Goal: Task Accomplishment & Management: Manage account settings

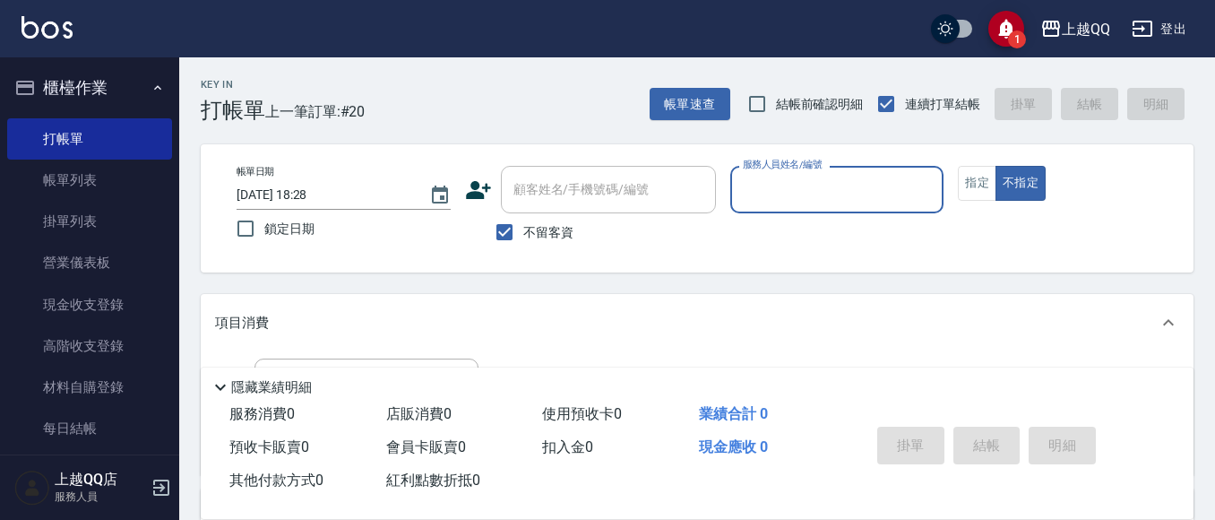
scroll to position [113, 0]
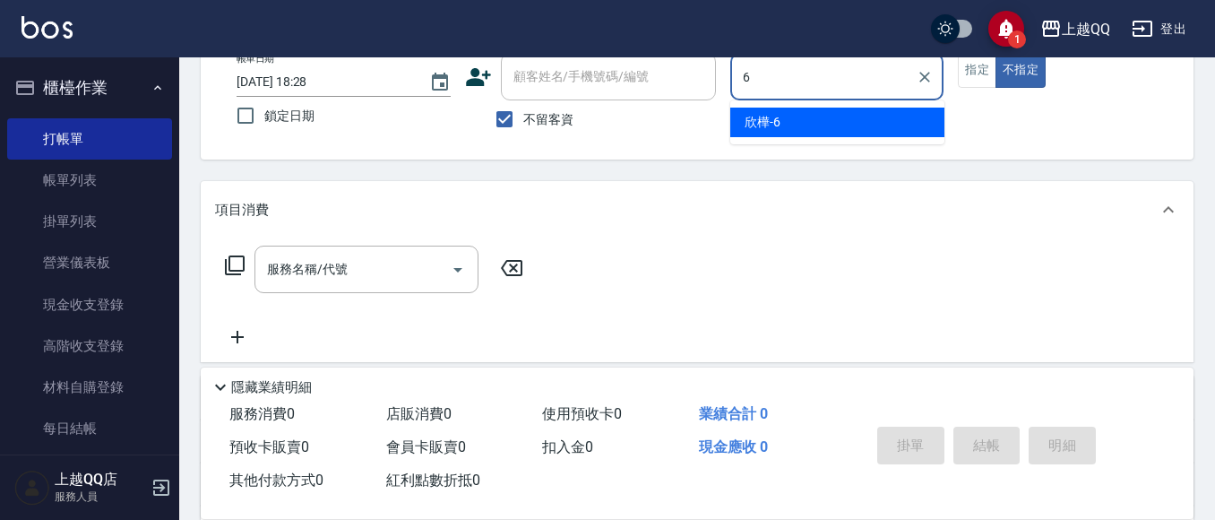
type input "6"
type button "false"
type input "欣樺-6"
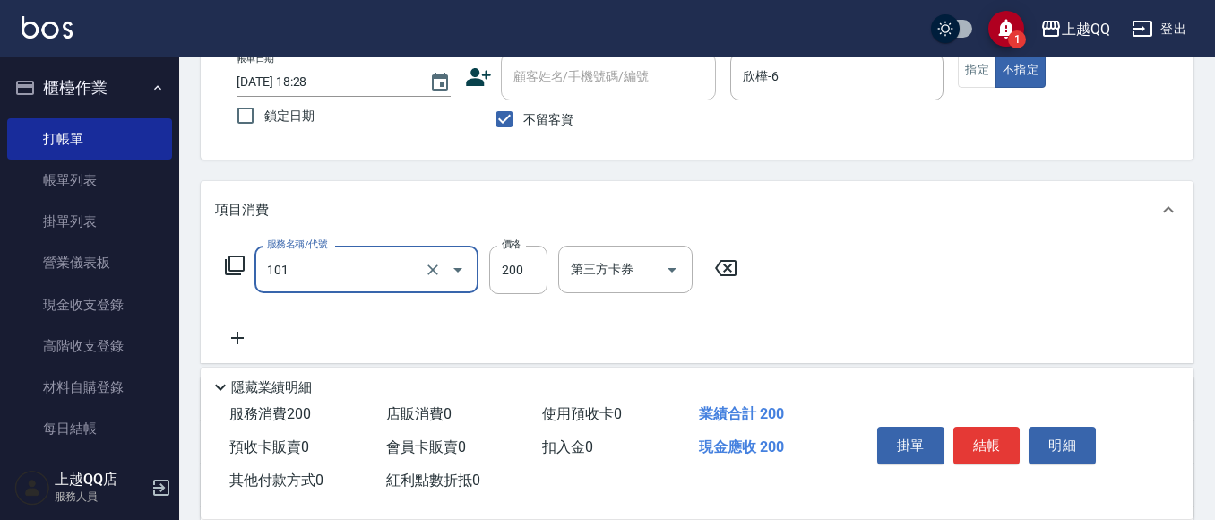
type input "洗髮(101)"
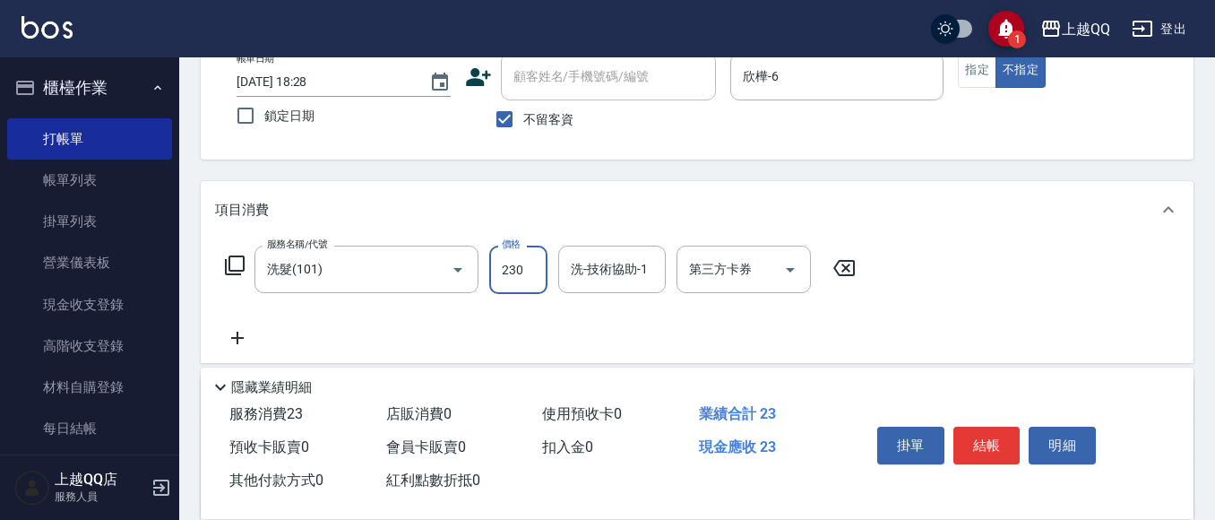
type input "230"
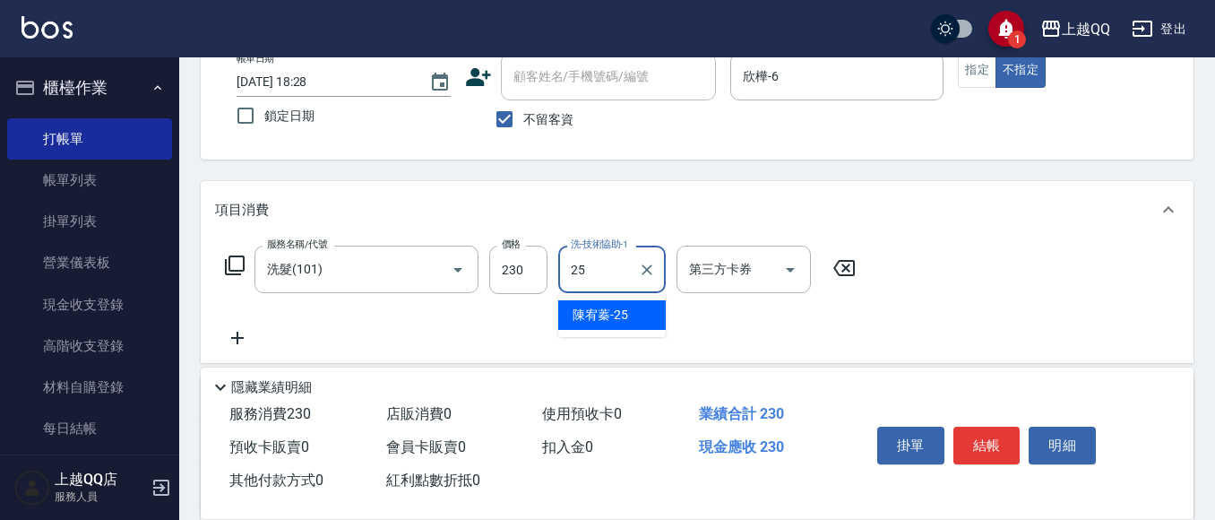
type input "[PERSON_NAME]-25"
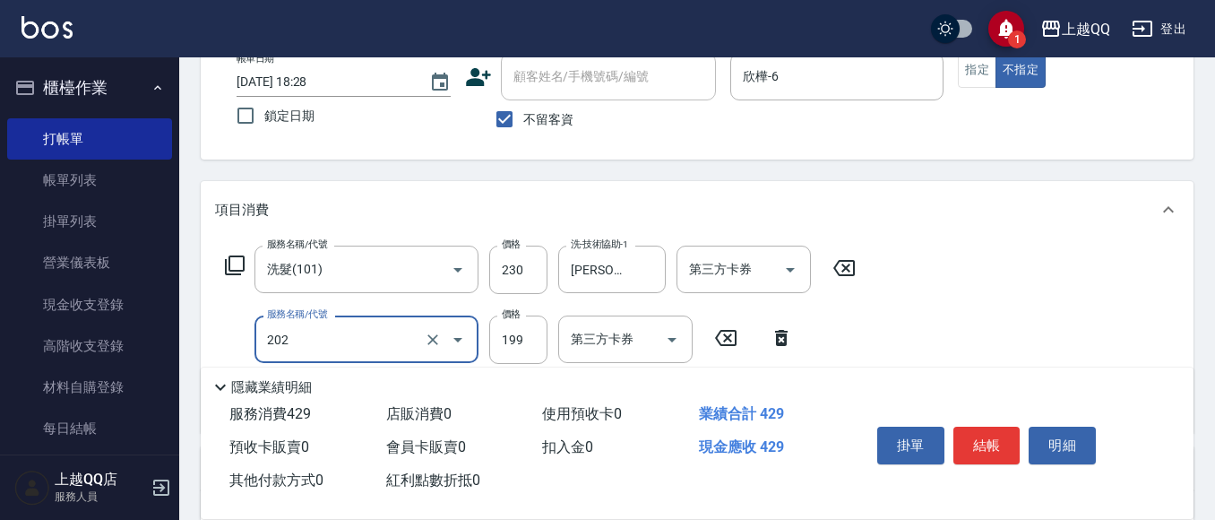
type input "不指定單剪(202)"
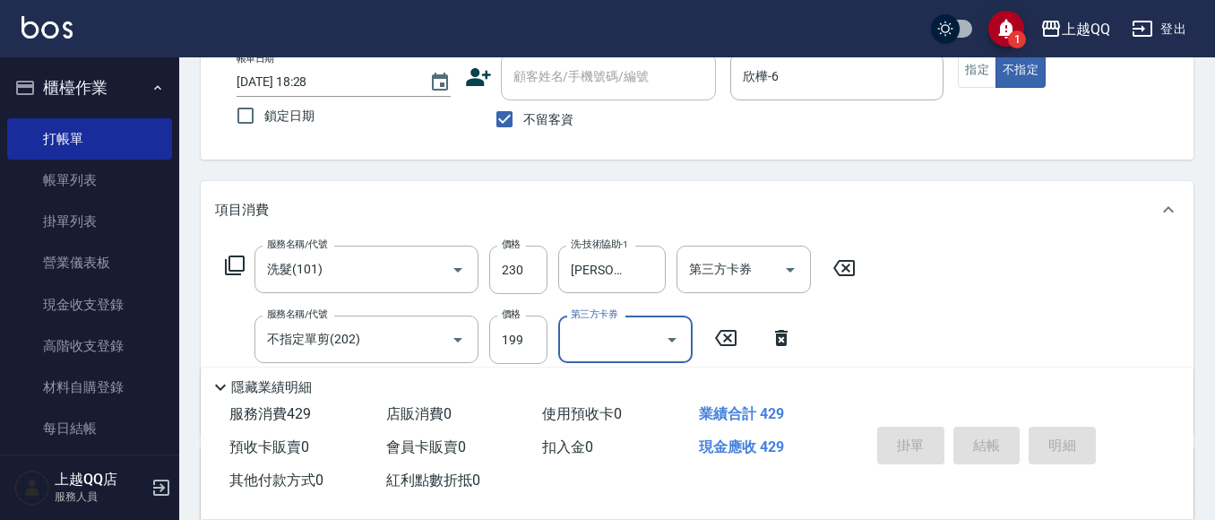
type input "[DATE] 19:14"
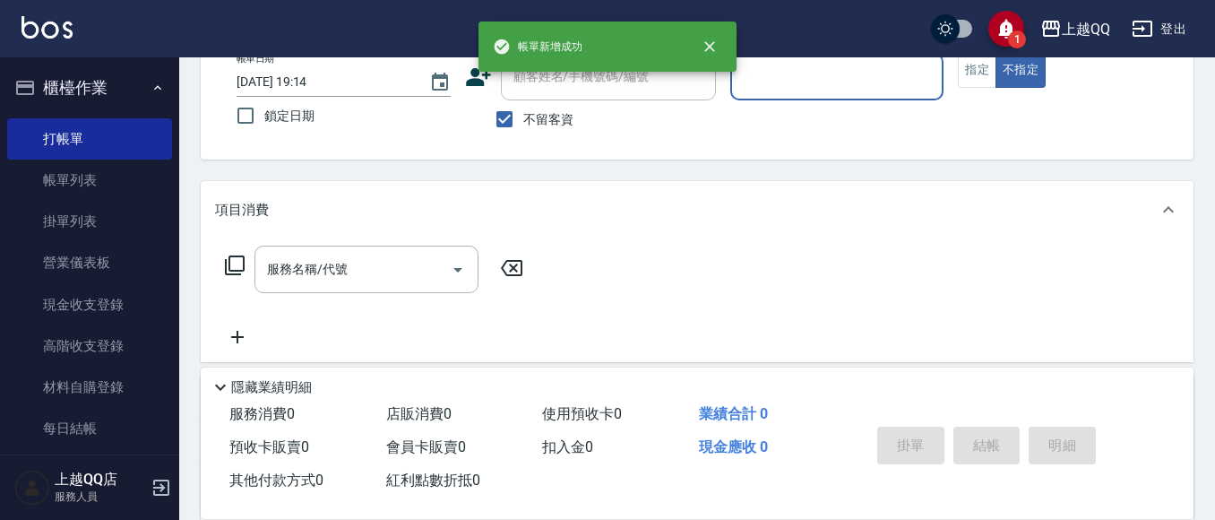
type input "6"
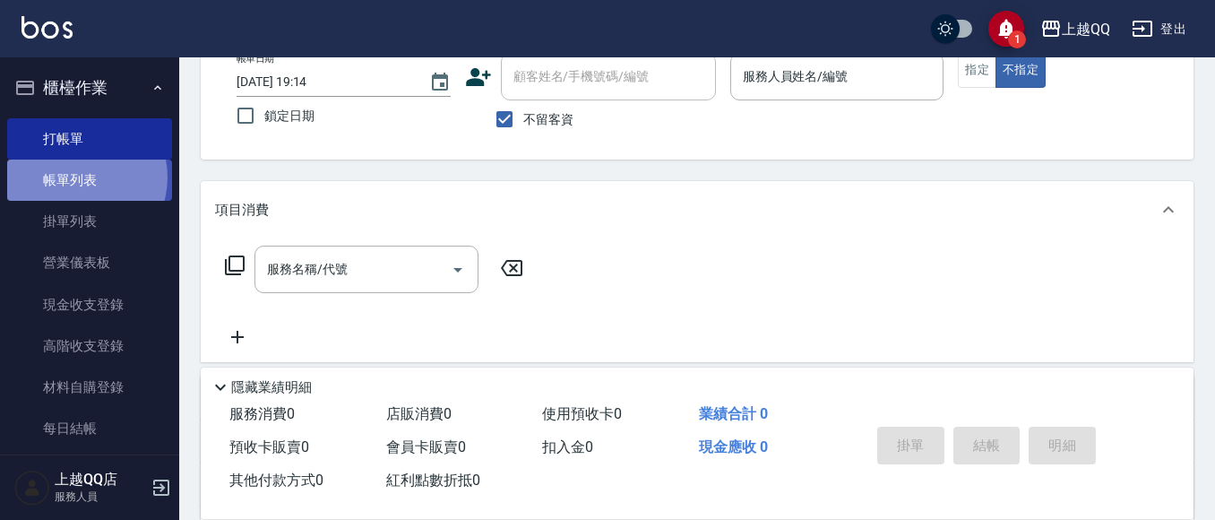
click at [75, 177] on link "帳單列表" at bounding box center [89, 180] width 165 height 41
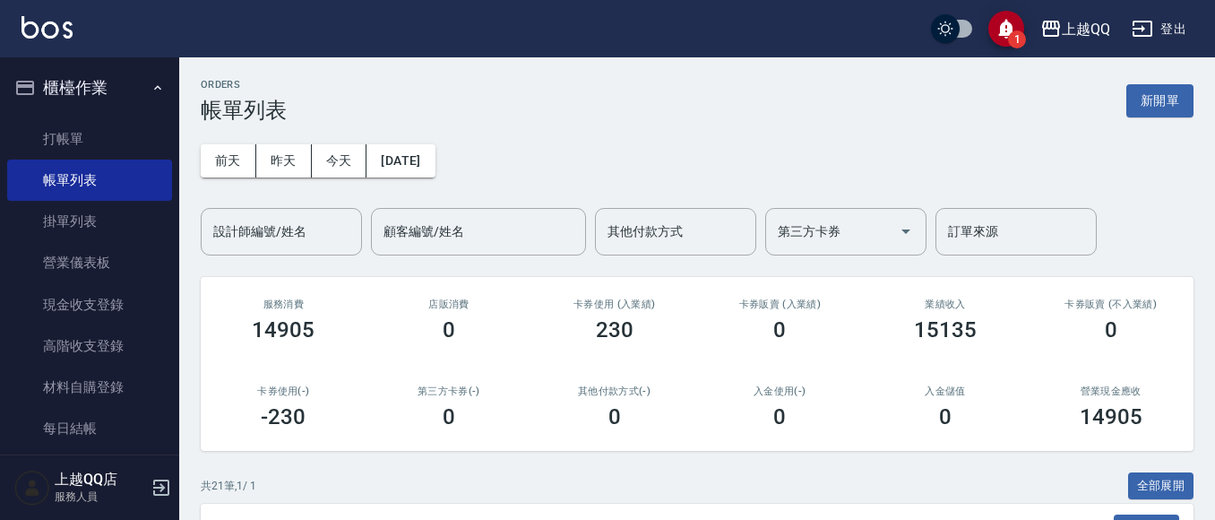
drag, startPoint x: 274, startPoint y: 237, endPoint x: 340, endPoint y: 73, distance: 176.6
click at [273, 237] on input "設計師編號/姓名" at bounding box center [281, 231] width 145 height 31
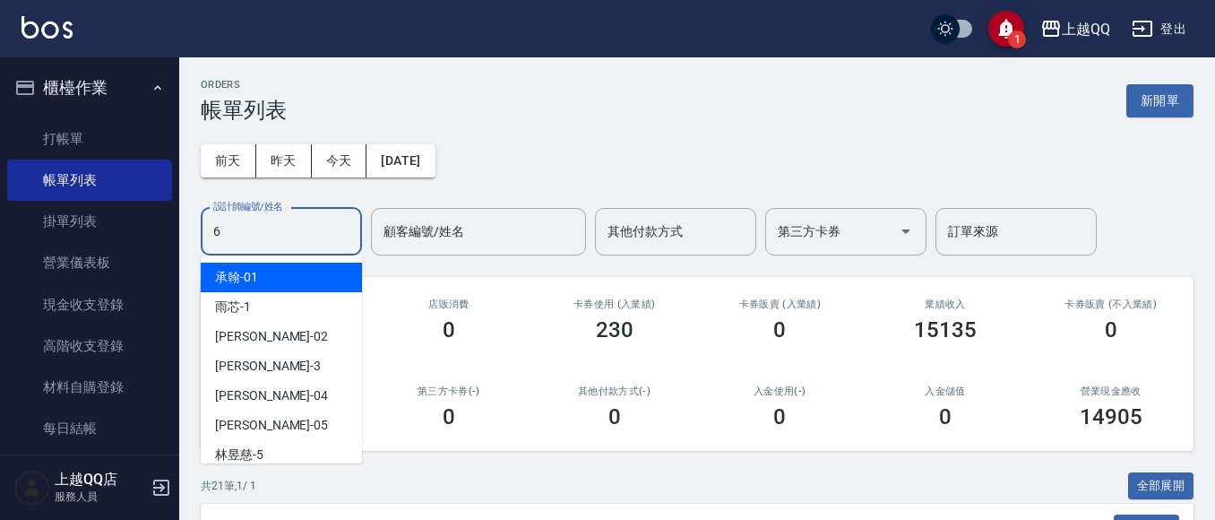
type input "欣樺-6"
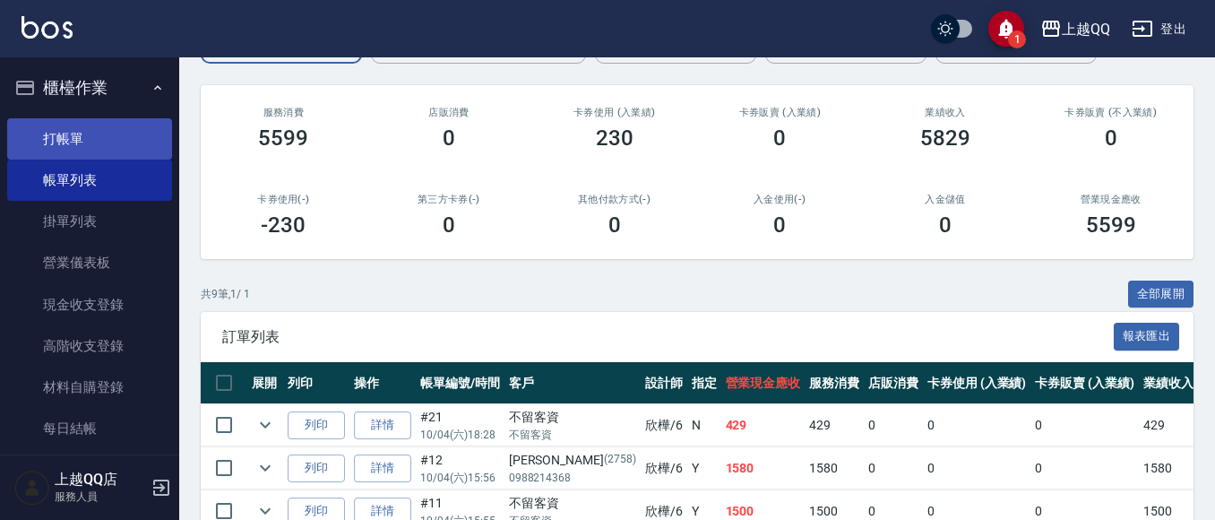
scroll to position [190, 0]
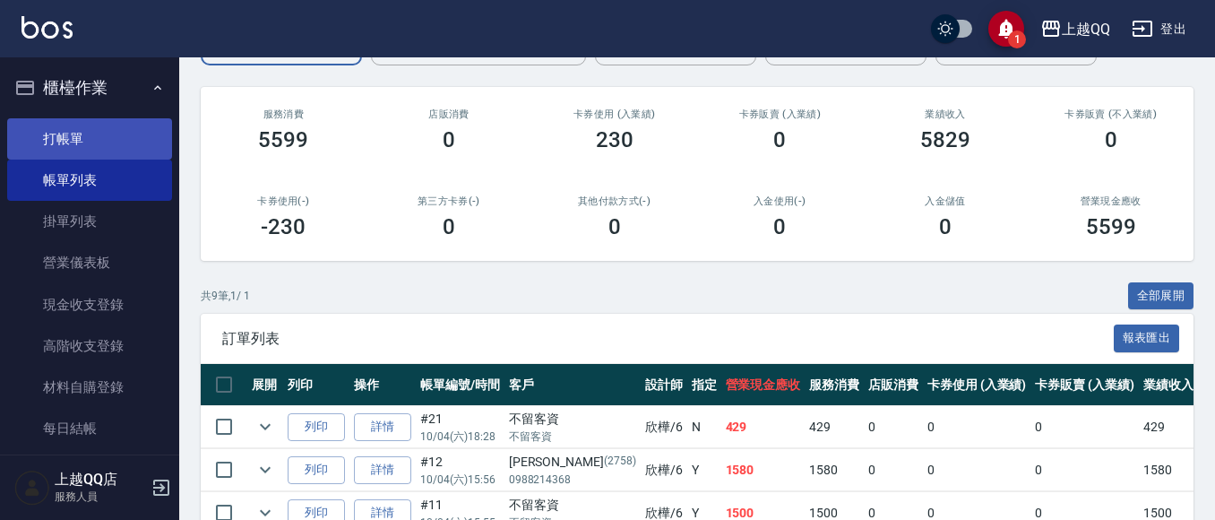
click at [54, 141] on link "打帳單" at bounding box center [89, 138] width 165 height 41
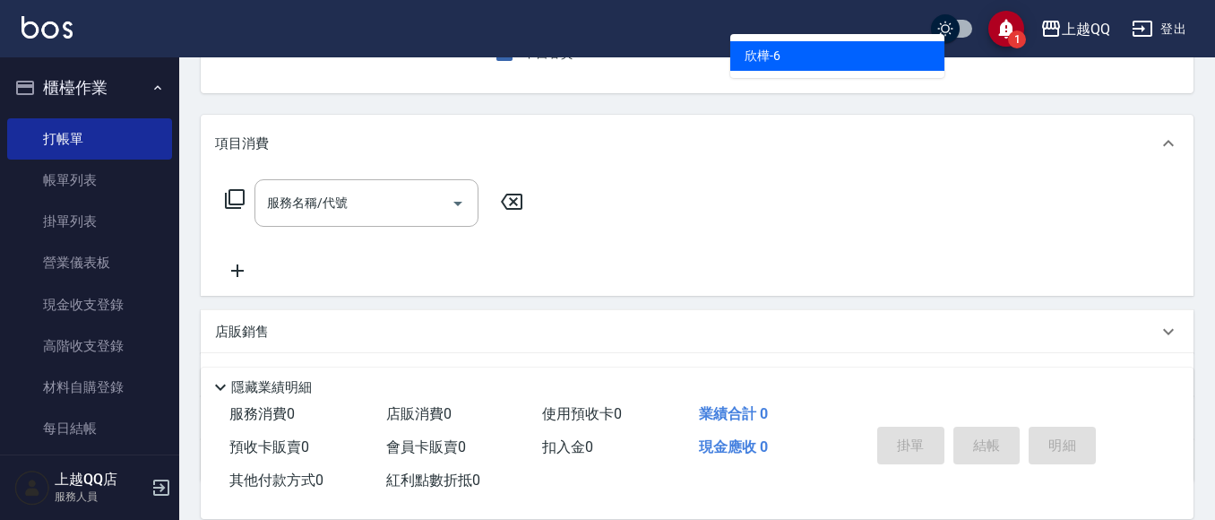
type input "6"
type button "false"
type input "欣樺-6"
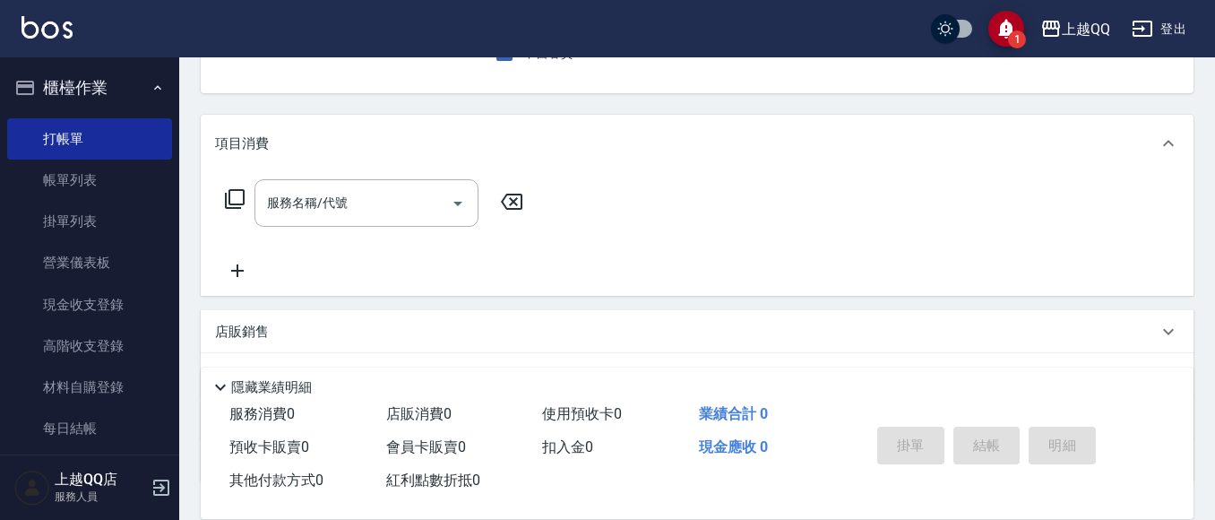
scroll to position [166, 0]
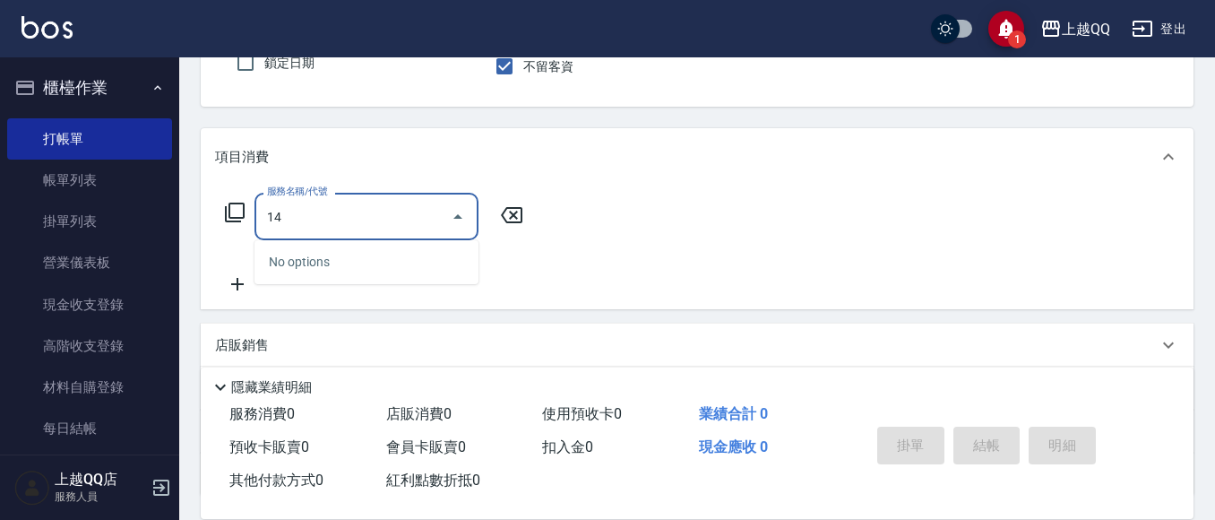
type input "1"
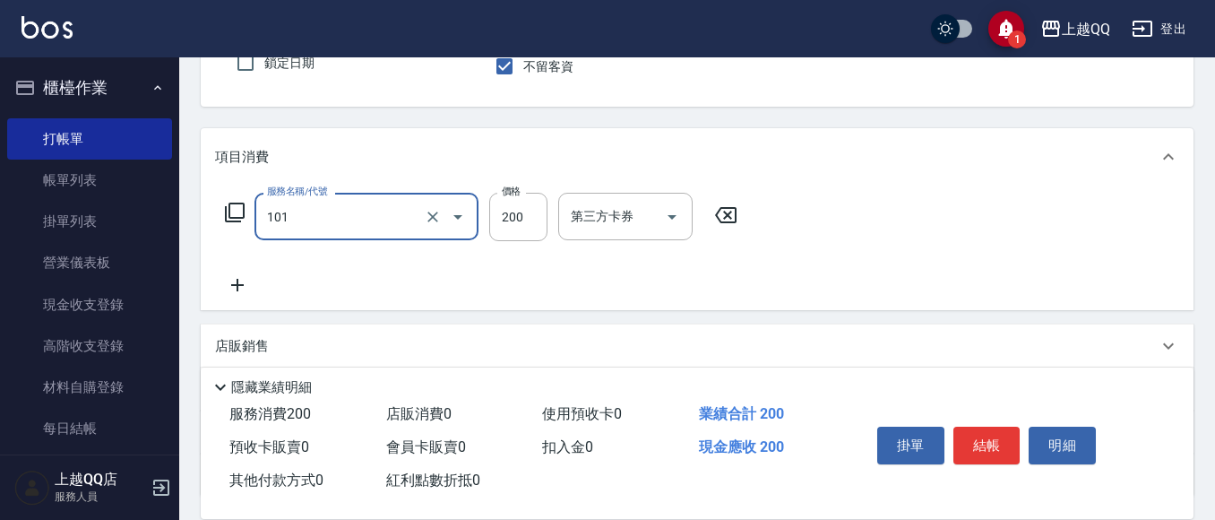
type input "洗髮(101)"
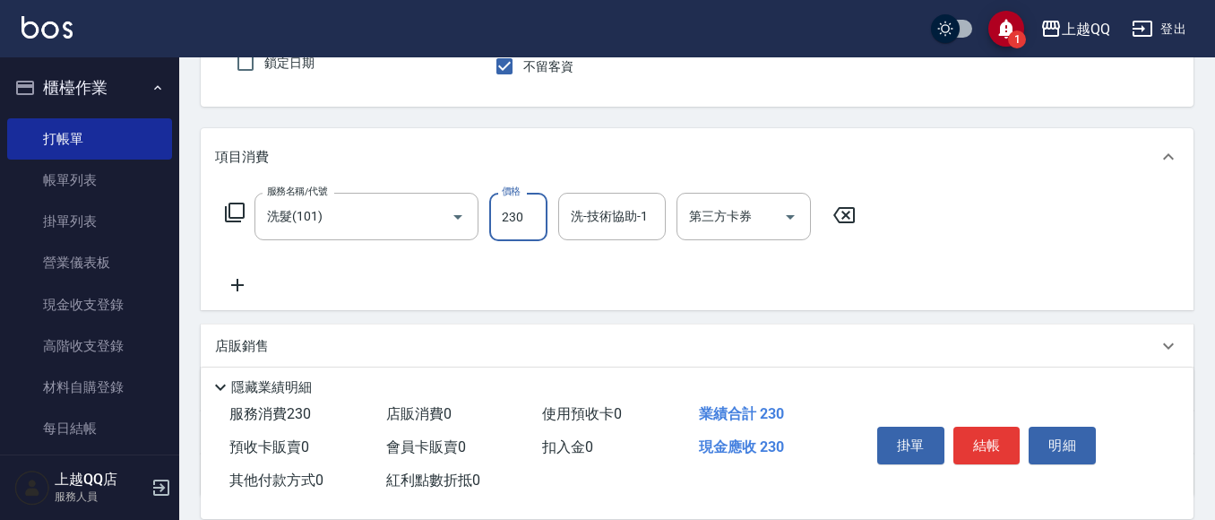
type input "230"
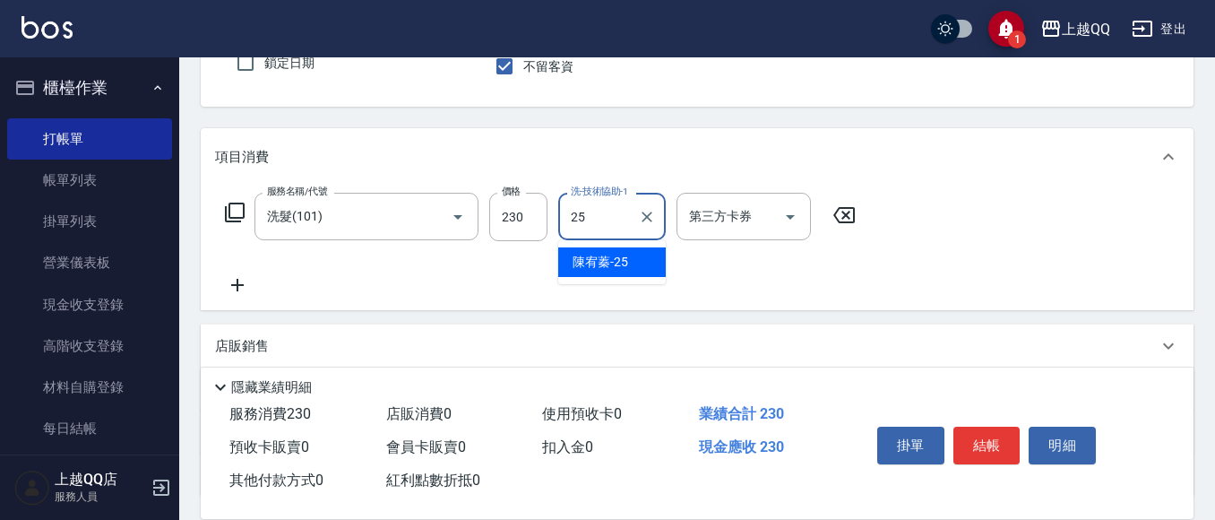
type input "[PERSON_NAME]-25"
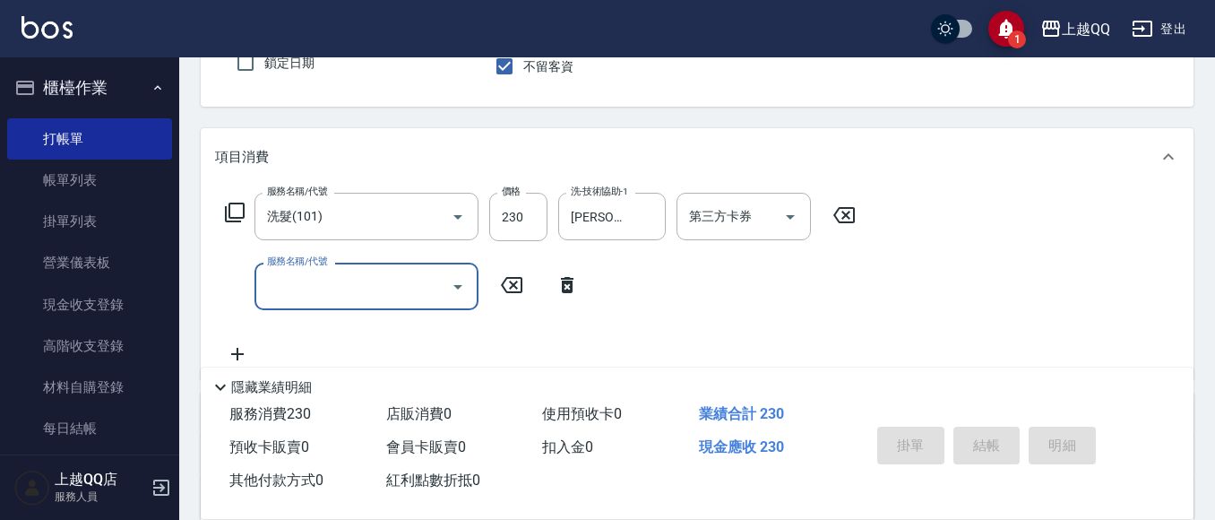
type input "[DATE] 19:15"
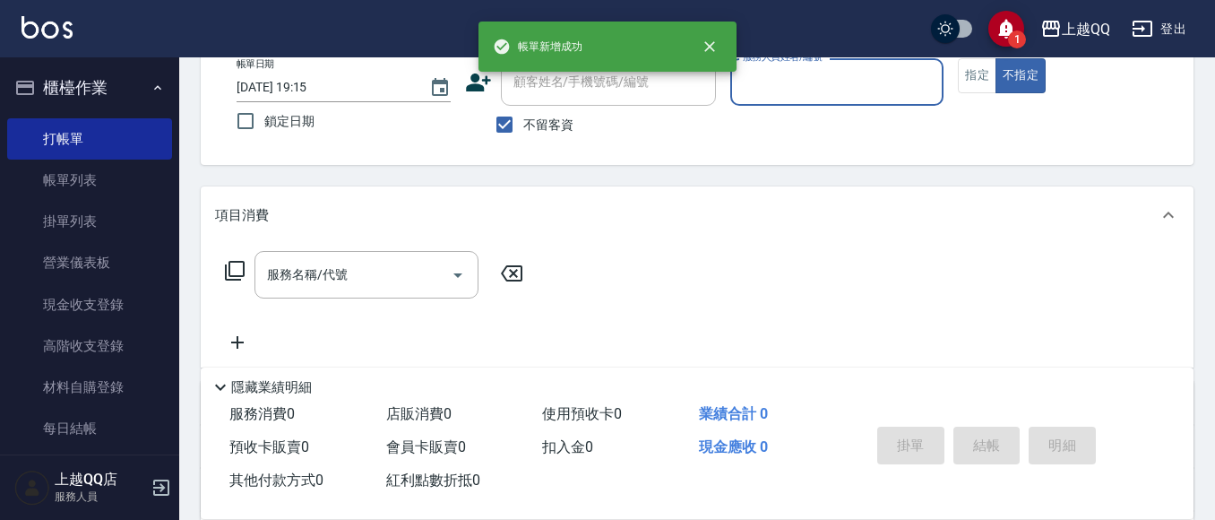
scroll to position [76, 0]
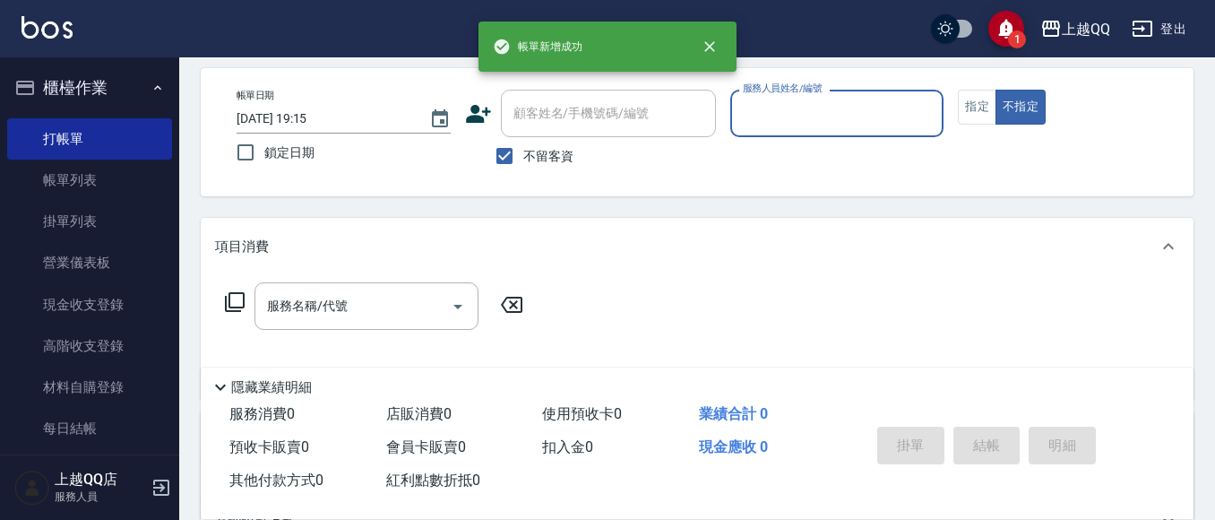
drag, startPoint x: 529, startPoint y: 151, endPoint x: 548, endPoint y: 110, distance: 44.9
click at [529, 149] on span "不留客資" at bounding box center [548, 156] width 50 height 19
click at [523, 149] on input "不留客資" at bounding box center [505, 156] width 38 height 38
checkbox input "false"
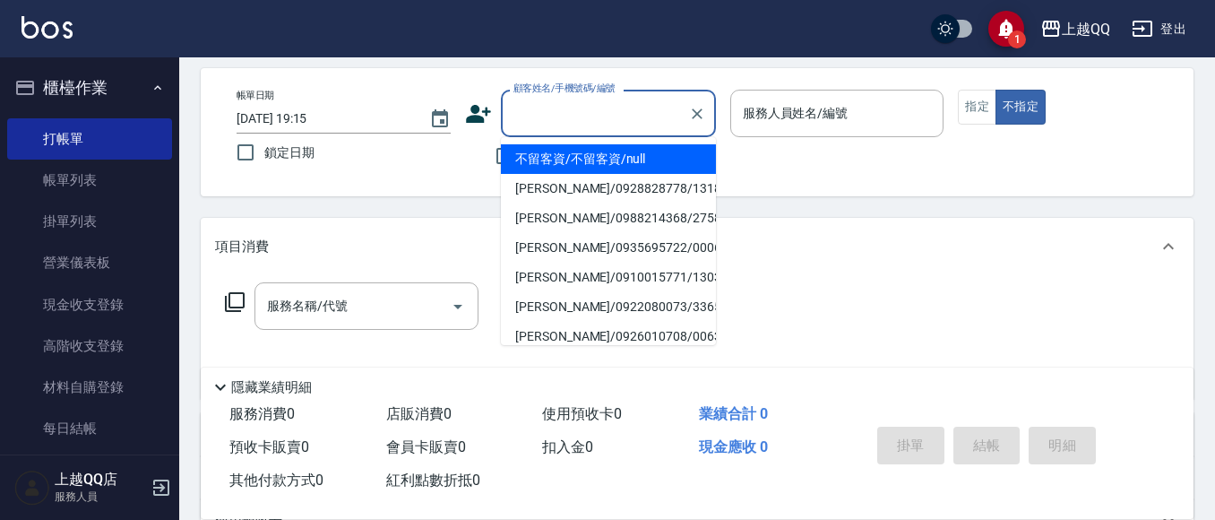
click at [548, 110] on input "顧客姓名/手機號碼/編號" at bounding box center [595, 113] width 172 height 31
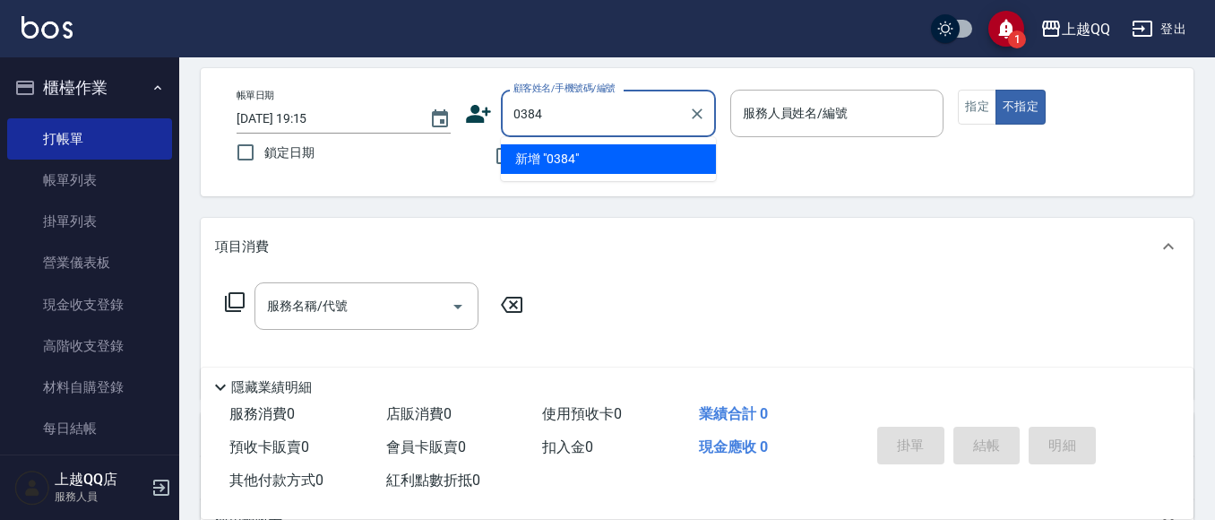
type input "0384"
click at [996, 90] on button "不指定" at bounding box center [1021, 107] width 50 height 35
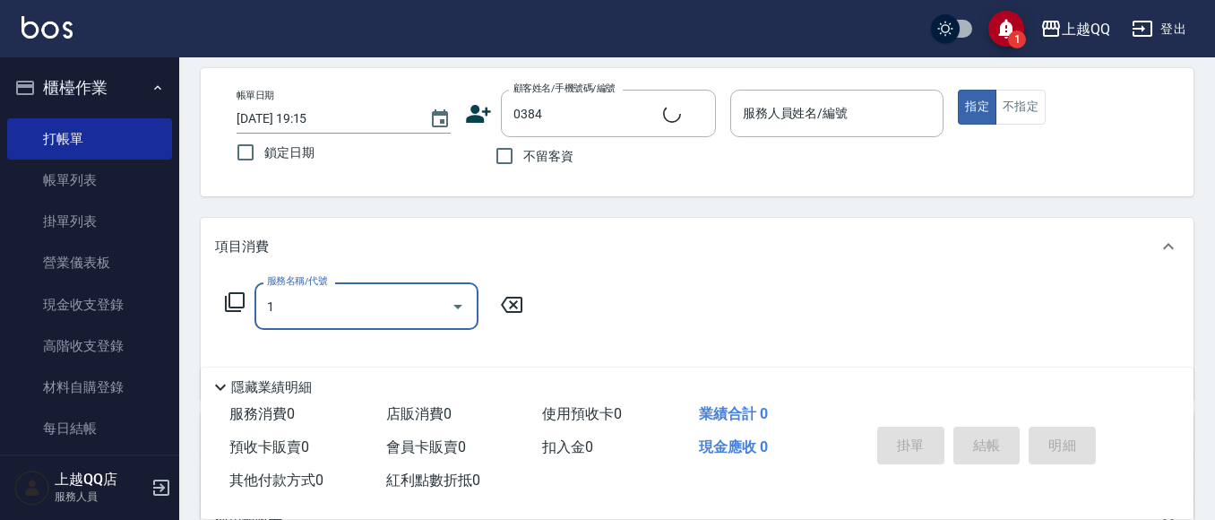
type input "10"
type input "[PERSON_NAME]/0918523952/0384"
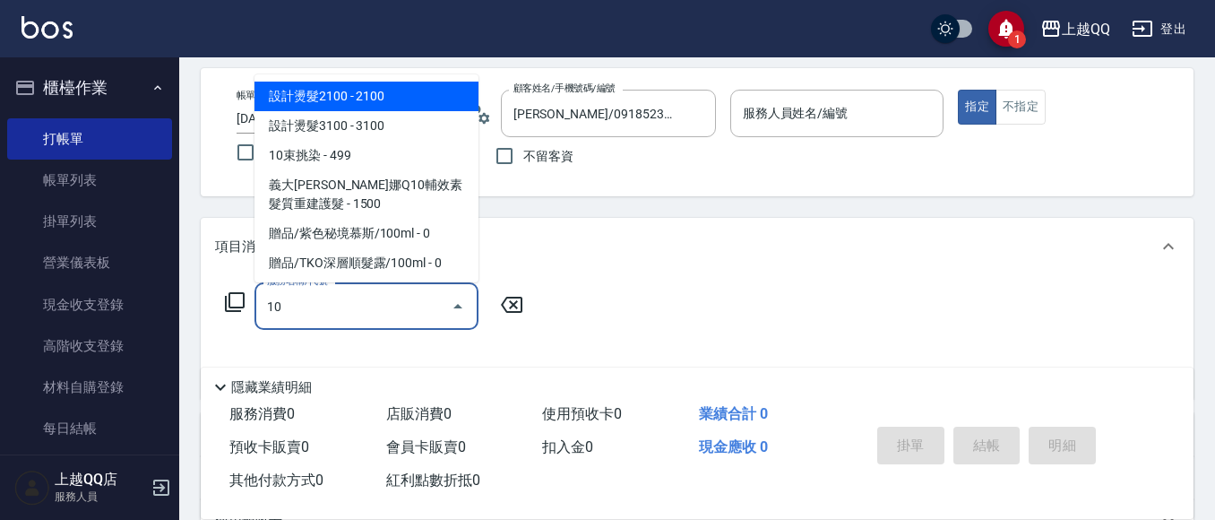
type input "101"
type input "欣樺-6"
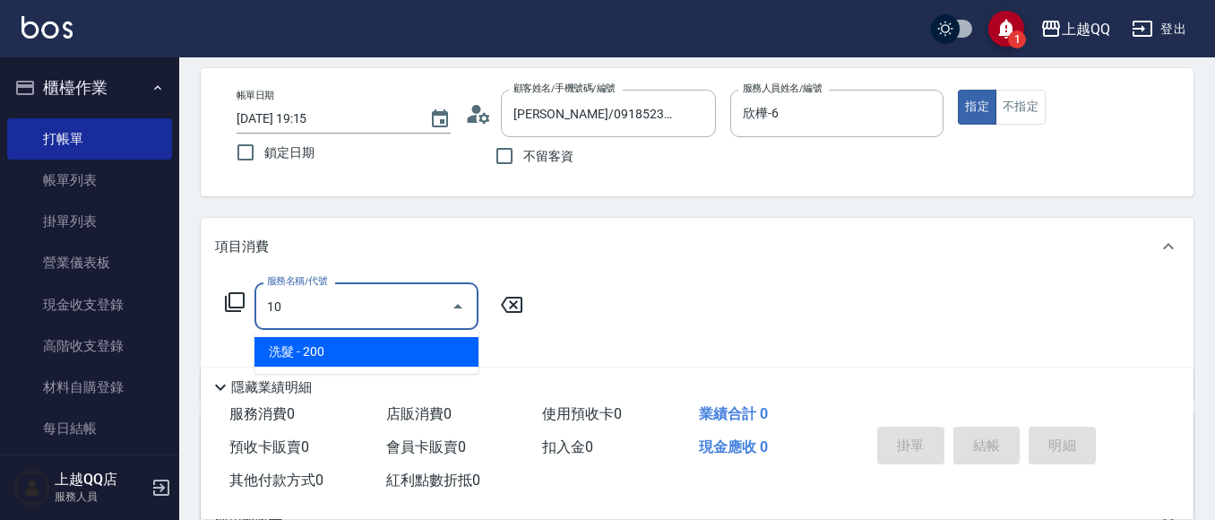
type input "1"
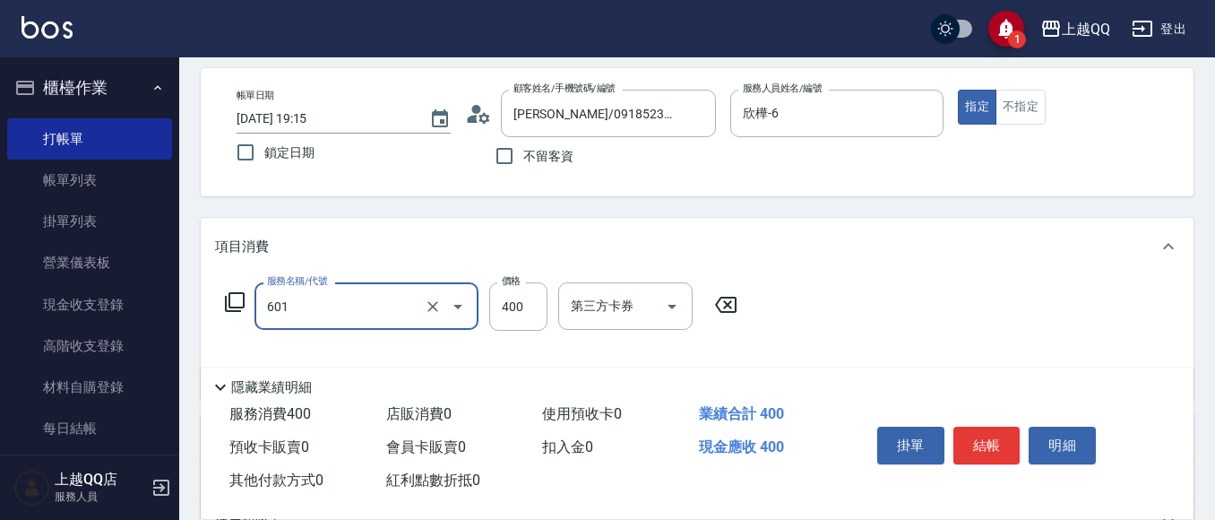
type input "髮原素活養健康洗(601)"
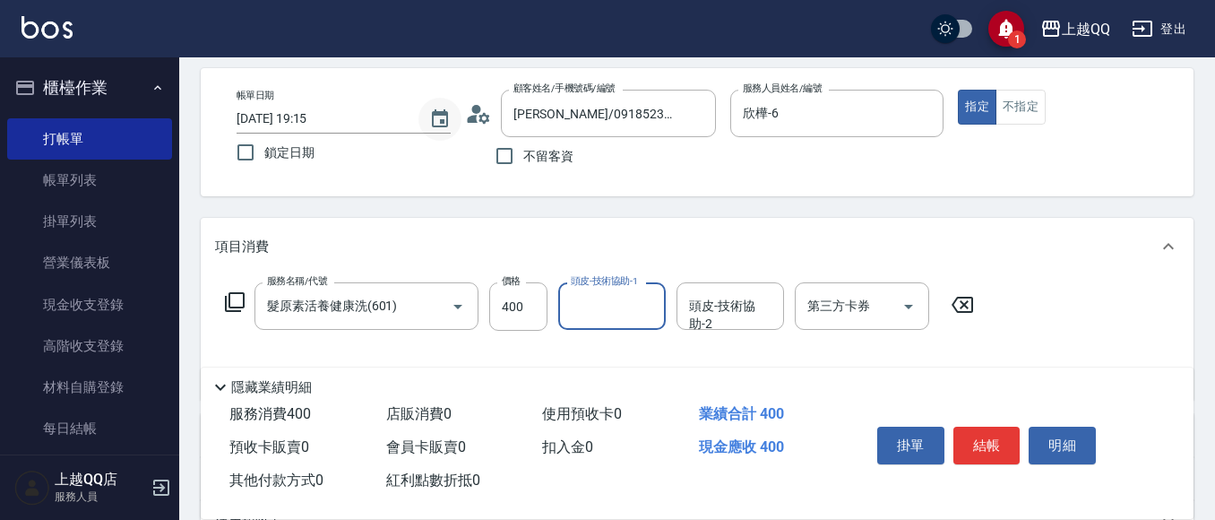
scroll to position [166, 0]
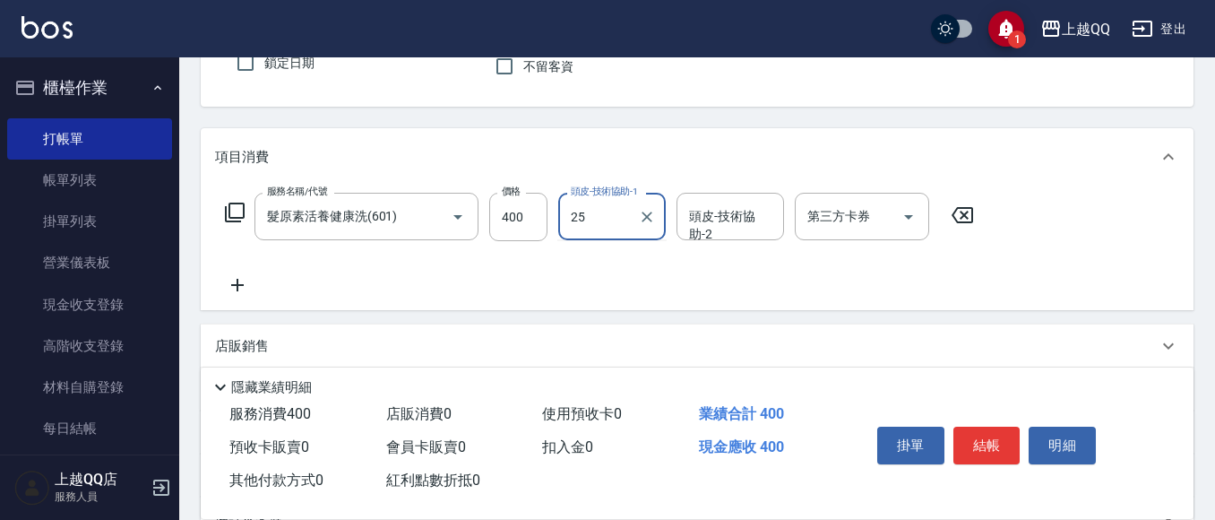
type input "[PERSON_NAME]-25"
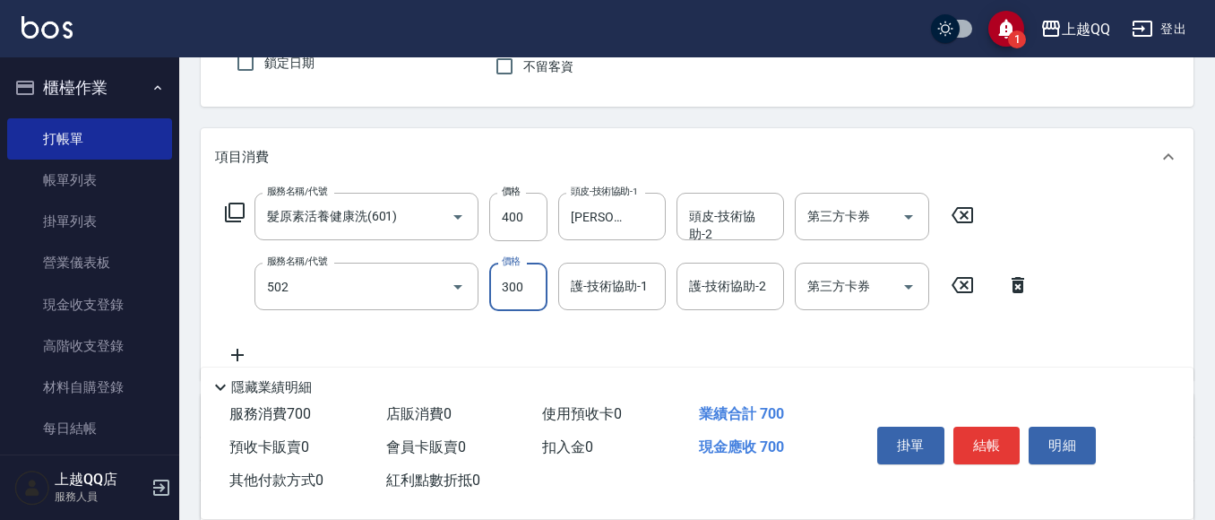
type input "自備護髮(502)"
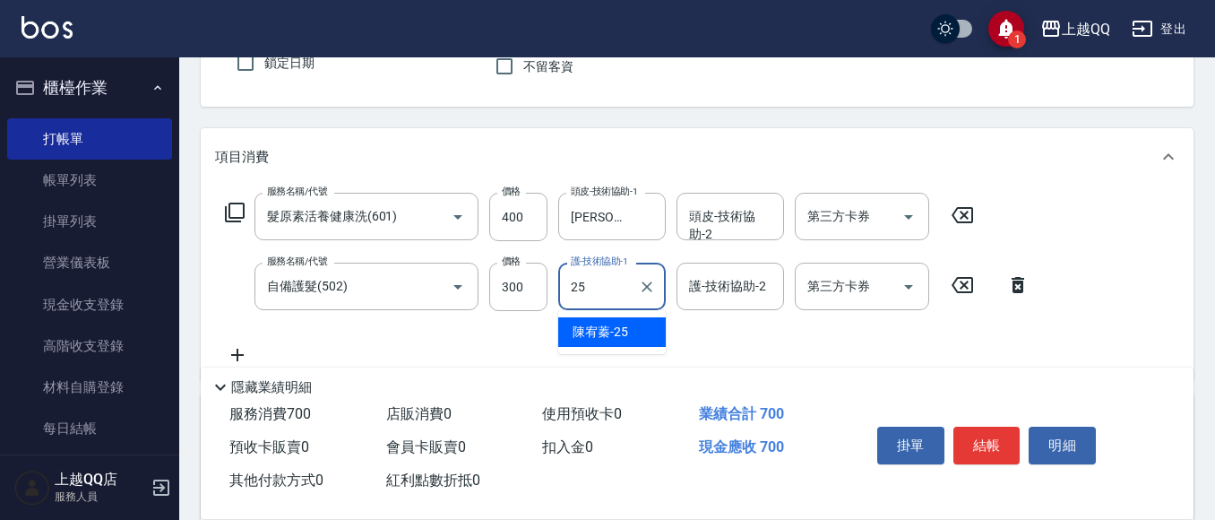
type input "[PERSON_NAME]-25"
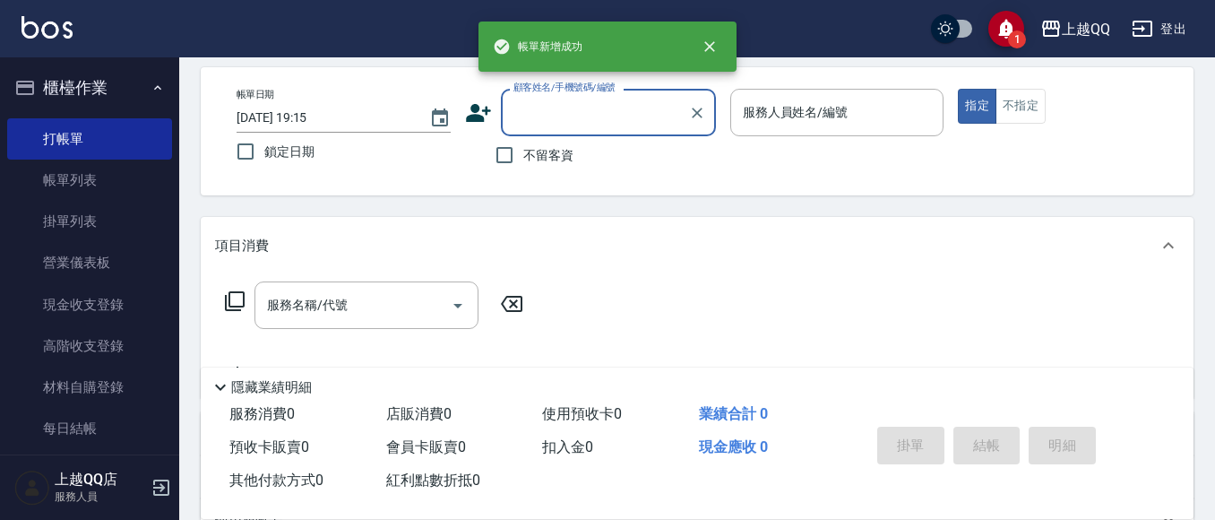
scroll to position [76, 0]
click at [519, 166] on input "不留客資" at bounding box center [505, 156] width 38 height 38
checkbox input "true"
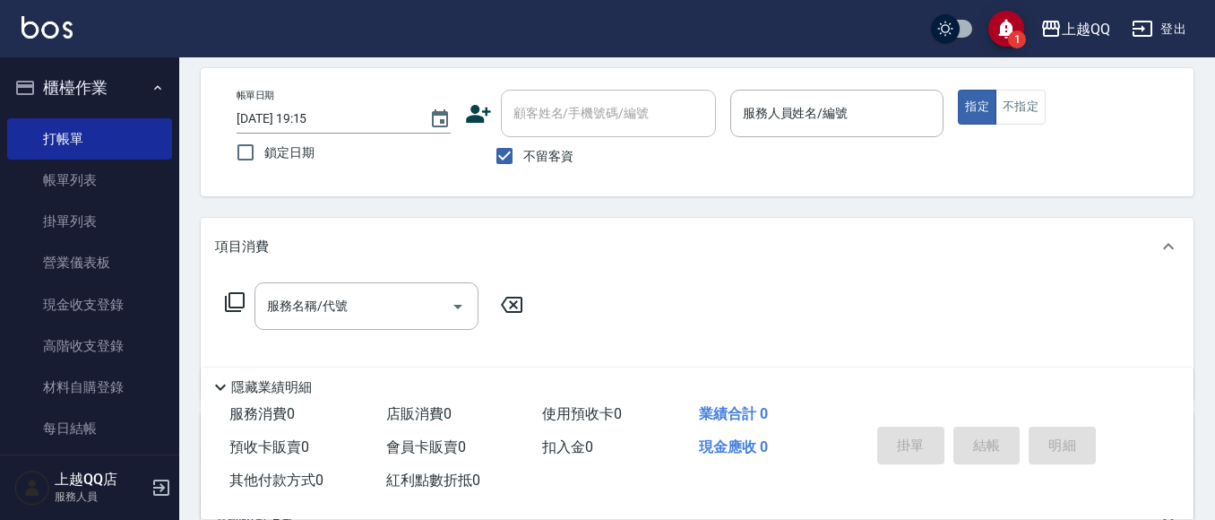
click at [844, 86] on div "帳單日期 [DATE] 19:15 鎖定日期 顧客姓名/手機號碼/編號 顧客姓名/手機號碼/編號 不留客資 服務人員姓名/編號 服務人員姓名/編號 指定 不指定" at bounding box center [697, 132] width 993 height 128
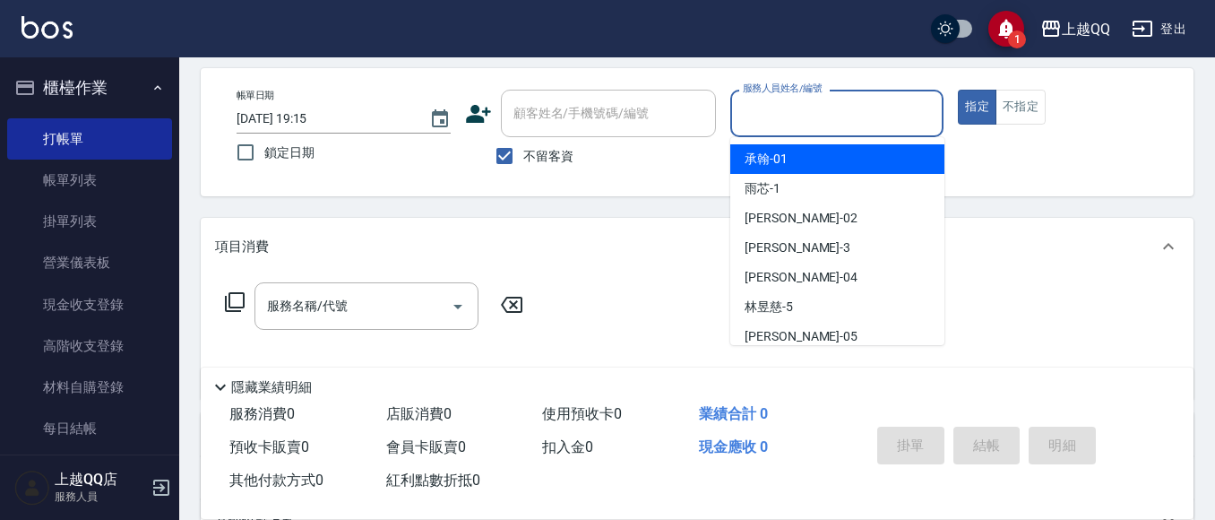
click at [814, 108] on input "服務人員姓名/編號" at bounding box center [837, 113] width 198 height 31
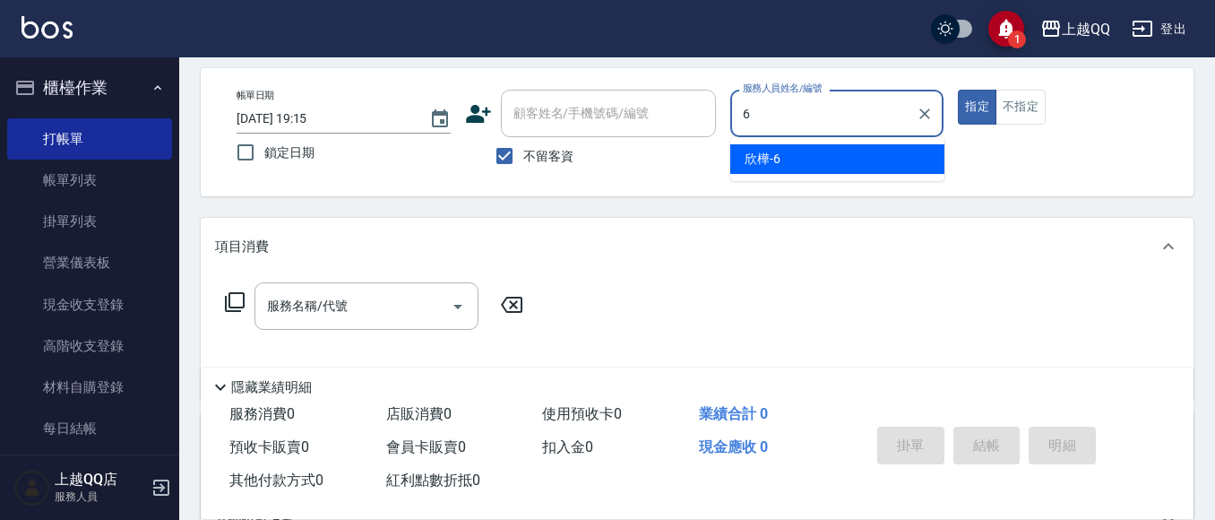
type input "欣樺-6"
type button "true"
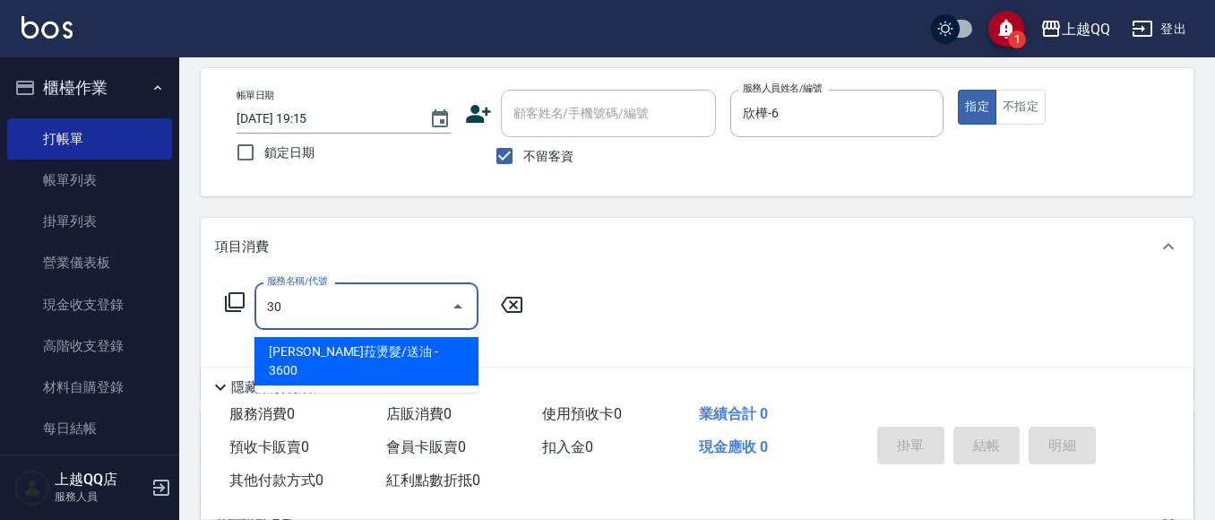
type input "3"
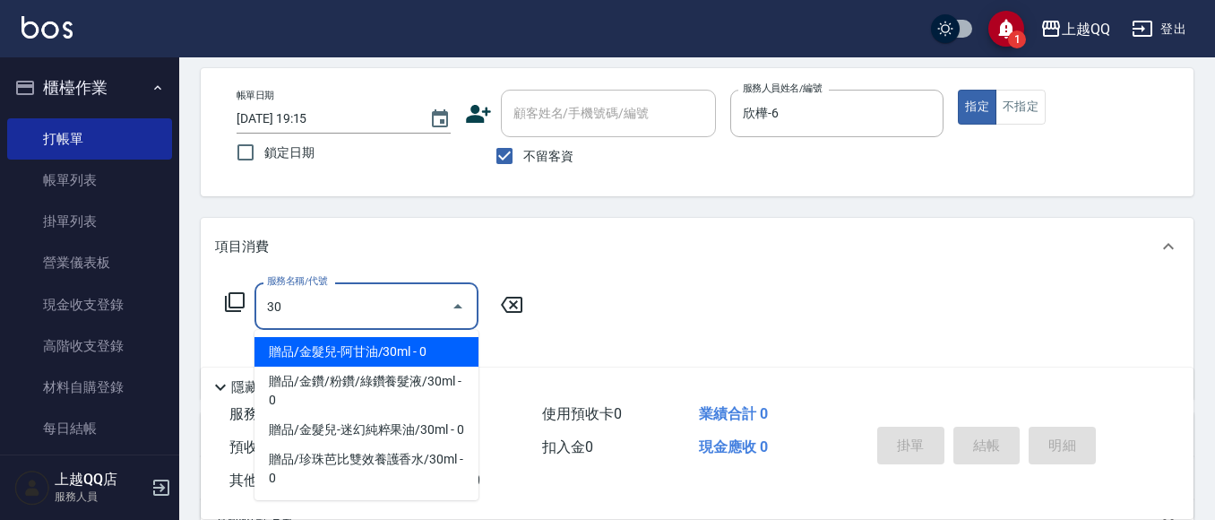
type input "3"
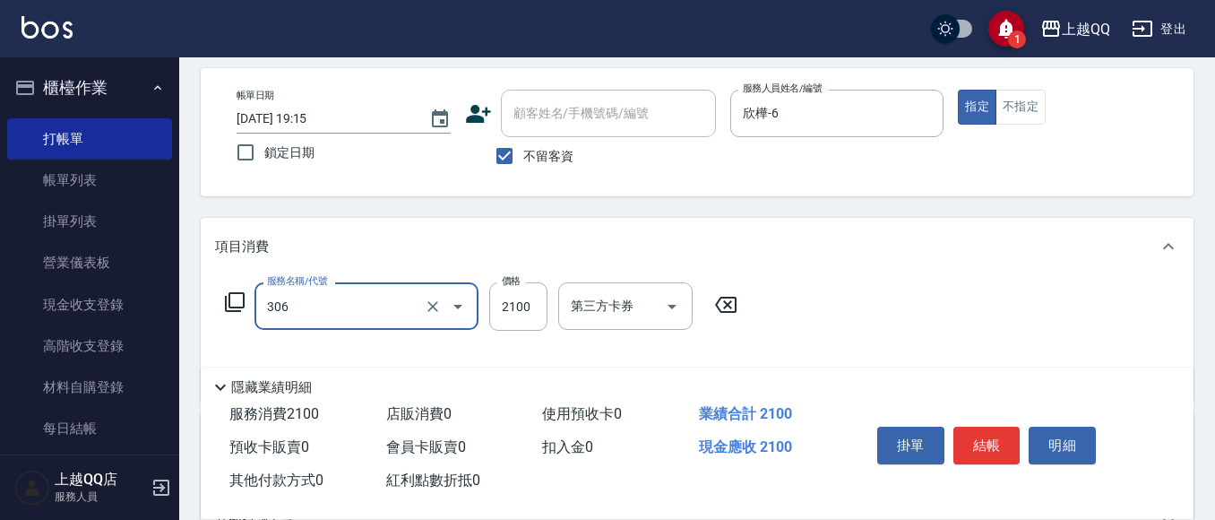
type input "設計燙髮2100(306)"
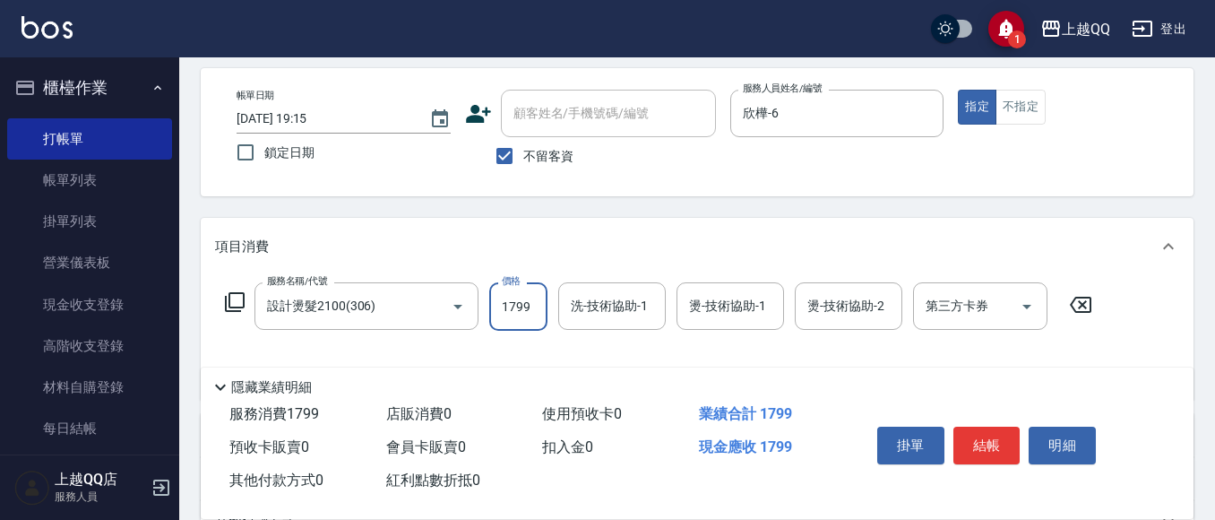
type input "1799"
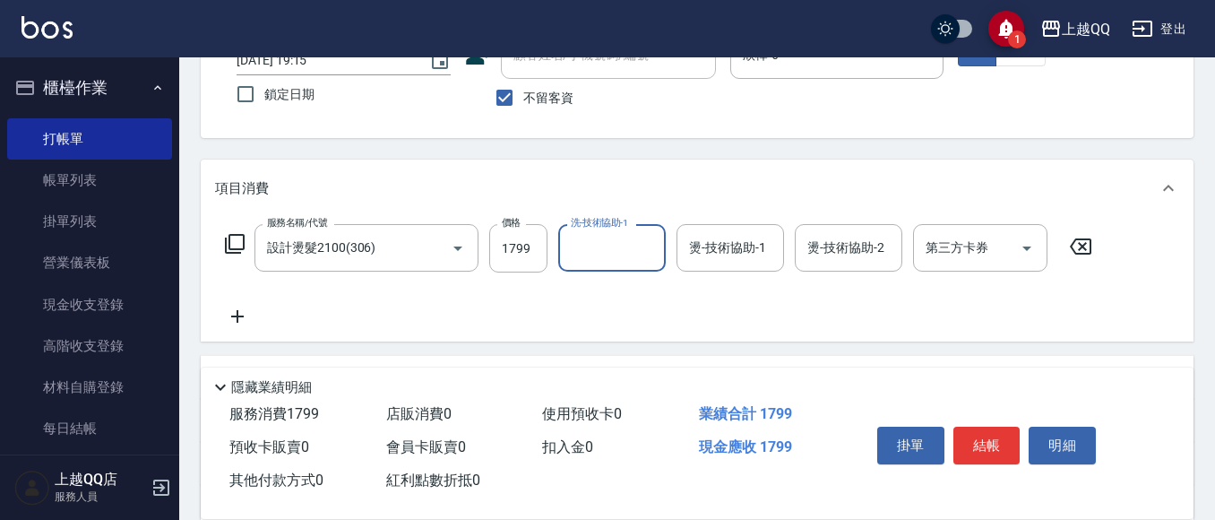
scroll to position [166, 0]
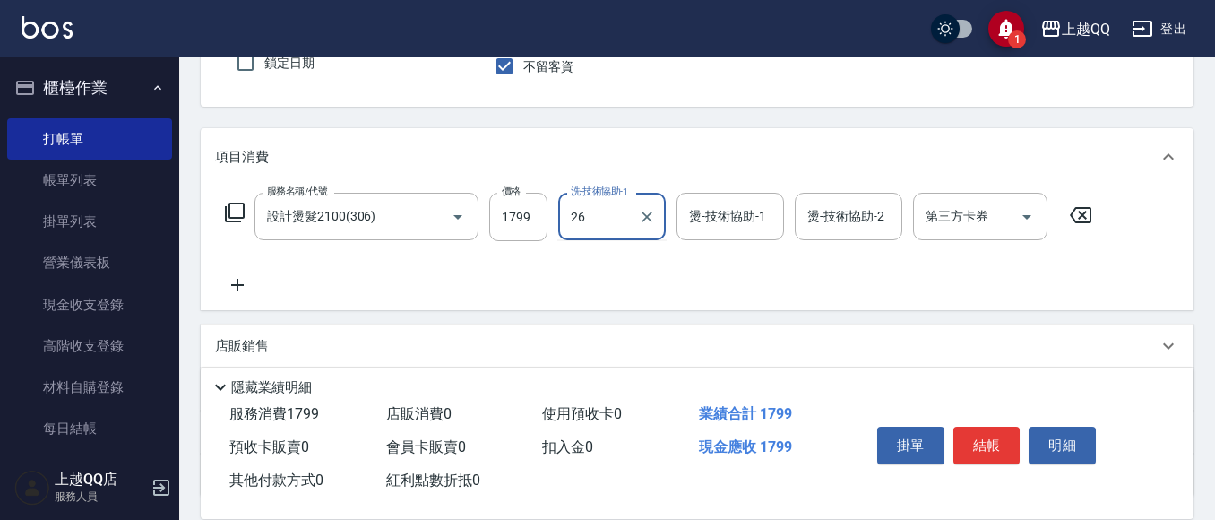
type input "[PERSON_NAME]-26"
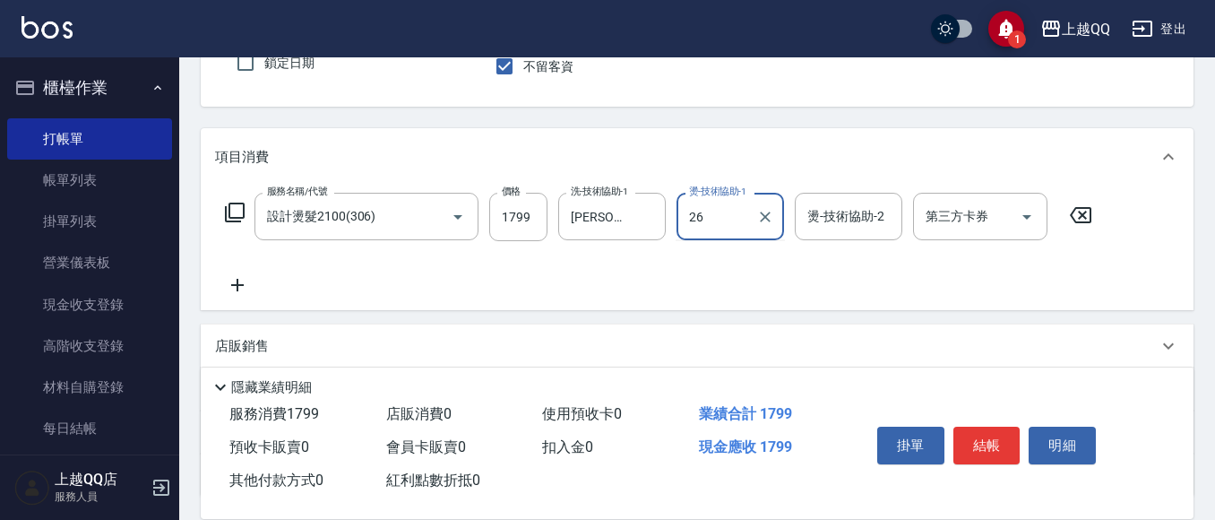
type input "[PERSON_NAME]-26"
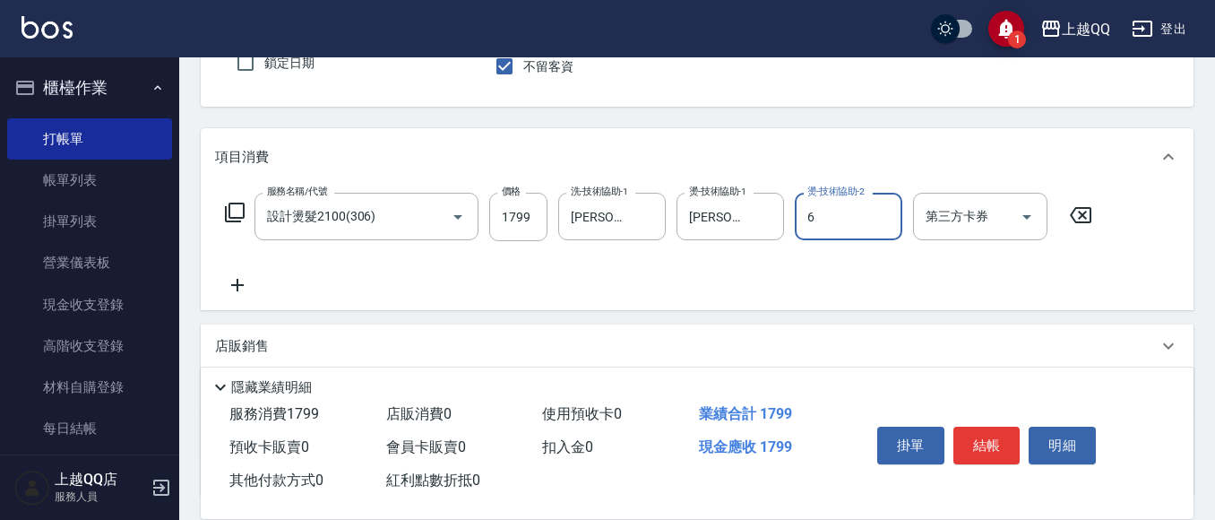
type input "欣樺-6"
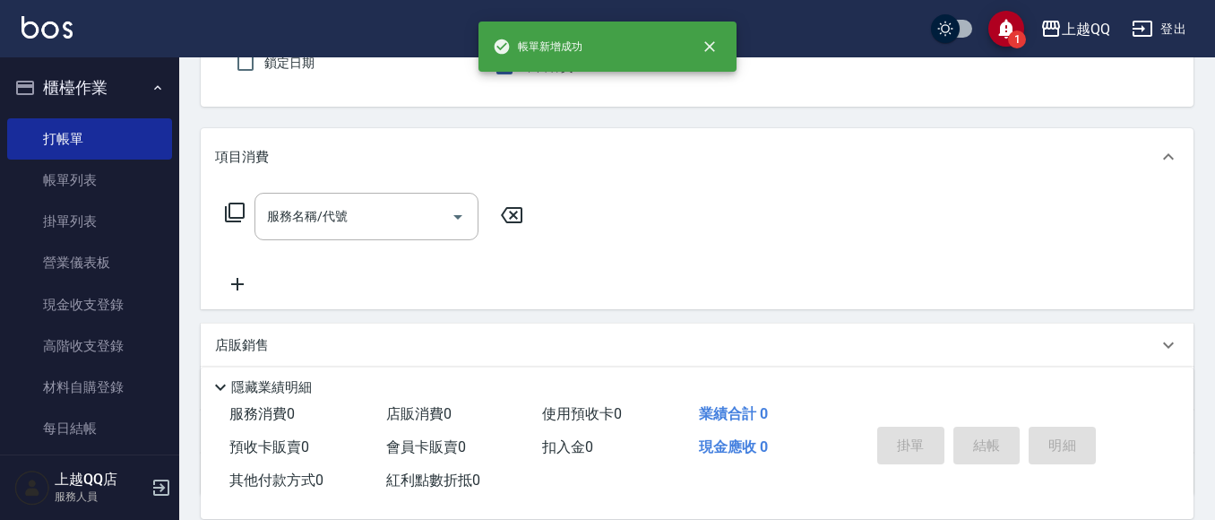
scroll to position [76, 0]
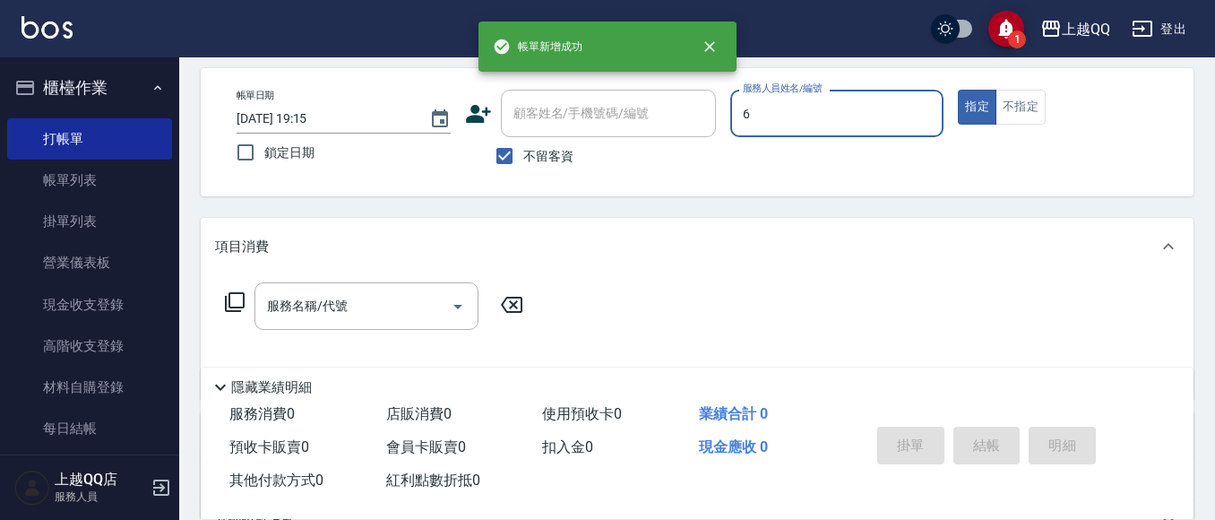
type input "欣樺-6"
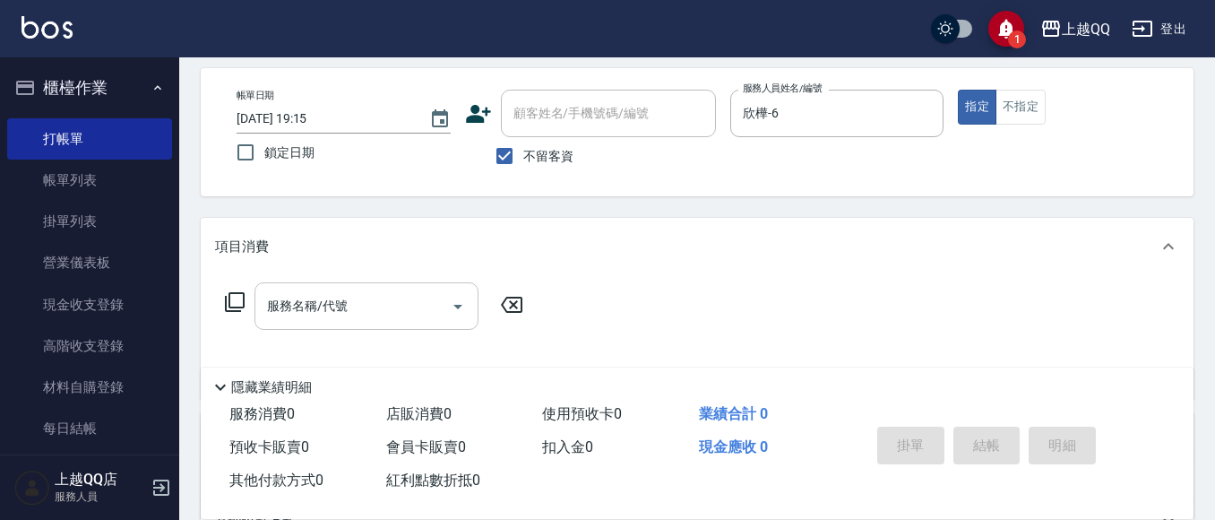
click at [323, 298] on div "服務名稱/代號 服務名稱/代號" at bounding box center [367, 305] width 224 height 47
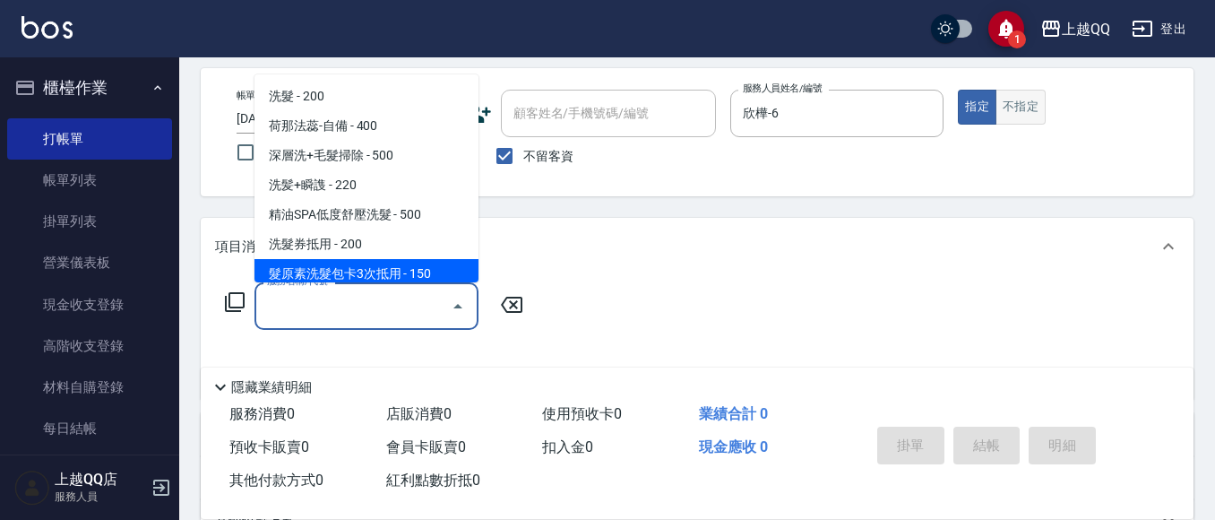
click at [1029, 111] on button "不指定" at bounding box center [1021, 107] width 50 height 35
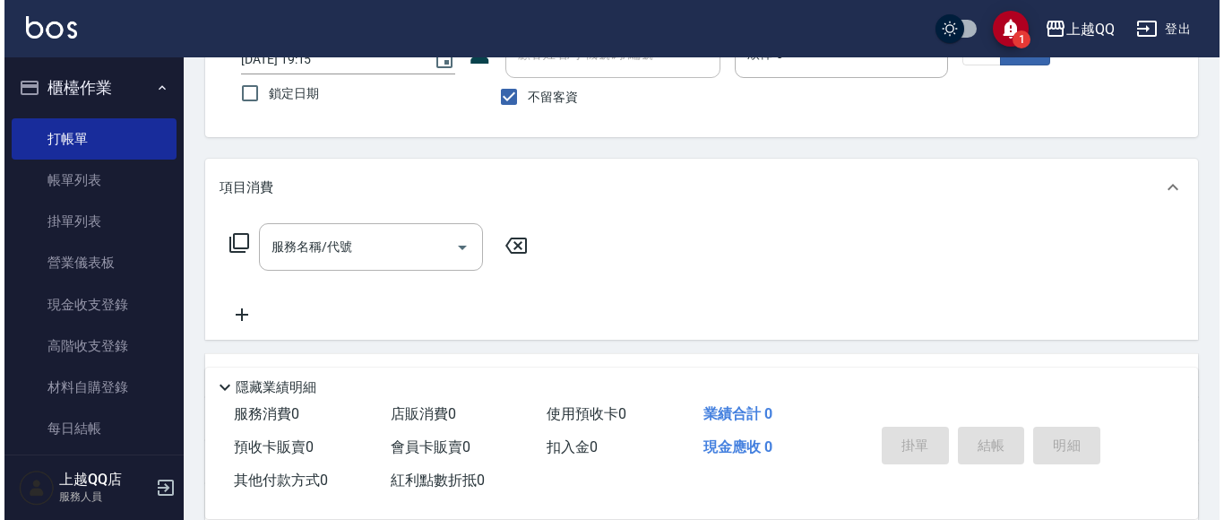
scroll to position [255, 0]
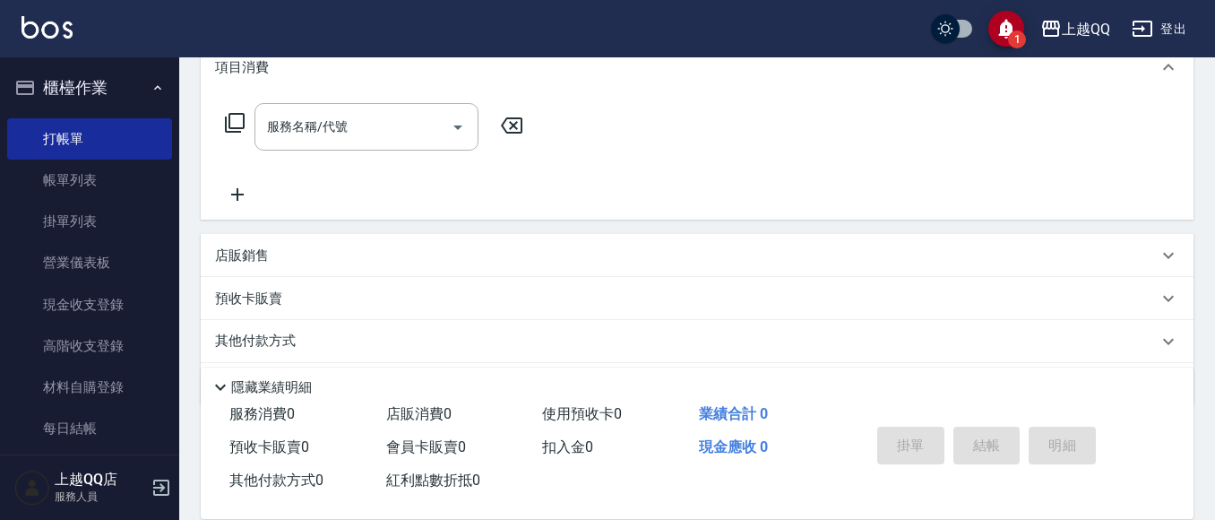
click at [232, 126] on icon at bounding box center [235, 123] width 22 height 22
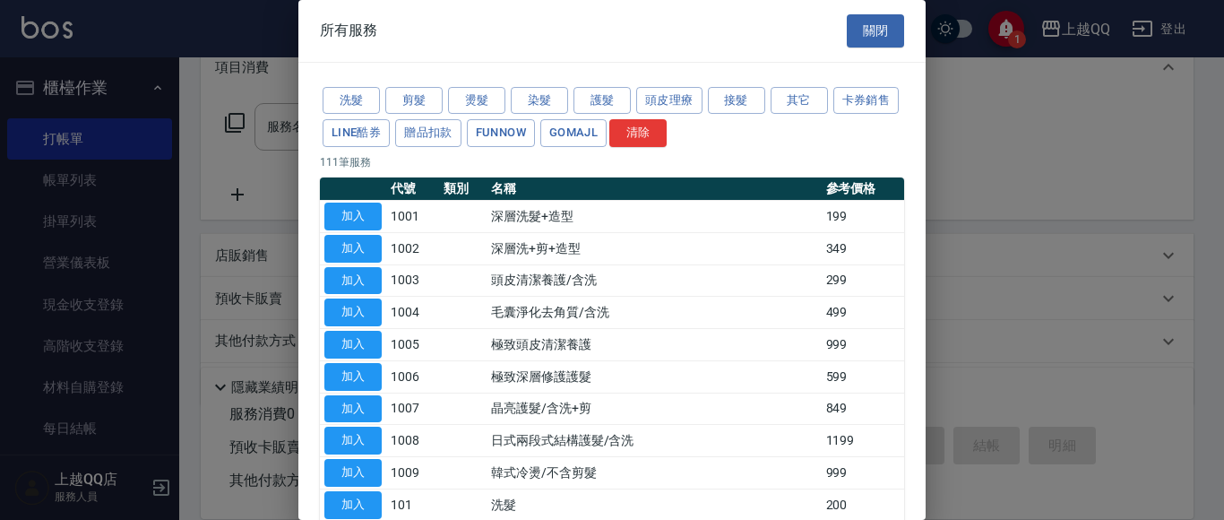
click at [602, 115] on div "洗髮 剪髮 燙髮 染髮 護髮 頭皮理療 接髮 其它 卡券銷售 LINE酷券 贈品扣款 FUNNOW GOMAJL 清除" at bounding box center [612, 117] width 584 height 66
click at [608, 106] on button "護髮" at bounding box center [602, 101] width 57 height 28
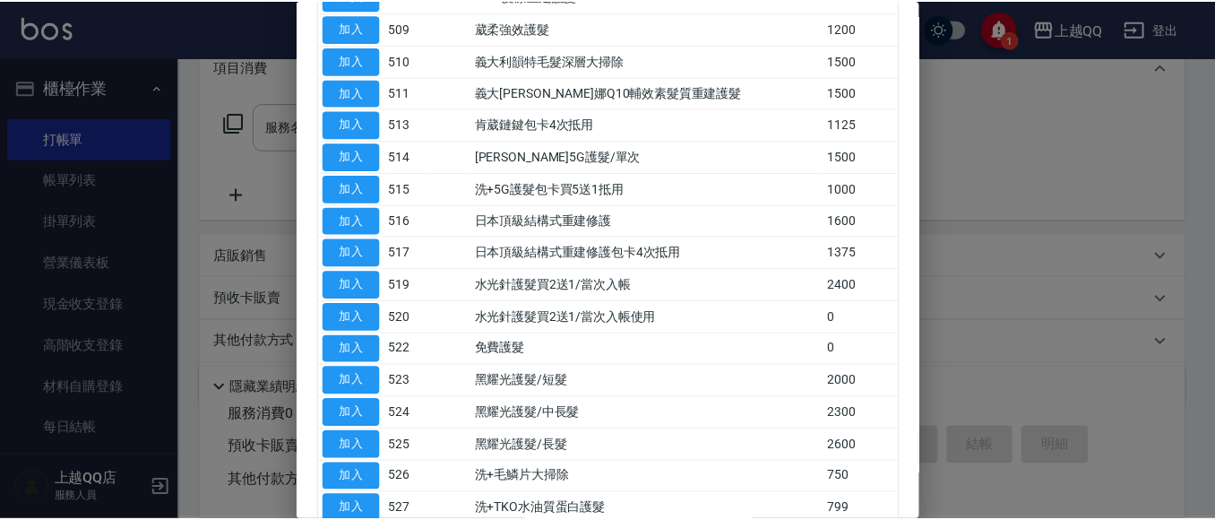
scroll to position [538, 0]
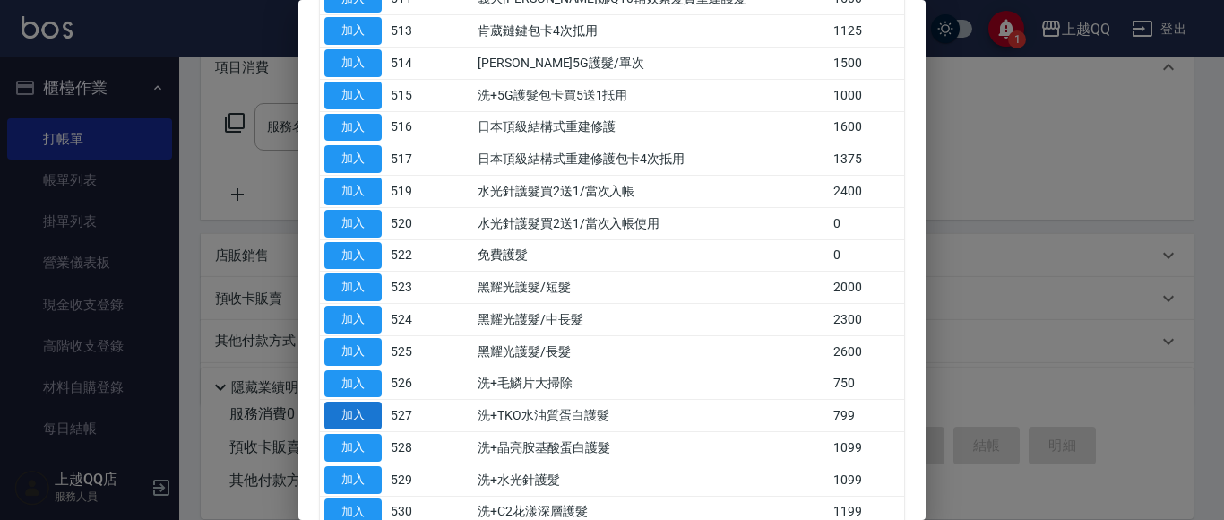
click at [362, 410] on button "加入" at bounding box center [352, 415] width 57 height 28
type input "洗+TKO水油質蛋白護髮(527)"
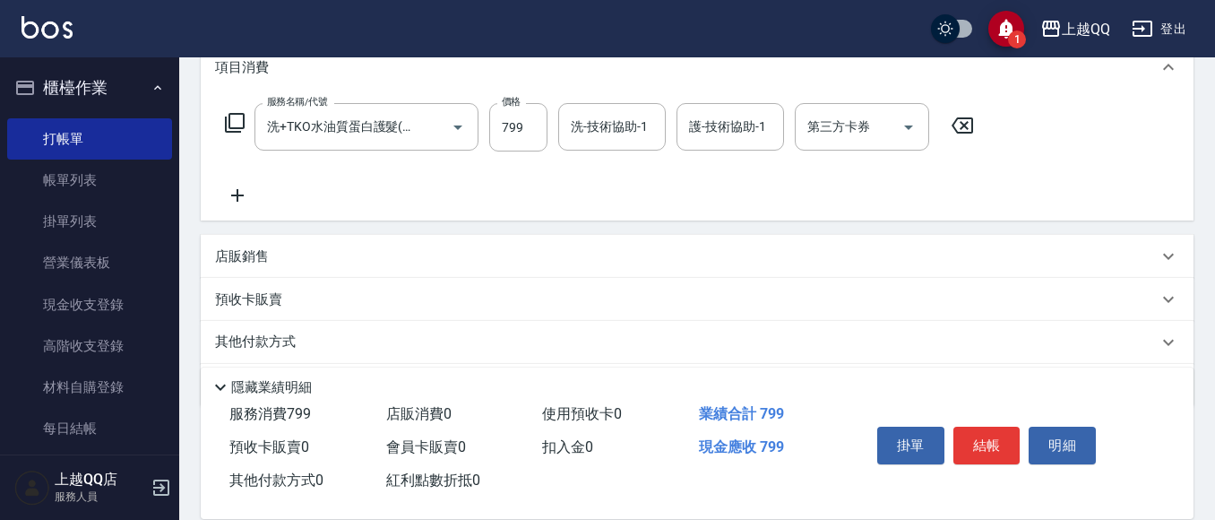
drag, startPoint x: 596, startPoint y: 116, endPoint x: 586, endPoint y: 3, distance: 114.2
click at [595, 116] on div "洗-技術協助-1 洗-技術協助-1" at bounding box center [612, 126] width 108 height 47
type input "[PERSON_NAME]-26"
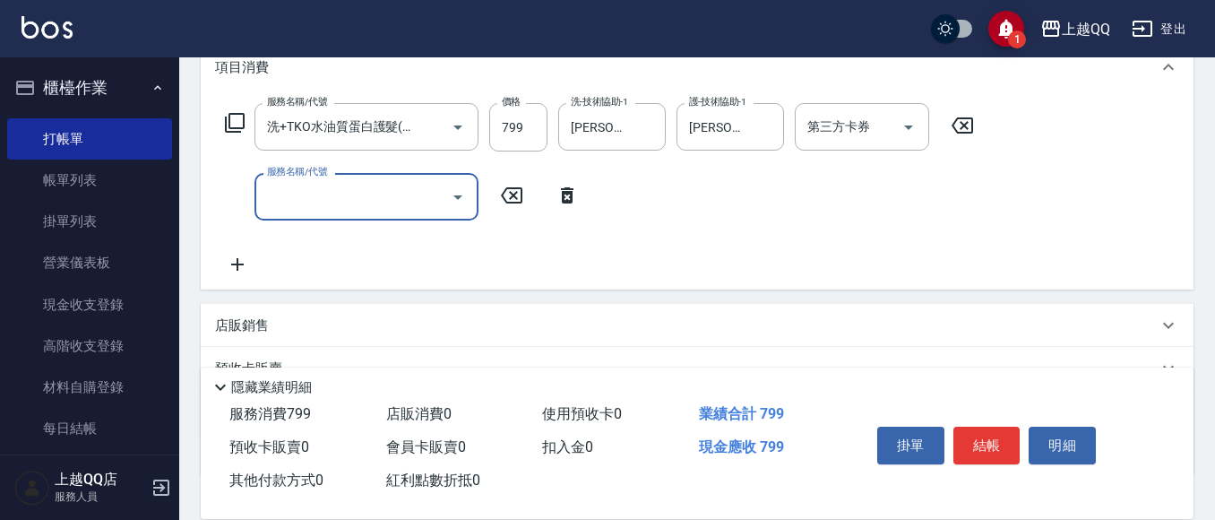
scroll to position [0, 0]
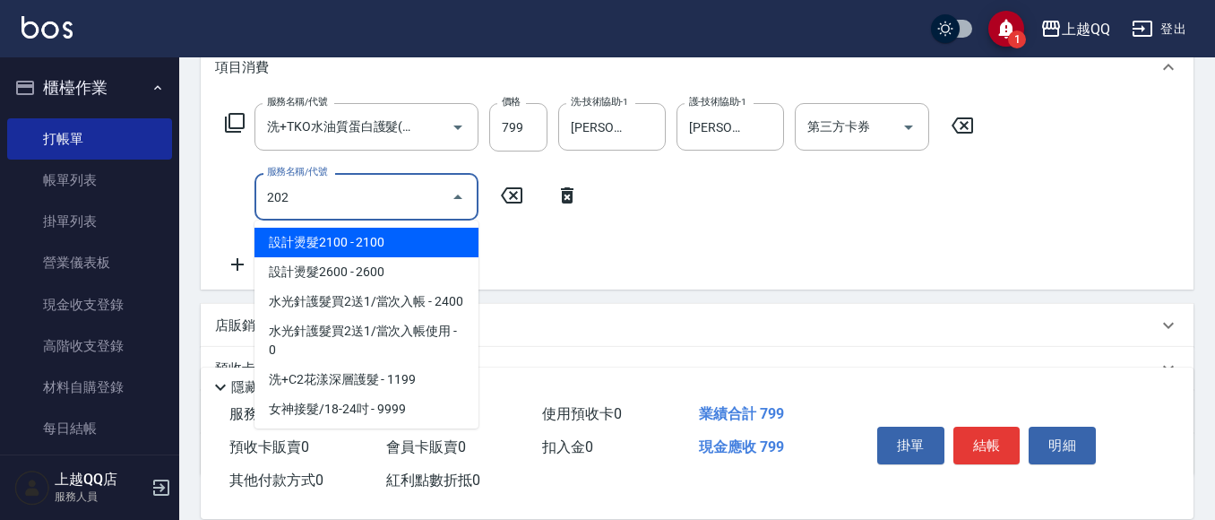
type input "不指定單剪(202)"
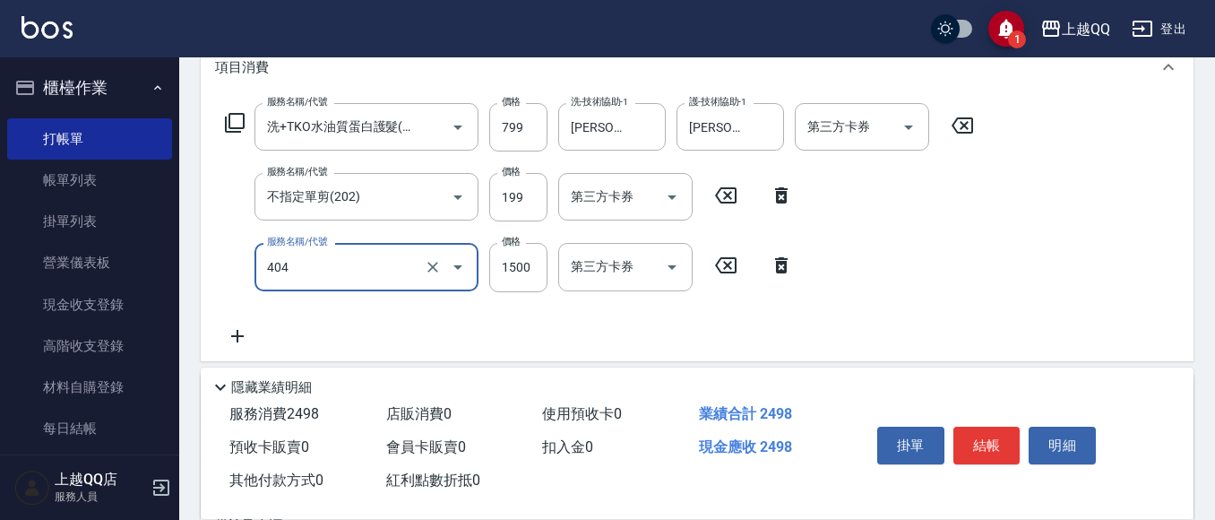
type input "設計染髮(404)"
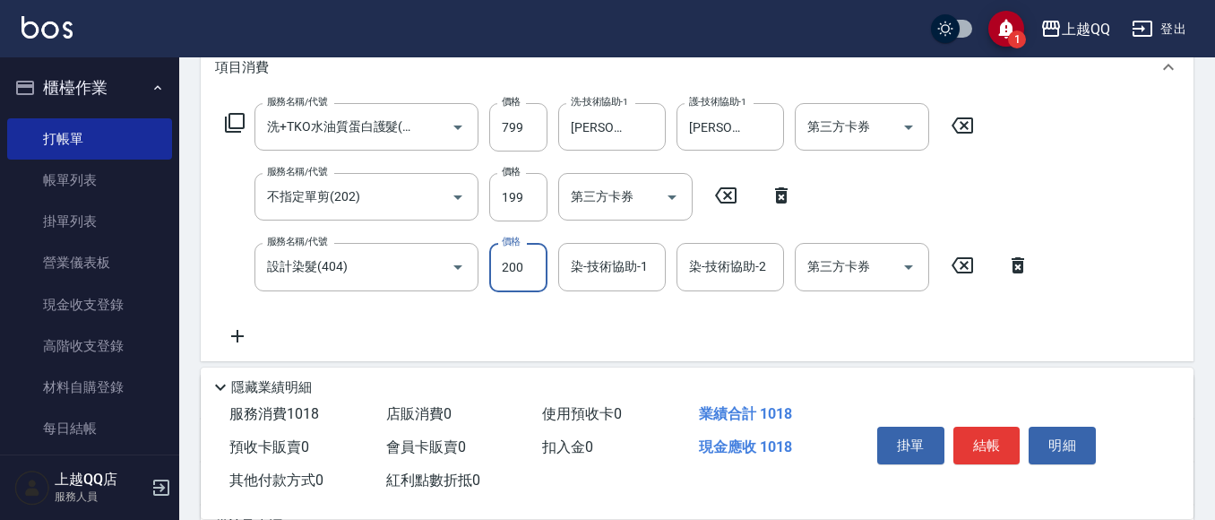
type input "2000"
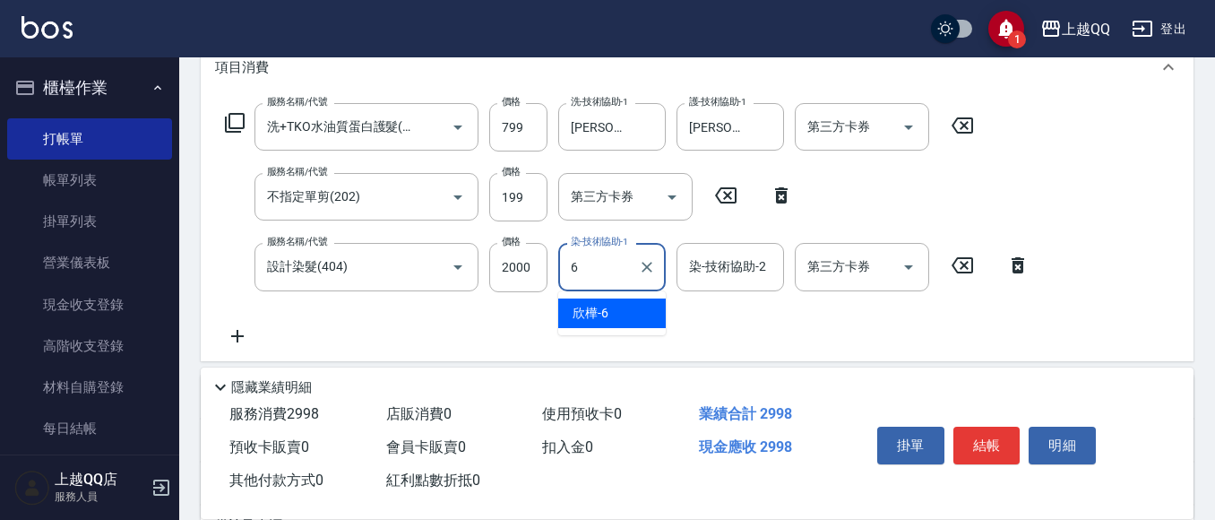
type input "欣樺-6"
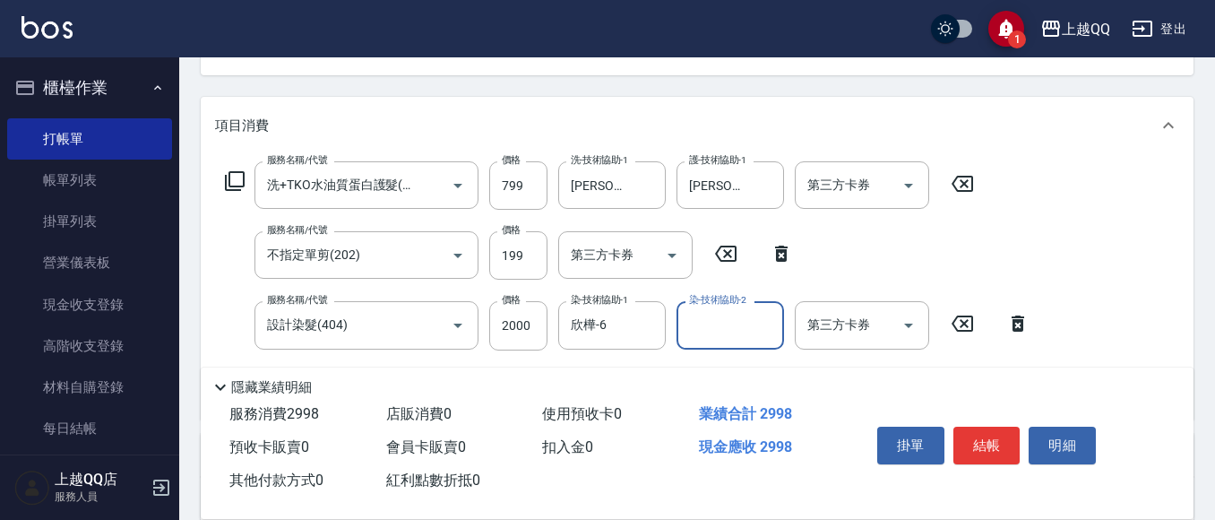
scroll to position [166, 0]
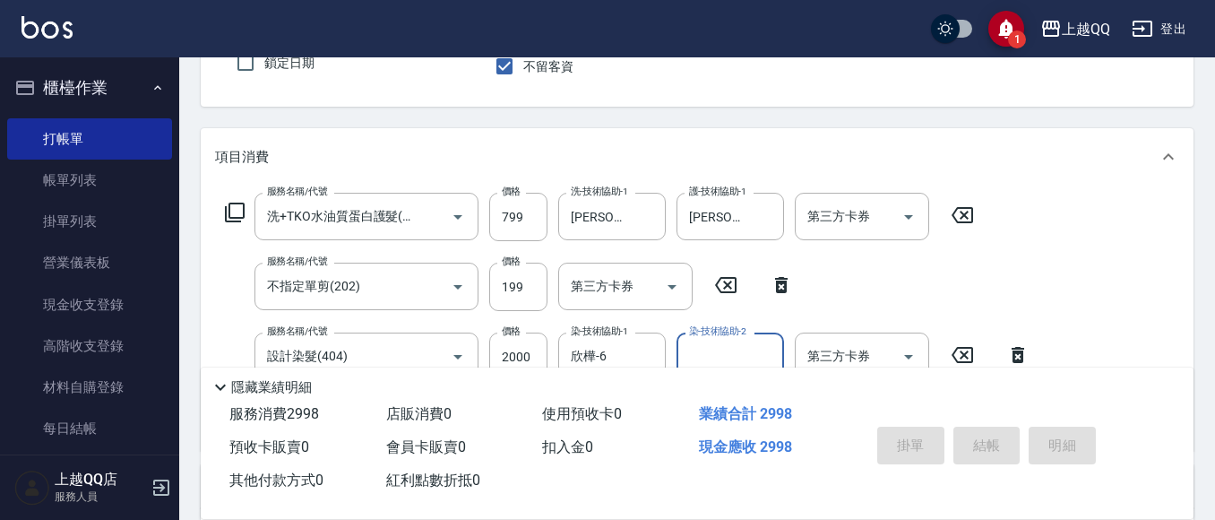
type input "[DATE] 19:16"
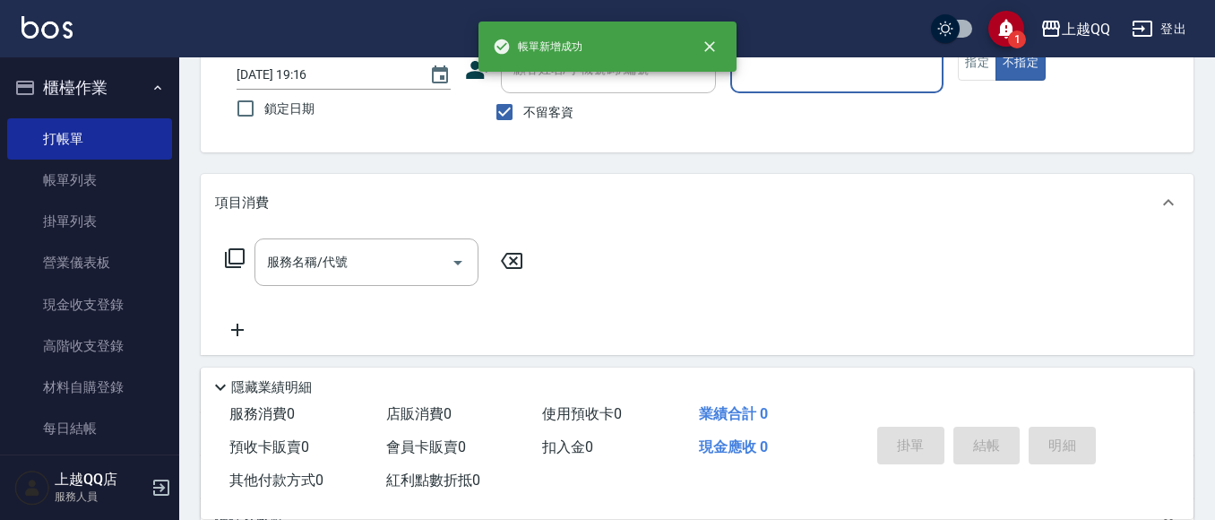
scroll to position [76, 0]
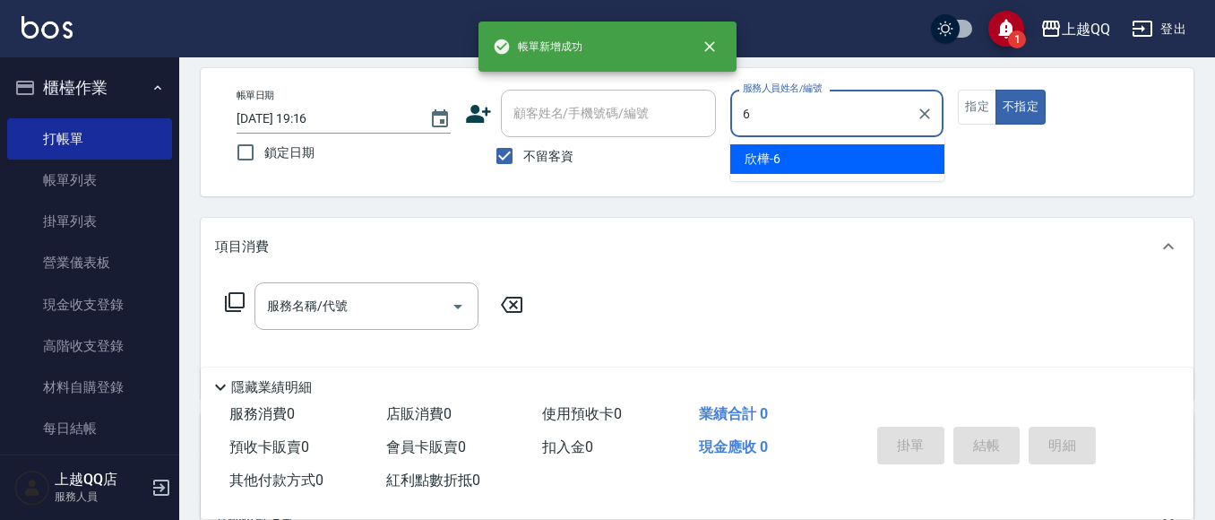
type input "欣樺-6"
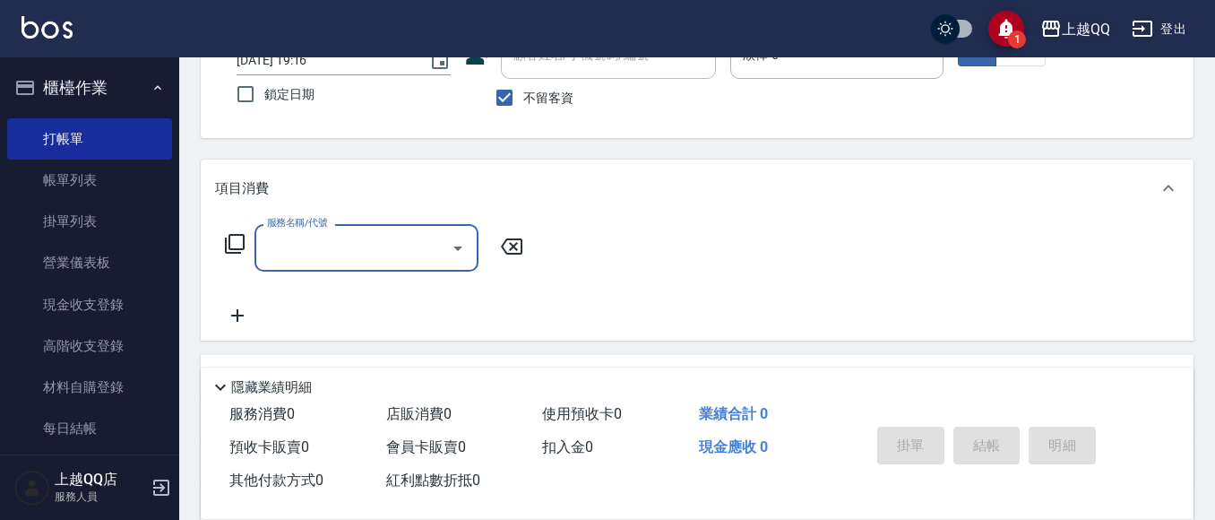
scroll to position [166, 0]
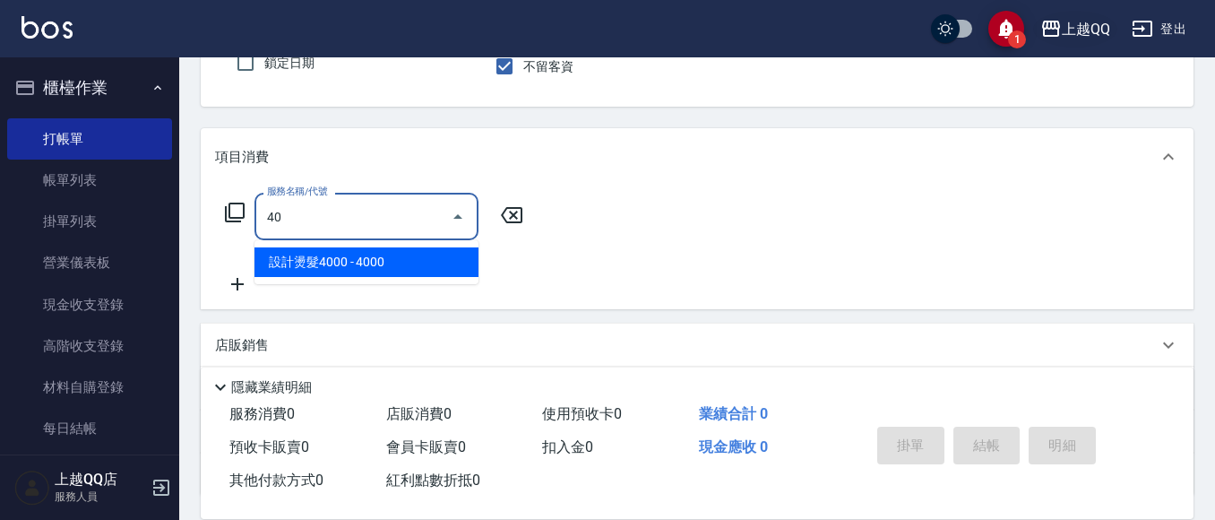
type input "4"
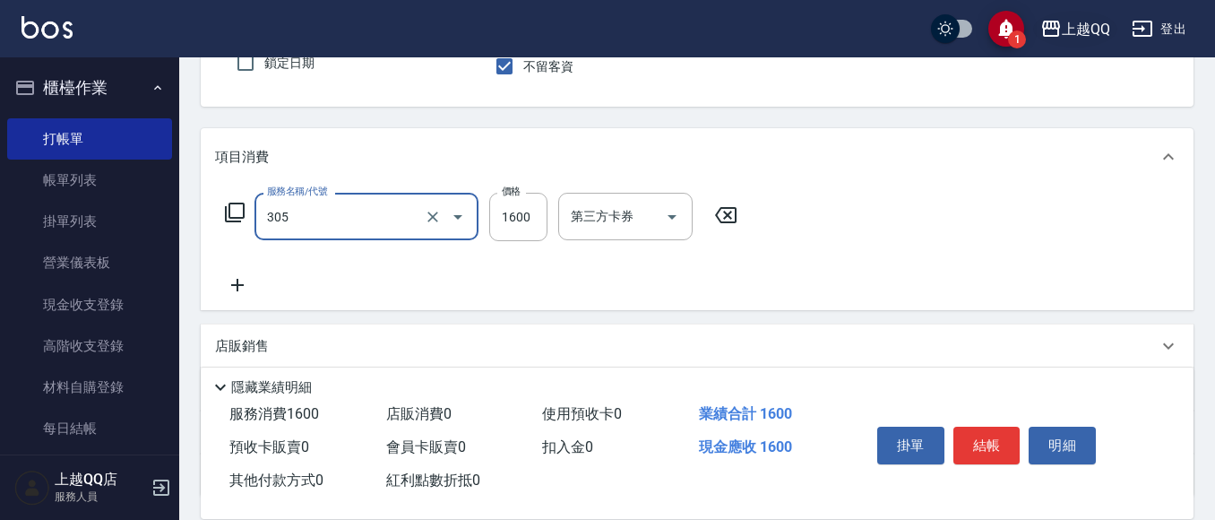
type input "設計燙髮1600(305)"
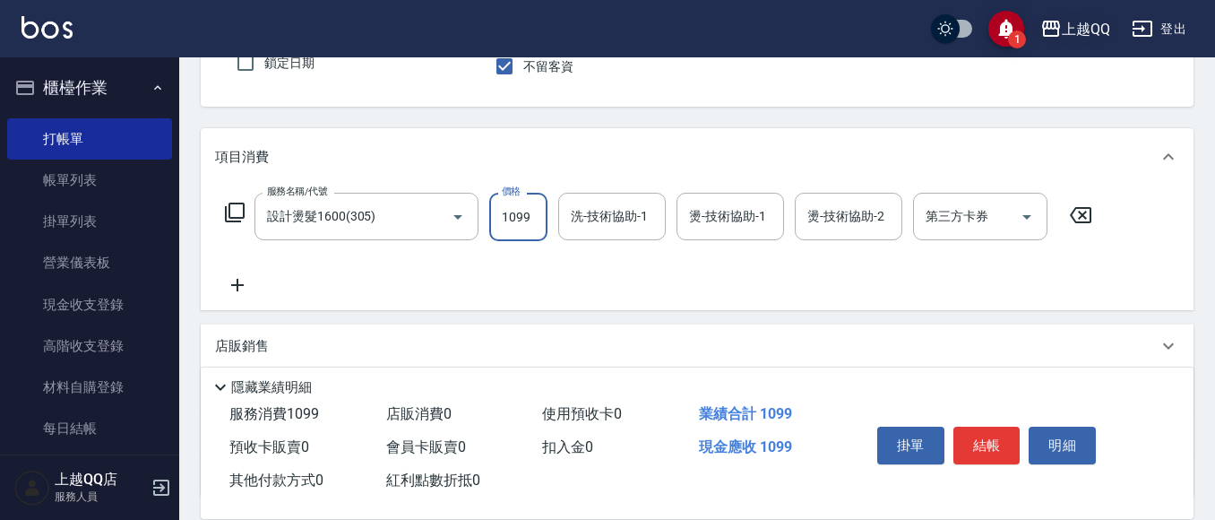
type input "1099"
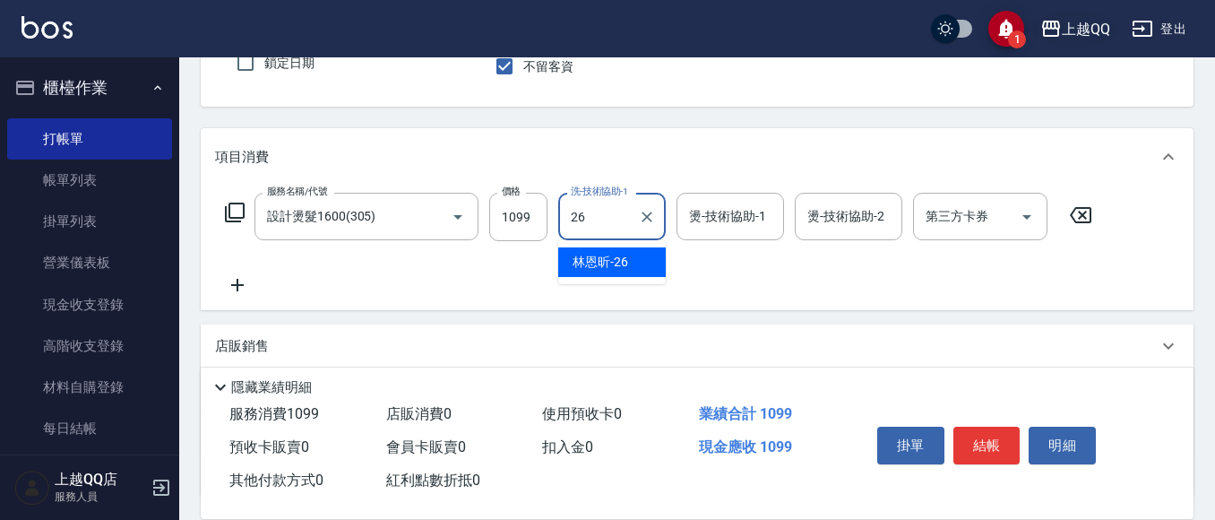
type input "[PERSON_NAME]-26"
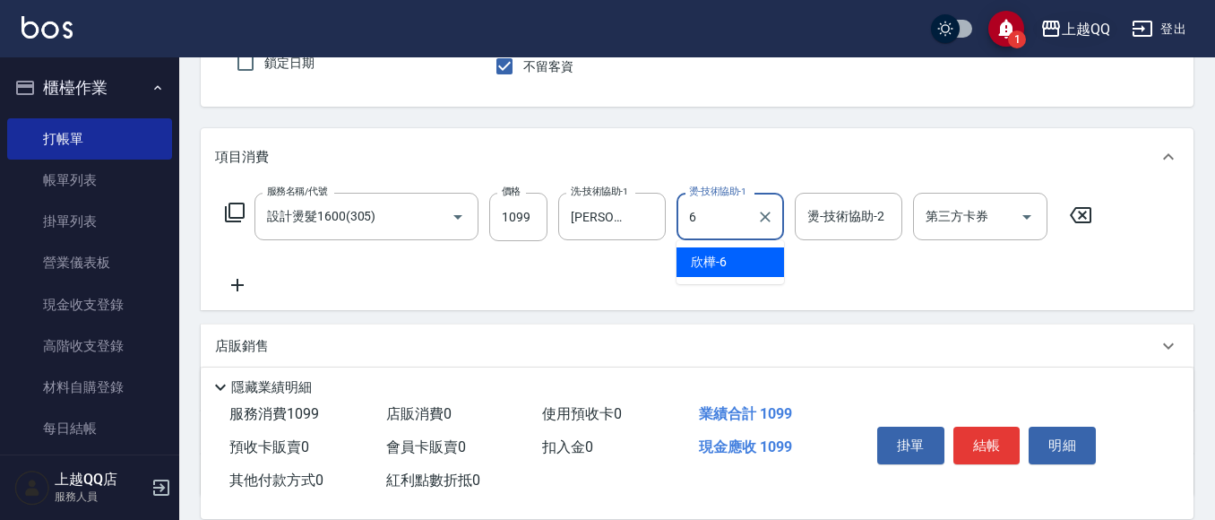
type input "欣樺-6"
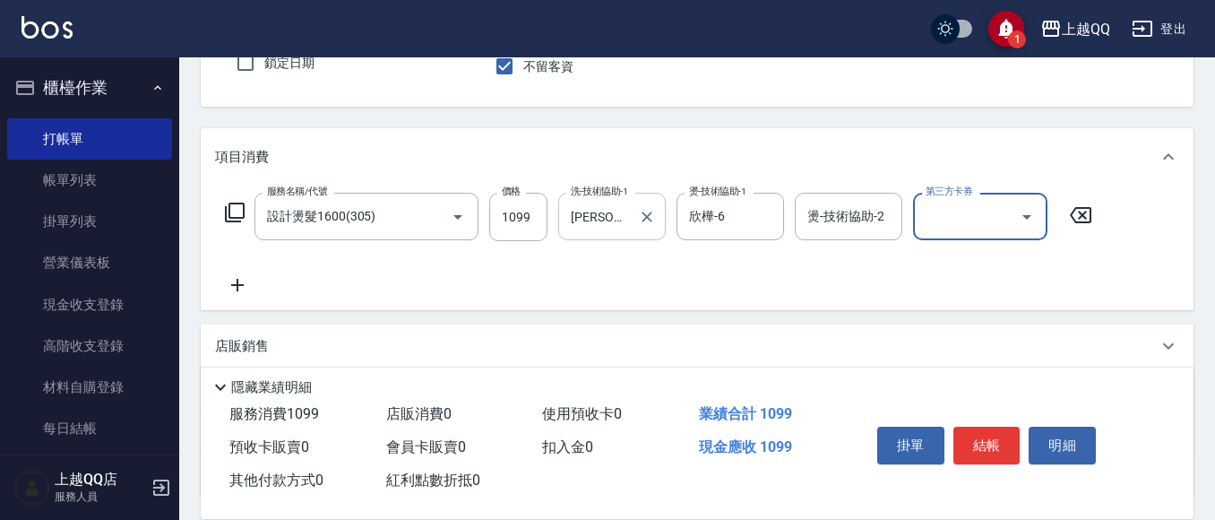
click at [620, 218] on input "[PERSON_NAME]-26" at bounding box center [598, 216] width 65 height 31
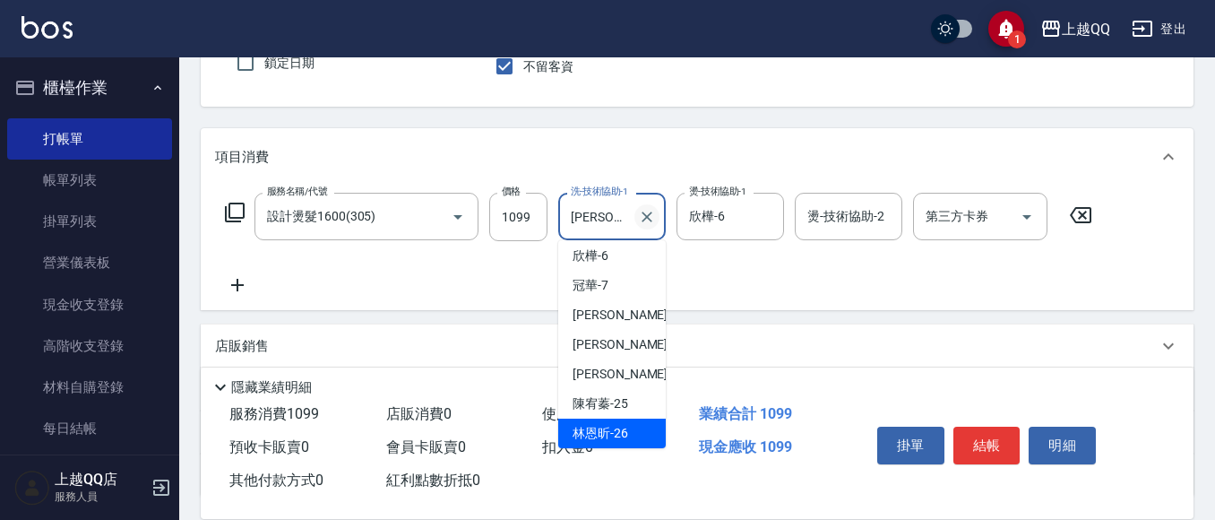
click at [638, 214] on icon "Clear" at bounding box center [647, 217] width 18 height 18
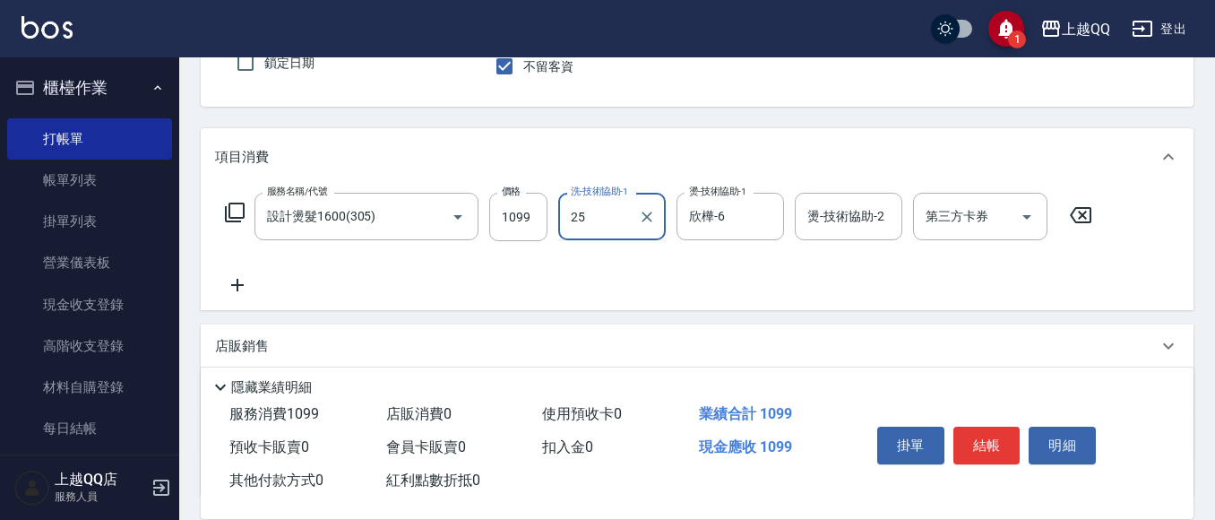
type input "[PERSON_NAME]-25"
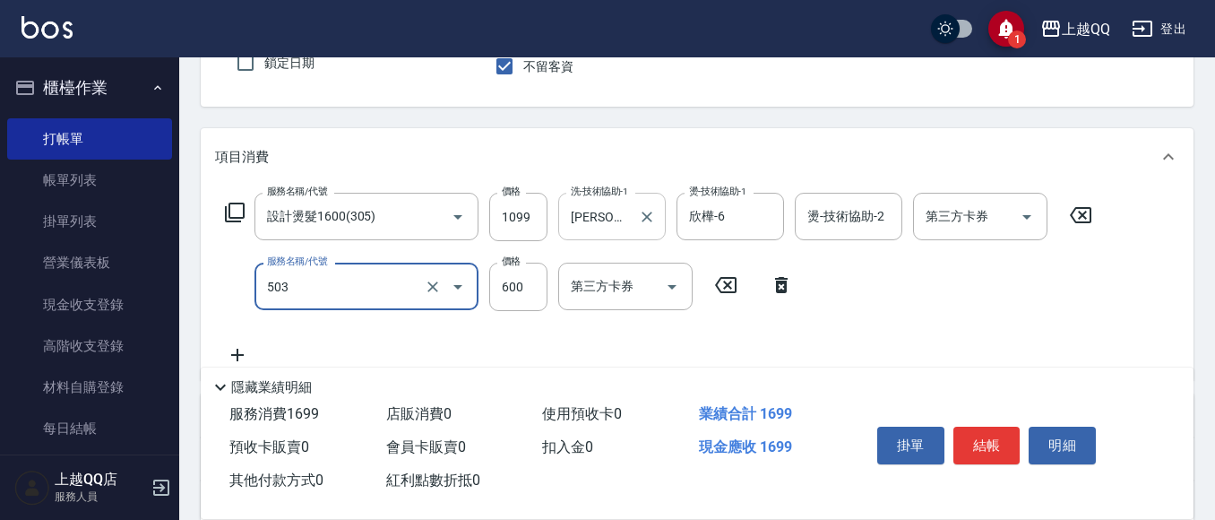
type input "小麥蛋白護髮(503)"
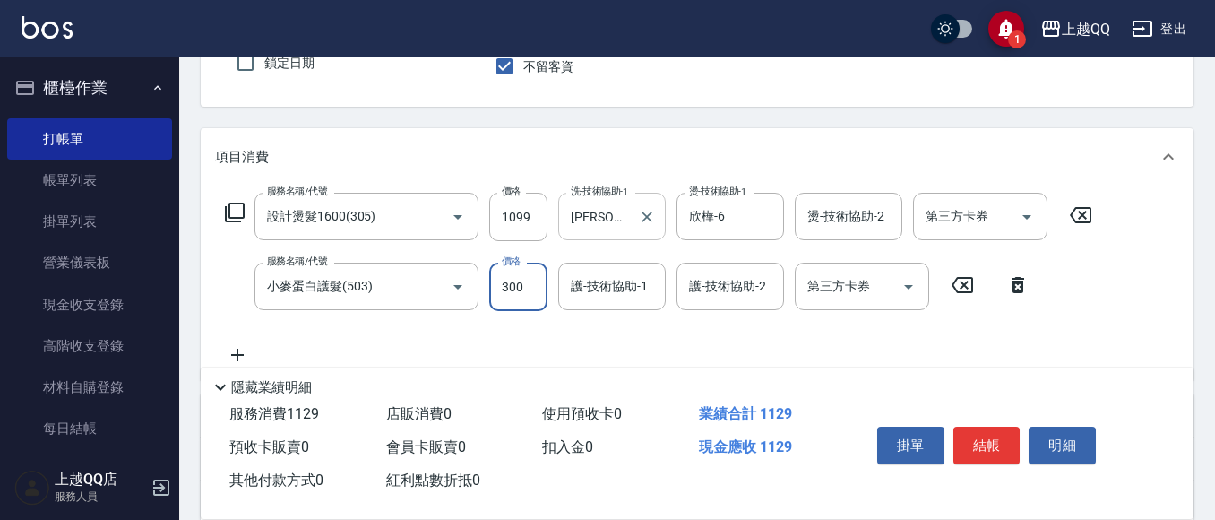
type input "300"
type input "[PERSON_NAME]-25"
click at [639, 286] on icon "Clear" at bounding box center [647, 287] width 18 height 18
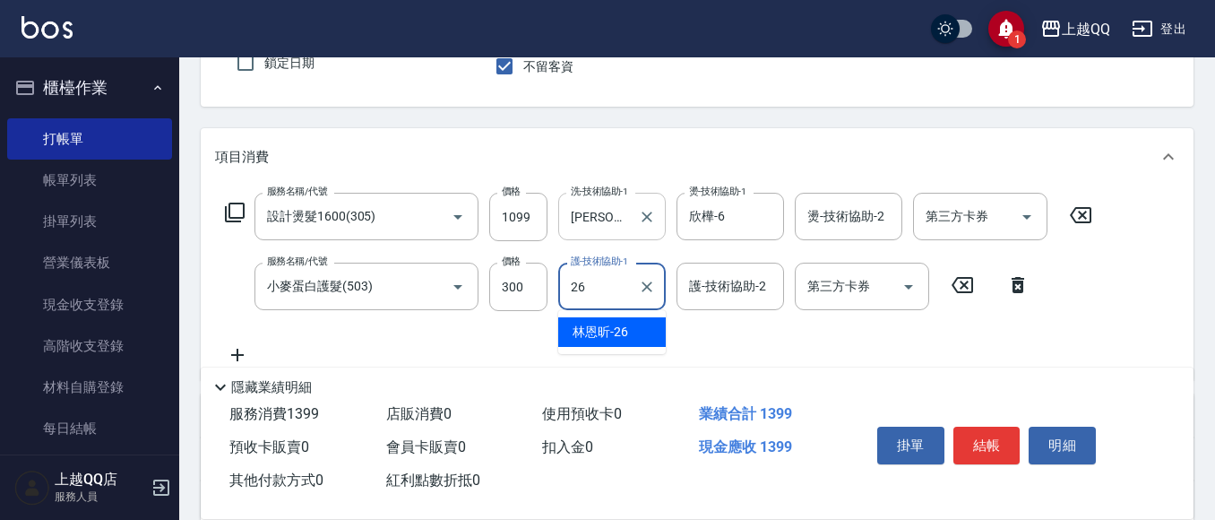
type input "[PERSON_NAME]-26"
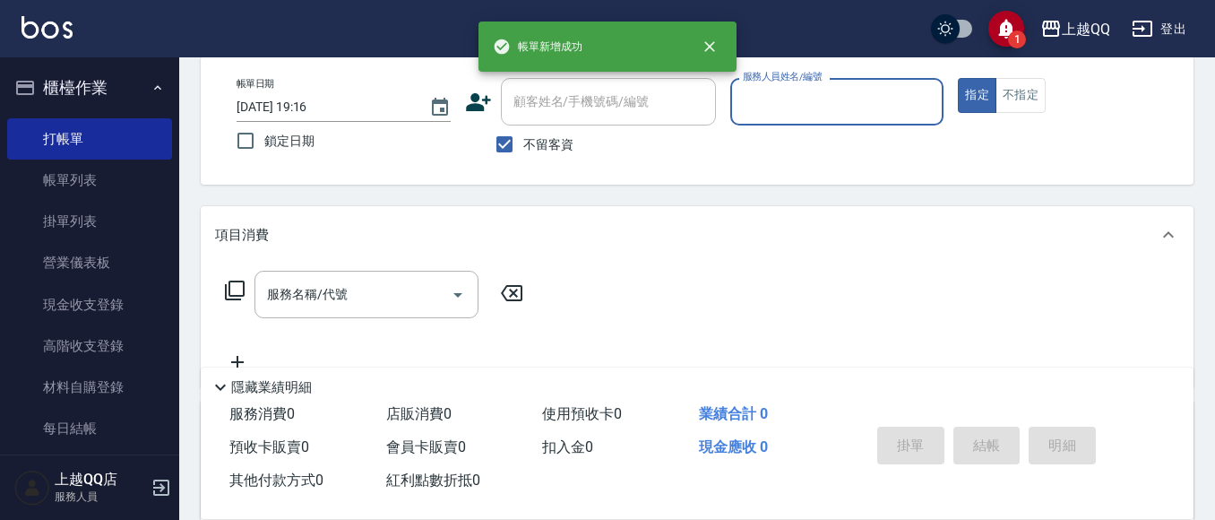
scroll to position [76, 0]
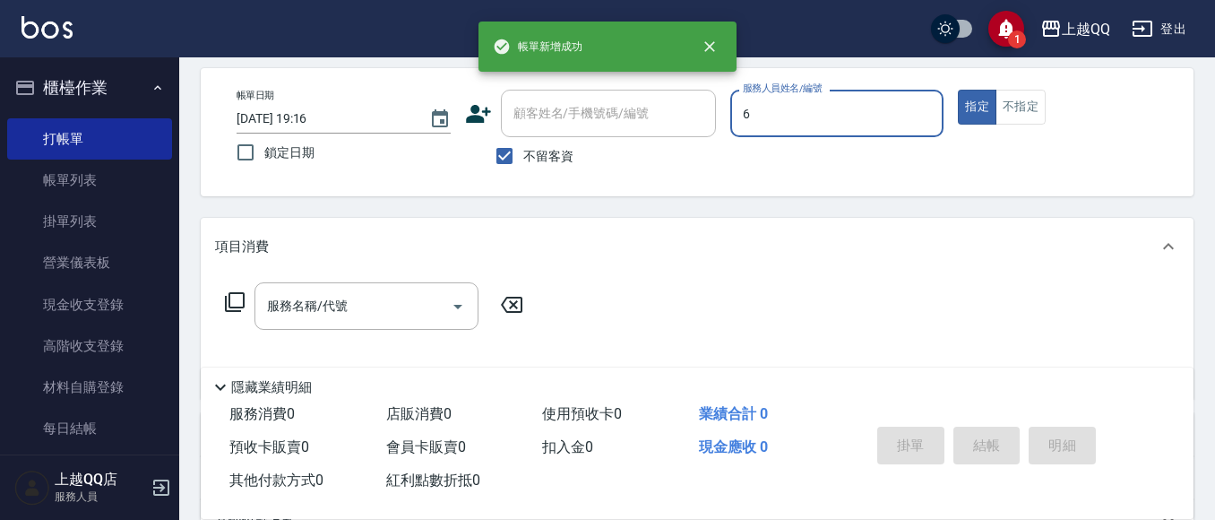
type input "欣樺-6"
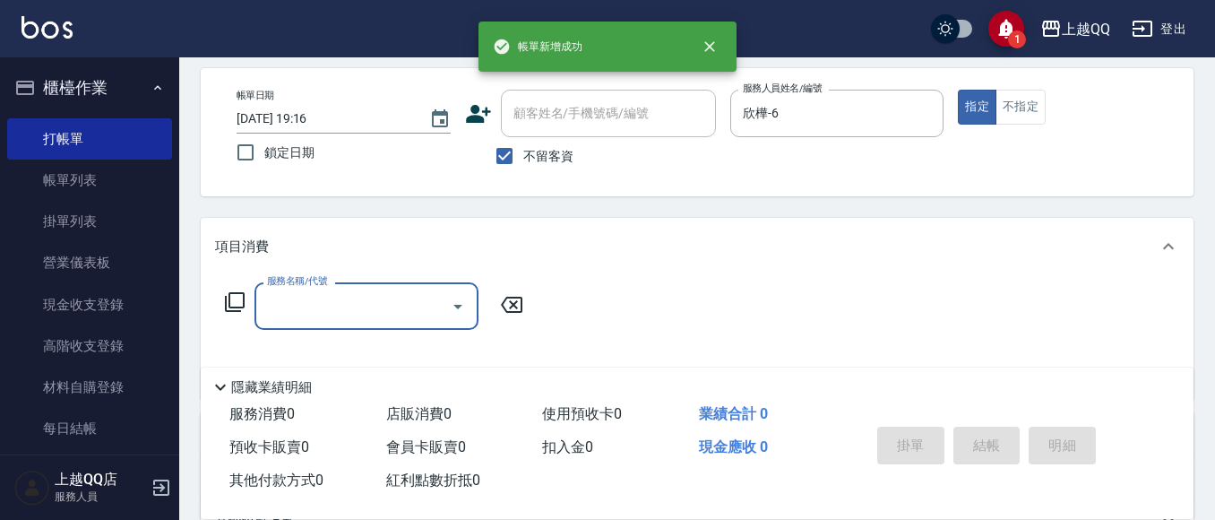
type input "1"
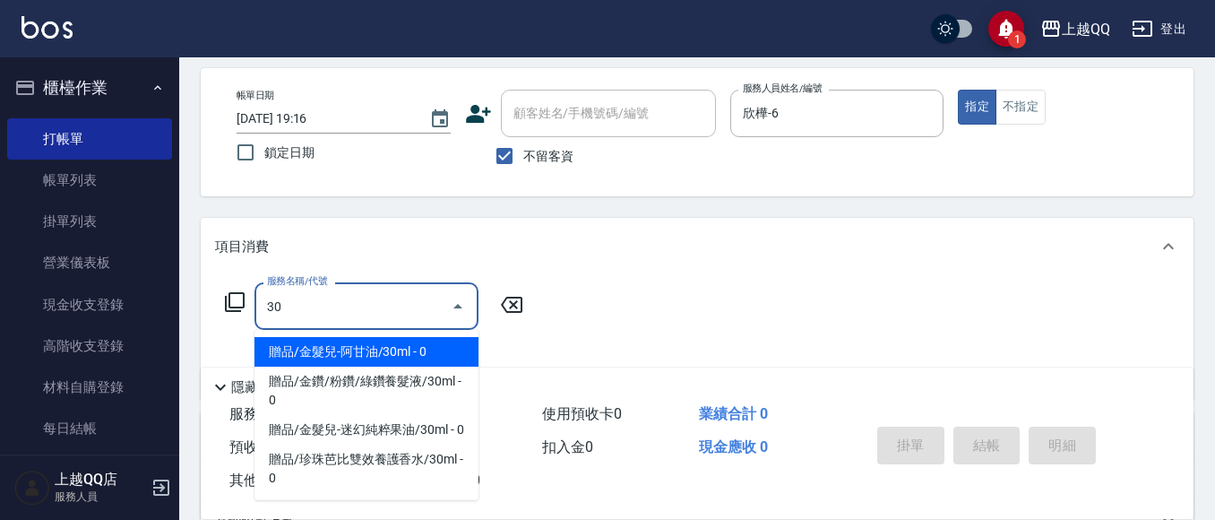
type input "3"
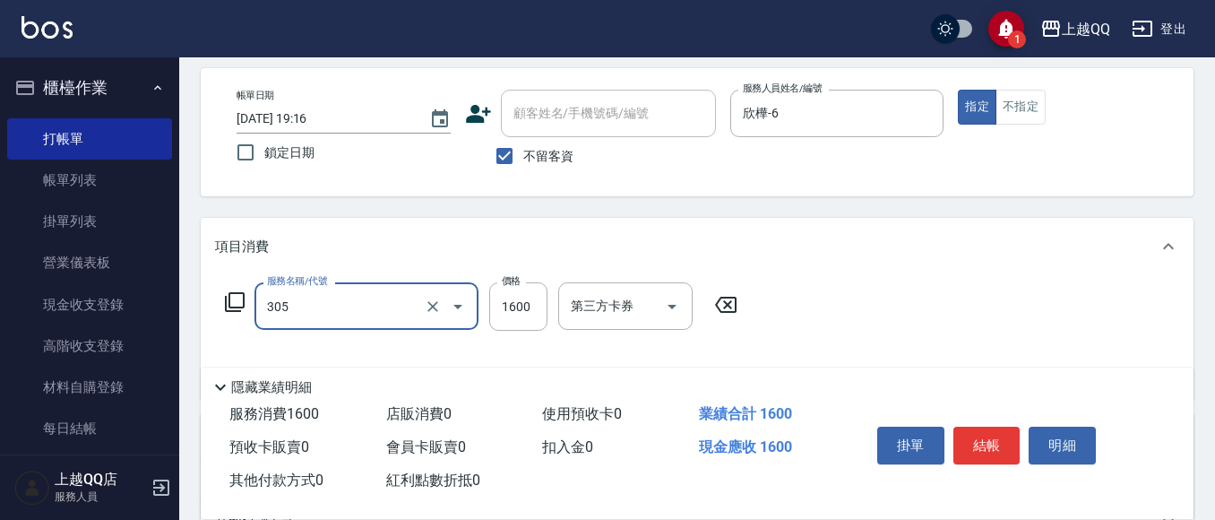
type input "設計燙髮1600(305)"
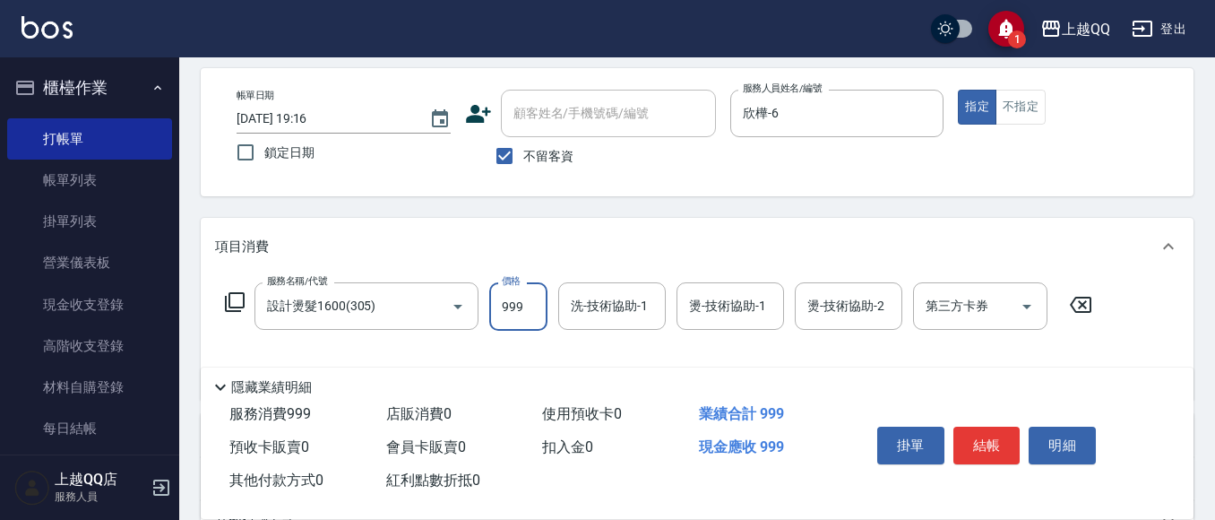
type input "999"
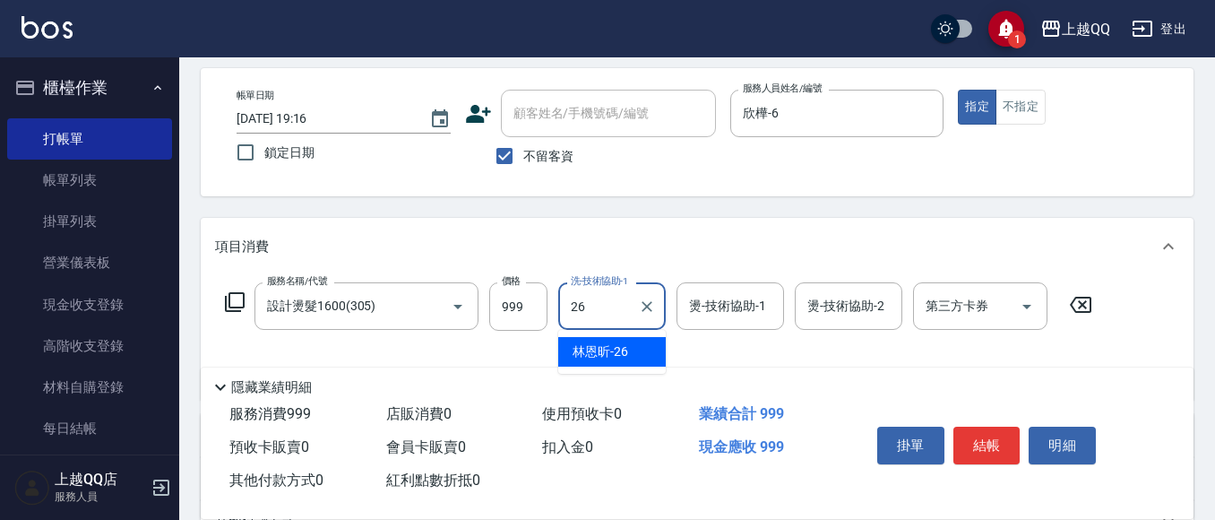
type input "[PERSON_NAME]-26"
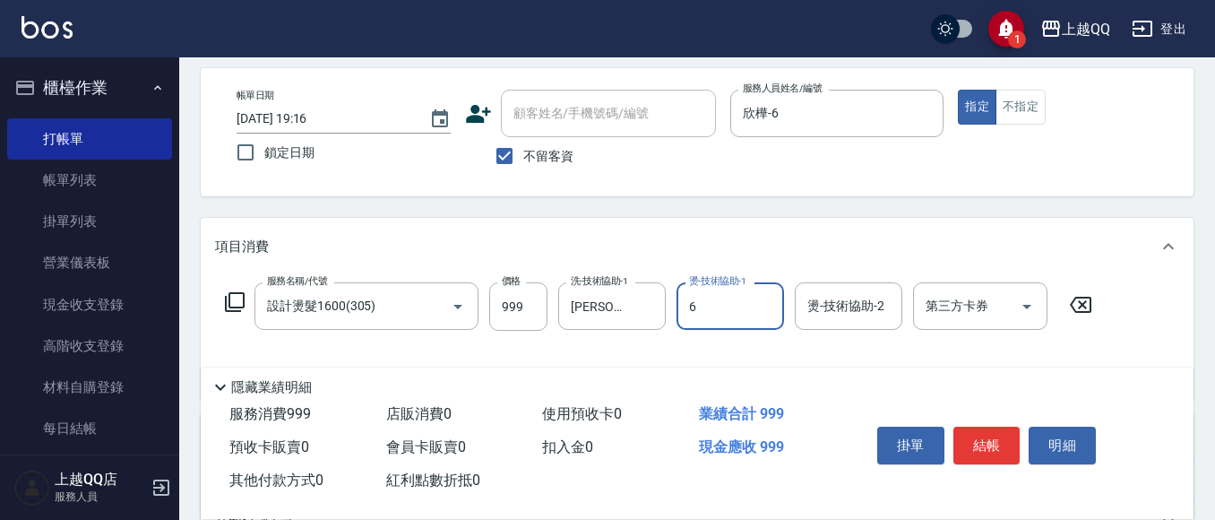
type input "欣樺-6"
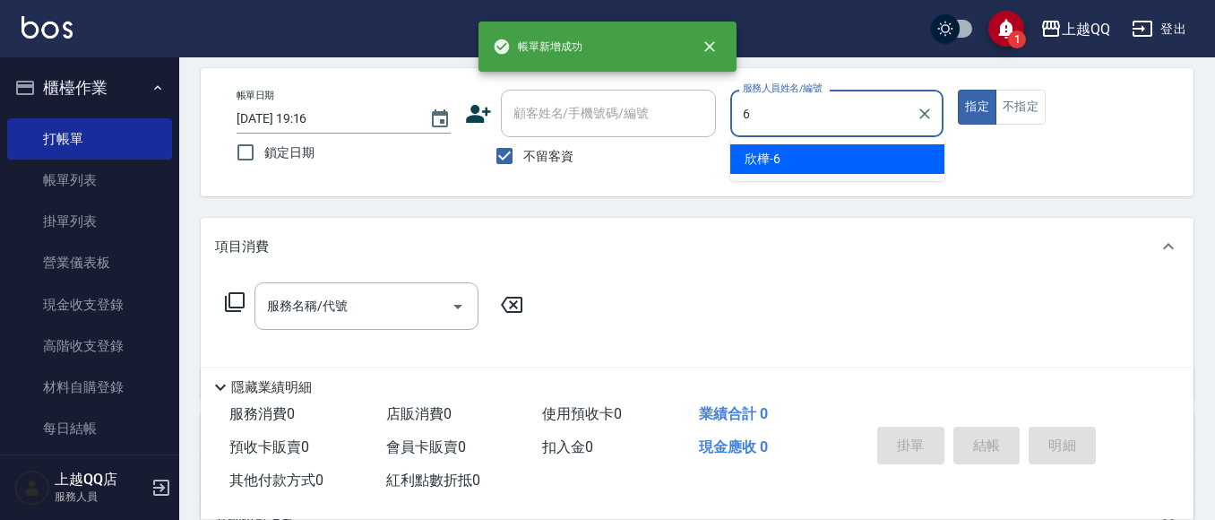
type input "欣樺-6"
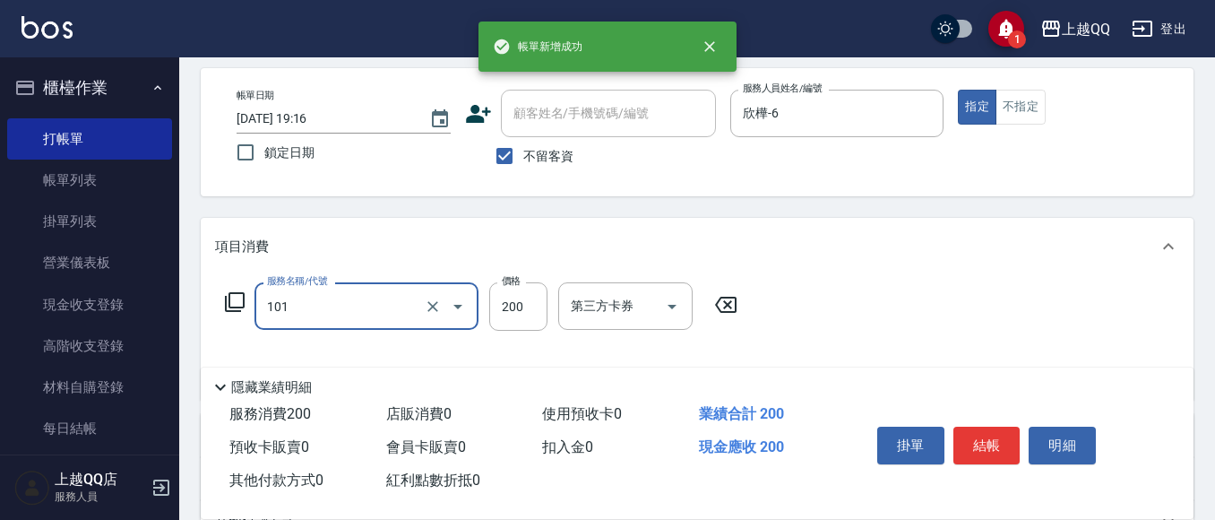
type input "洗髮(101)"
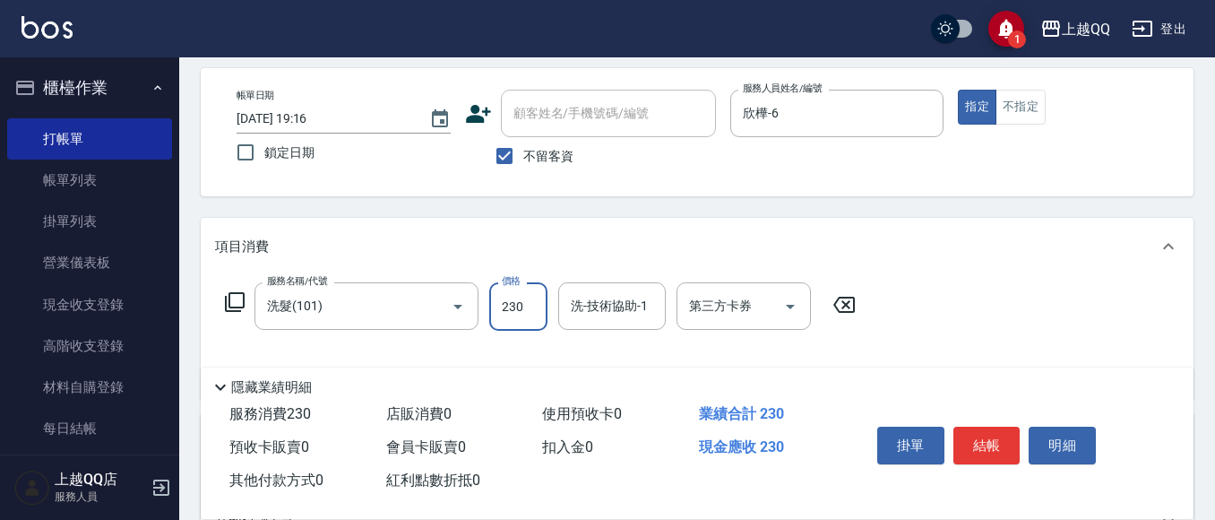
type input "230"
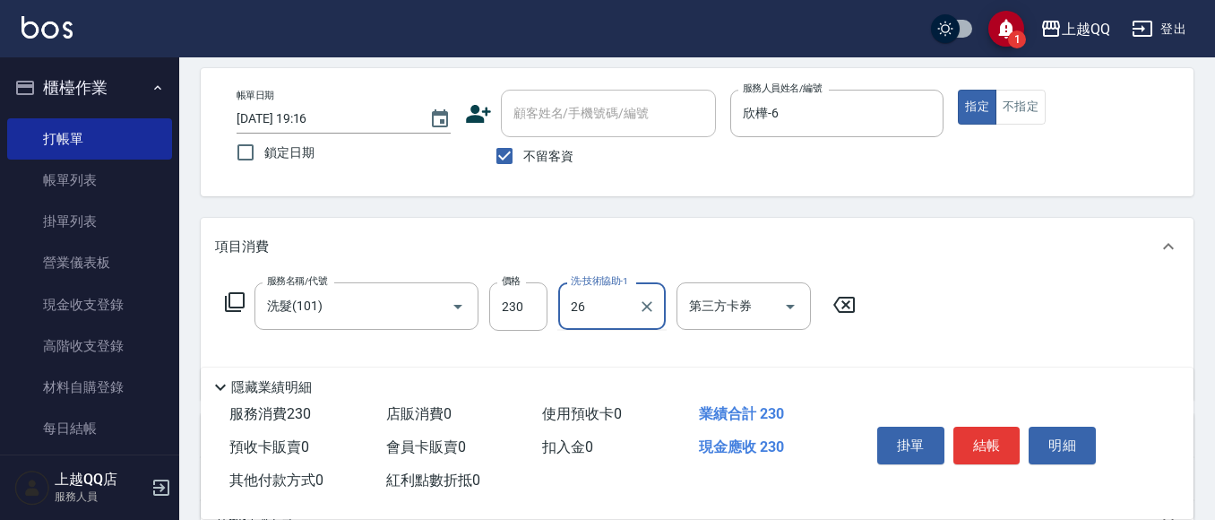
type input "[PERSON_NAME]-26"
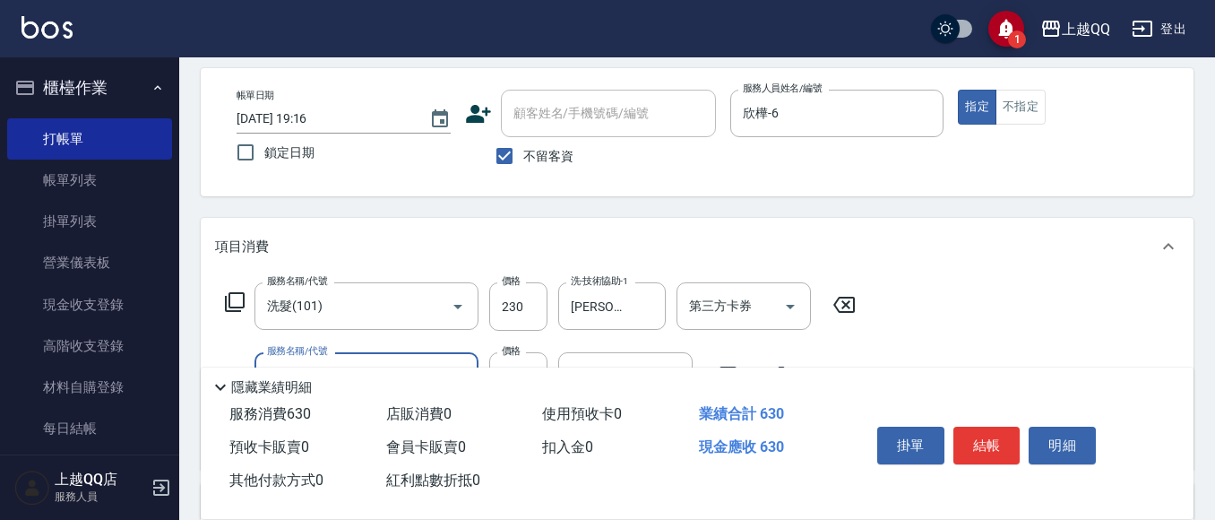
type input "指定單剪(203)"
type input "320"
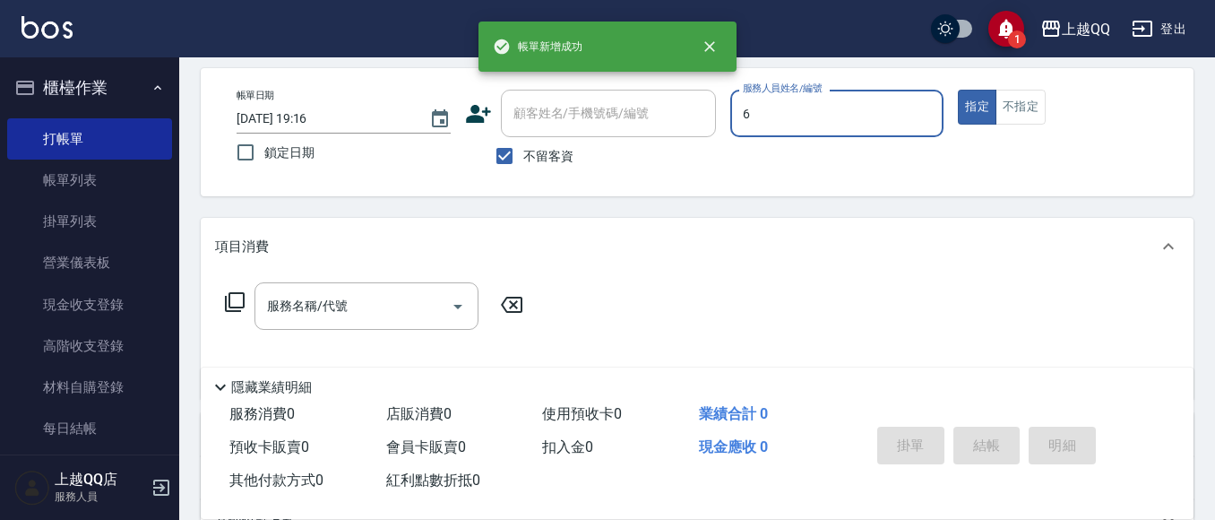
type input "欣樺-6"
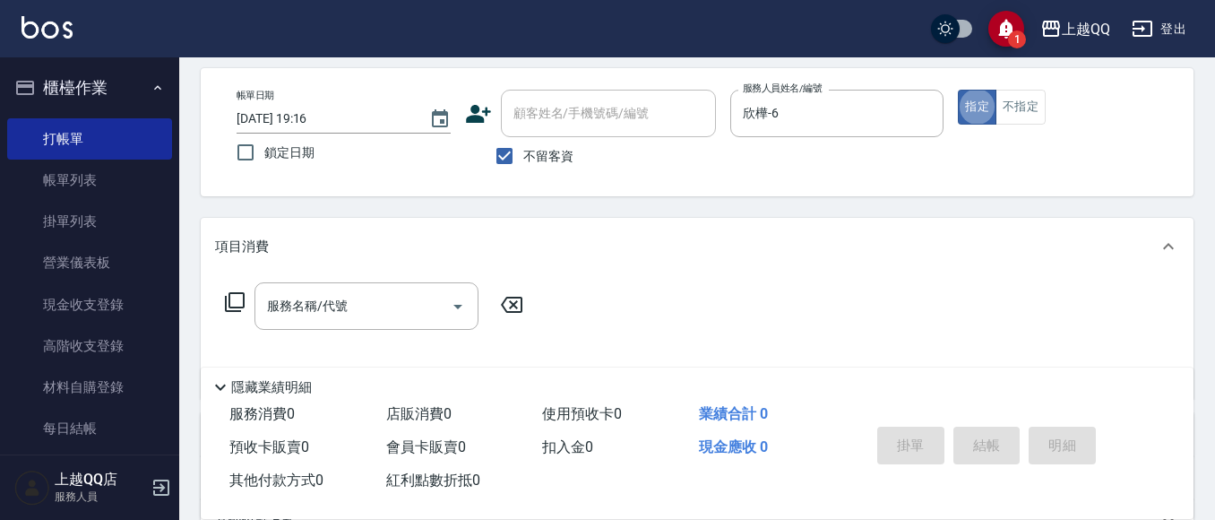
drag, startPoint x: 550, startPoint y: 160, endPoint x: 549, endPoint y: 111, distance: 49.3
click at [550, 157] on span "不留客資" at bounding box center [548, 156] width 50 height 19
click at [523, 157] on input "不留客資" at bounding box center [505, 156] width 38 height 38
checkbox input "false"
click at [549, 111] on div "顧客姓名/手機號碼/編號 顧客姓名/手機號碼/編號" at bounding box center [608, 113] width 215 height 47
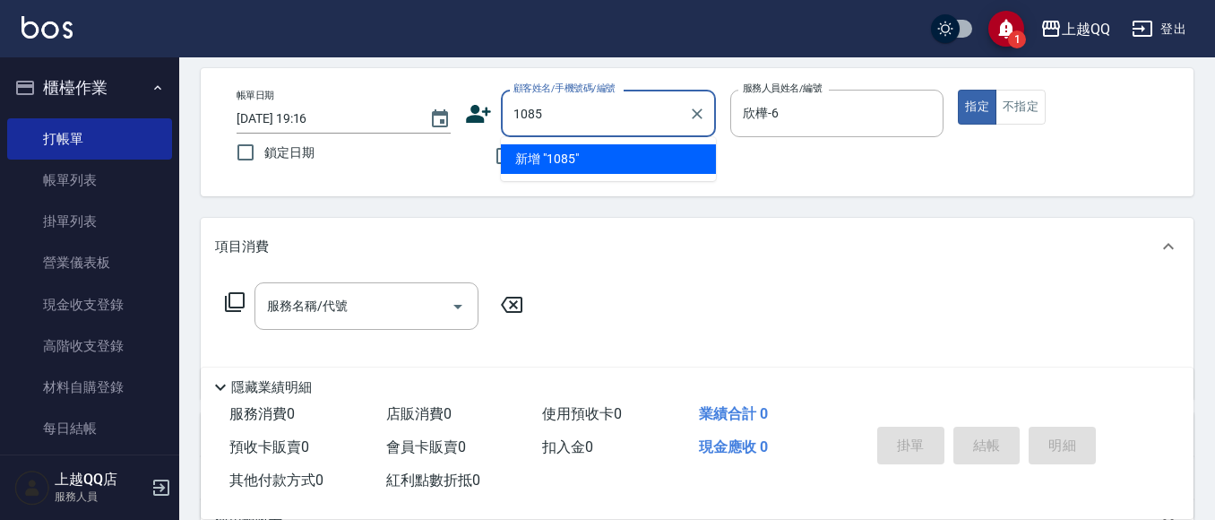
type input "1085"
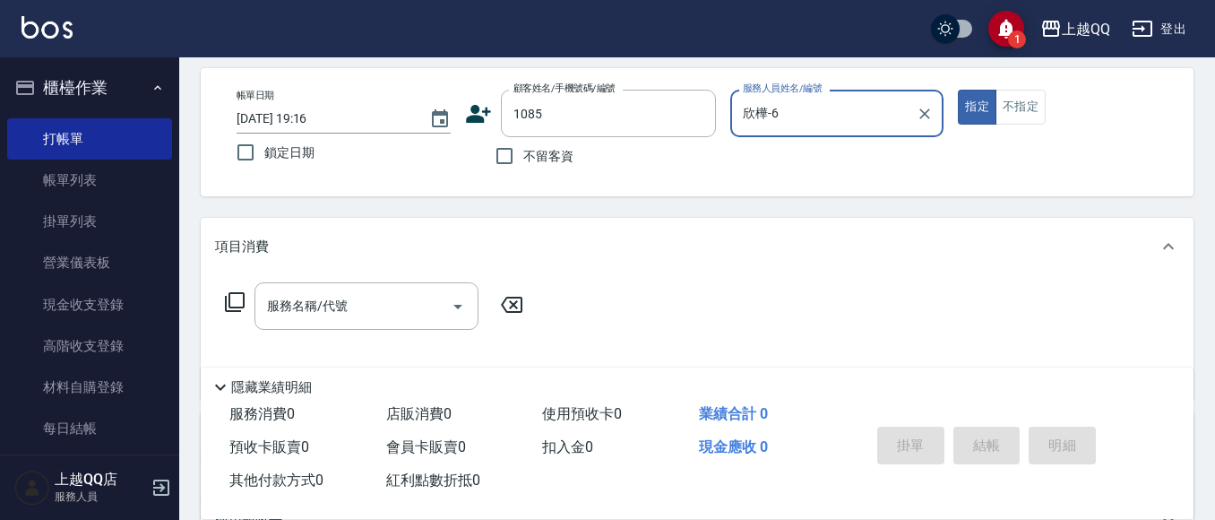
click at [958, 90] on button "指定" at bounding box center [977, 107] width 39 height 35
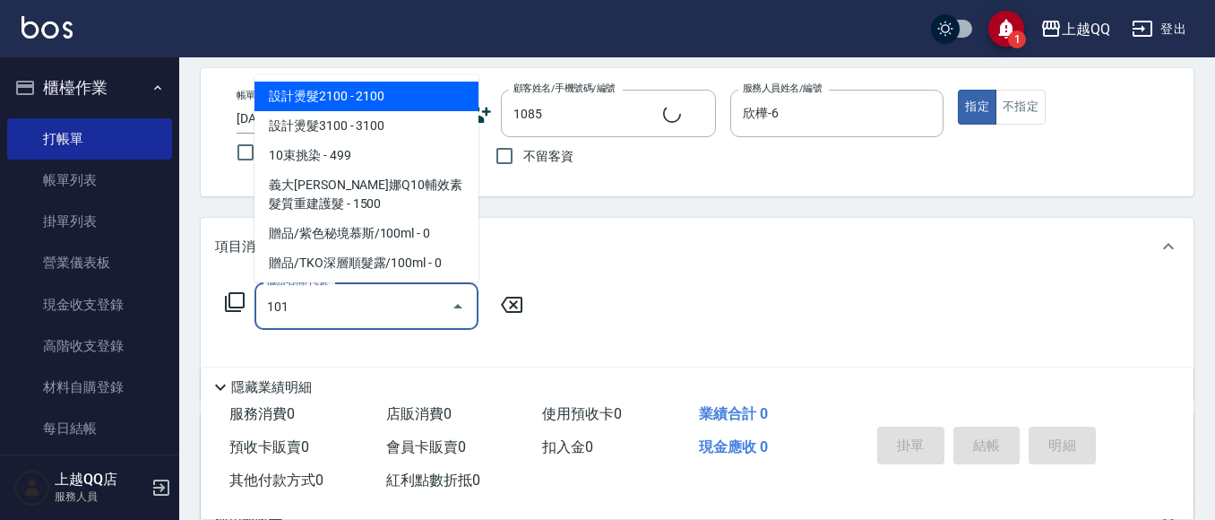
type input "101"
type input "[PERSON_NAME]村/0970982730/1085"
type input "洗髮(101)"
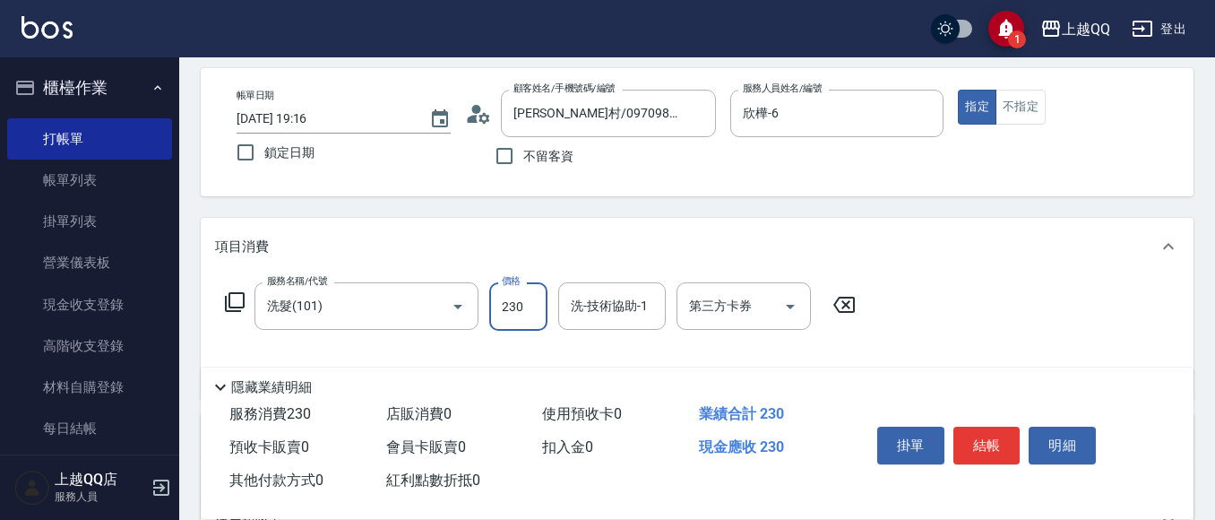
type input "230"
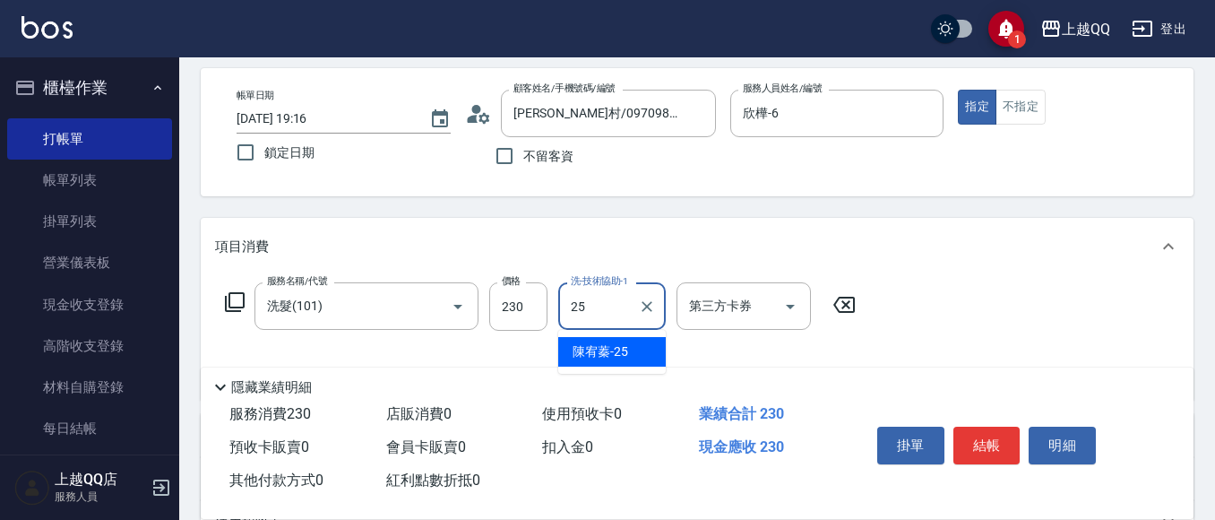
type input "[PERSON_NAME]-25"
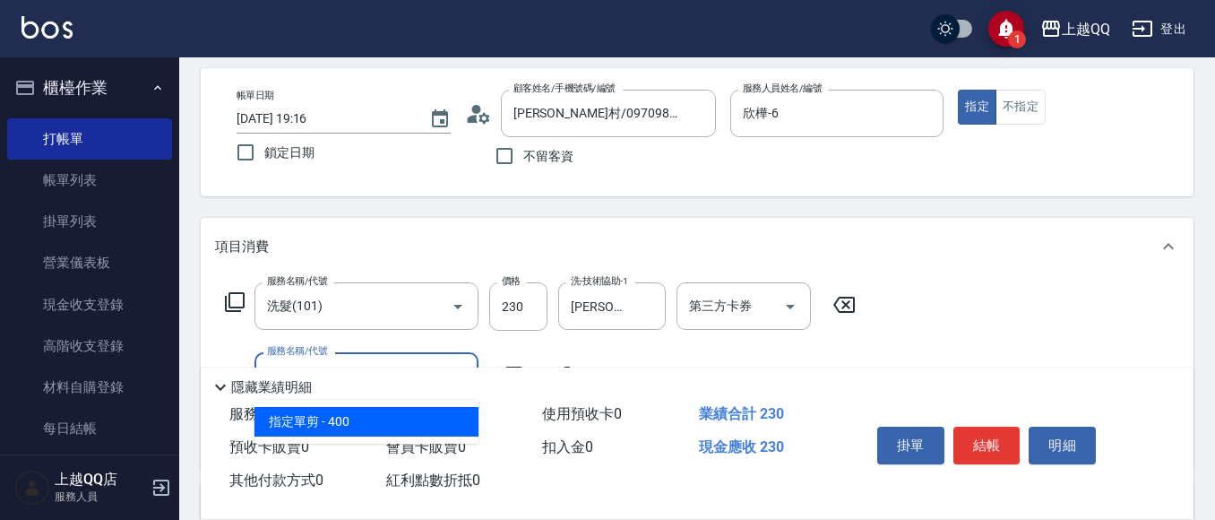
type input "指定單剪(203)"
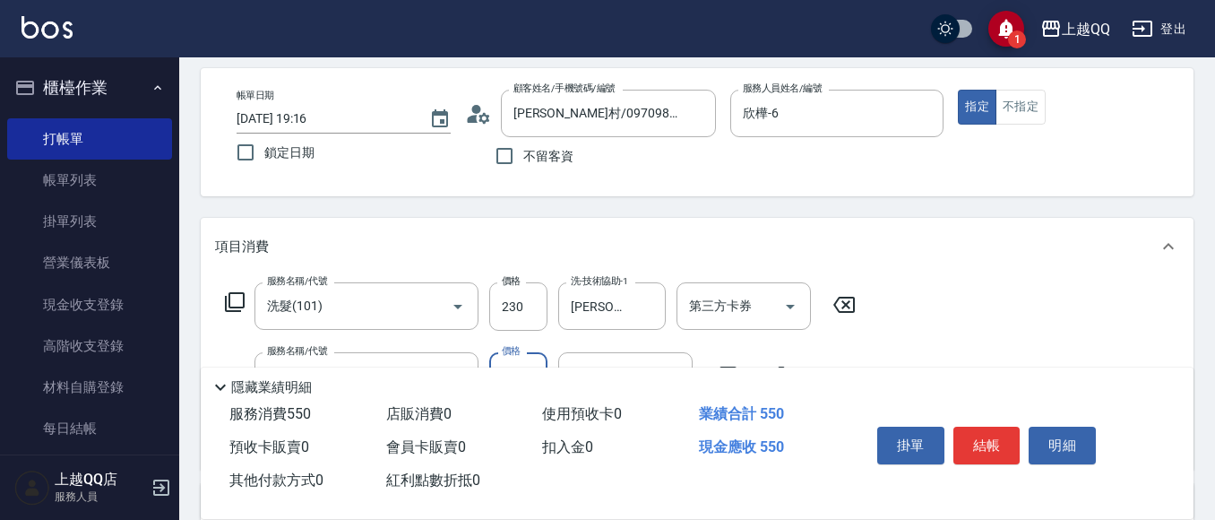
type input "320"
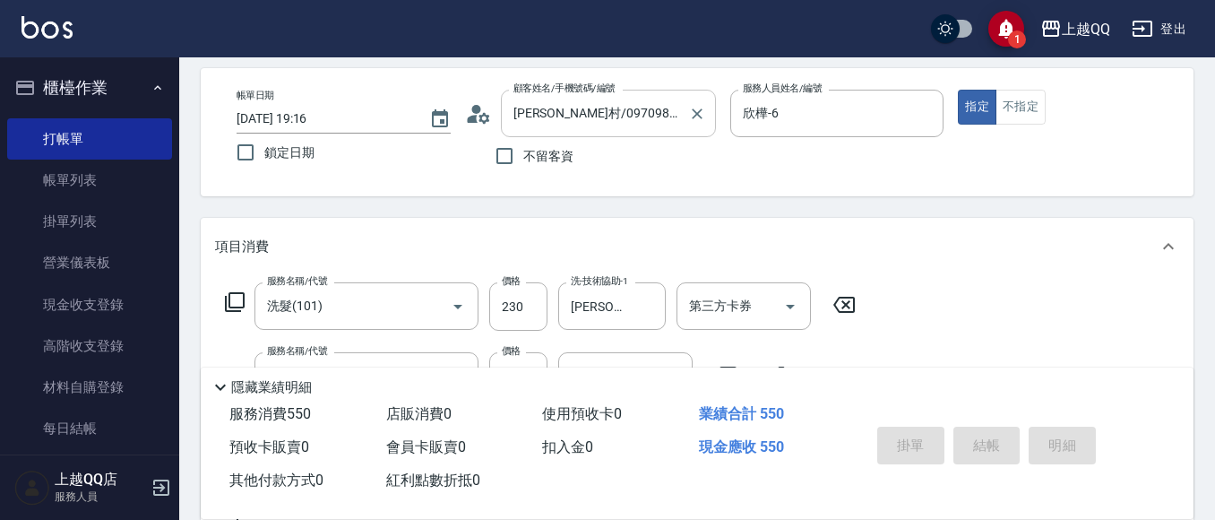
type input "[DATE] 19:17"
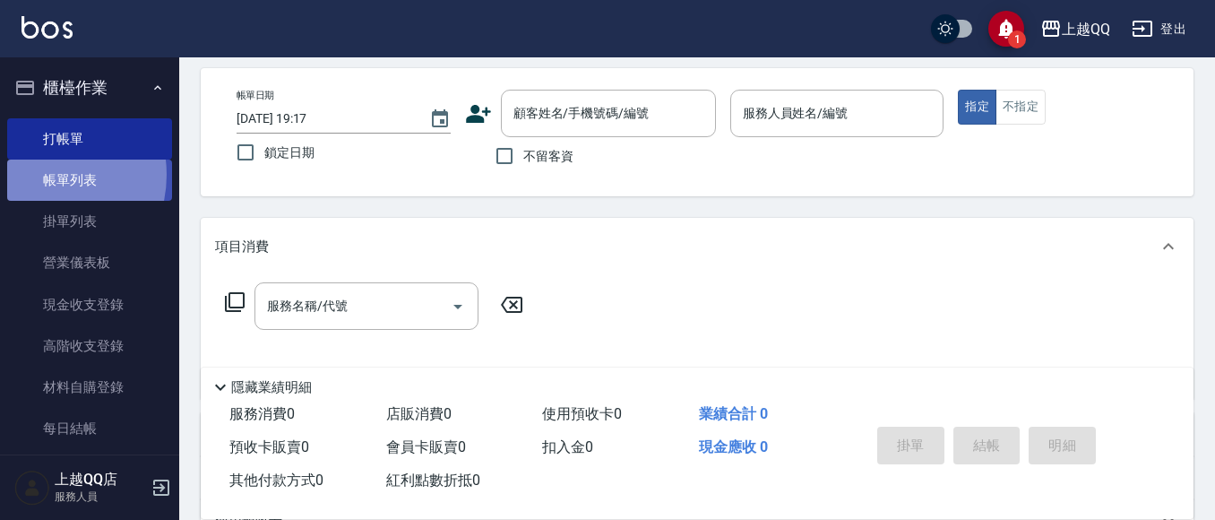
click at [37, 175] on link "帳單列表" at bounding box center [89, 180] width 165 height 41
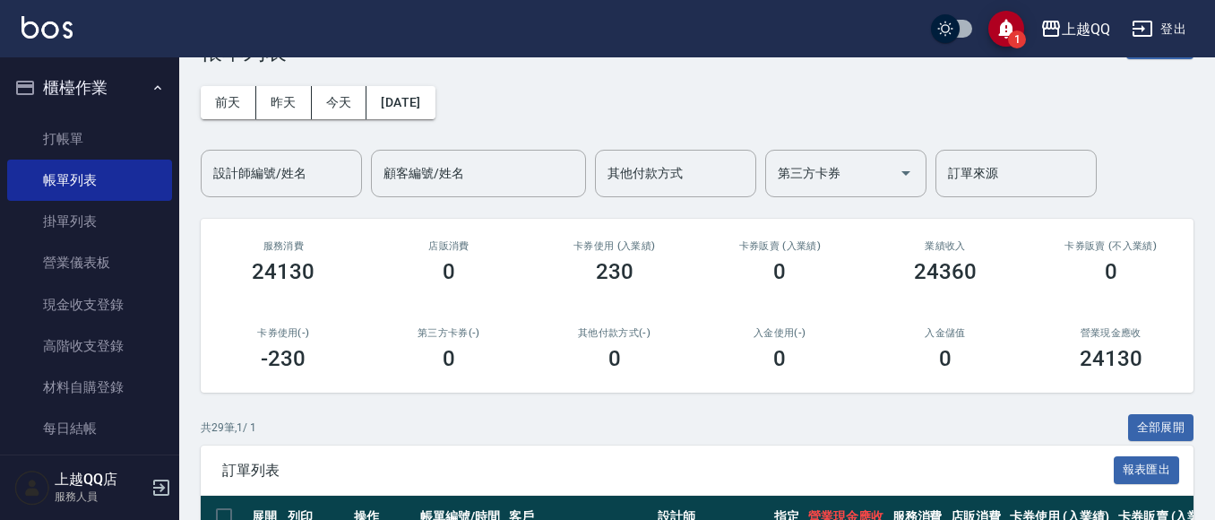
scroll to position [90, 0]
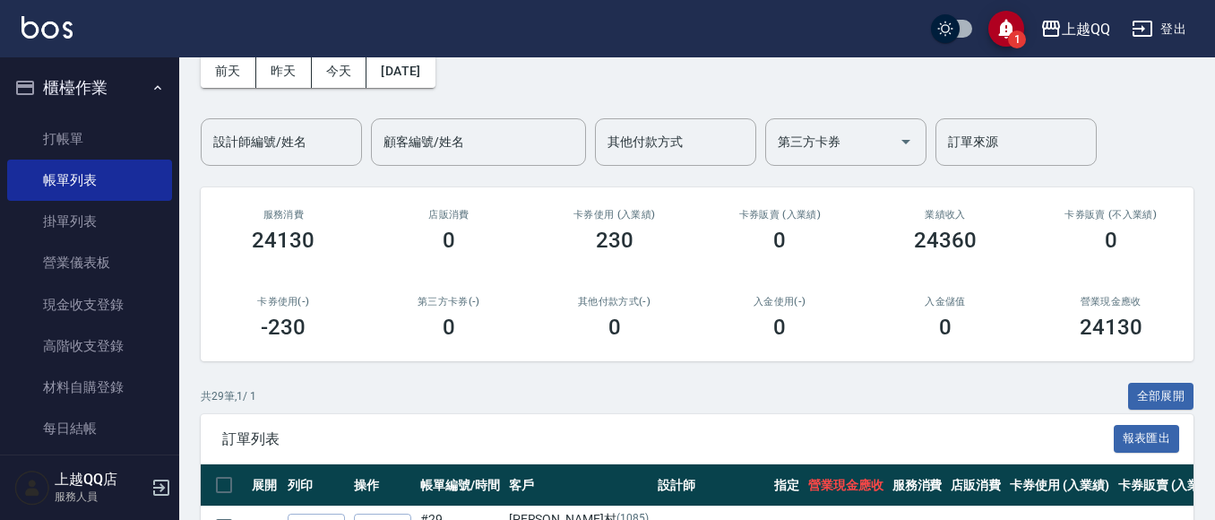
drag, startPoint x: 306, startPoint y: 144, endPoint x: 306, endPoint y: 29, distance: 115.6
click at [306, 118] on div "設計師編號/姓名" at bounding box center [281, 141] width 161 height 47
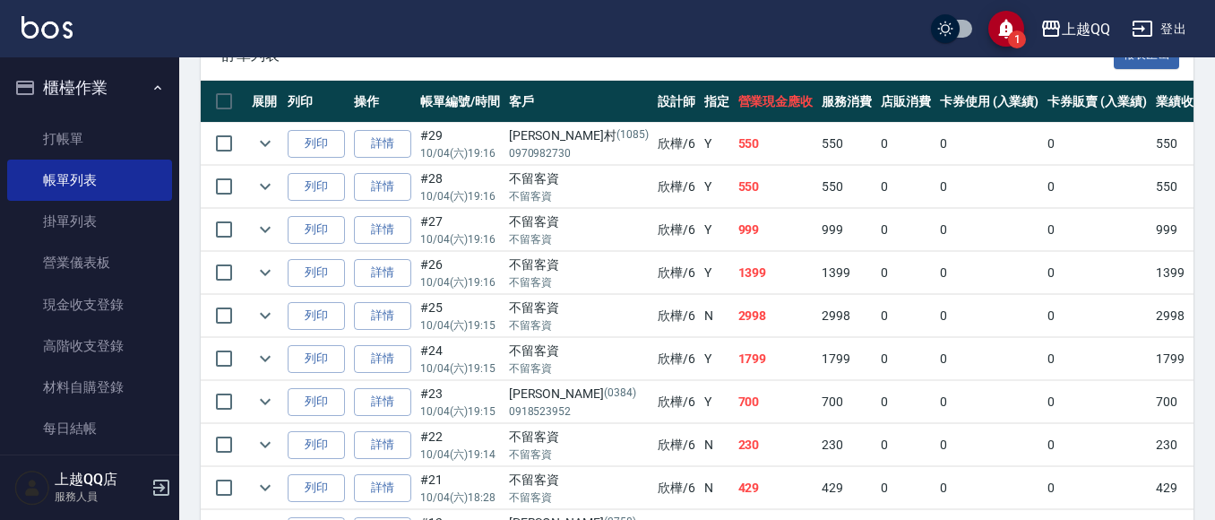
scroll to position [538, 0]
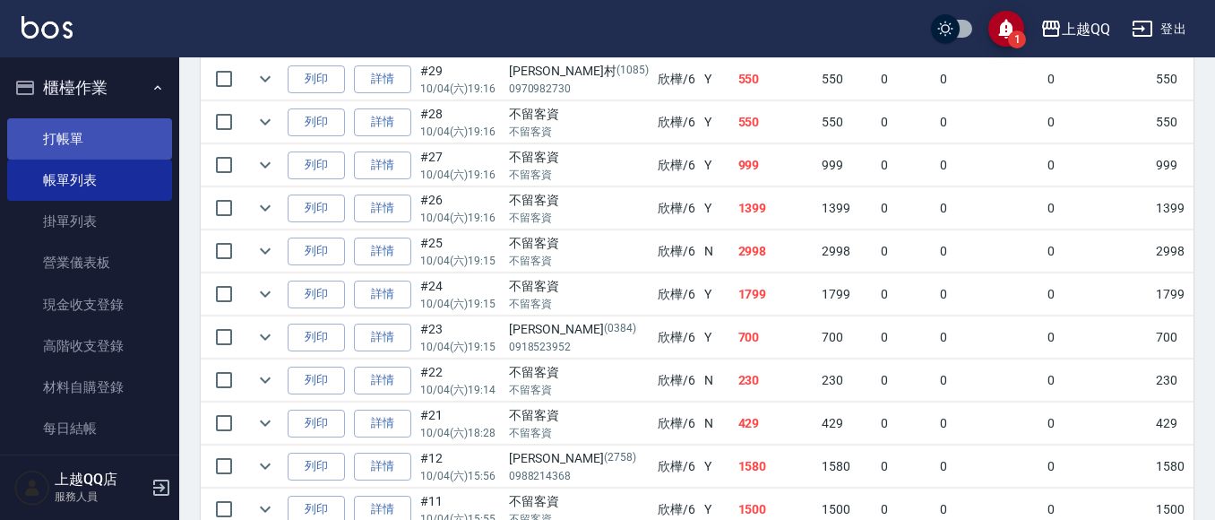
type input "欣樺-6"
click at [138, 143] on link "打帳單" at bounding box center [89, 138] width 165 height 41
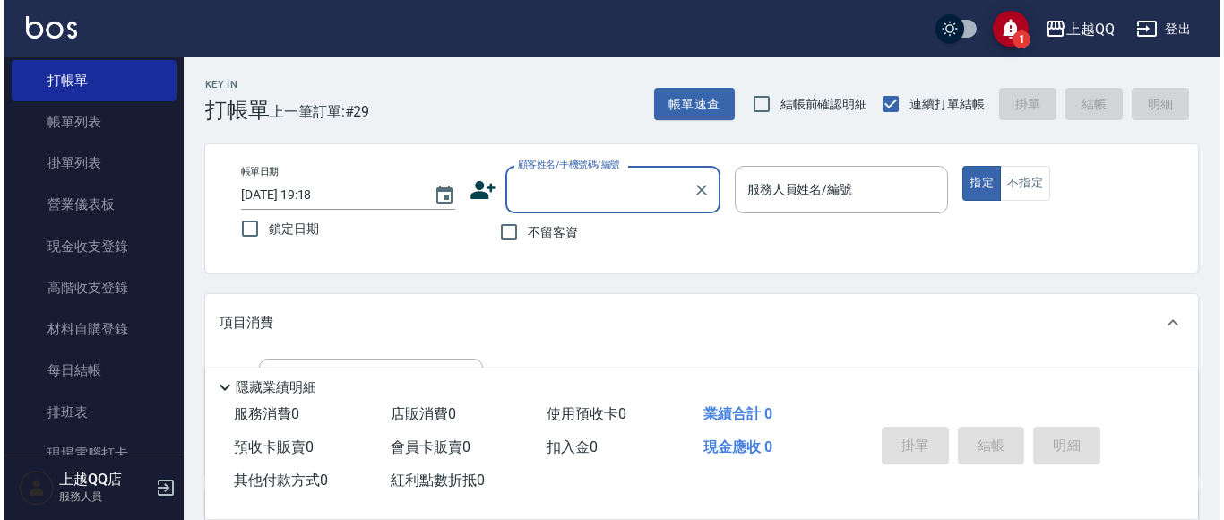
scroll to position [90, 0]
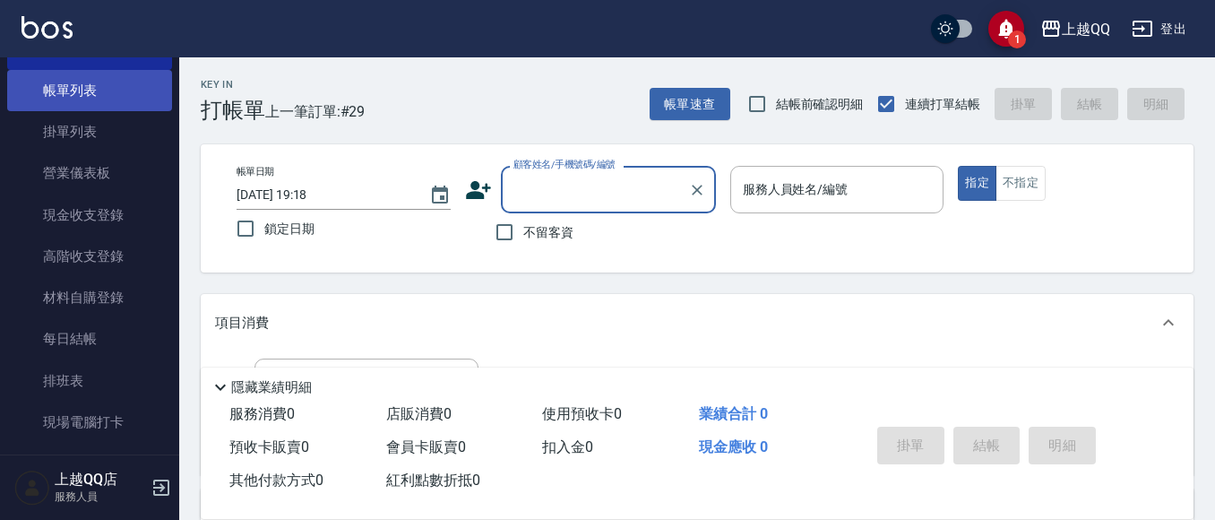
click at [48, 90] on link "帳單列表" at bounding box center [89, 90] width 165 height 41
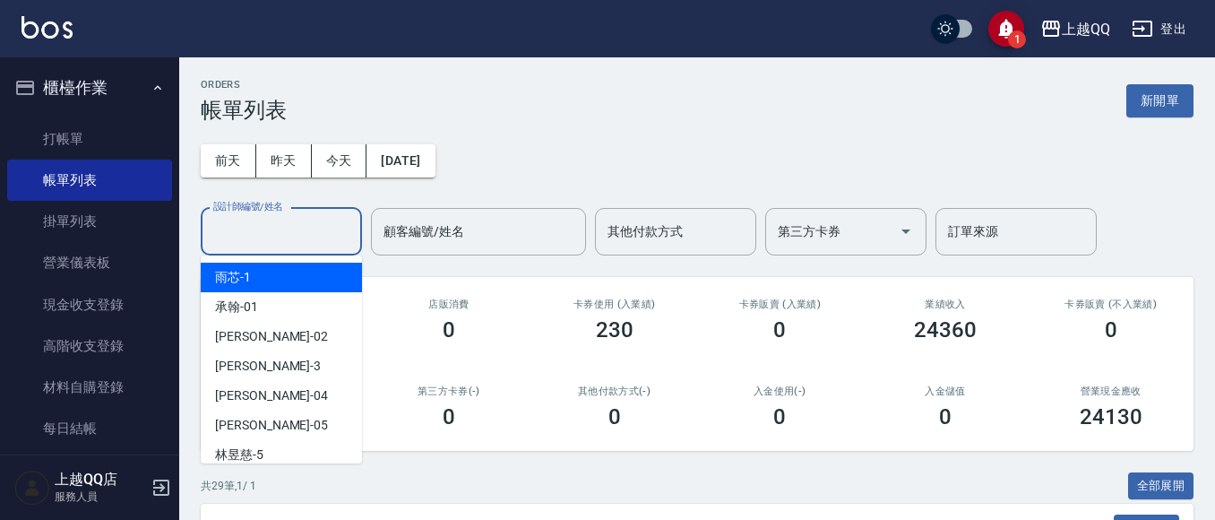
click at [255, 223] on input "設計師編號/姓名" at bounding box center [281, 231] width 145 height 31
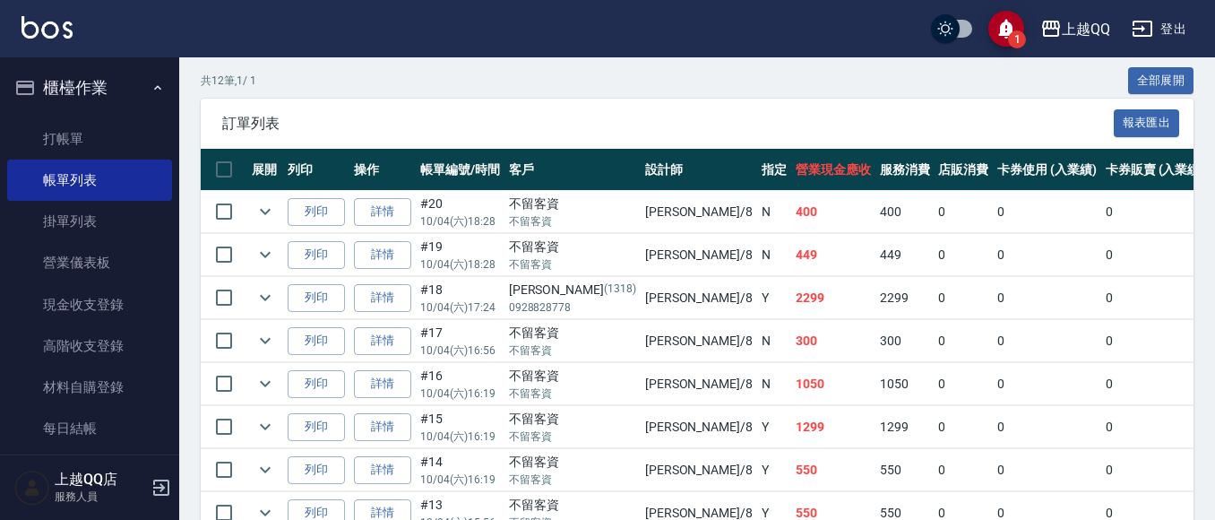
scroll to position [426, 0]
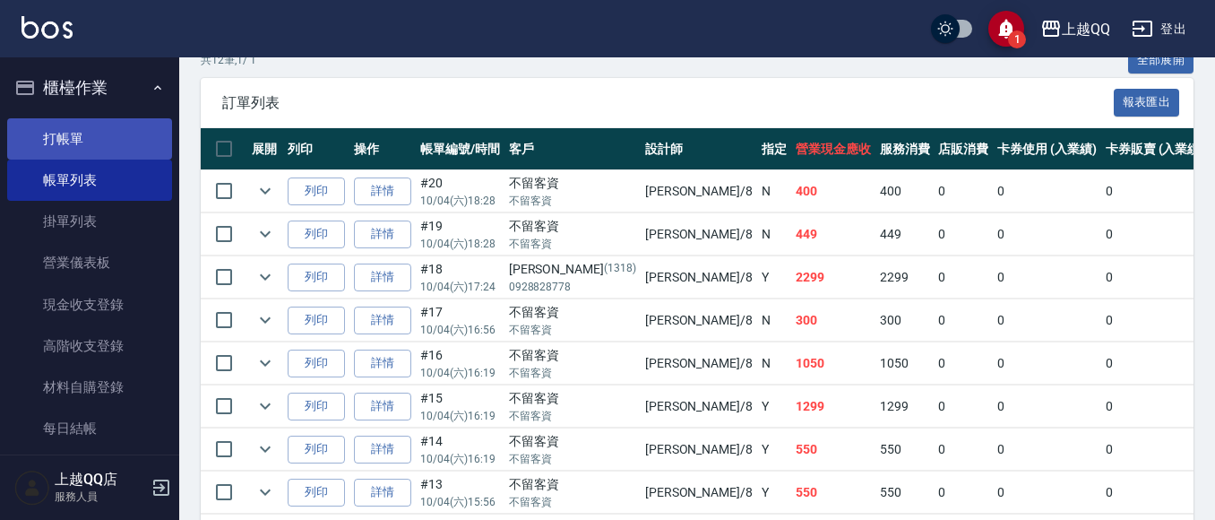
type input "[PERSON_NAME]-8"
click at [71, 140] on link "打帳單" at bounding box center [89, 138] width 165 height 41
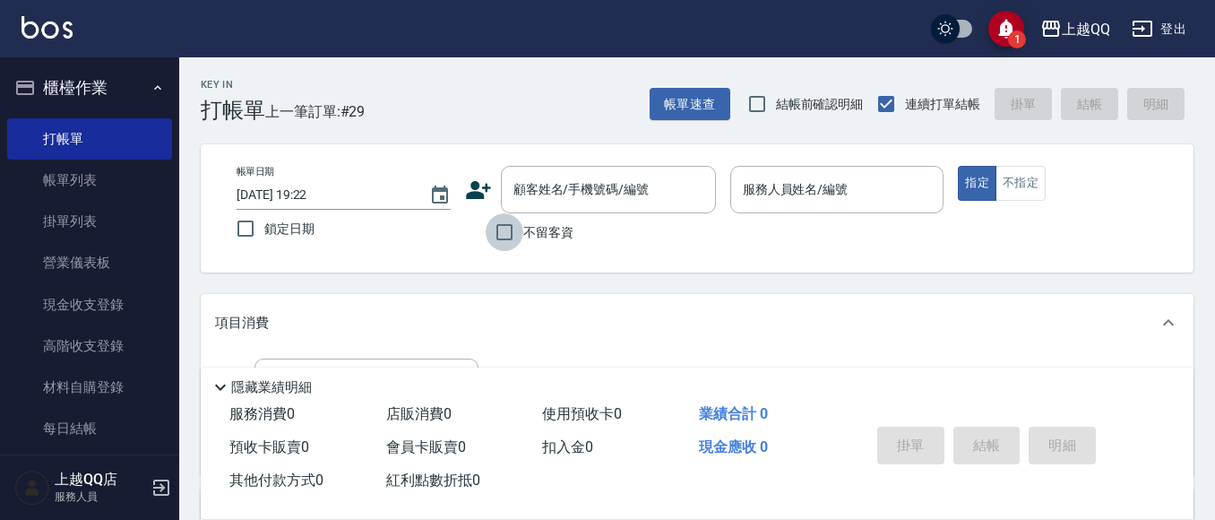
click at [505, 238] on input "不留客資" at bounding box center [505, 232] width 38 height 38
checkbox input "true"
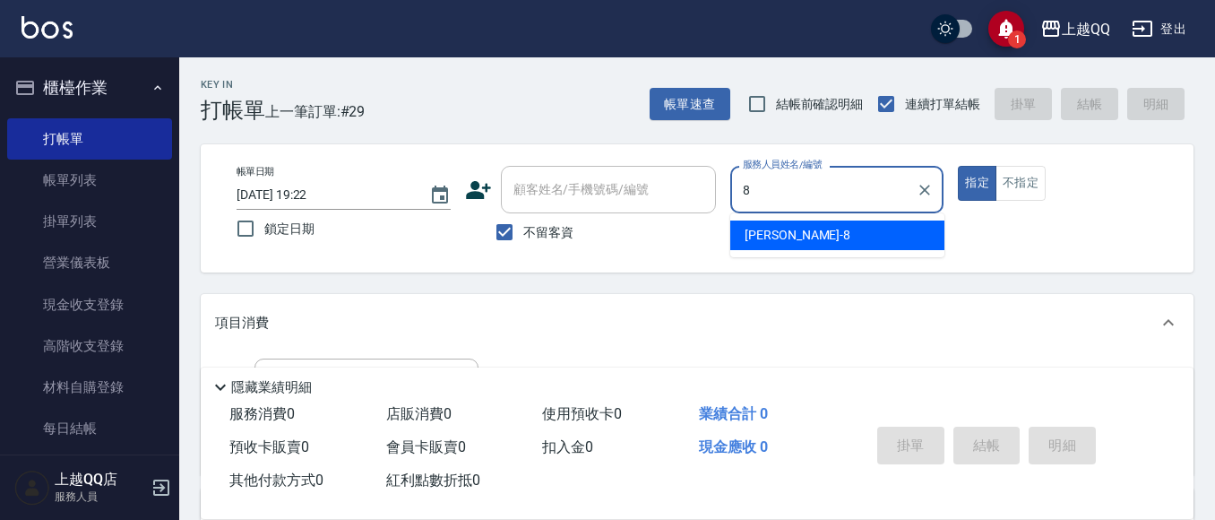
type input "[PERSON_NAME]-8"
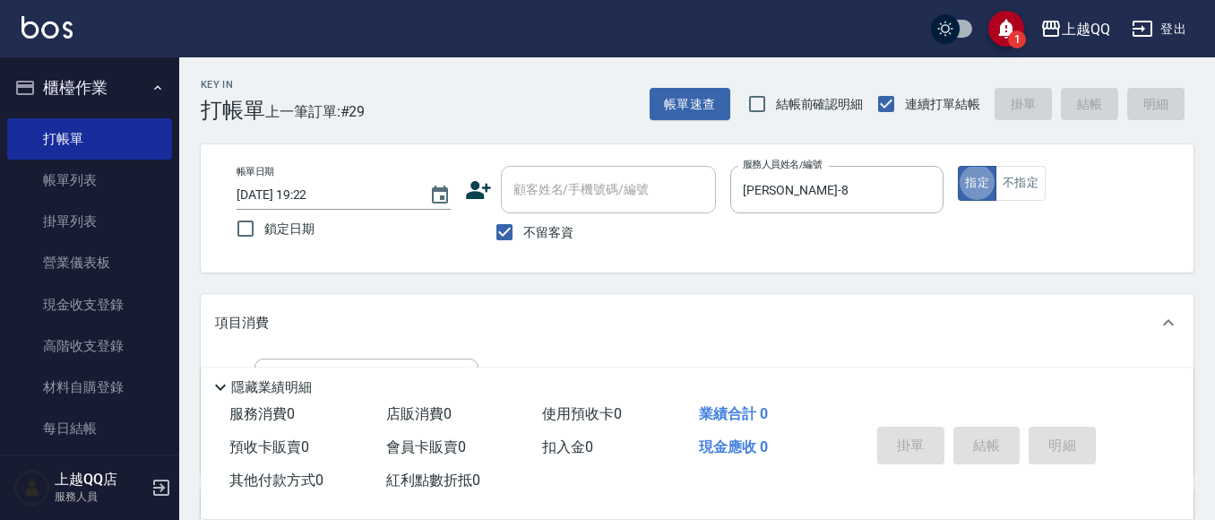
type button "true"
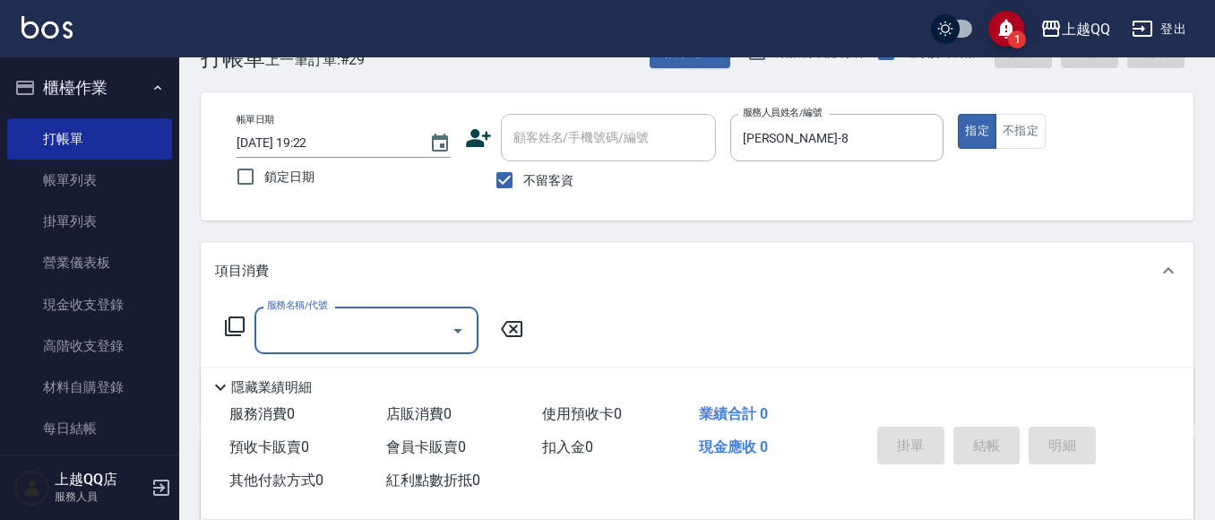
scroll to position [113, 0]
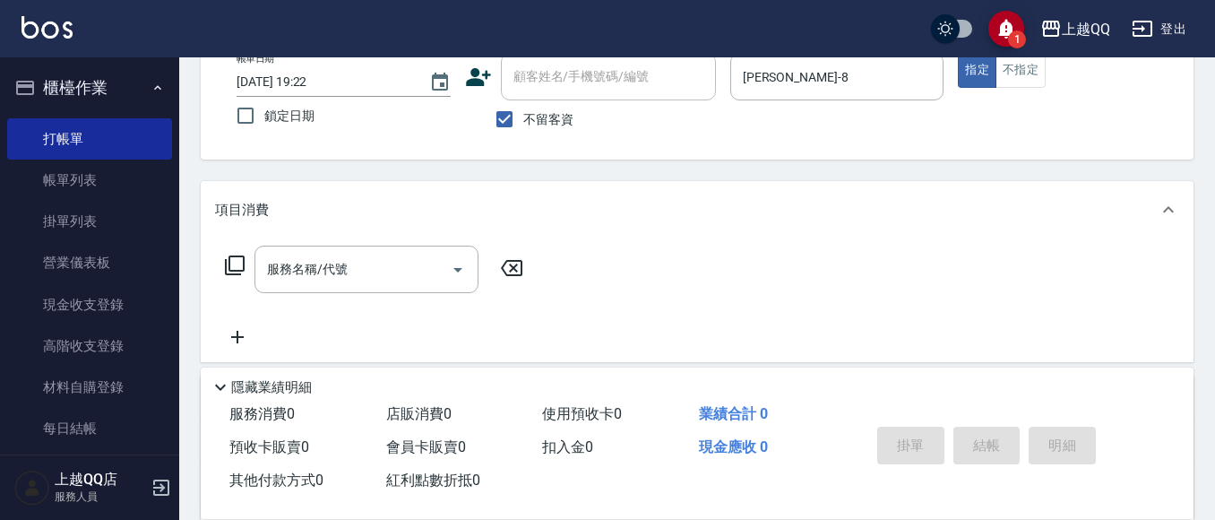
click at [235, 270] on icon at bounding box center [235, 266] width 22 height 22
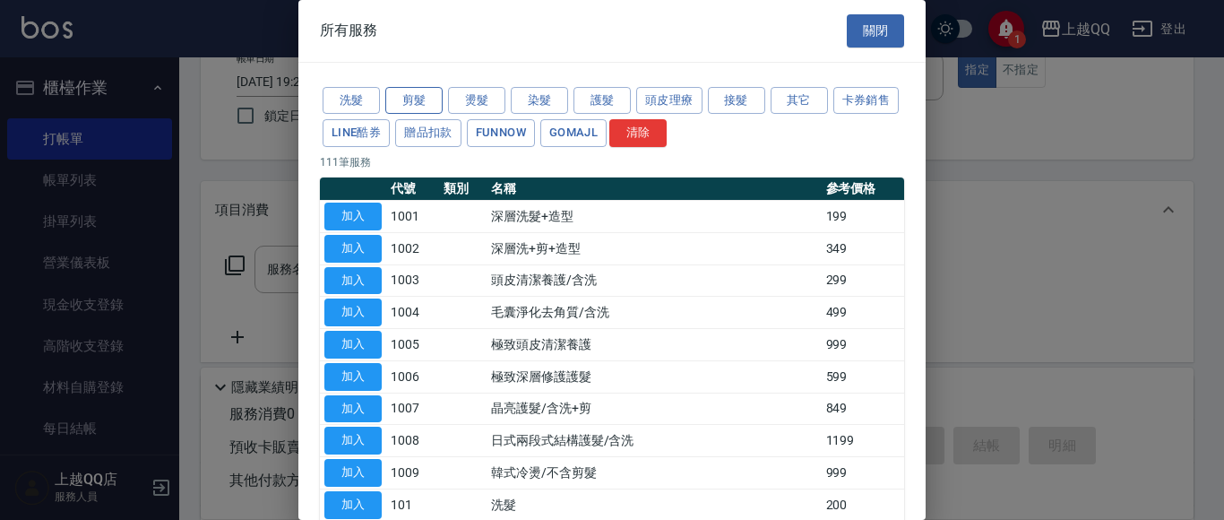
click at [396, 99] on button "剪髮" at bounding box center [413, 101] width 57 height 28
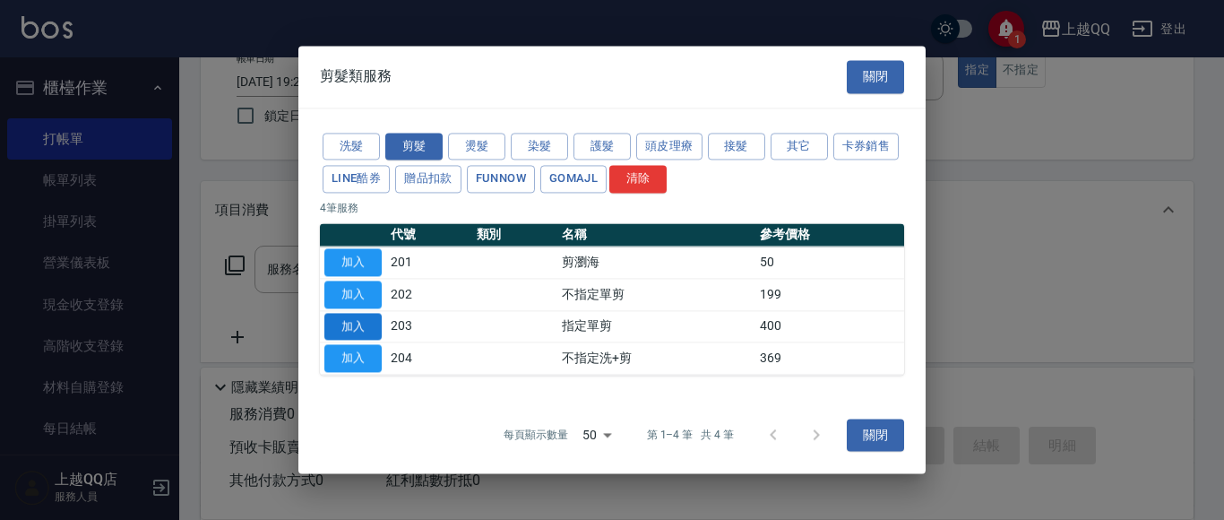
click at [342, 324] on button "加入" at bounding box center [352, 327] width 57 height 28
type input "指定單剪(203)"
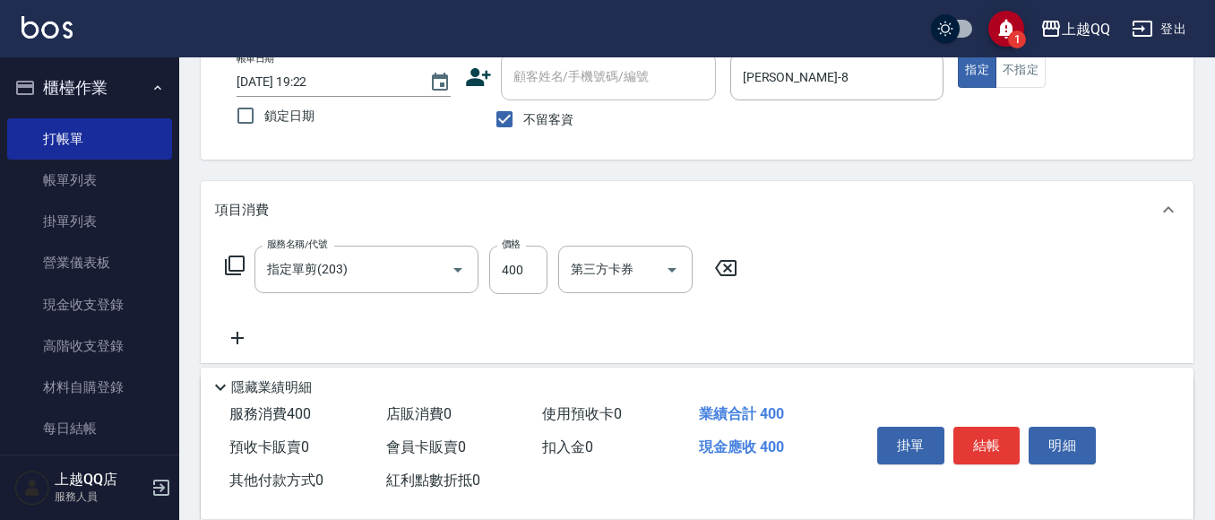
click at [734, 272] on icon at bounding box center [725, 268] width 45 height 22
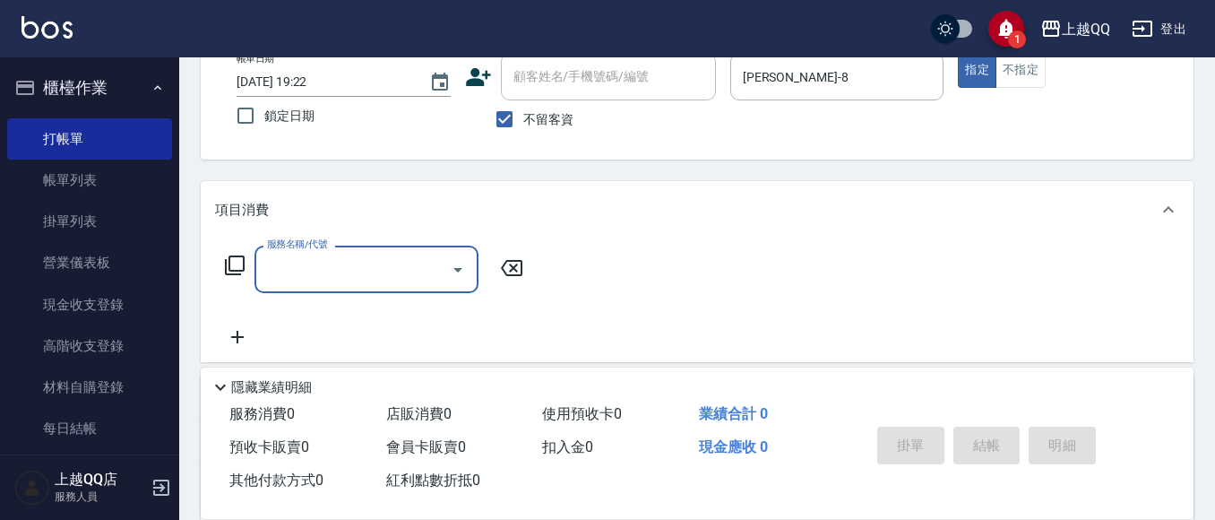
click at [248, 263] on div "服務名稱/代號 服務名稱/代號" at bounding box center [374, 269] width 319 height 47
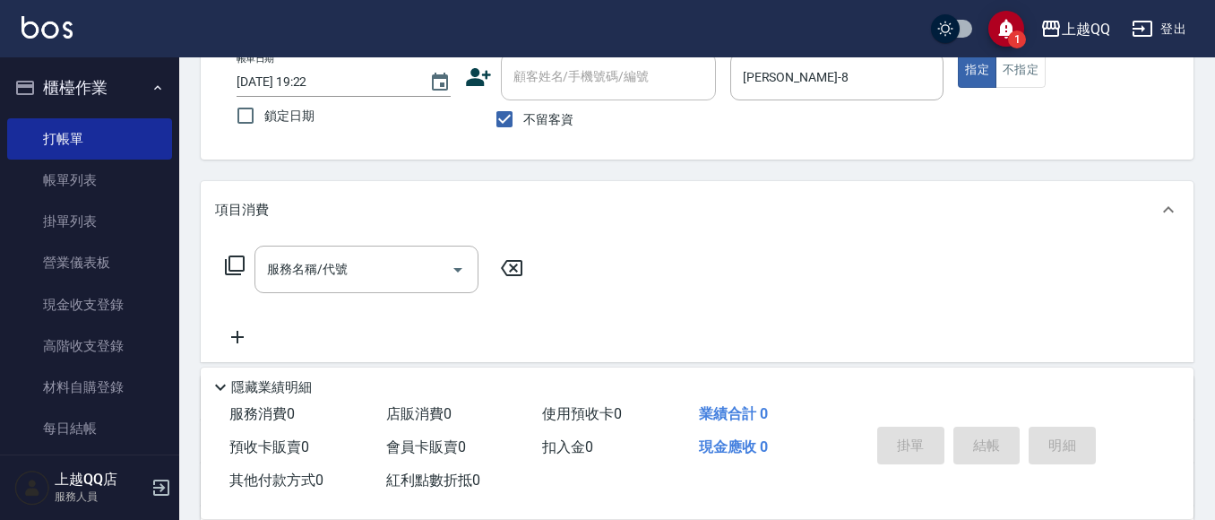
click at [229, 267] on icon at bounding box center [235, 265] width 20 height 20
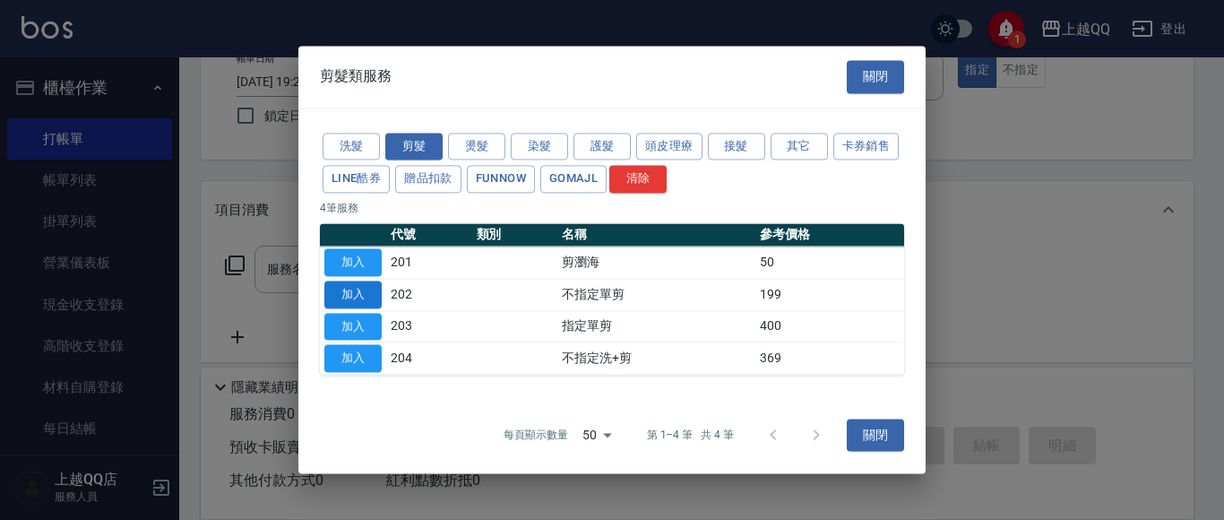
click at [371, 293] on button "加入" at bounding box center [352, 294] width 57 height 28
type input "不指定單剪(202)"
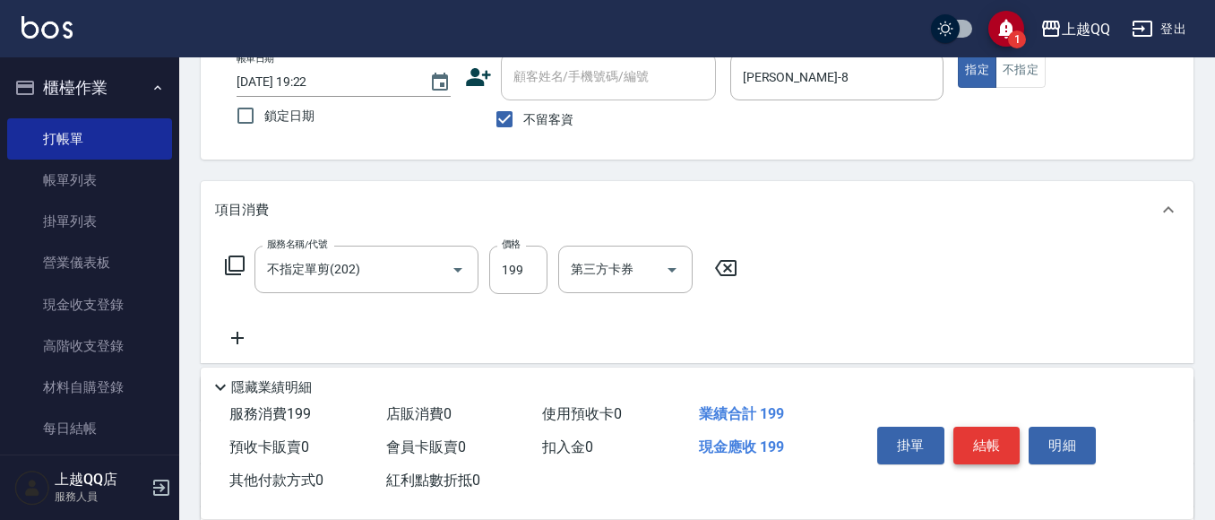
click at [990, 444] on button "結帳" at bounding box center [987, 446] width 67 height 38
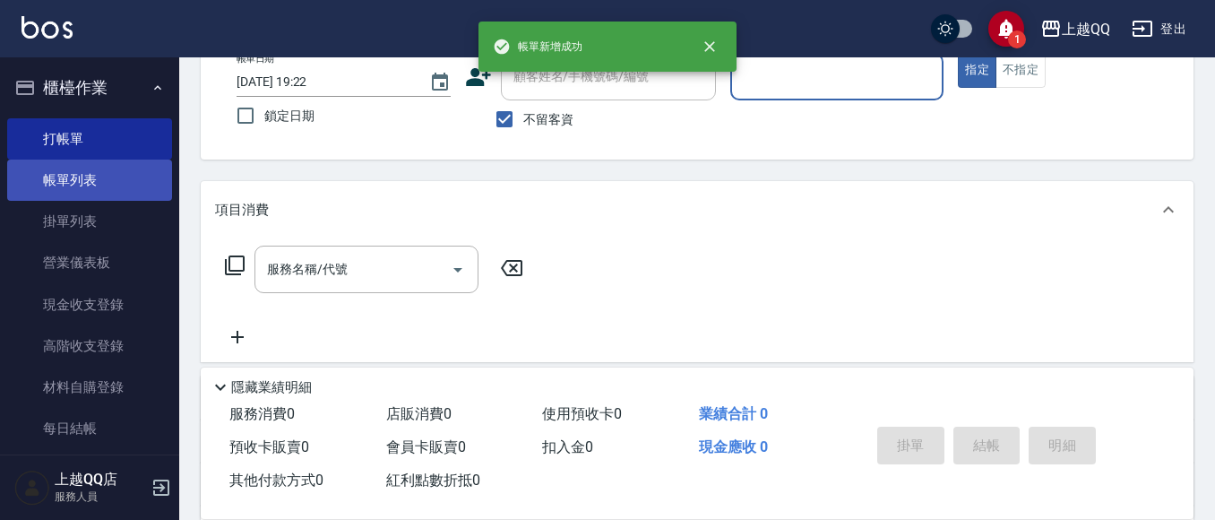
click at [73, 178] on link "帳單列表" at bounding box center [89, 180] width 165 height 41
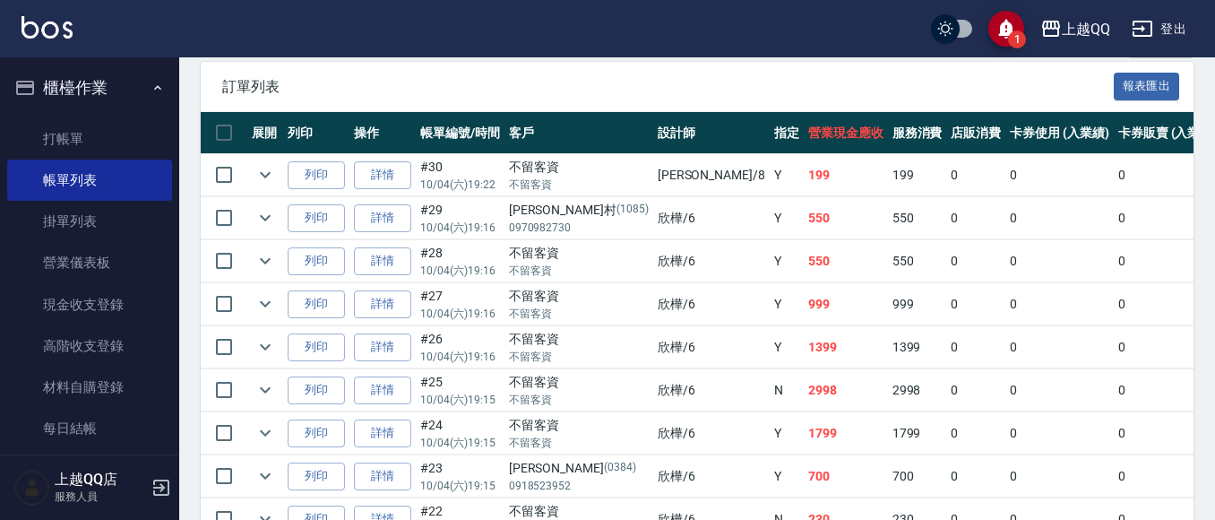
scroll to position [414, 0]
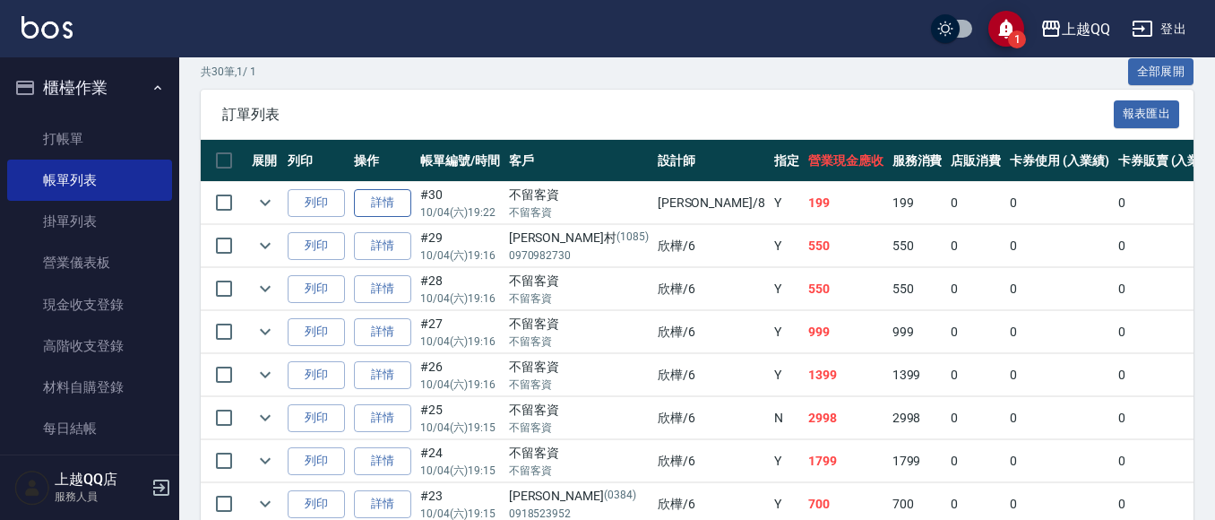
click at [368, 203] on link "詳情" at bounding box center [382, 203] width 57 height 28
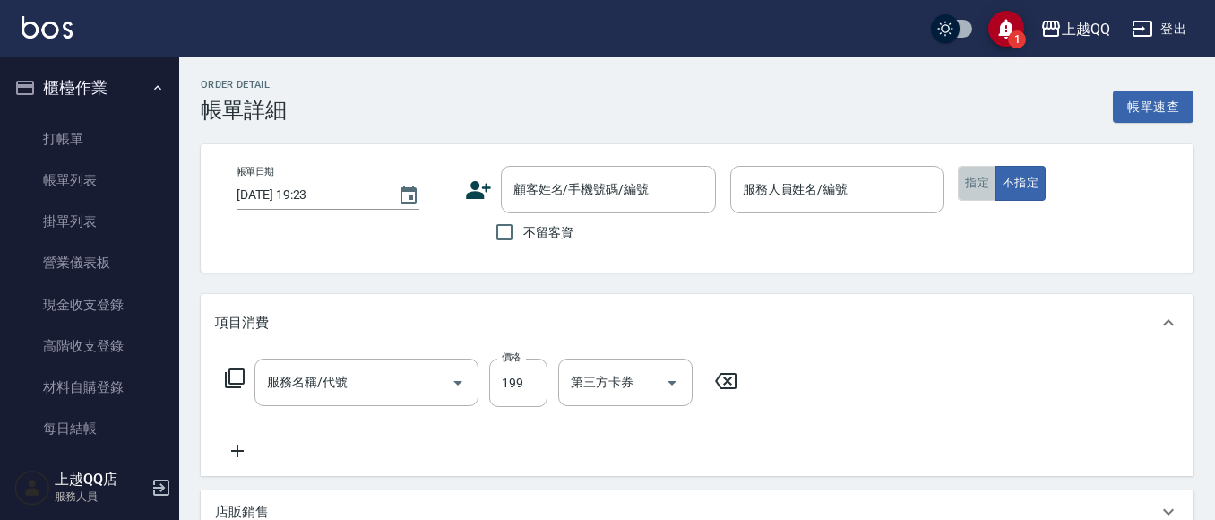
click at [970, 186] on button "指定" at bounding box center [977, 183] width 39 height 35
type input "[DATE] 19:22"
checkbox input "true"
type input "[PERSON_NAME]-8"
type input "不指定單剪(202)"
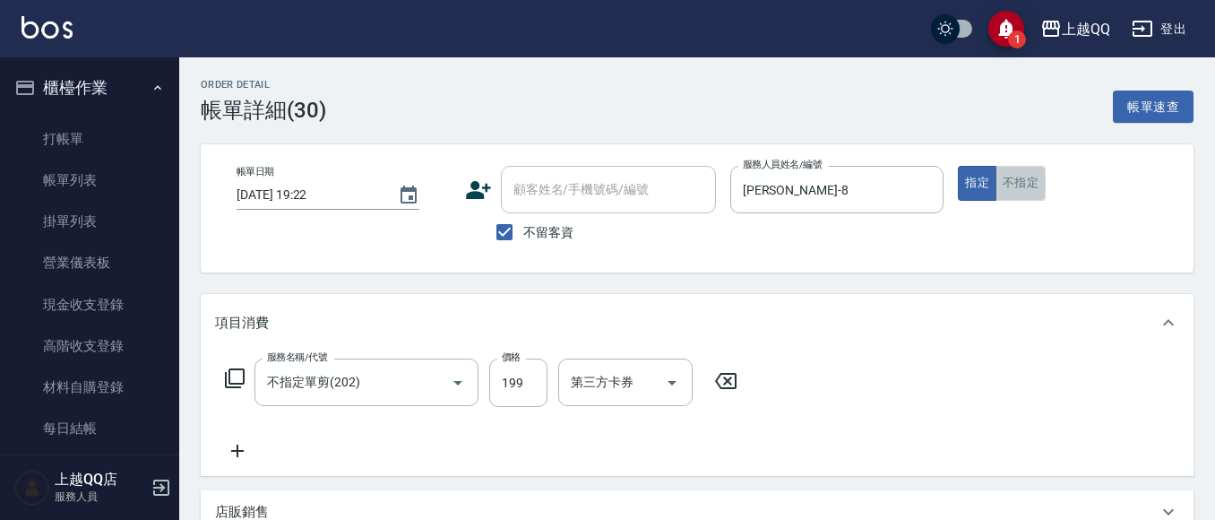
click at [1027, 185] on button "不指定" at bounding box center [1021, 183] width 50 height 35
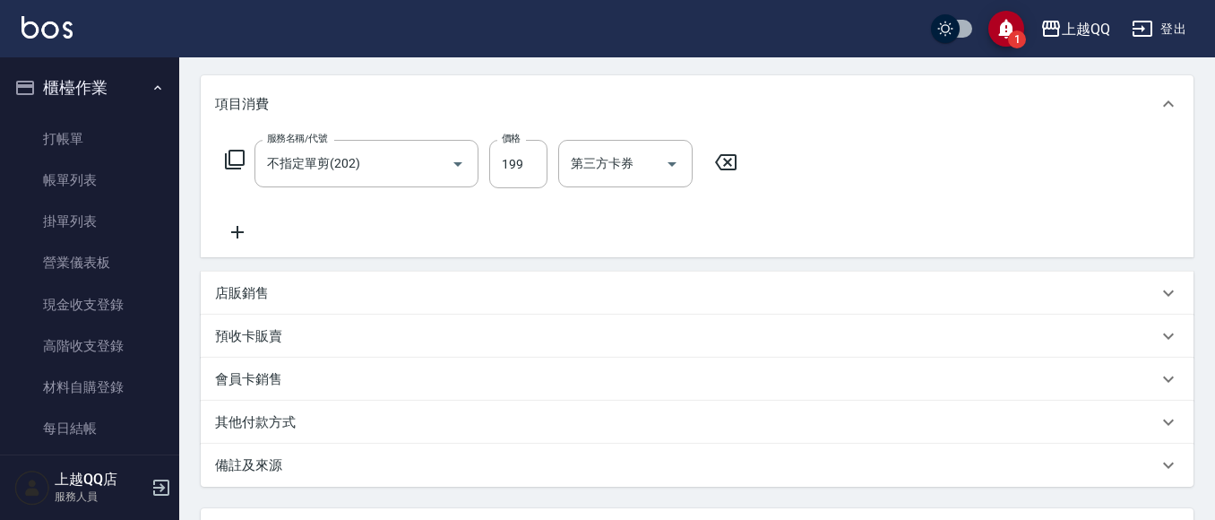
scroll to position [379, 0]
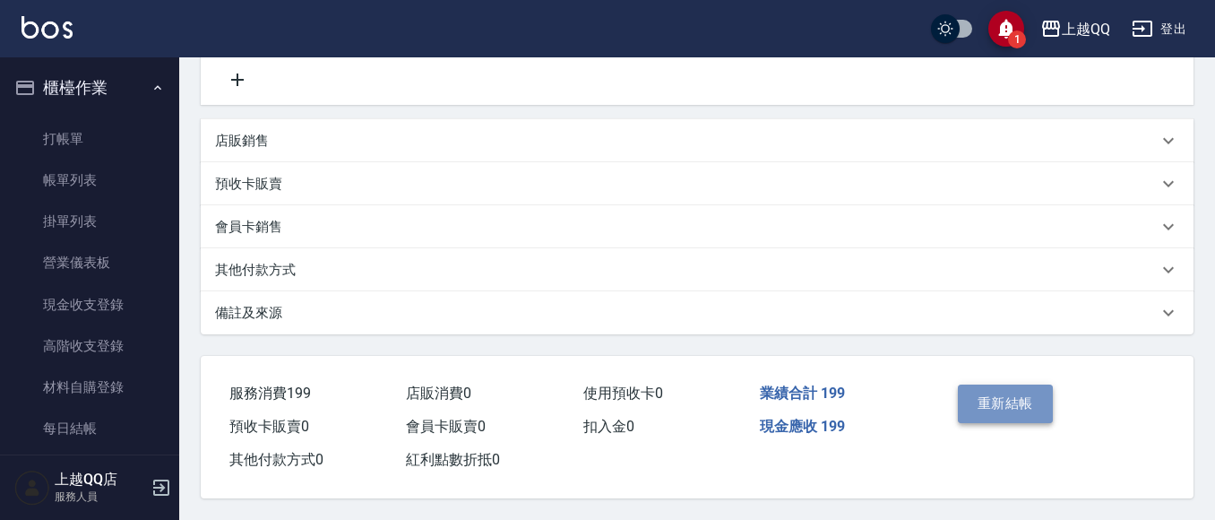
click at [1005, 401] on button "重新結帳" at bounding box center [1005, 403] width 95 height 38
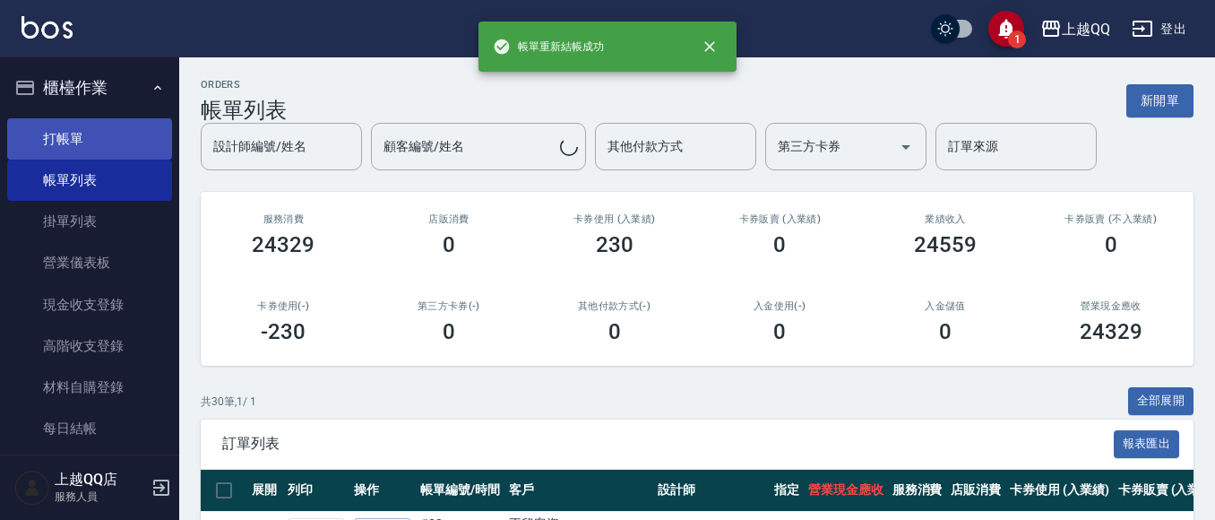
click at [55, 136] on link "打帳單" at bounding box center [89, 138] width 165 height 41
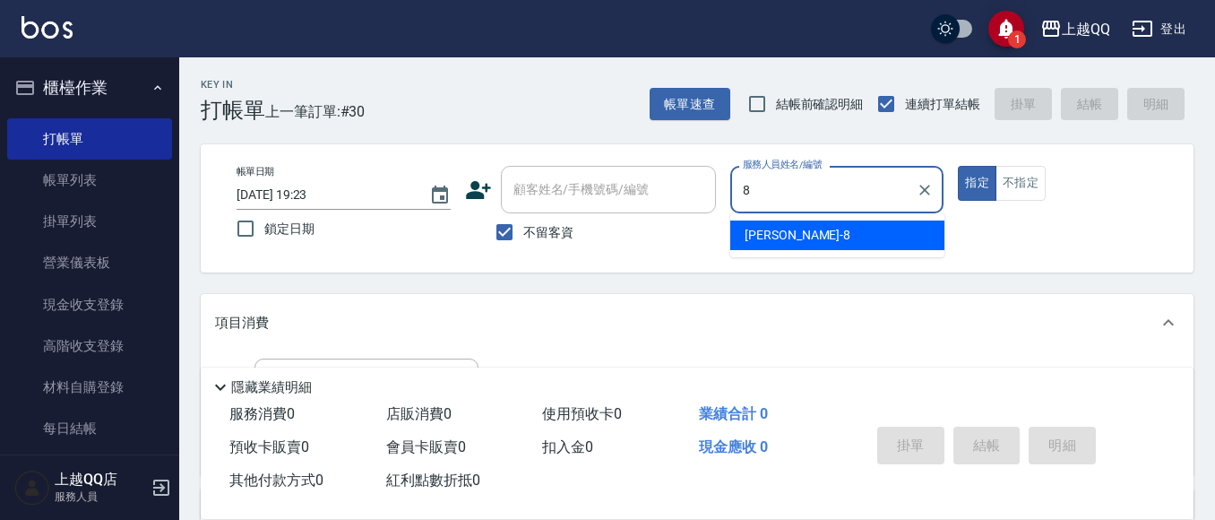
type input "[PERSON_NAME]-8"
type button "true"
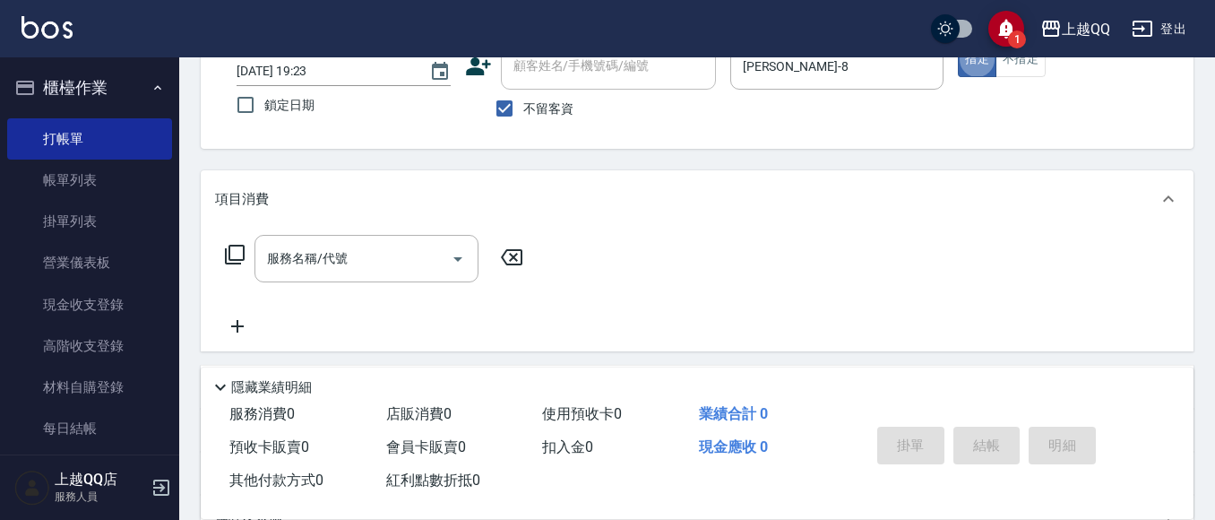
scroll to position [131, 0]
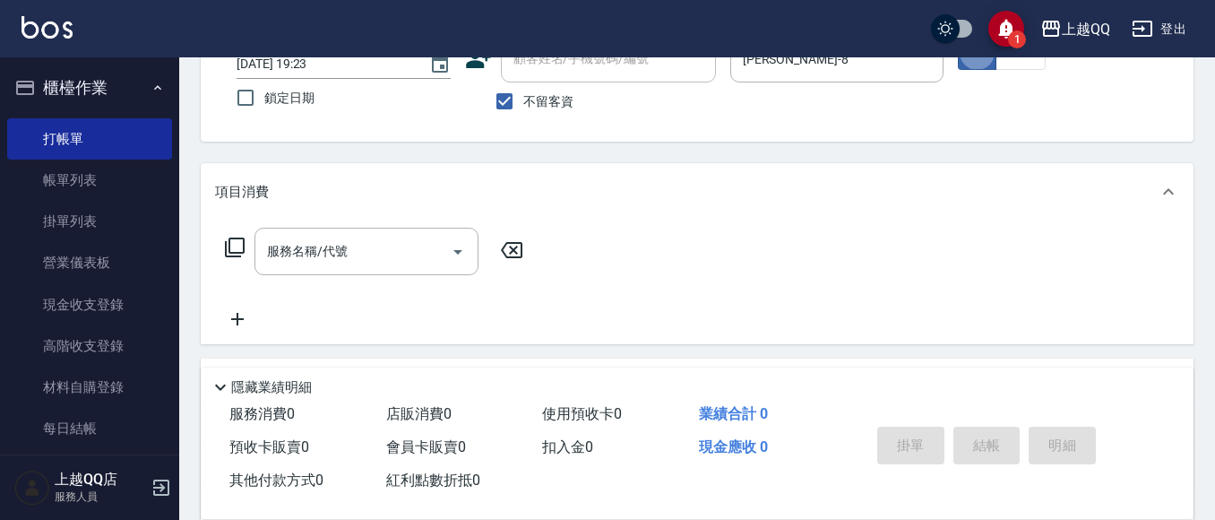
click at [235, 242] on icon at bounding box center [235, 248] width 22 height 22
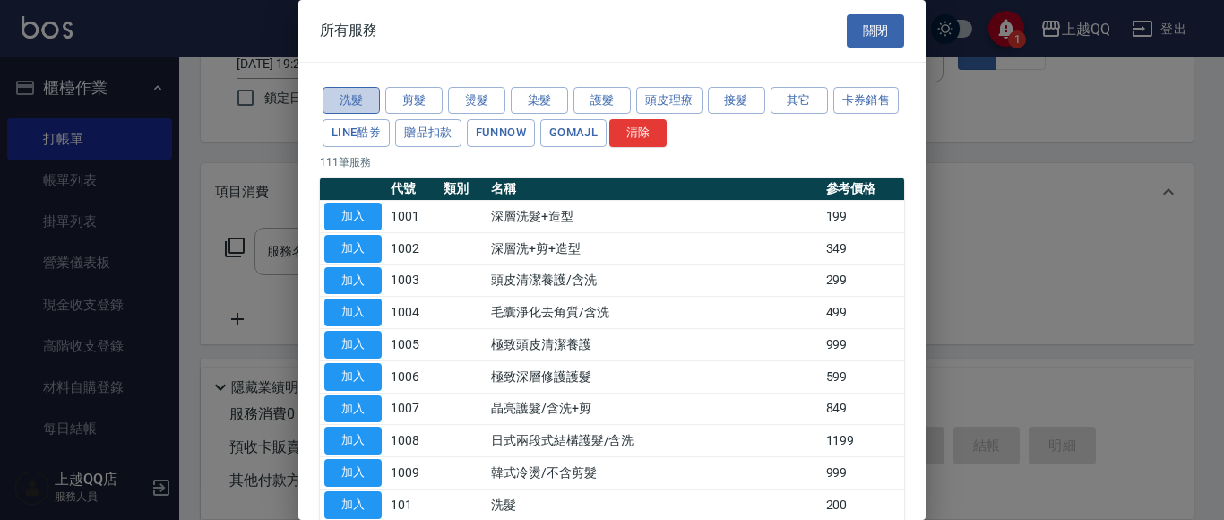
click at [351, 99] on button "洗髮" at bounding box center [351, 101] width 57 height 28
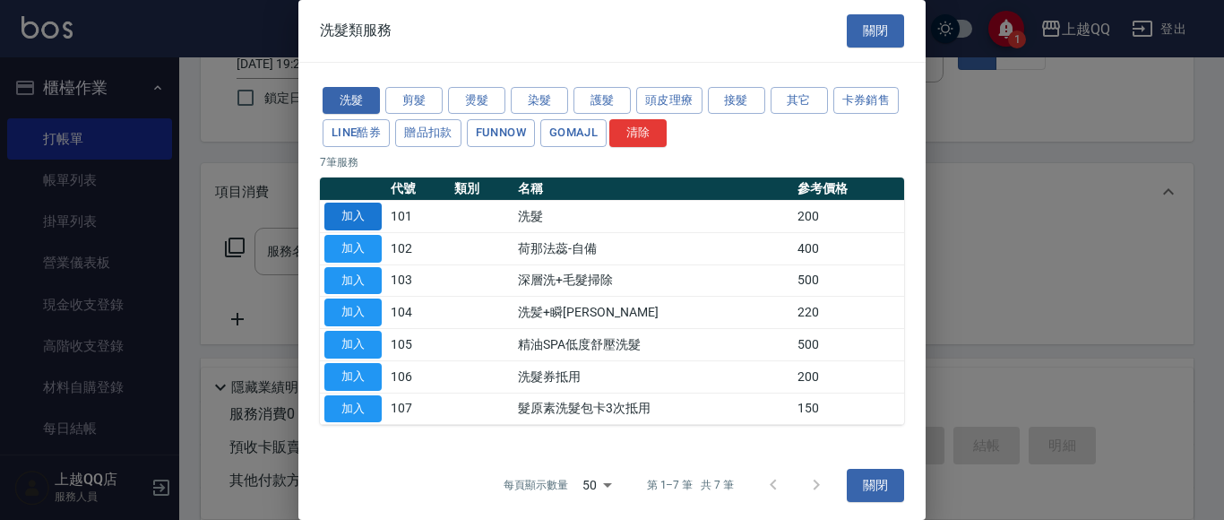
click at [349, 212] on button "加入" at bounding box center [352, 217] width 57 height 28
type input "洗髮(101)"
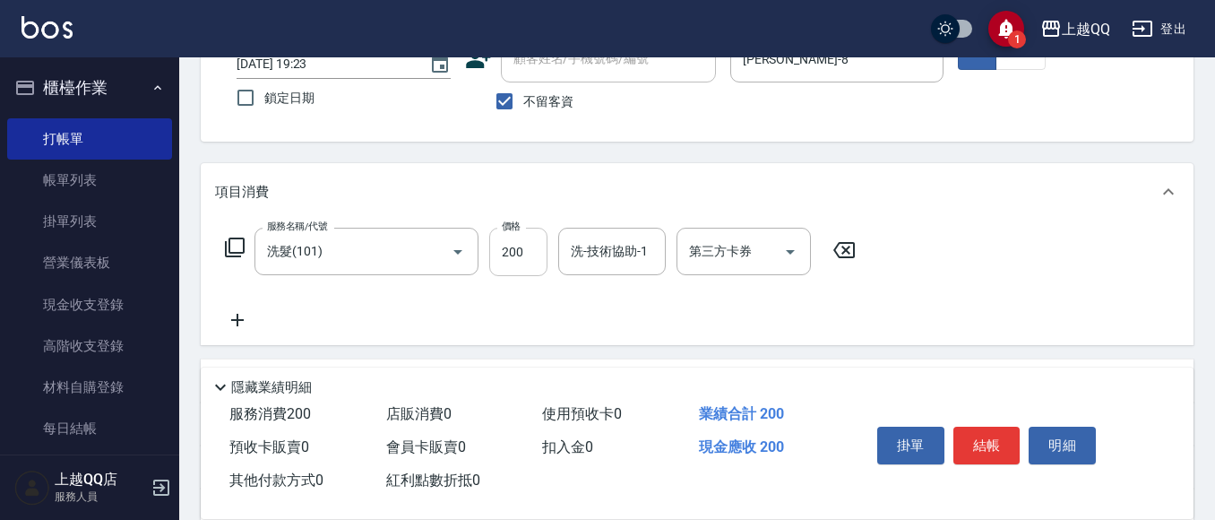
click at [525, 263] on input "200" at bounding box center [518, 252] width 58 height 48
type input "230"
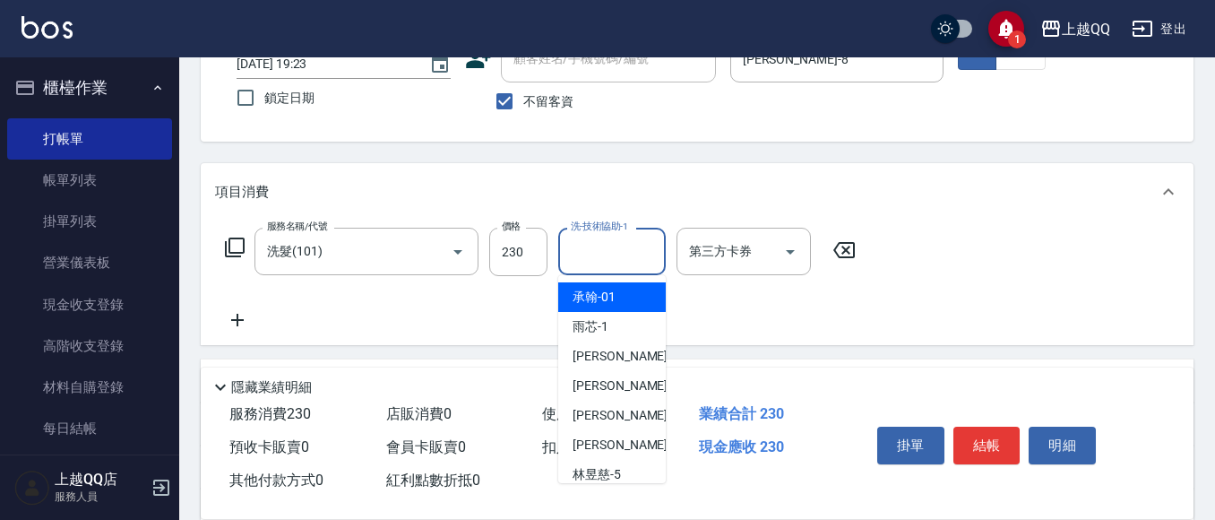
click at [581, 253] on input "洗-技術協助-1" at bounding box center [611, 251] width 91 height 31
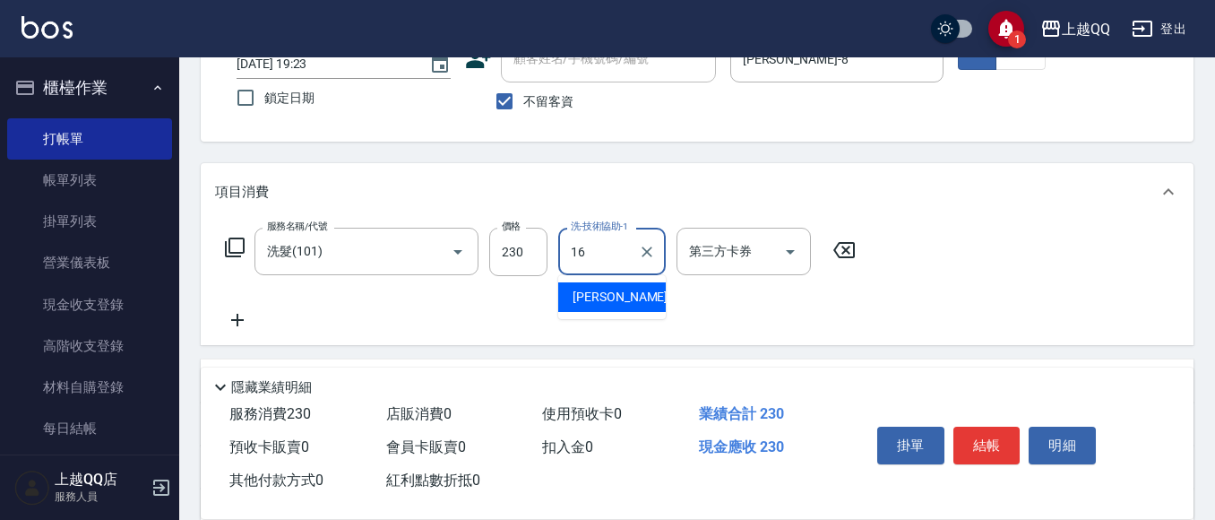
click at [599, 306] on span "[PERSON_NAME] -16" at bounding box center [629, 297] width 113 height 19
type input "[PERSON_NAME]-16"
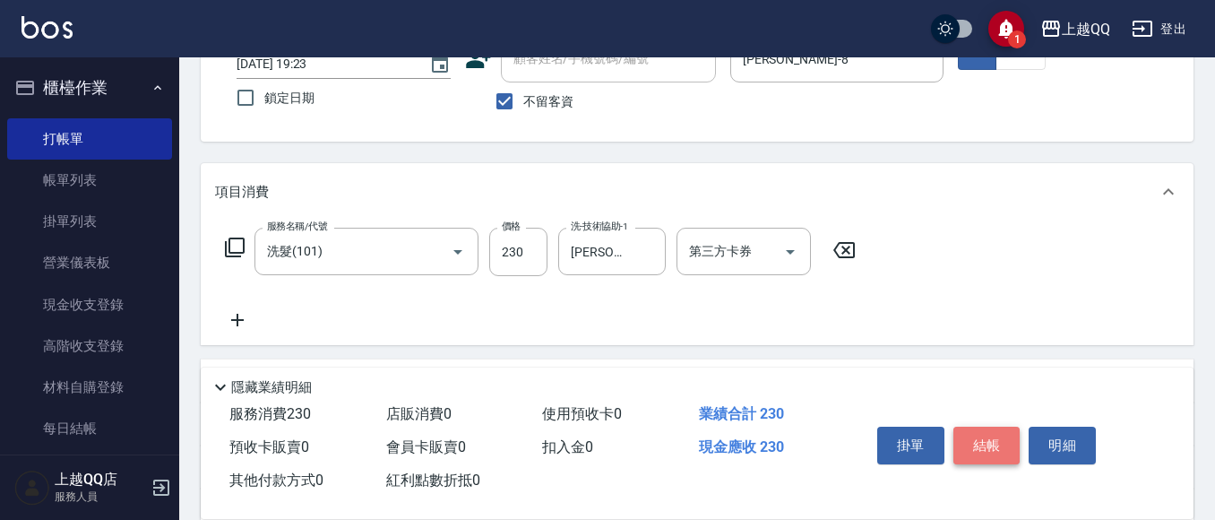
click at [988, 442] on button "結帳" at bounding box center [987, 446] width 67 height 38
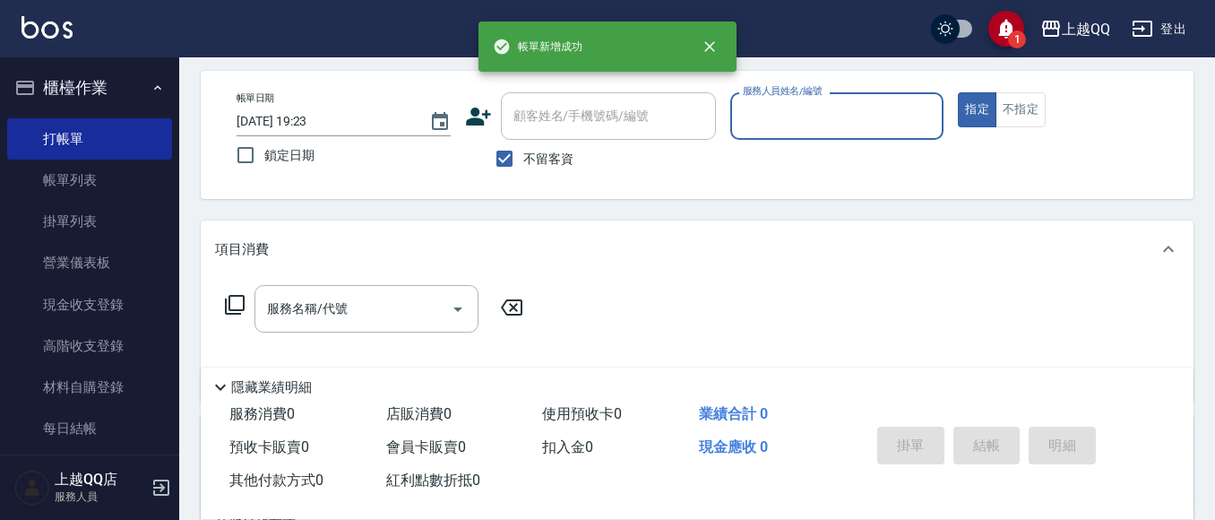
scroll to position [62, 0]
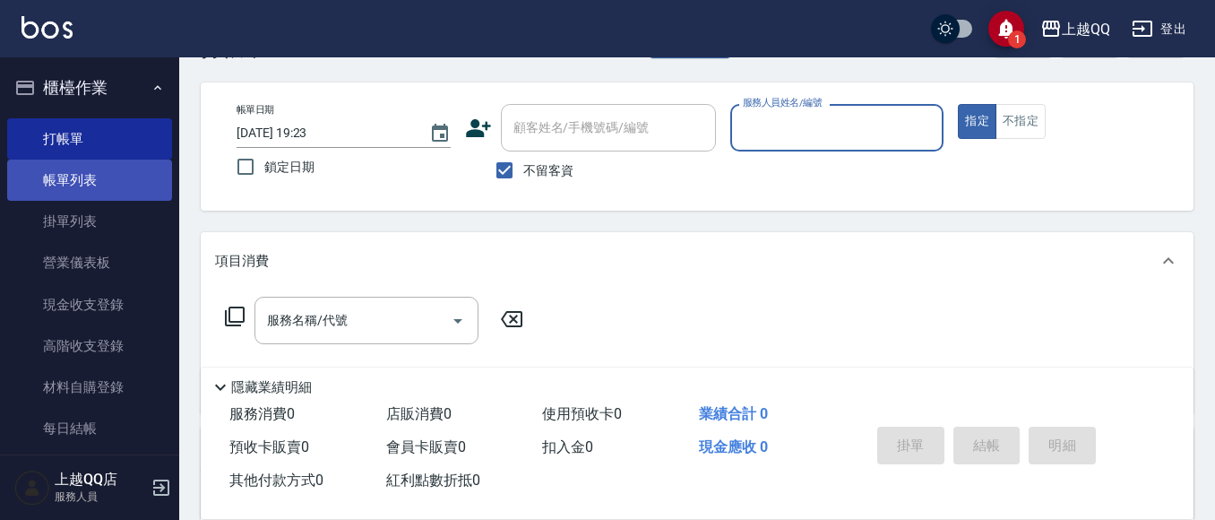
click at [82, 183] on link "帳單列表" at bounding box center [89, 180] width 165 height 41
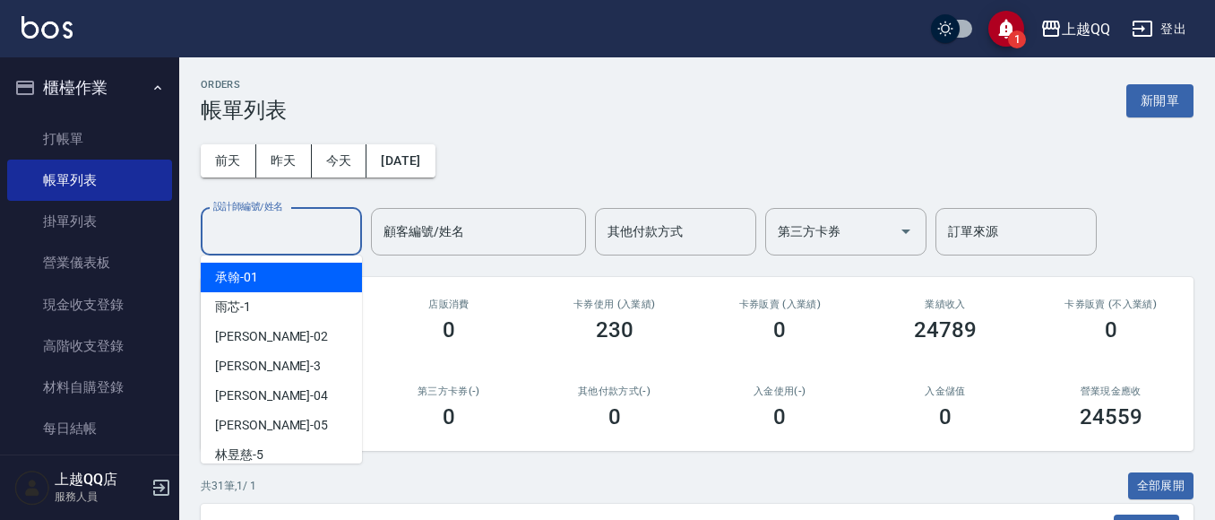
click at [235, 230] on input "設計師編號/姓名" at bounding box center [281, 231] width 145 height 31
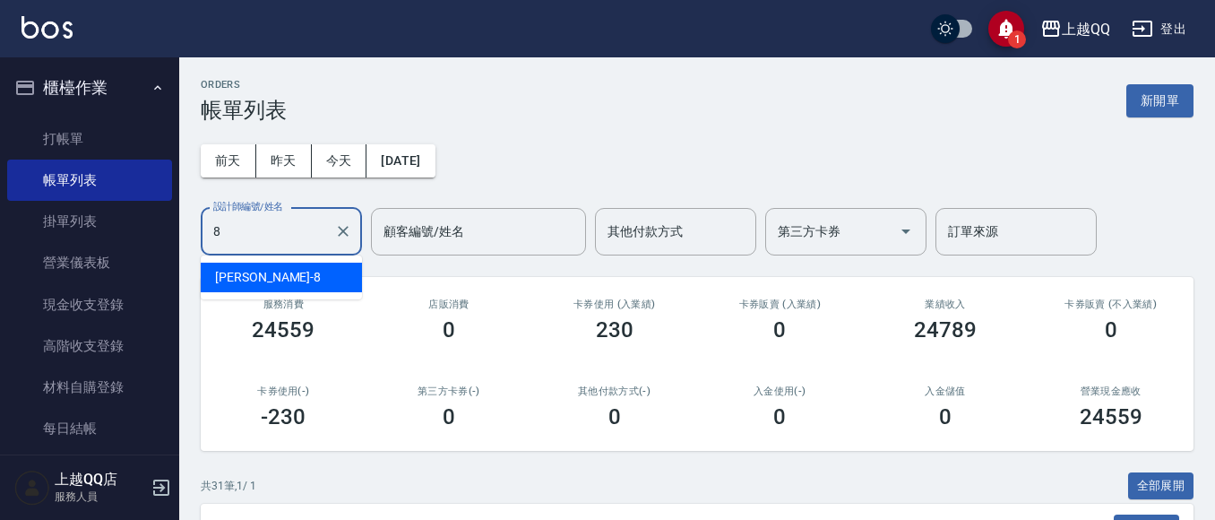
click at [289, 279] on div "[PERSON_NAME] -8" at bounding box center [281, 278] width 161 height 30
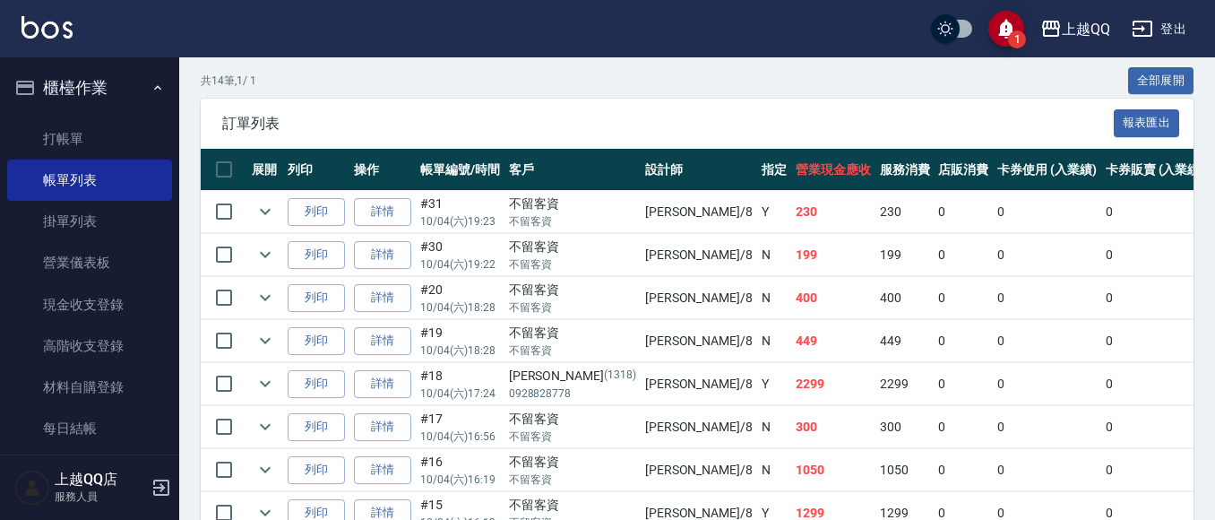
scroll to position [434, 0]
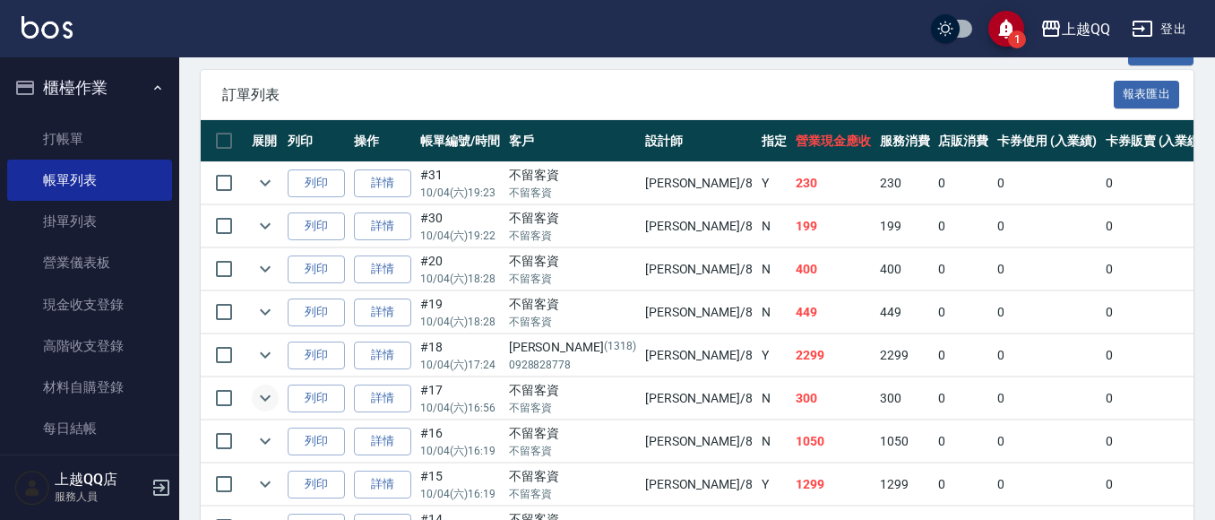
type input "[PERSON_NAME]-8"
click at [263, 395] on icon "expand row" at bounding box center [266, 398] width 22 height 22
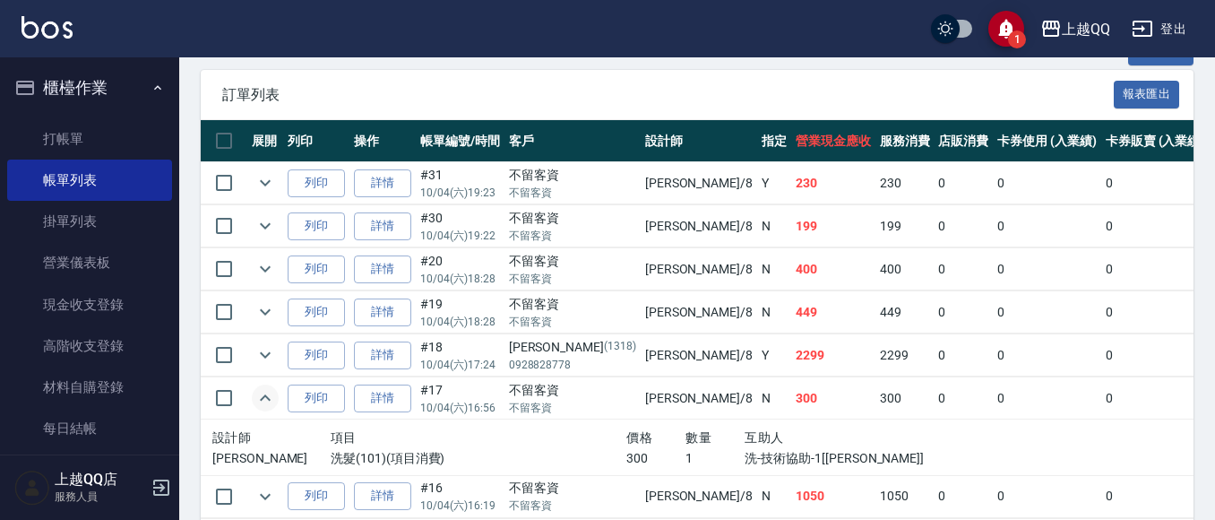
click at [263, 395] on icon "expand row" at bounding box center [266, 398] width 22 height 22
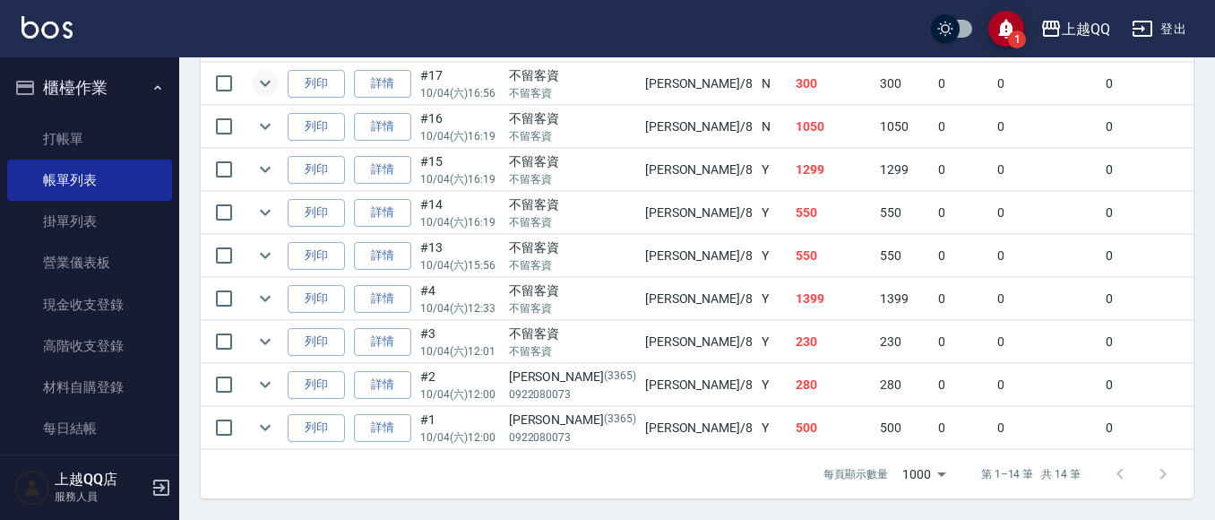
scroll to position [0, 0]
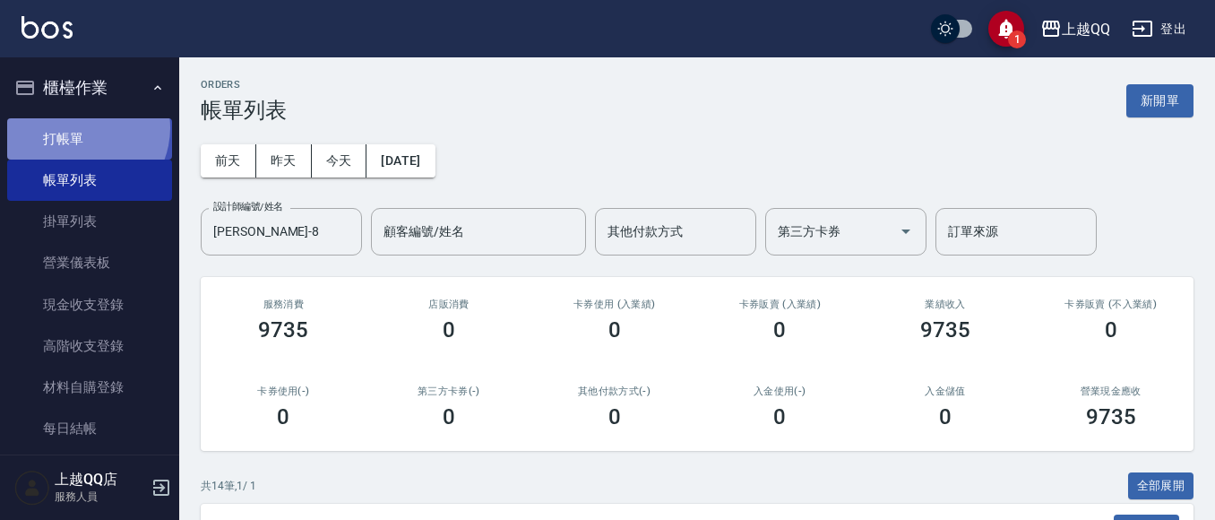
click at [79, 127] on link "打帳單" at bounding box center [89, 138] width 165 height 41
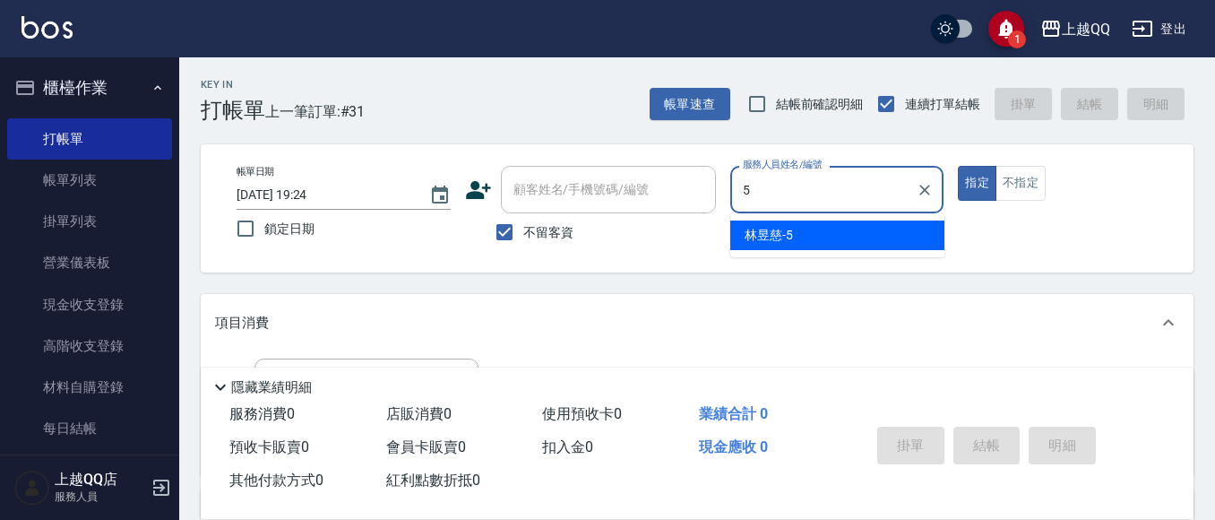
type input "5"
type button "true"
type input "[PERSON_NAME]5"
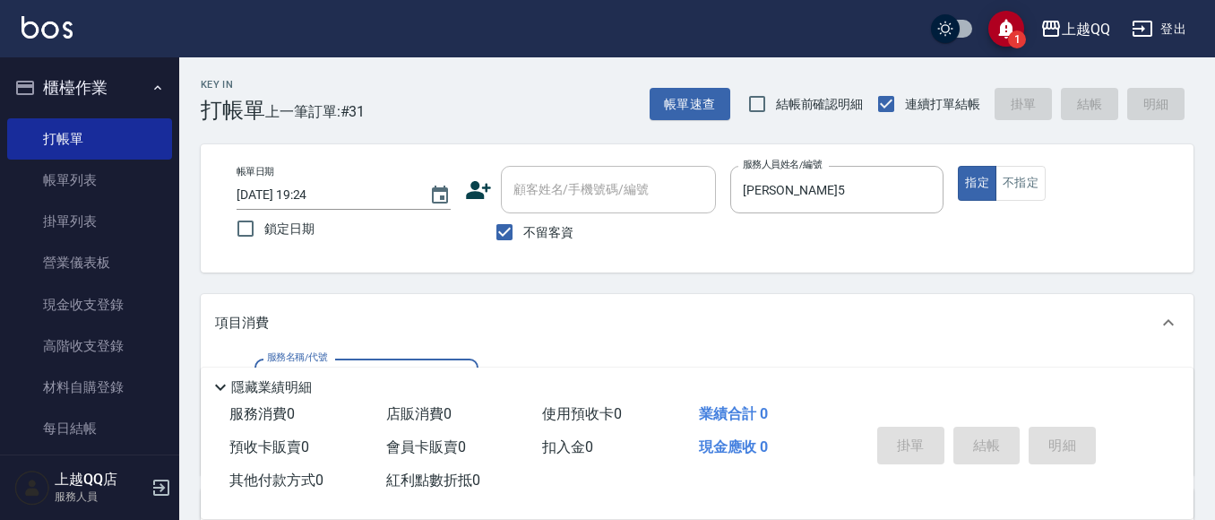
scroll to position [90, 0]
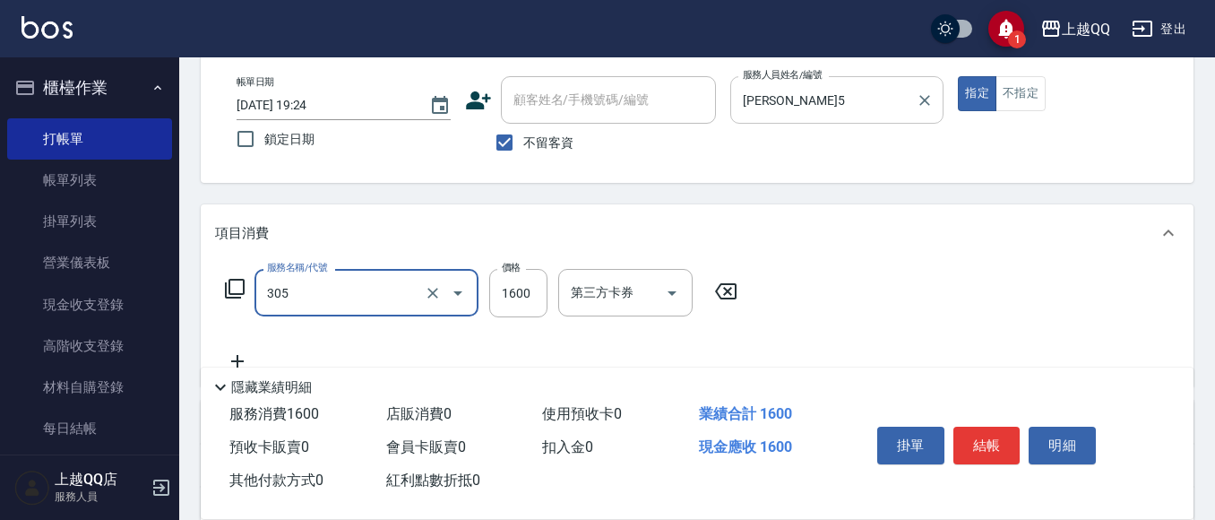
type input "設計燙髮1600(305)"
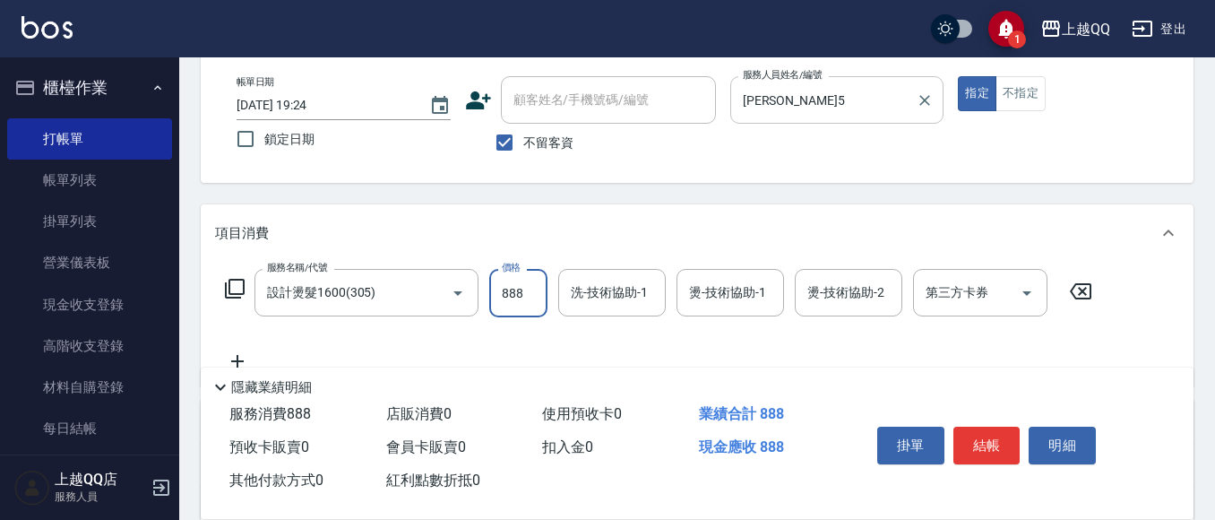
type input "888"
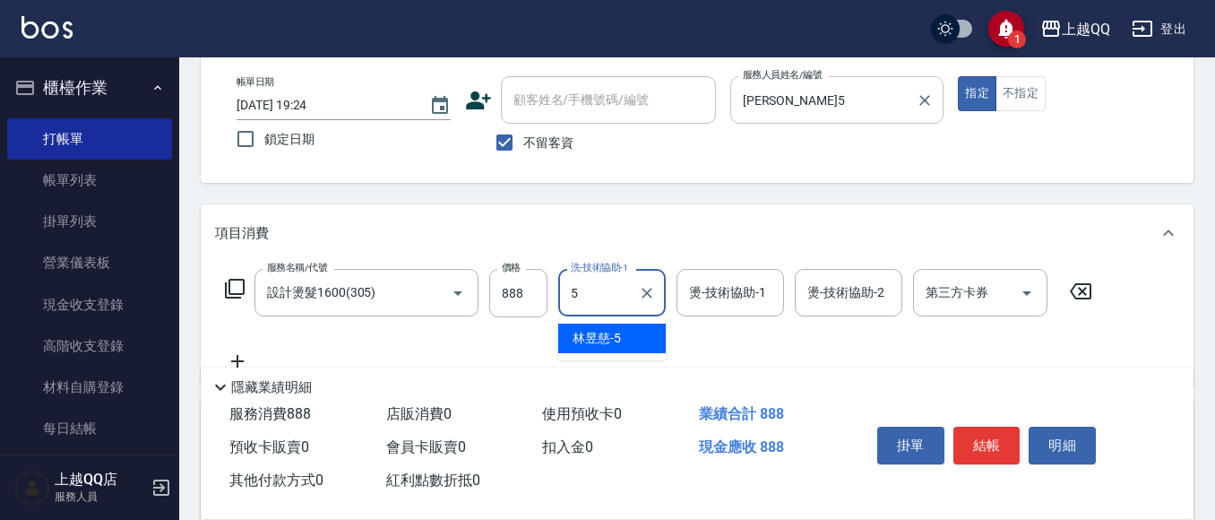
type input "[PERSON_NAME]5"
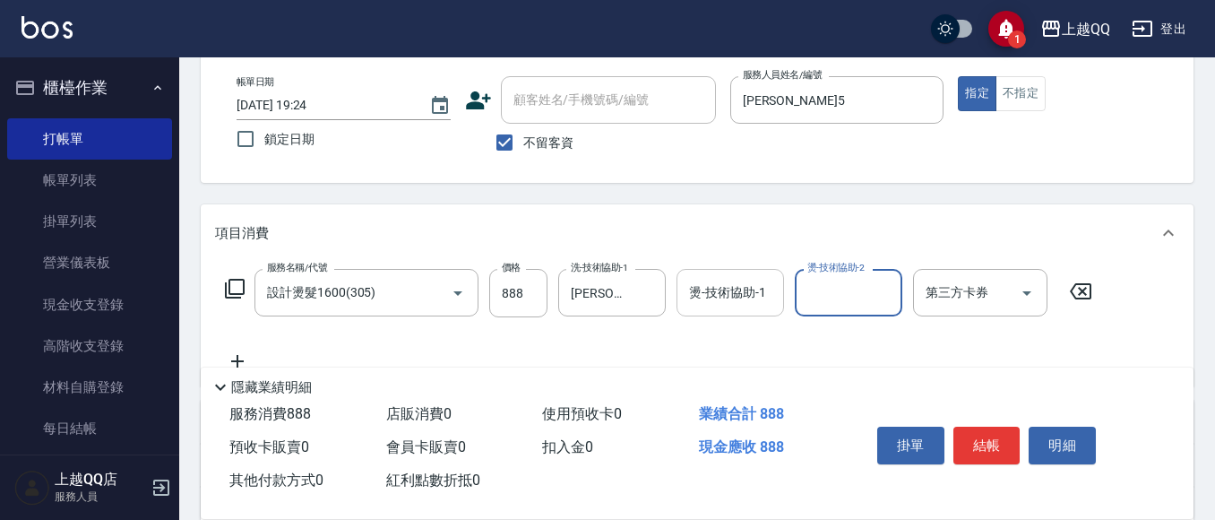
click at [733, 279] on div "燙-技術協助-1 燙-技術協助-1" at bounding box center [731, 292] width 108 height 47
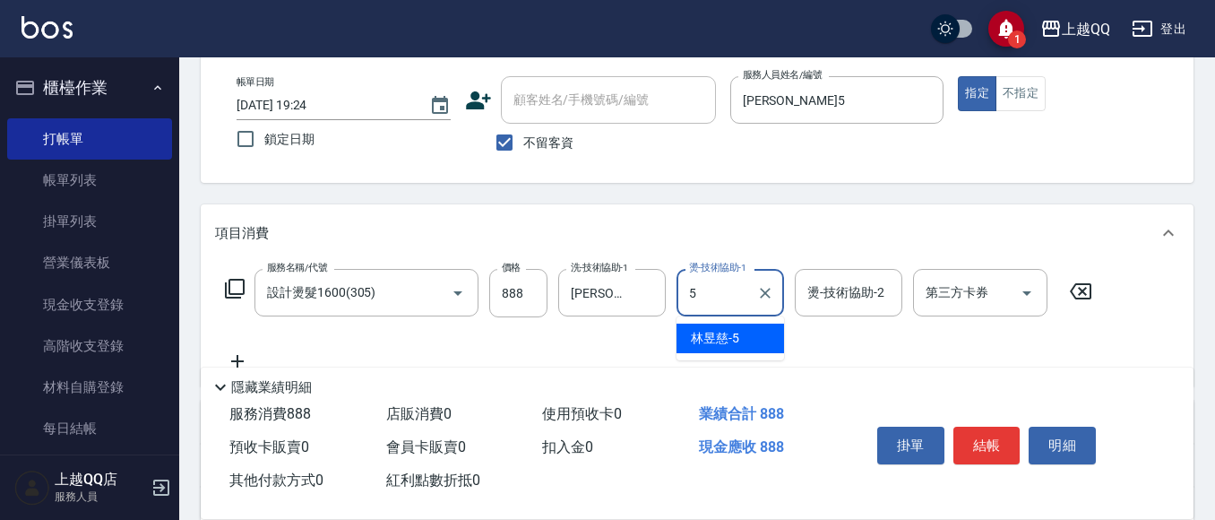
type input "[PERSON_NAME]5"
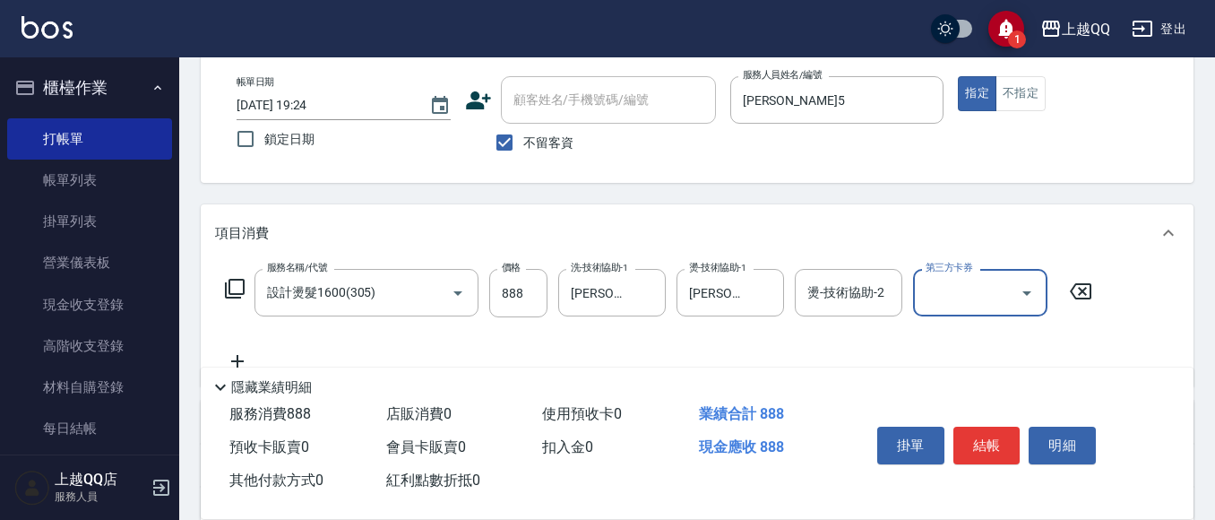
scroll to position [179, 0]
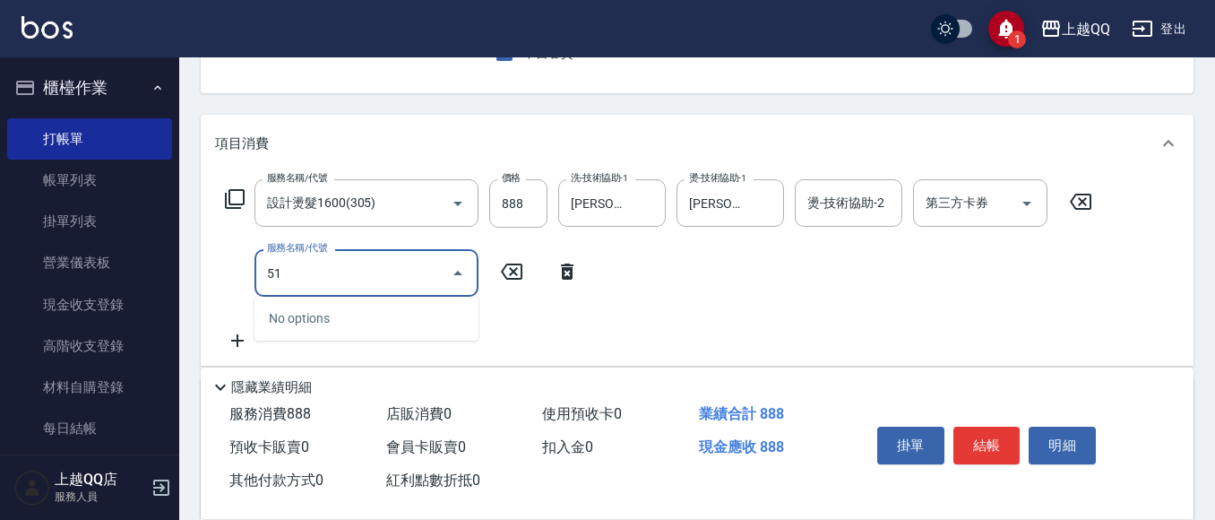
type input "5"
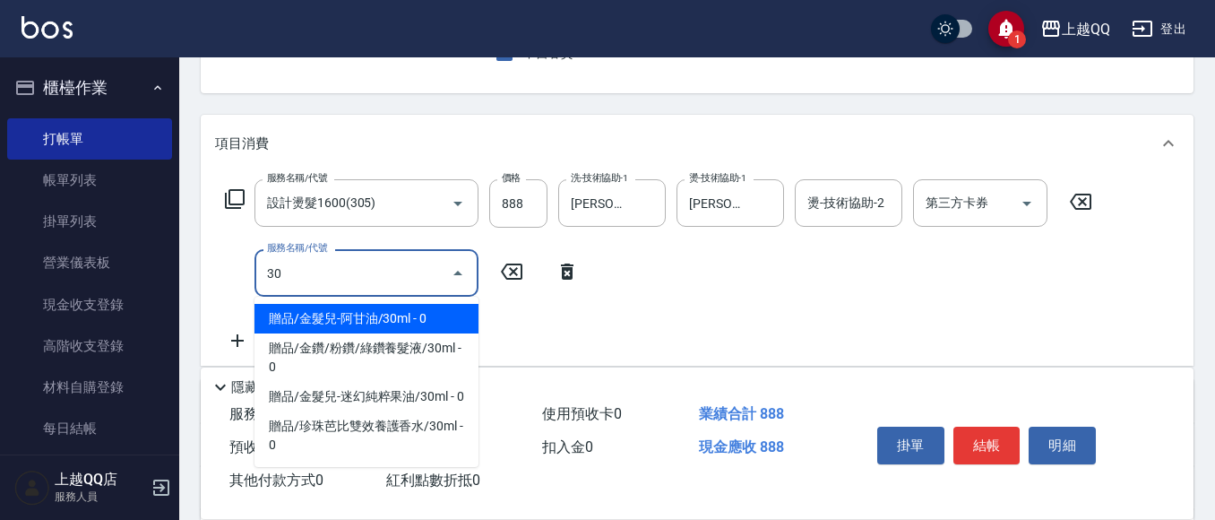
type input "3"
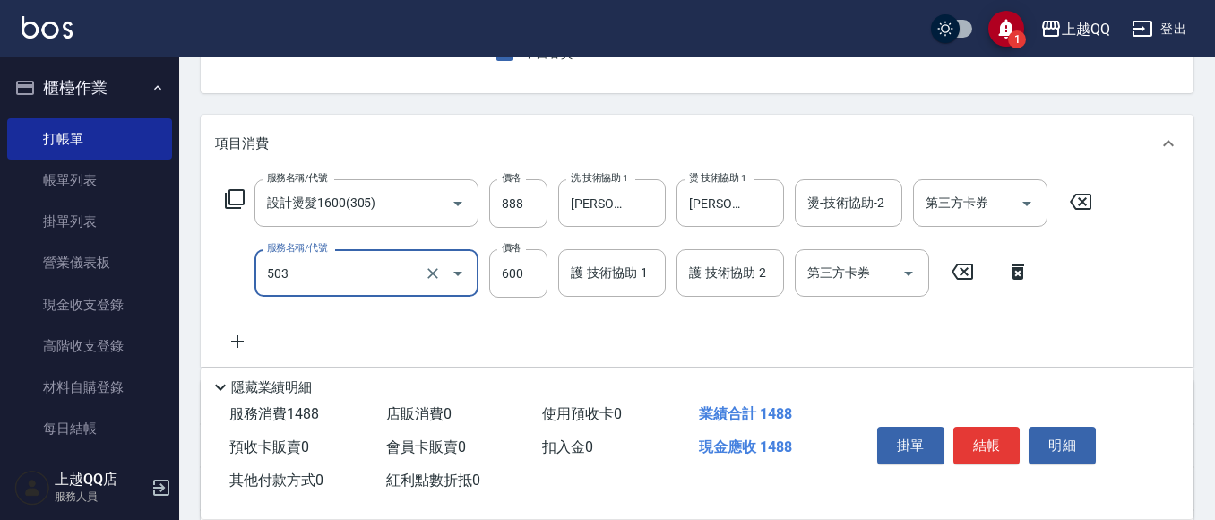
type input "小麥蛋白護髮(503)"
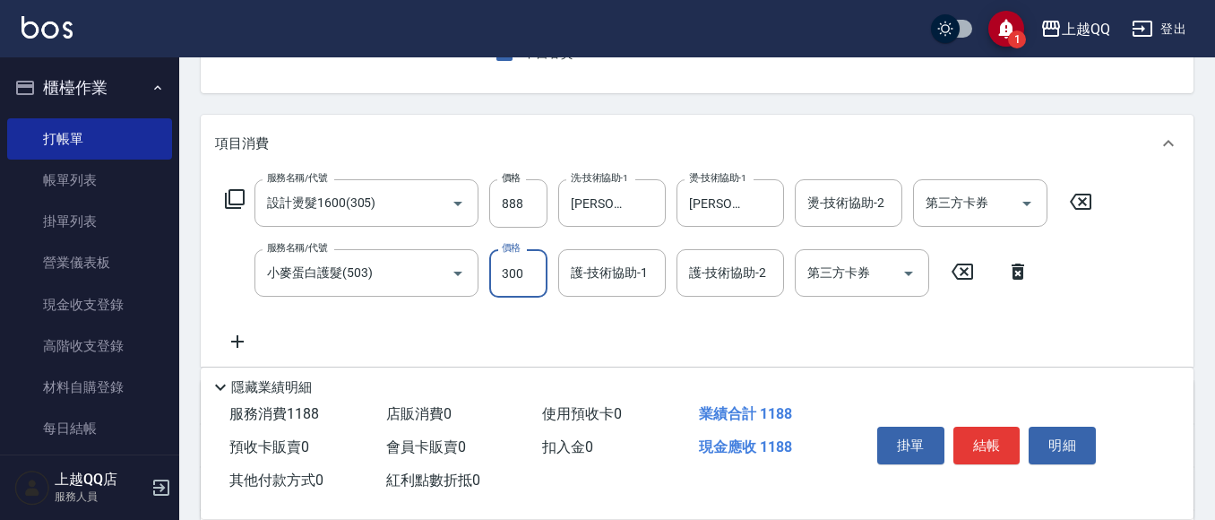
type input "300"
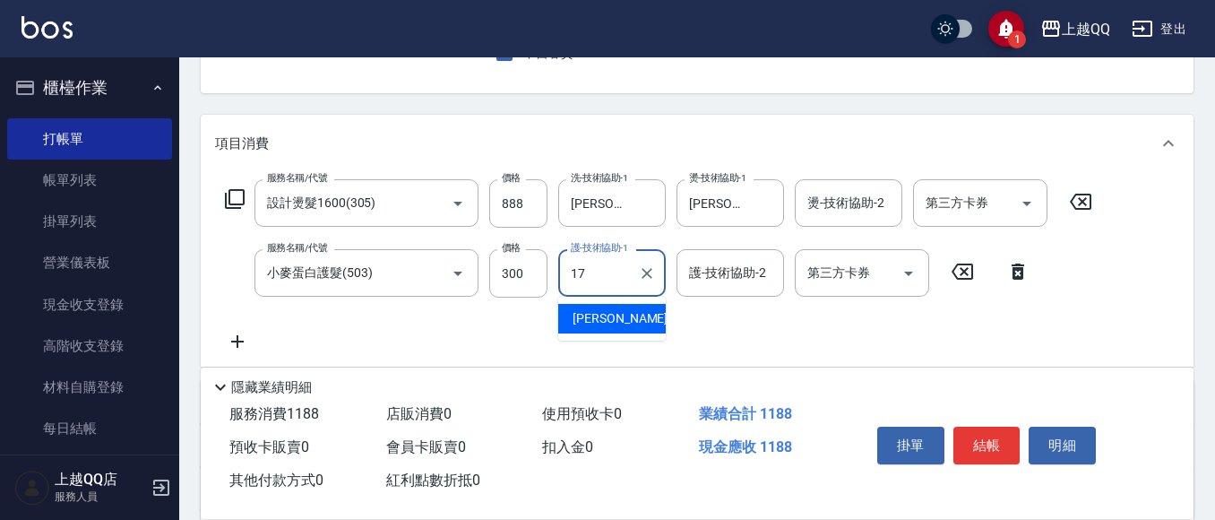
type input "心佑-17"
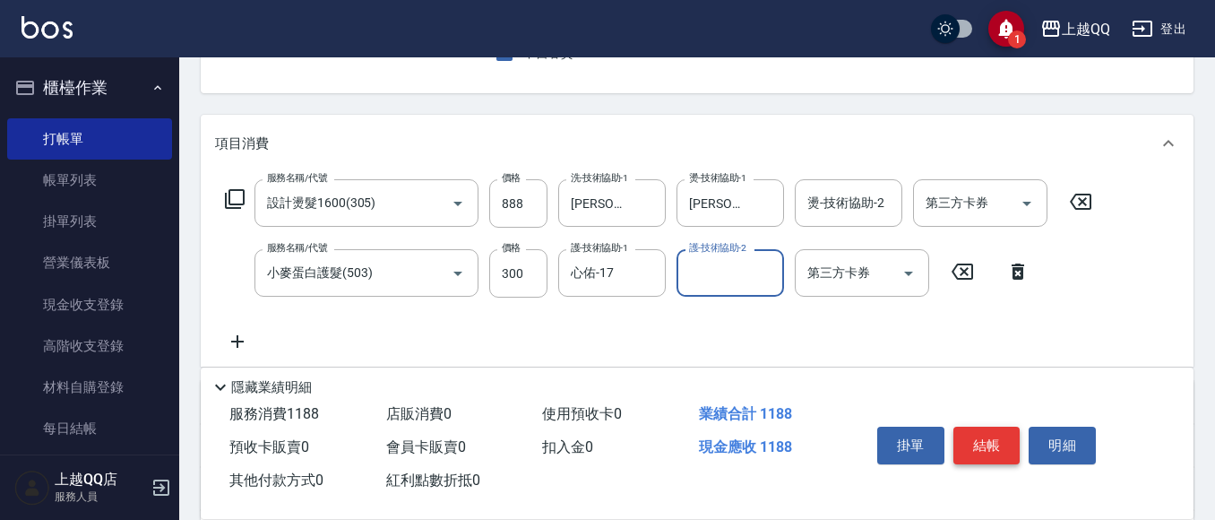
click at [998, 445] on button "結帳" at bounding box center [987, 446] width 67 height 38
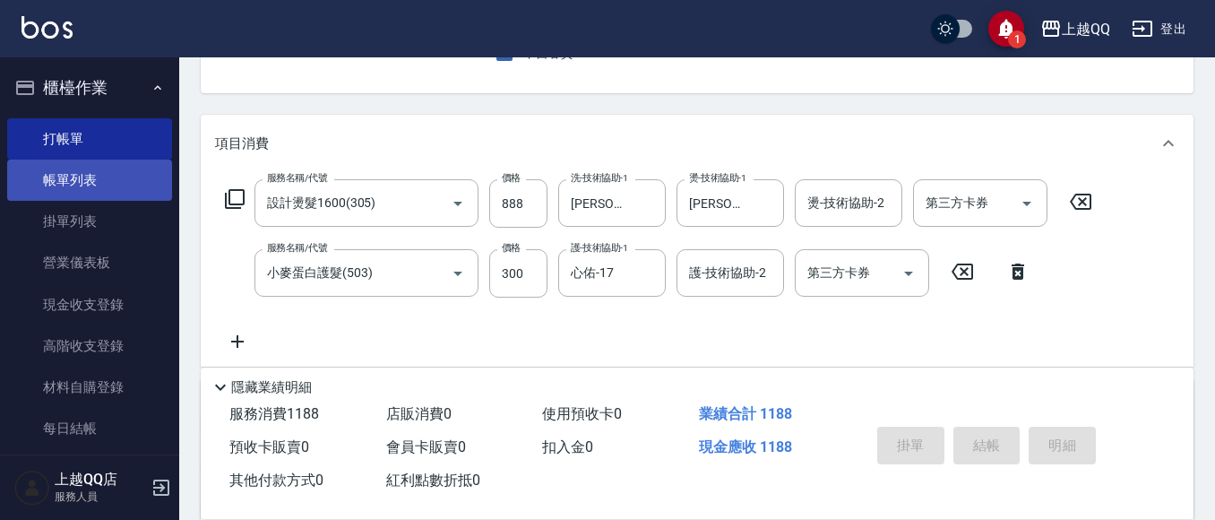
type input "[DATE] 20:00"
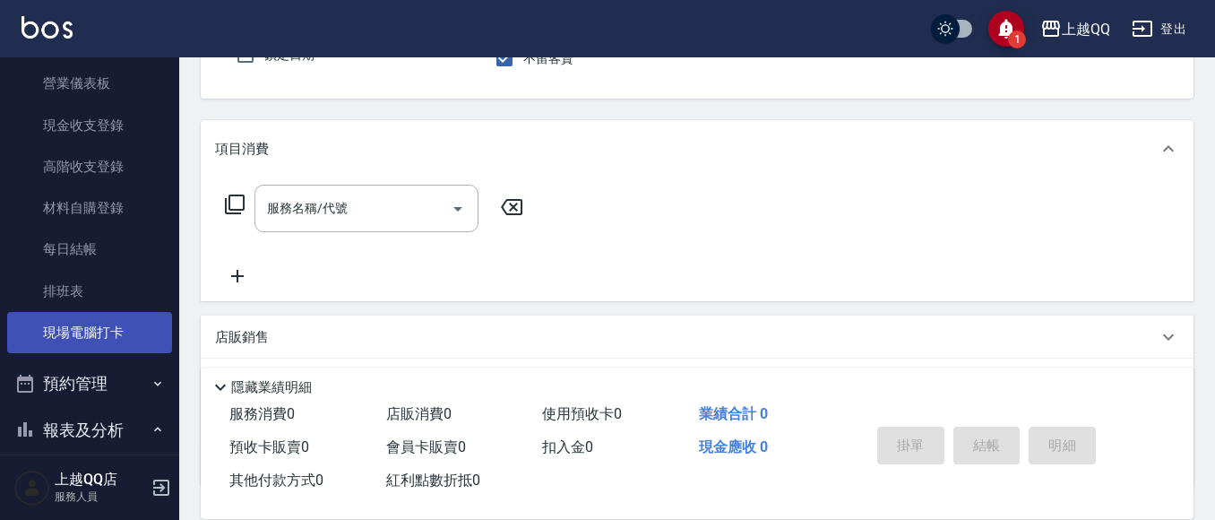
click at [84, 318] on link "現場電腦打卡" at bounding box center [89, 332] width 165 height 41
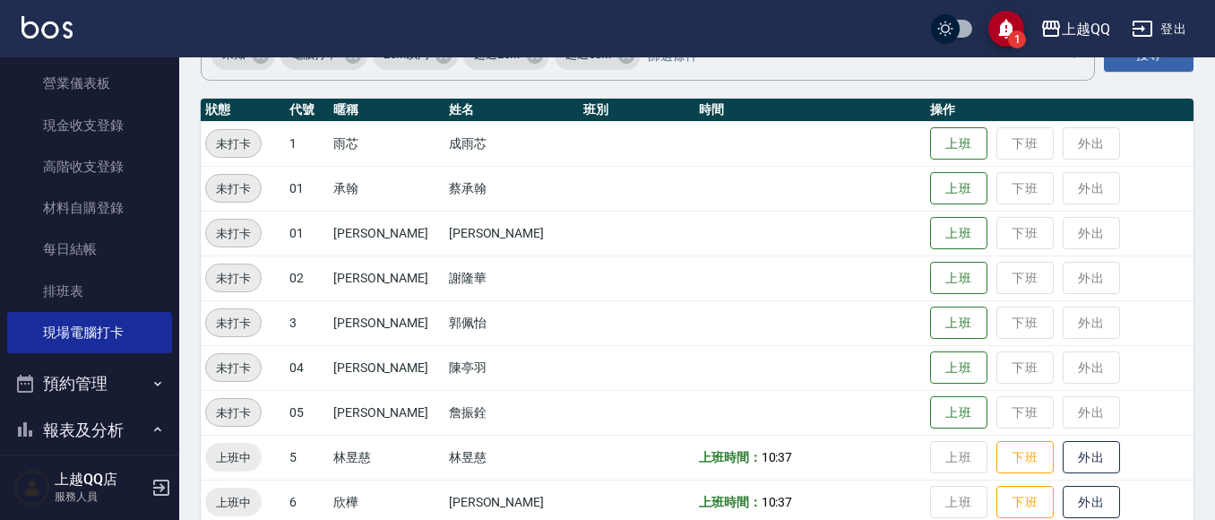
scroll to position [358, 0]
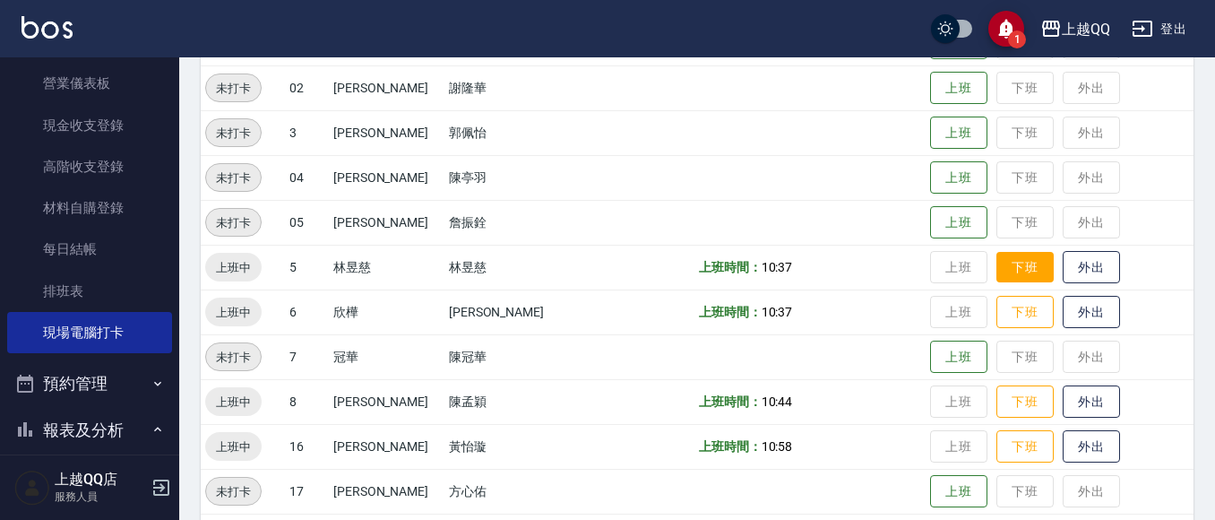
click at [1011, 260] on button "下班" at bounding box center [1025, 267] width 57 height 31
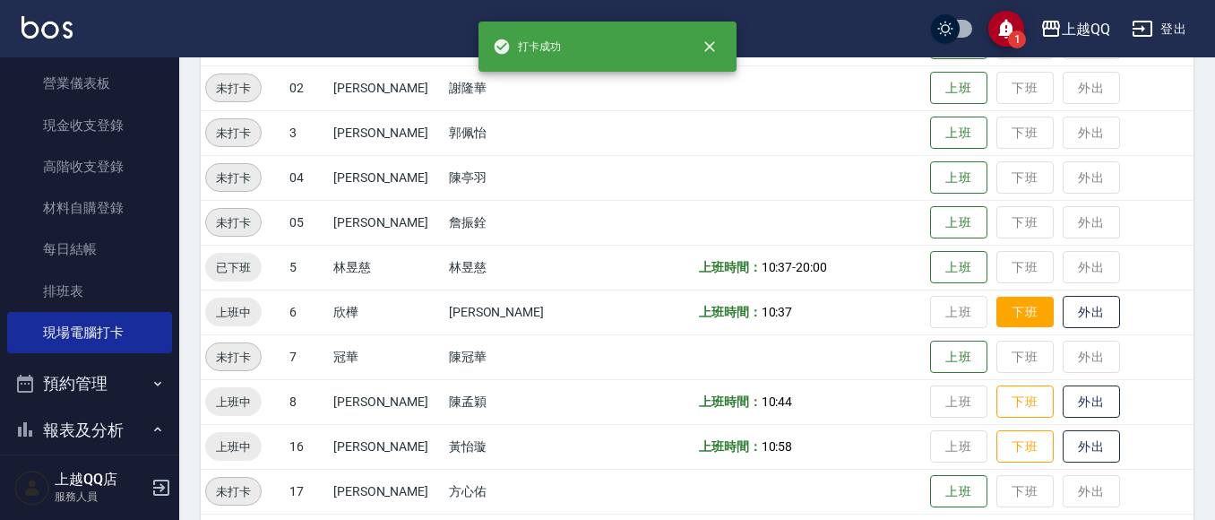
click at [1006, 316] on button "下班" at bounding box center [1025, 312] width 57 height 31
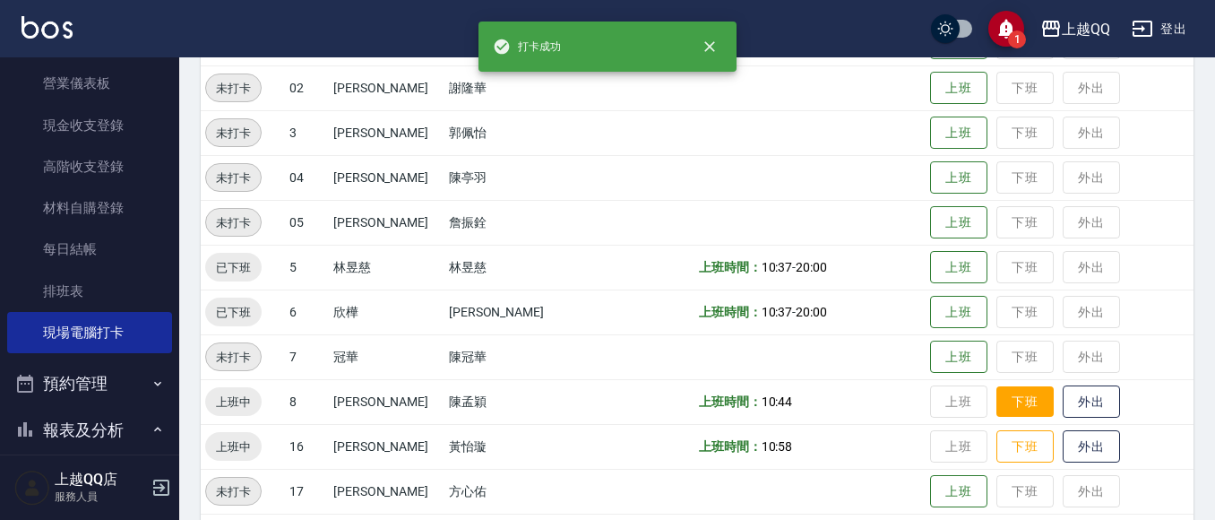
click at [1005, 392] on button "下班" at bounding box center [1025, 401] width 57 height 31
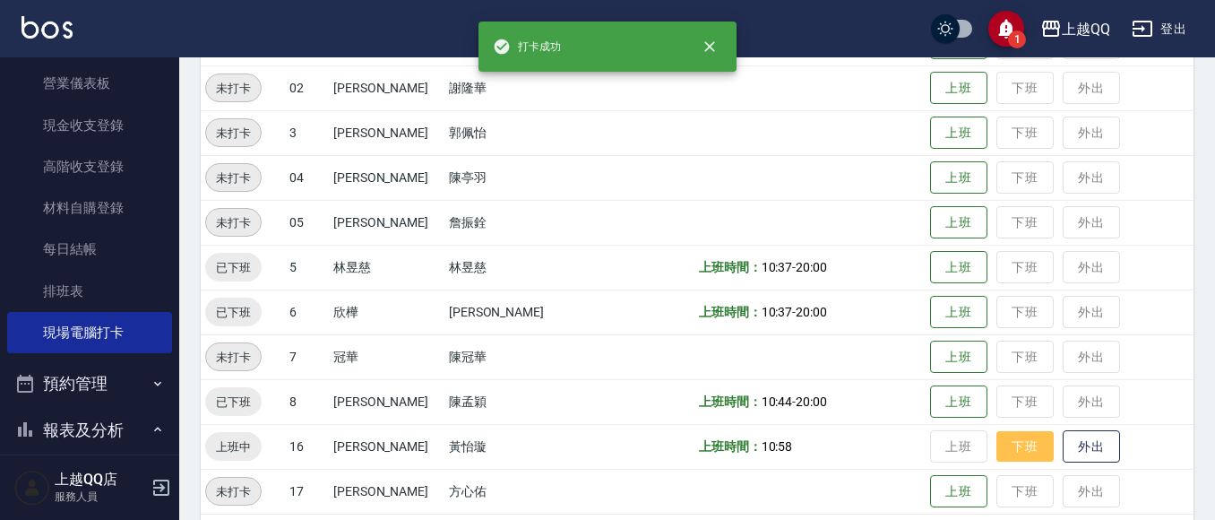
click at [1005, 458] on button "下班" at bounding box center [1025, 446] width 57 height 31
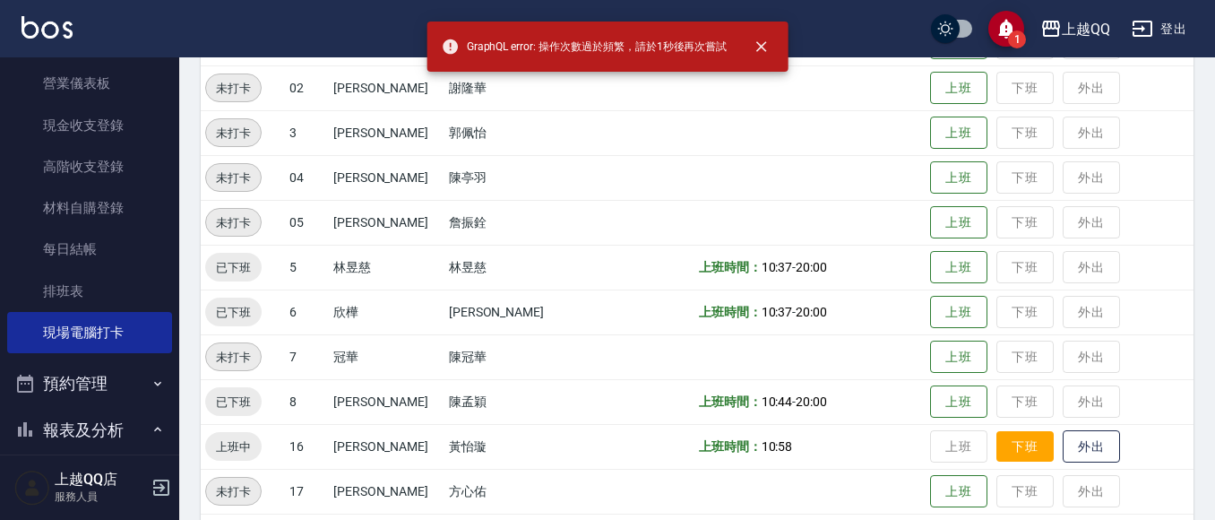
scroll to position [448, 0]
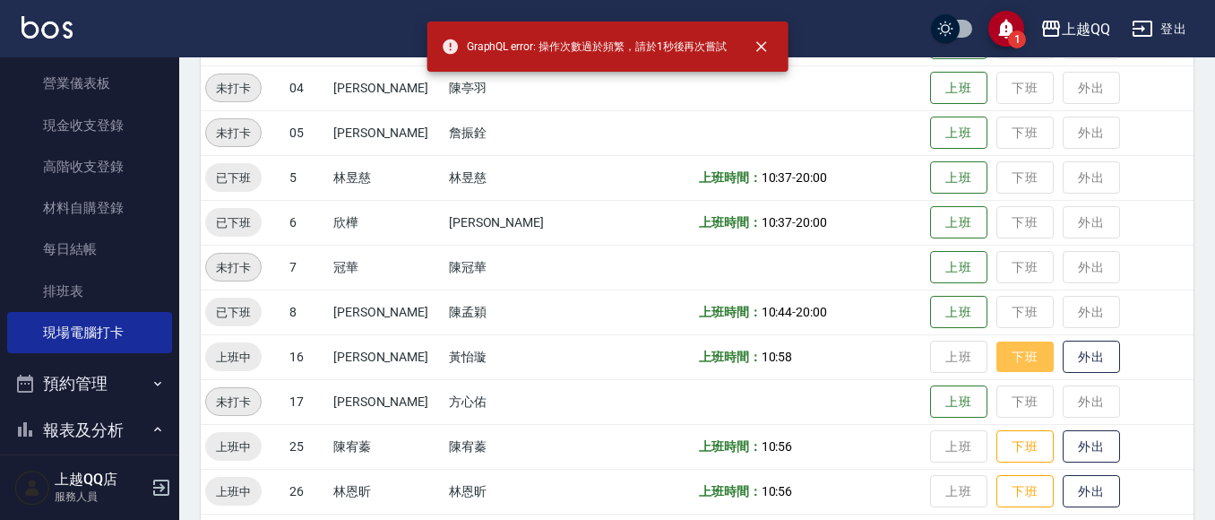
click at [997, 355] on button "下班" at bounding box center [1025, 356] width 57 height 31
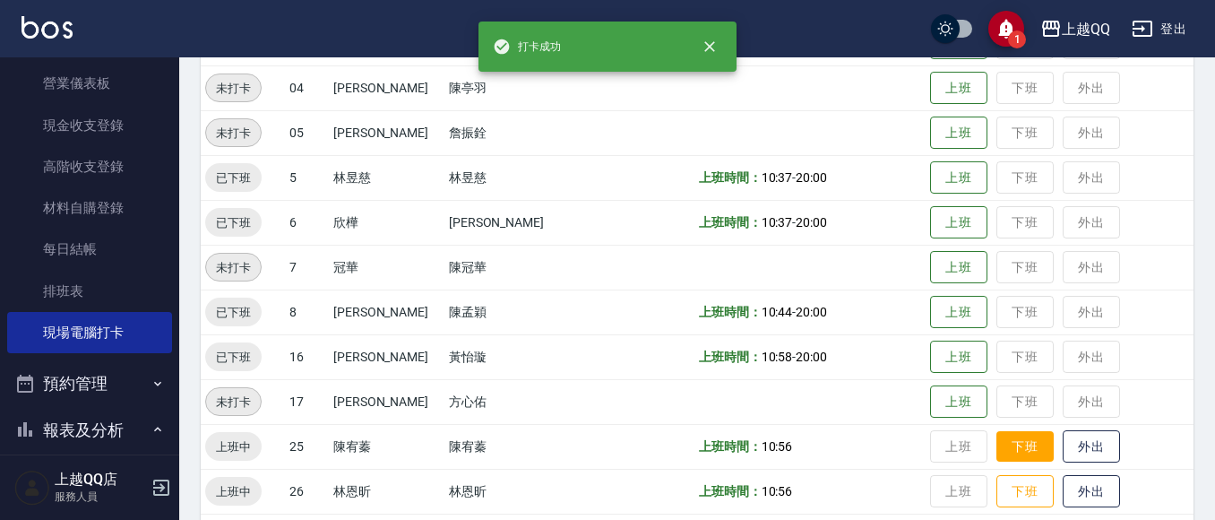
click at [997, 436] on button "下班" at bounding box center [1025, 446] width 57 height 31
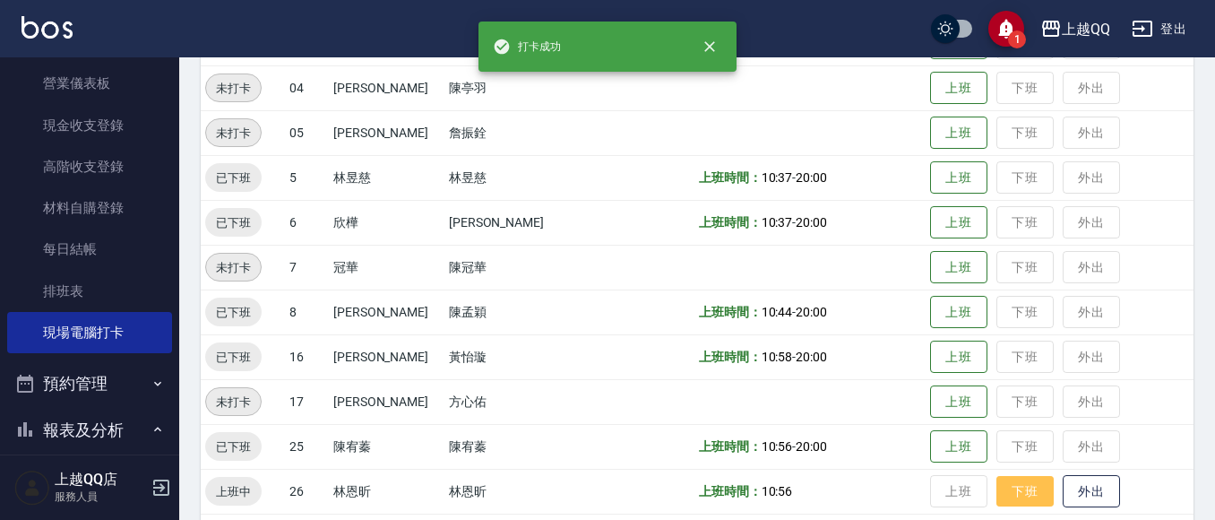
click at [997, 489] on button "下班" at bounding box center [1025, 491] width 57 height 31
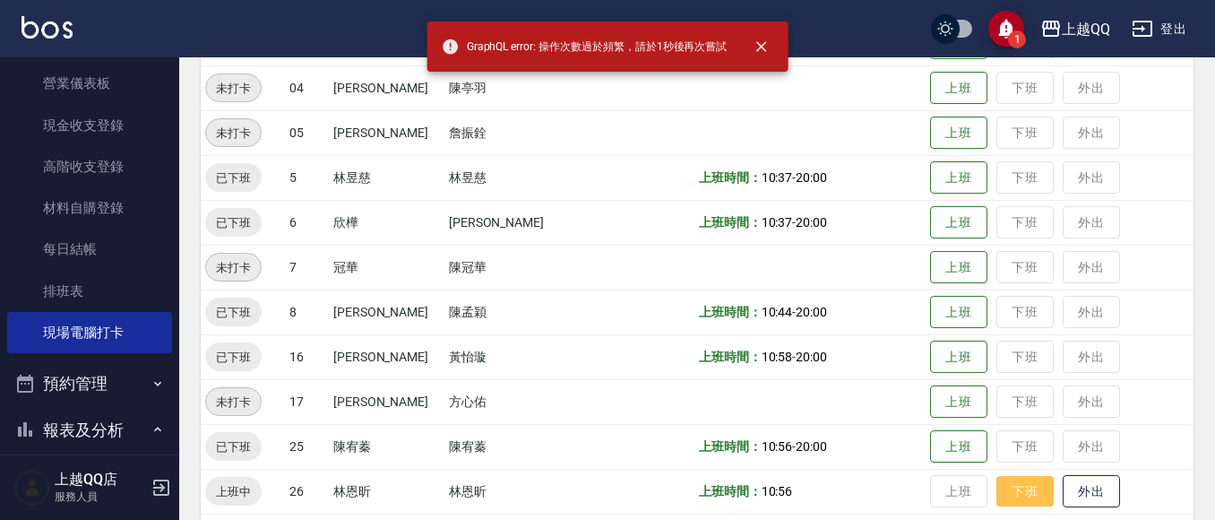
click at [997, 481] on button "下班" at bounding box center [1025, 491] width 57 height 31
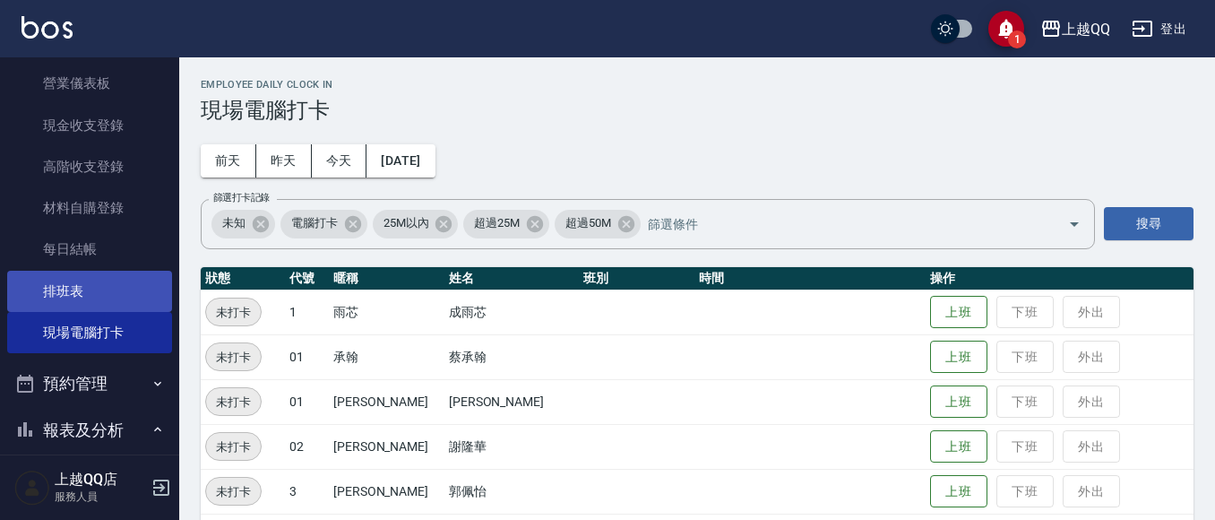
scroll to position [0, 0]
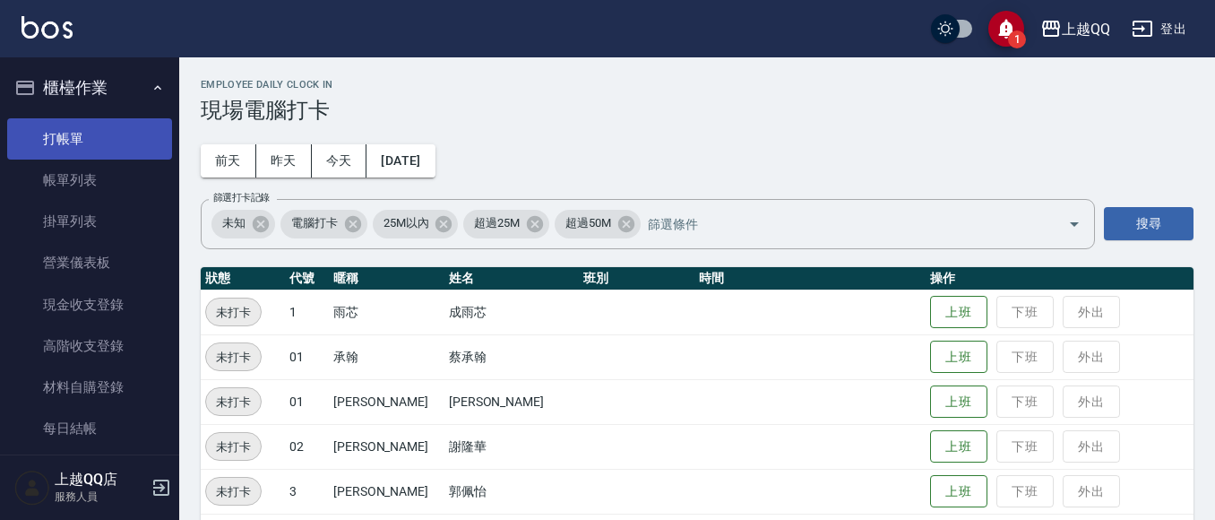
click at [135, 151] on link "打帳單" at bounding box center [89, 138] width 165 height 41
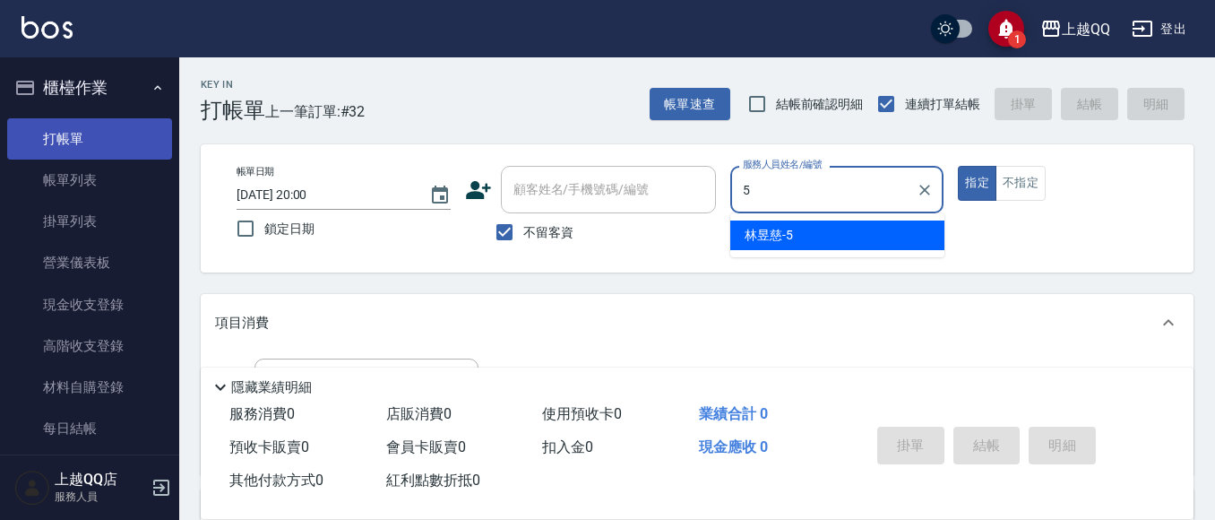
type input "[PERSON_NAME]5"
type button "true"
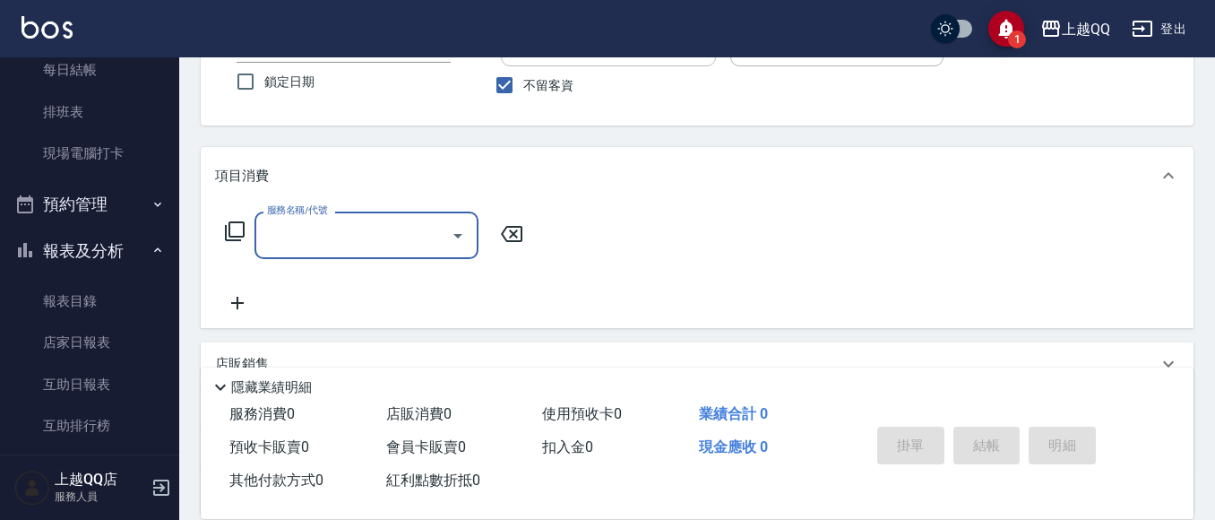
scroll to position [179, 0]
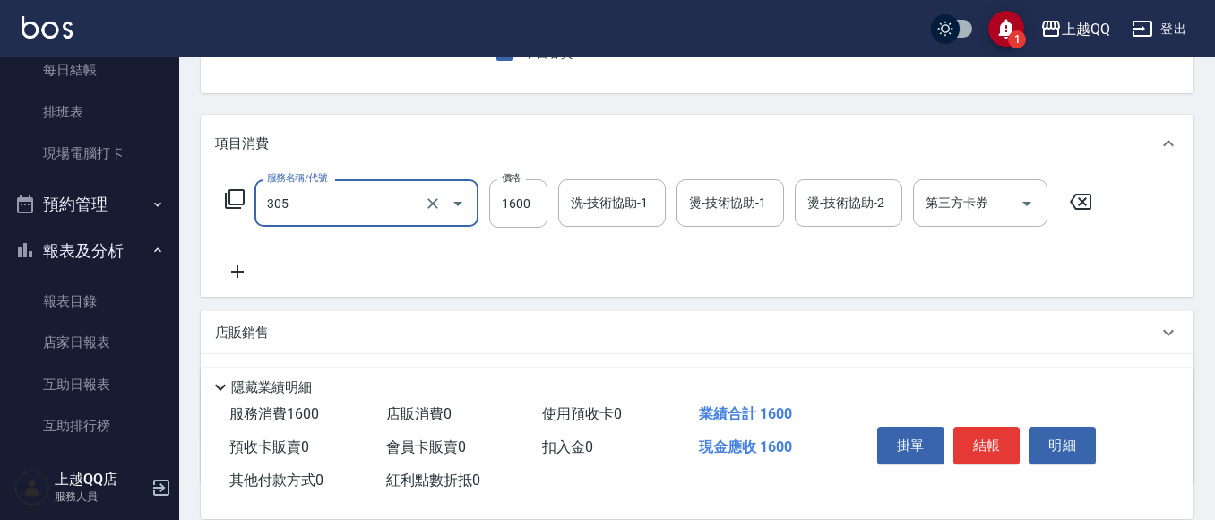
type input "設計燙髮1600(305)"
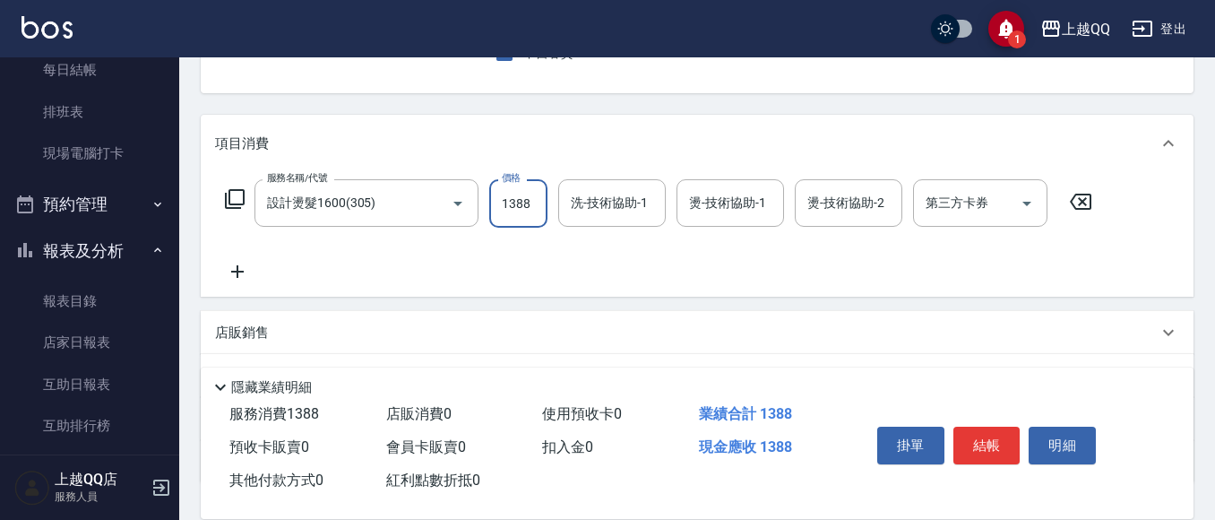
type input "1388"
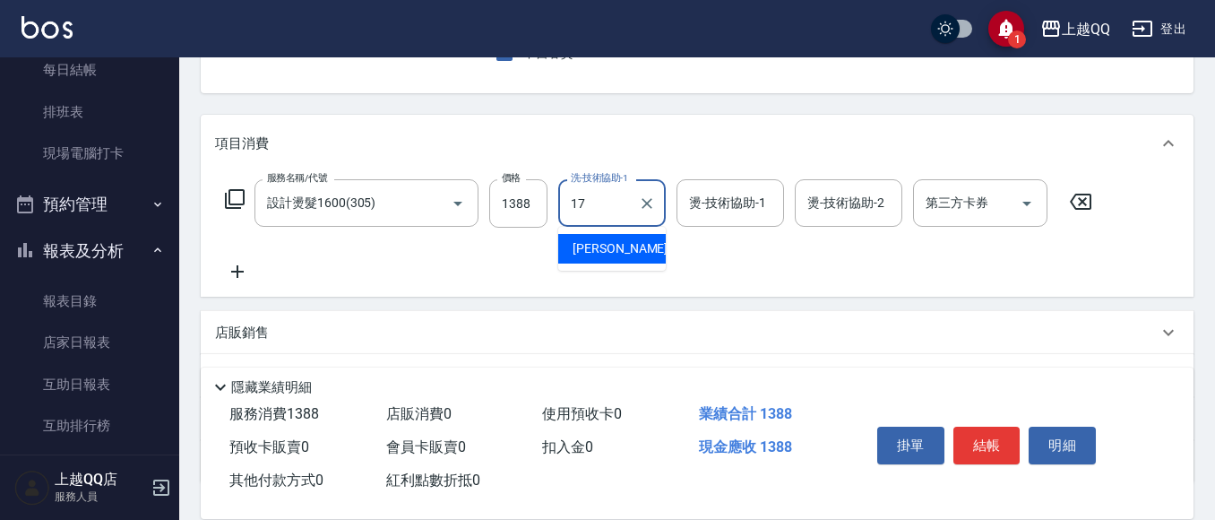
type input "心佑-17"
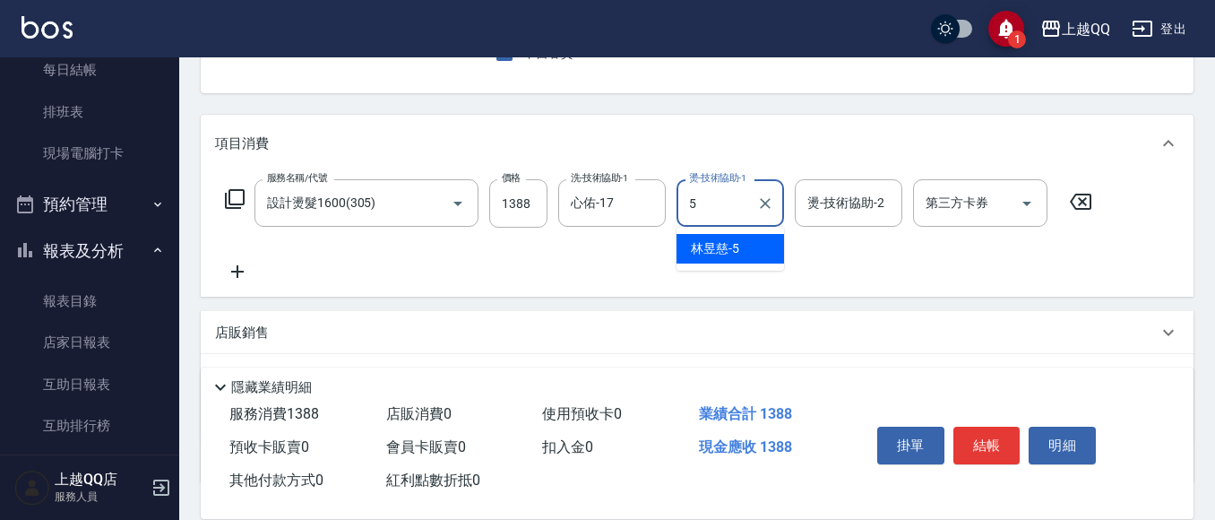
type input "[PERSON_NAME]5"
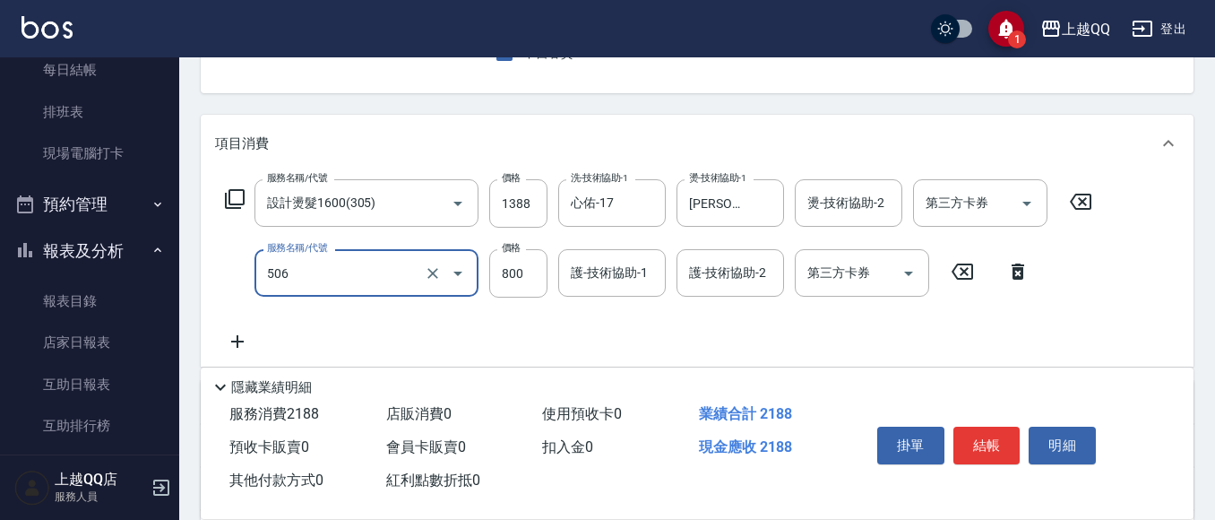
type input "日本松島再生髮敷護髮(506)"
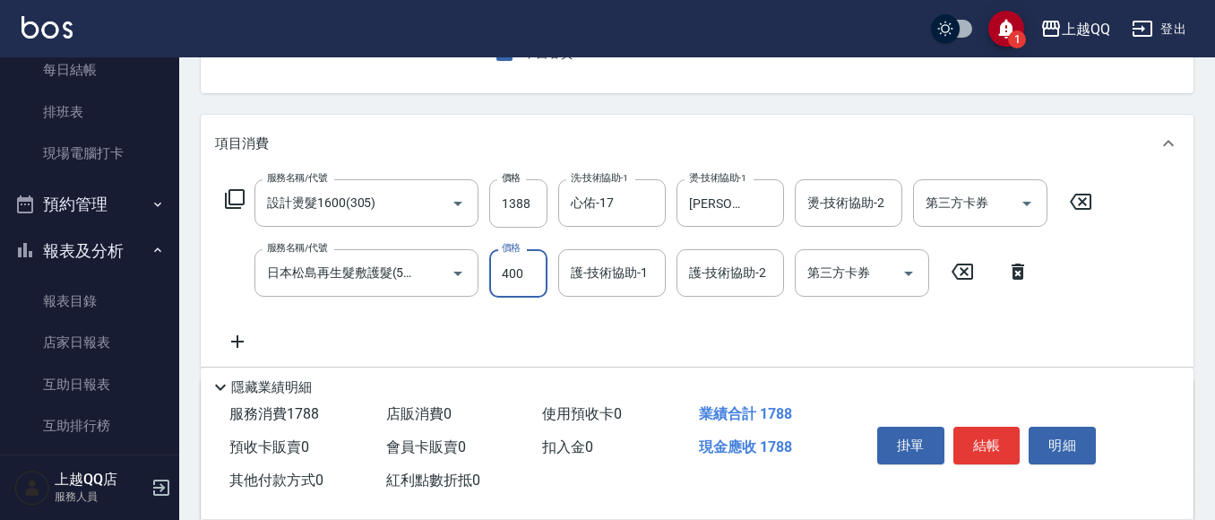
type input "400"
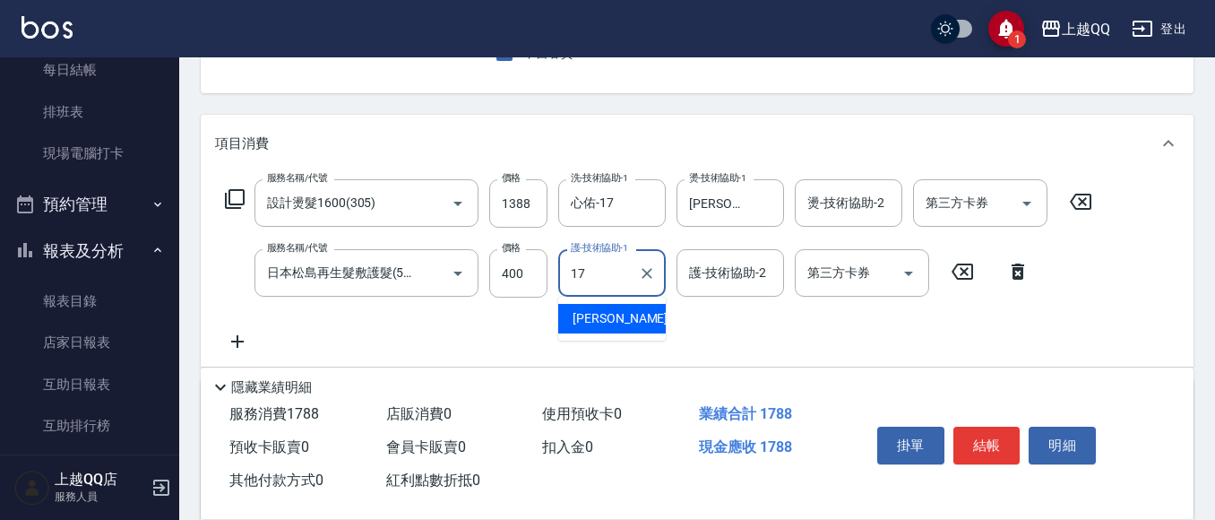
type input "心佑-17"
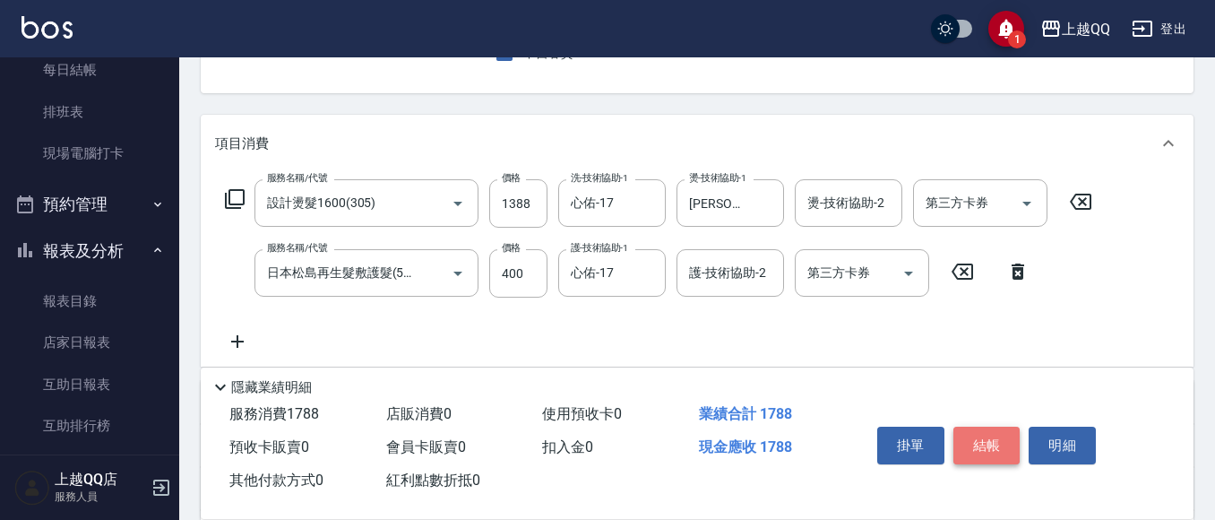
click at [980, 448] on button "結帳" at bounding box center [987, 446] width 67 height 38
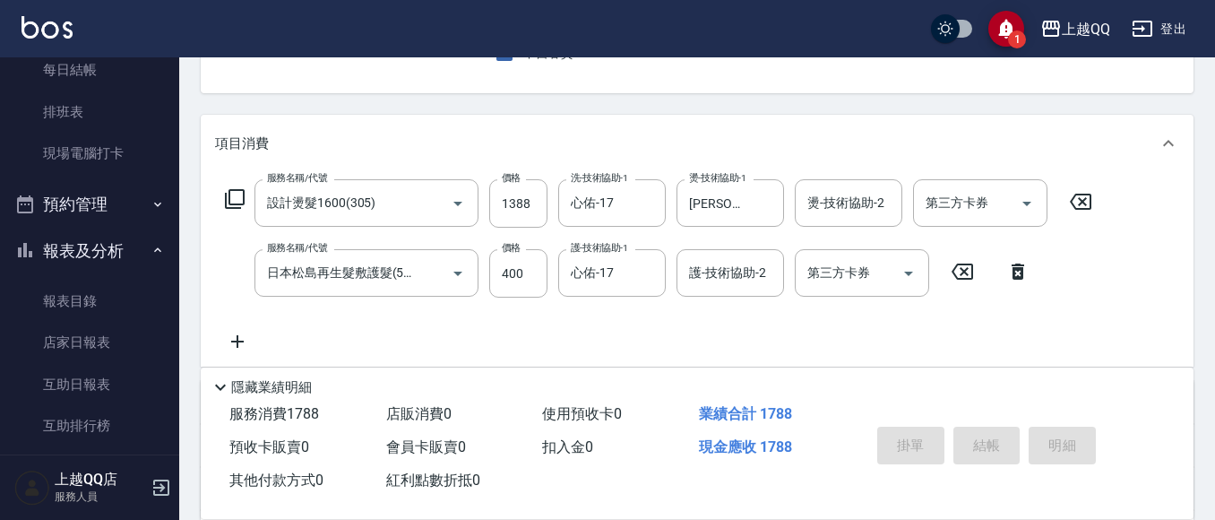
type input "[DATE] 20:01"
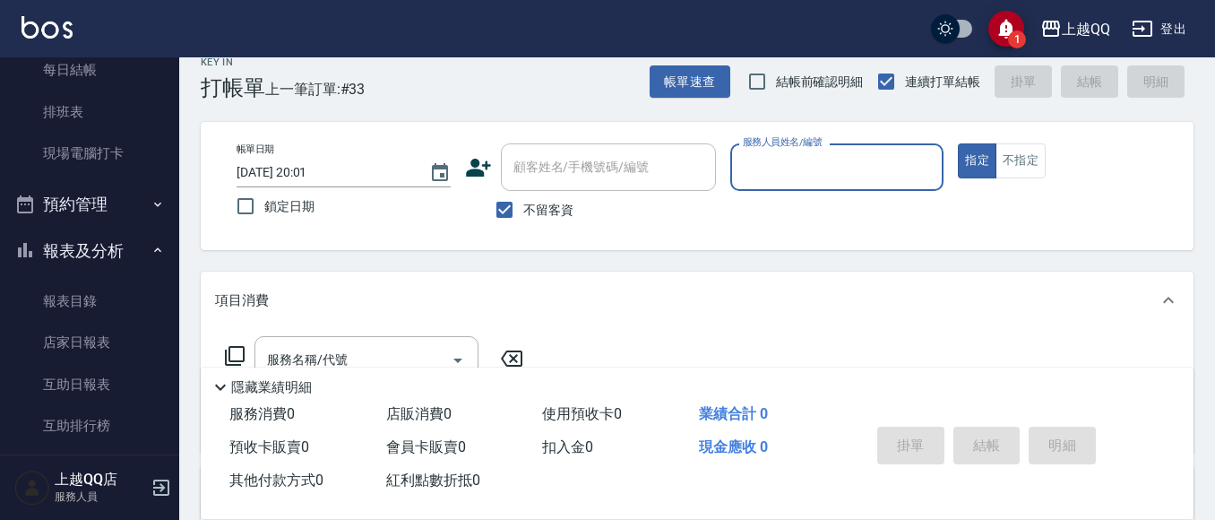
scroll to position [0, 0]
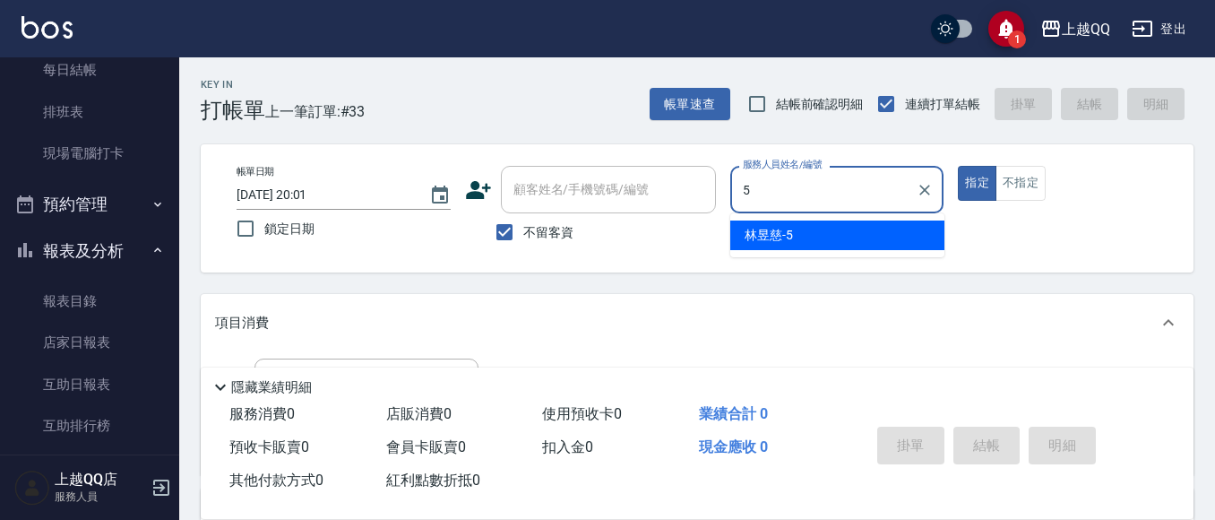
type input "[PERSON_NAME]5"
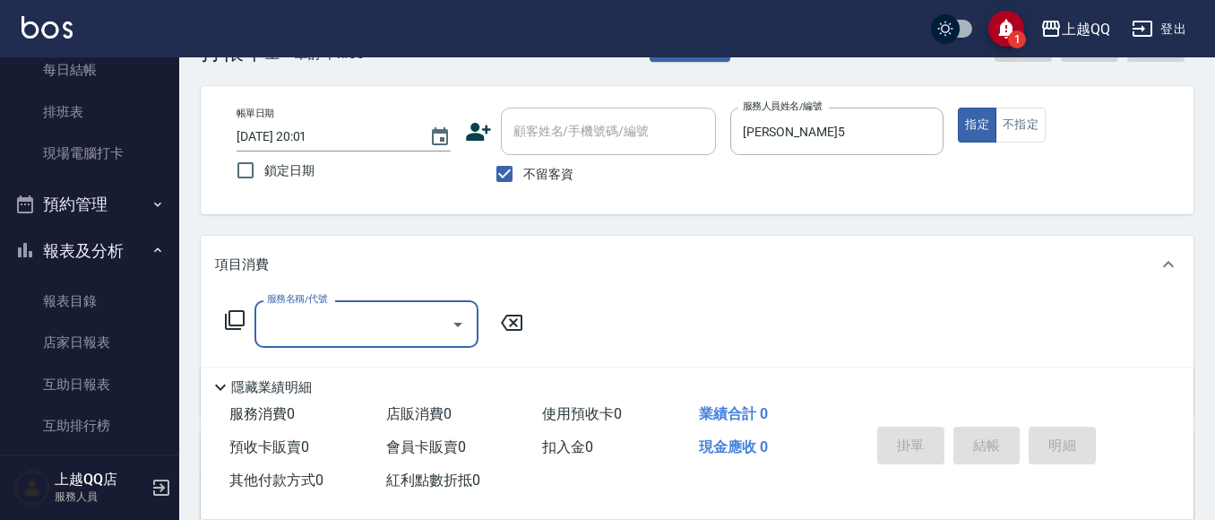
scroll to position [90, 0]
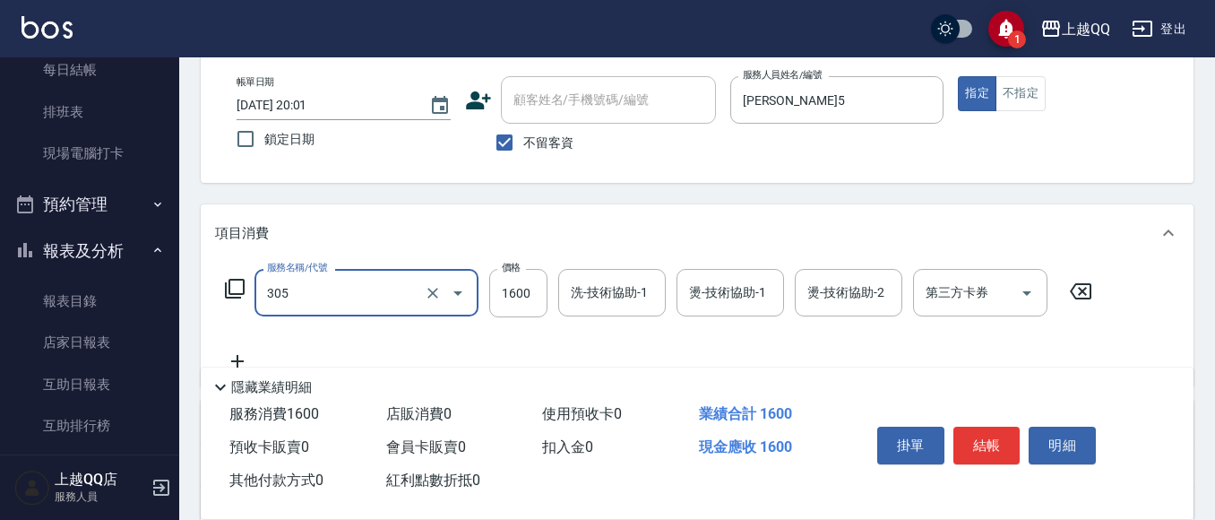
type input "設計燙髮1600(305)"
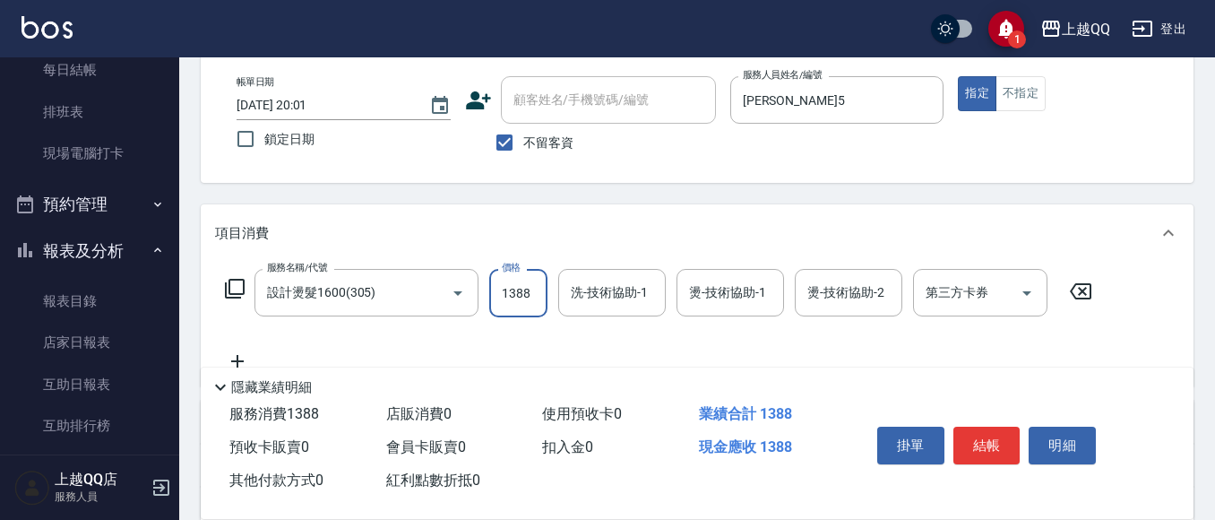
type input "1388"
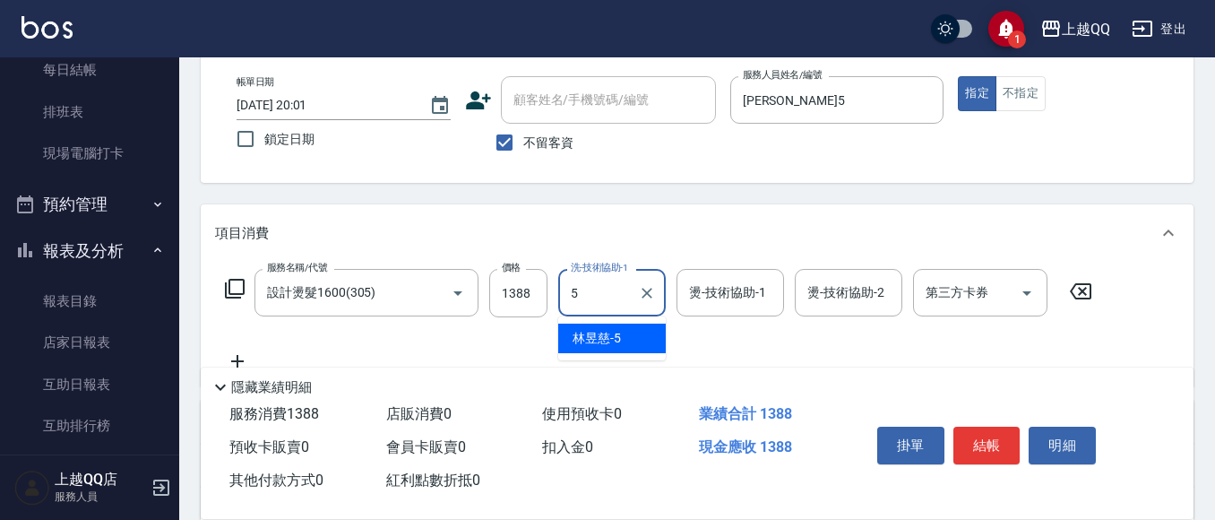
type input "[PERSON_NAME]5"
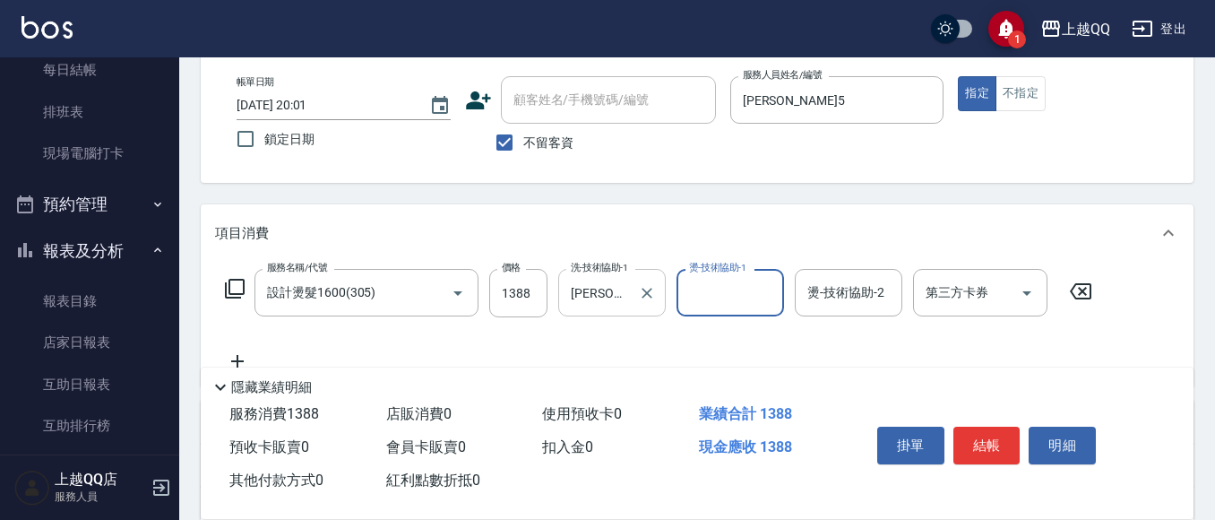
click at [634, 314] on div "[PERSON_NAME]-5 洗-技術協助-1" at bounding box center [612, 292] width 108 height 47
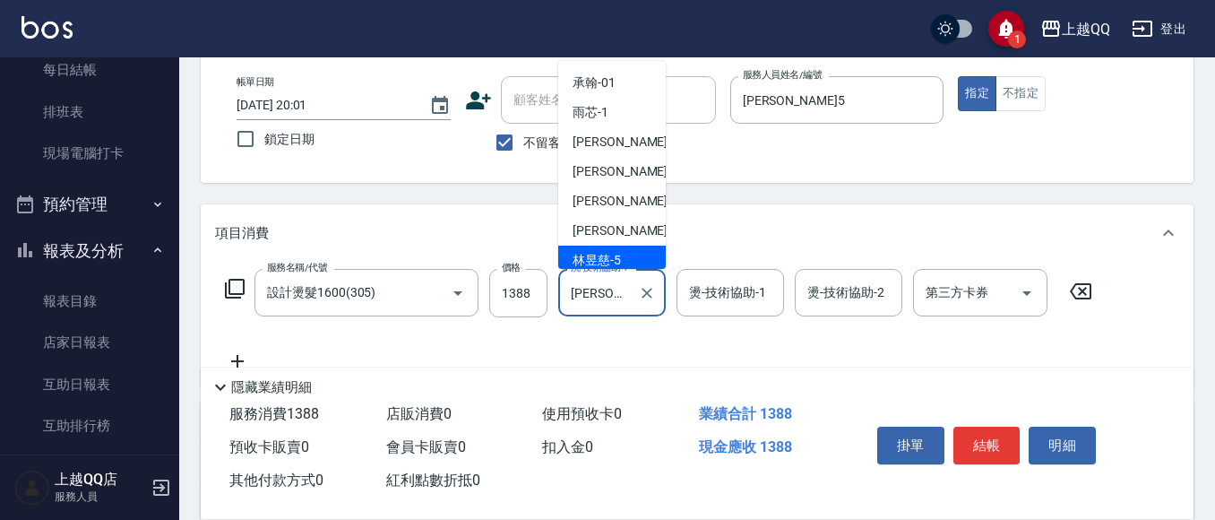
scroll to position [6, 0]
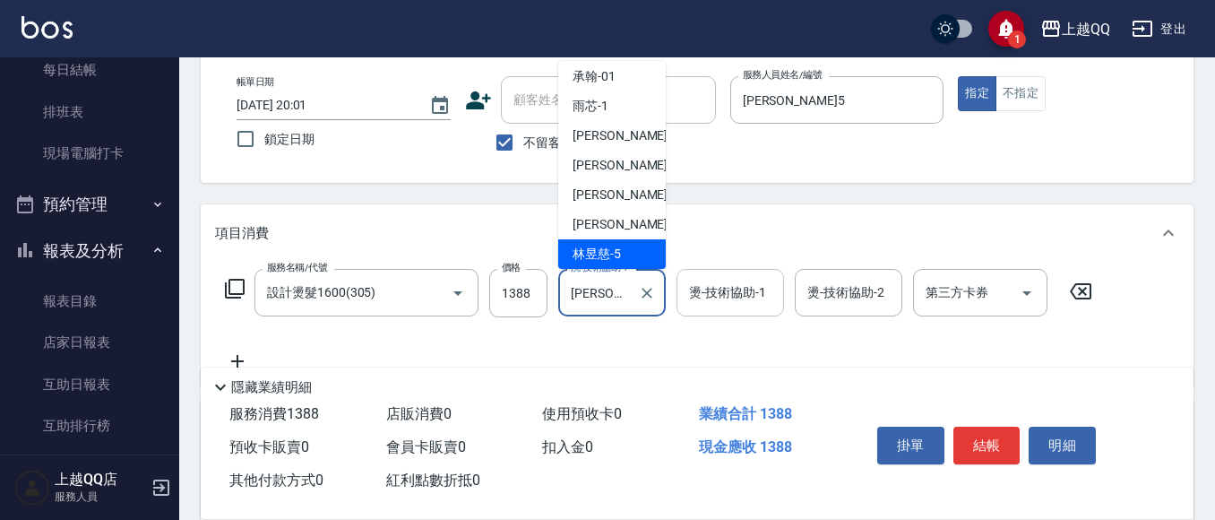
click at [694, 290] on div "燙-技術協助-1 燙-技術協助-1" at bounding box center [731, 292] width 108 height 47
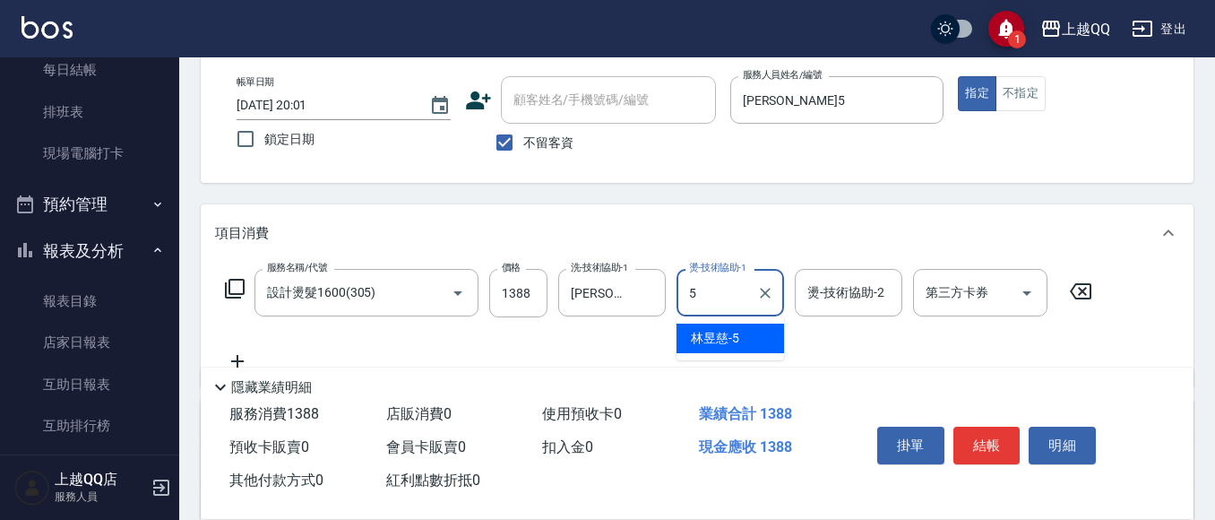
type input "[PERSON_NAME]5"
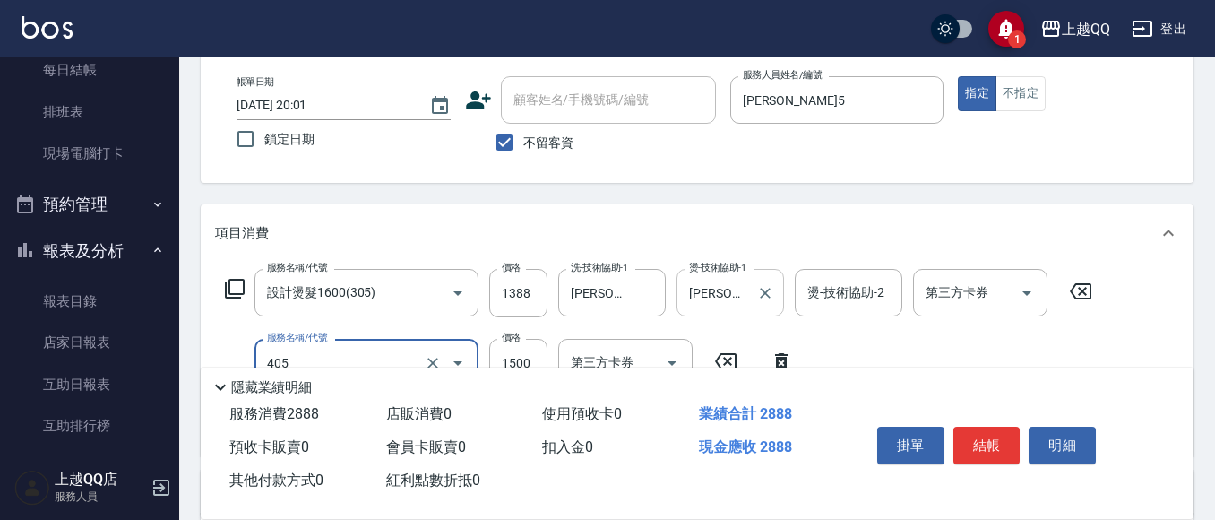
type input "設計染髮/網路(405)"
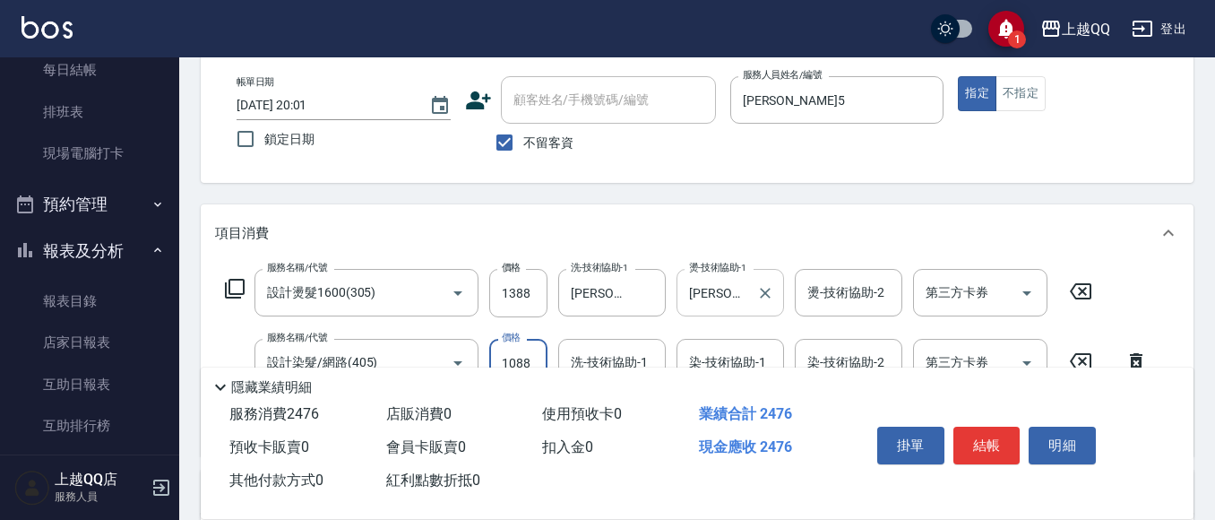
type input "1088"
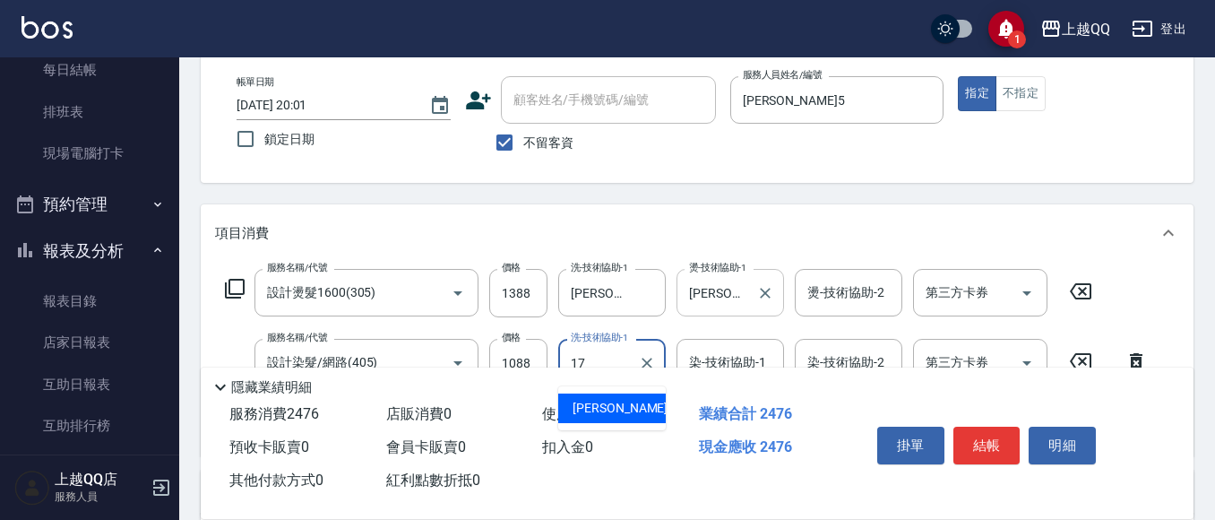
type input "心佑-17"
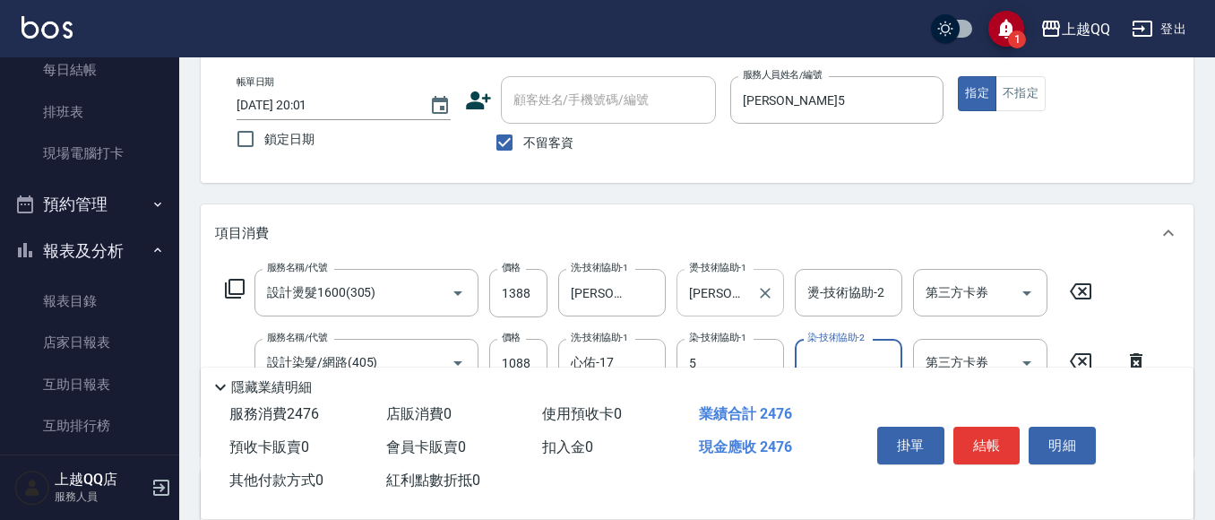
type input "[PERSON_NAME]5"
type input "心佑-17"
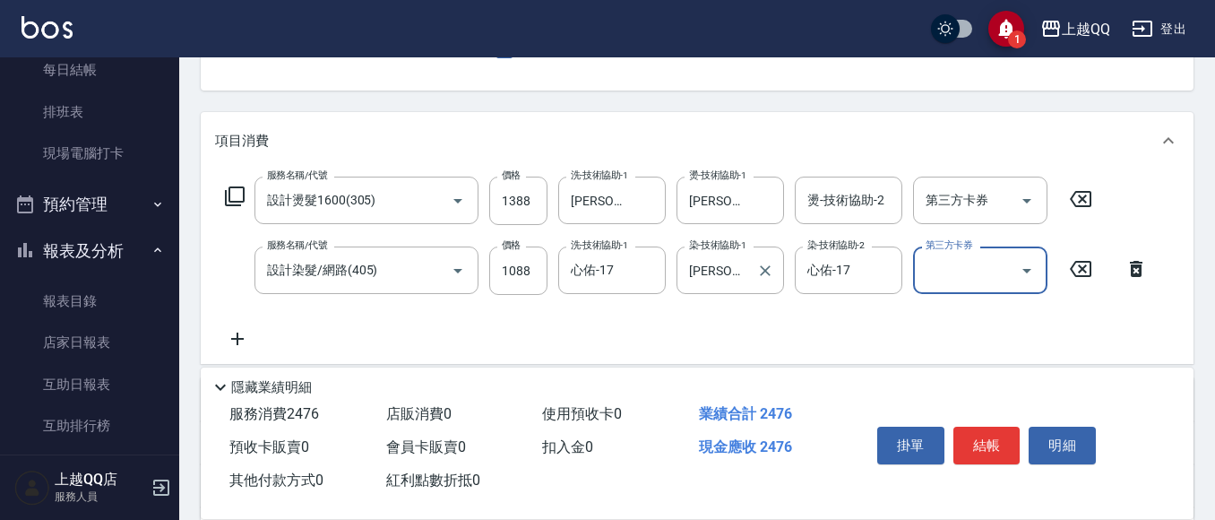
scroll to position [269, 0]
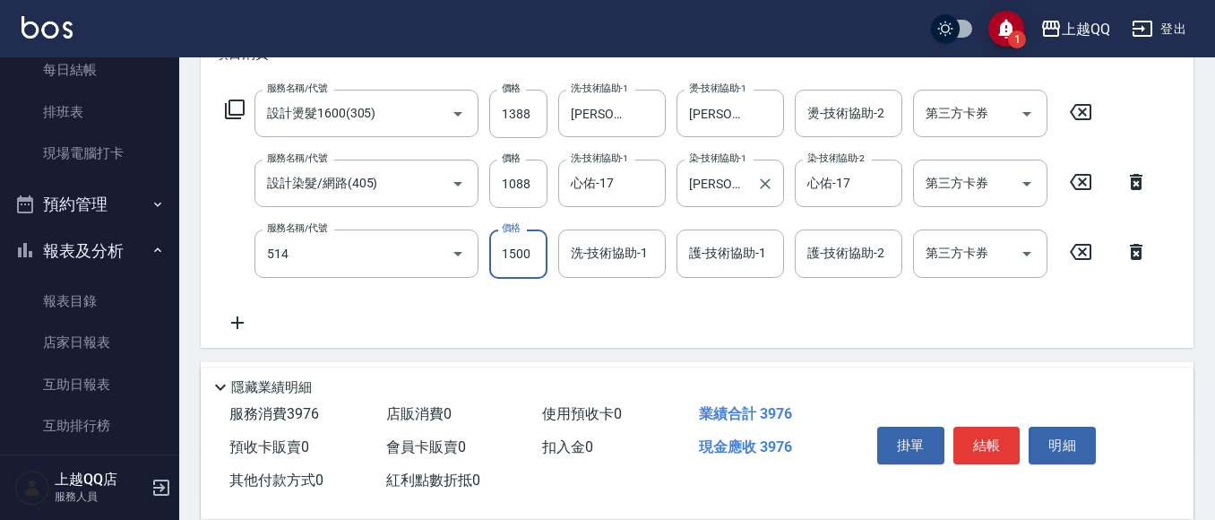
type input "[PERSON_NAME]5G護髮/單次(514)"
type input "999"
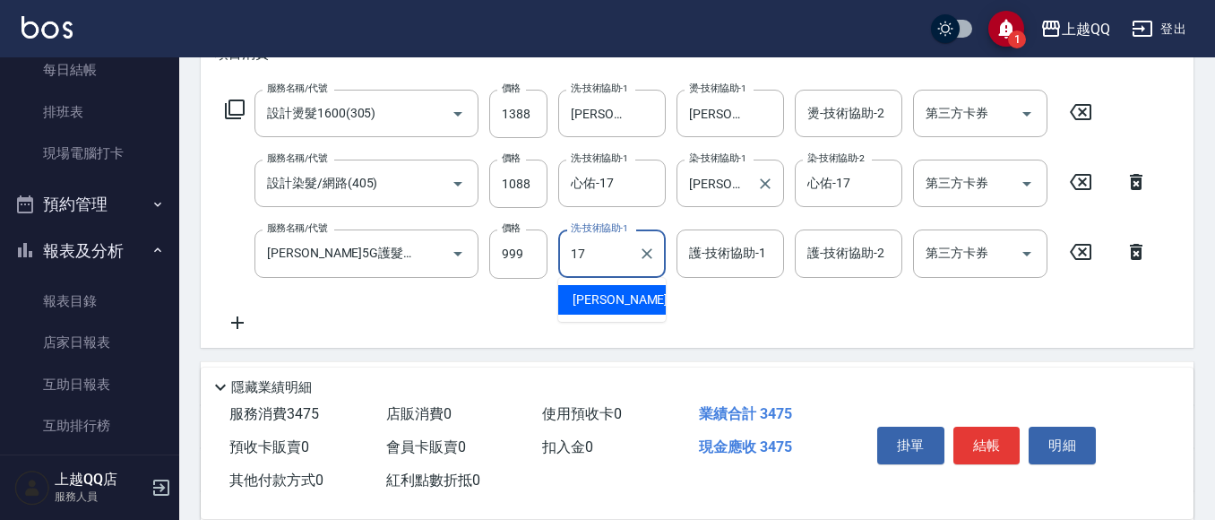
type input "心佑-17"
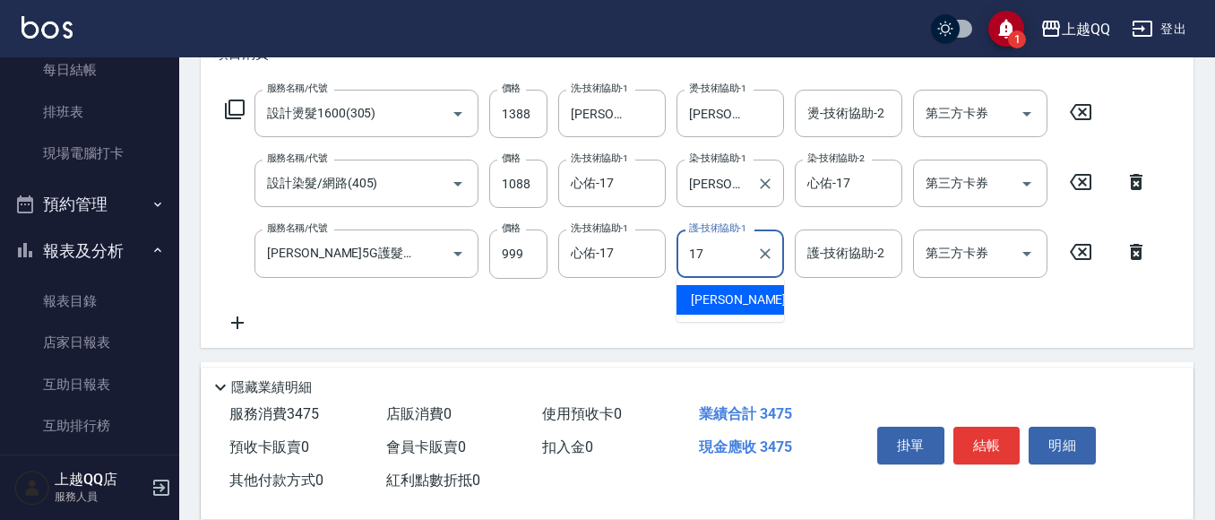
type input "心佑-17"
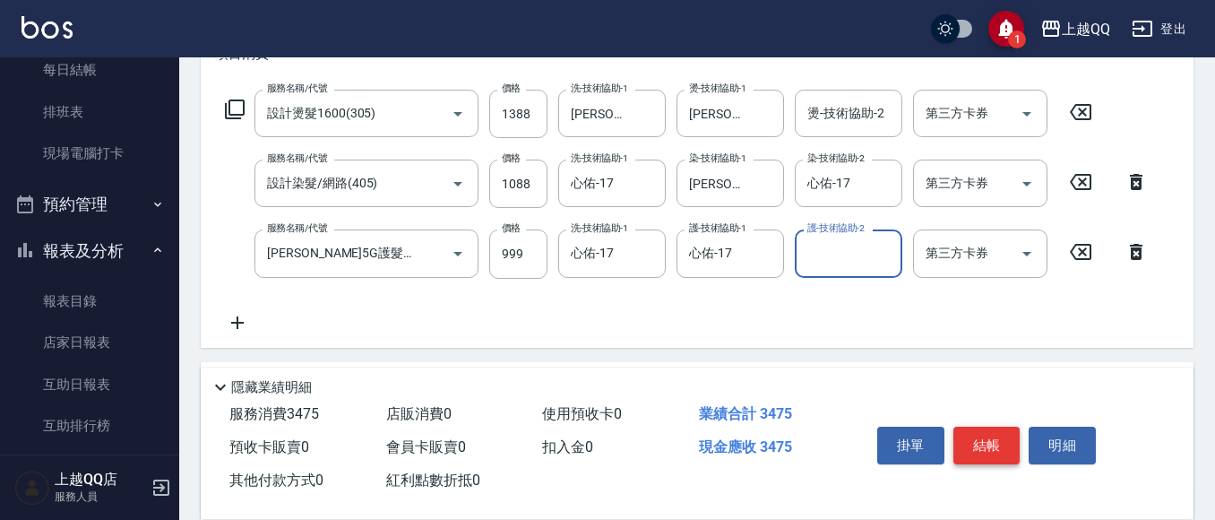
click at [989, 435] on button "結帳" at bounding box center [987, 446] width 67 height 38
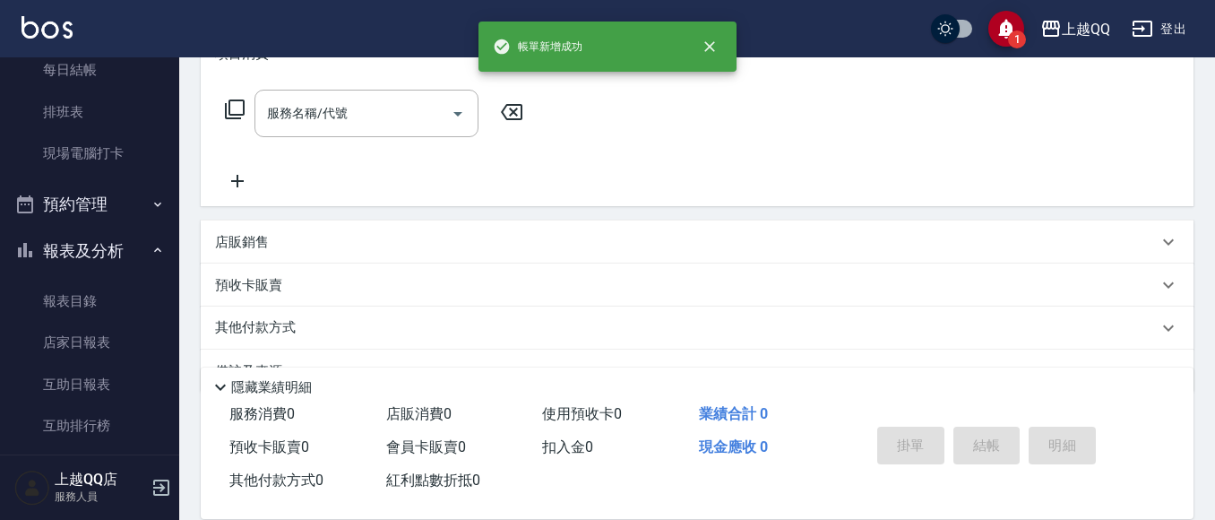
scroll to position [0, 0]
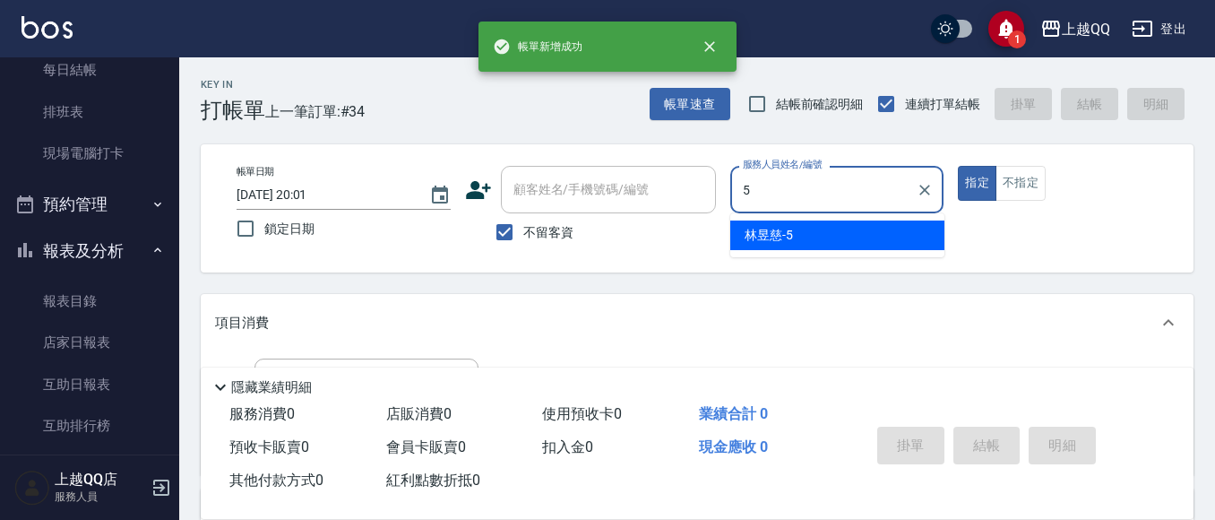
type input "[PERSON_NAME]5"
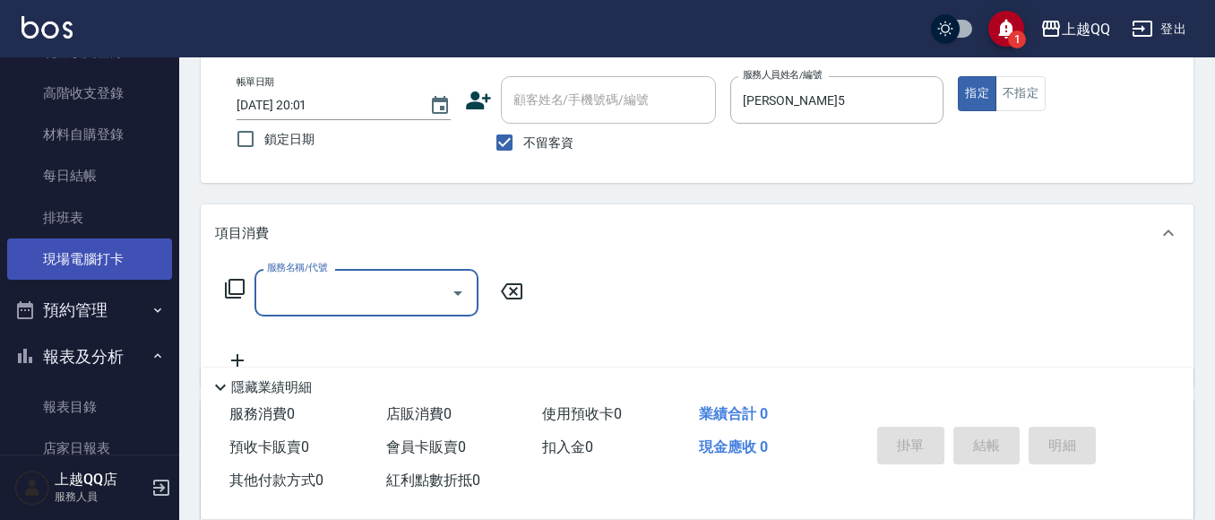
scroll to position [90, 0]
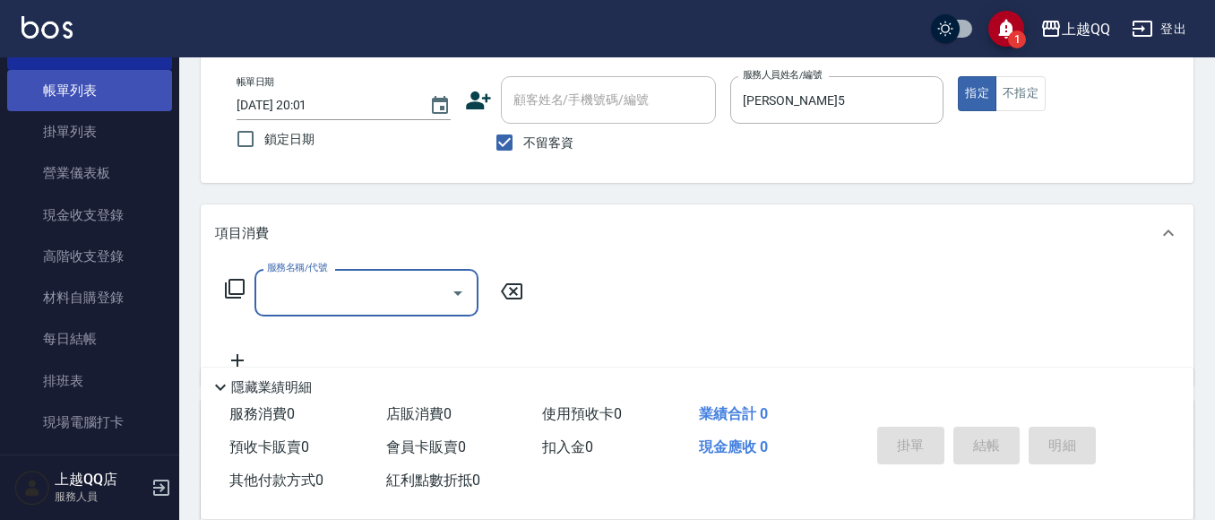
click at [74, 91] on link "帳單列表" at bounding box center [89, 90] width 165 height 41
click at [91, 99] on link "帳單列表" at bounding box center [89, 90] width 165 height 41
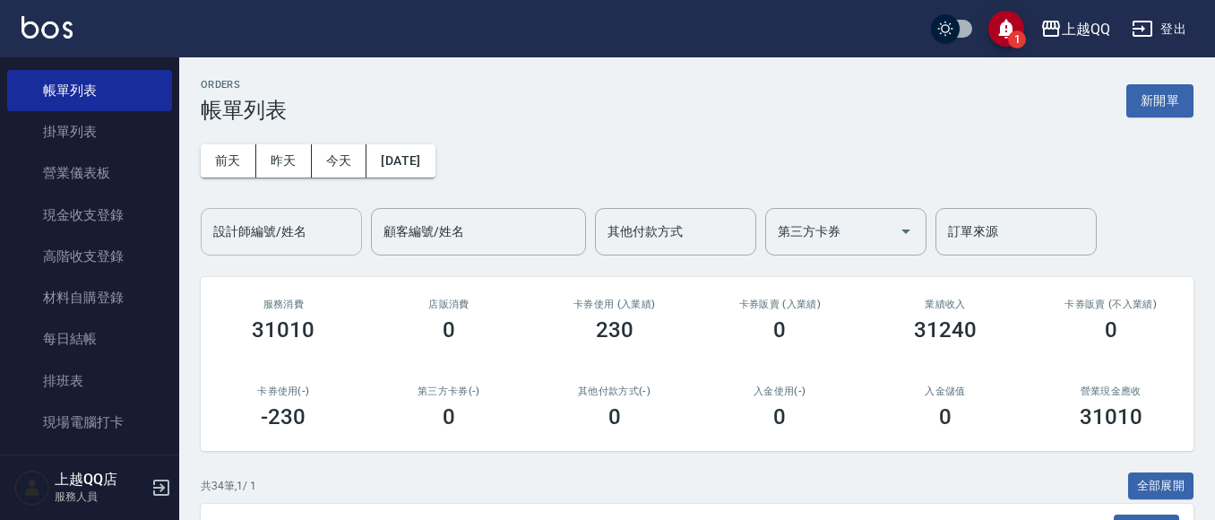
click at [289, 222] on div "設計師編號/姓名 設計師編號/姓名" at bounding box center [281, 231] width 161 height 47
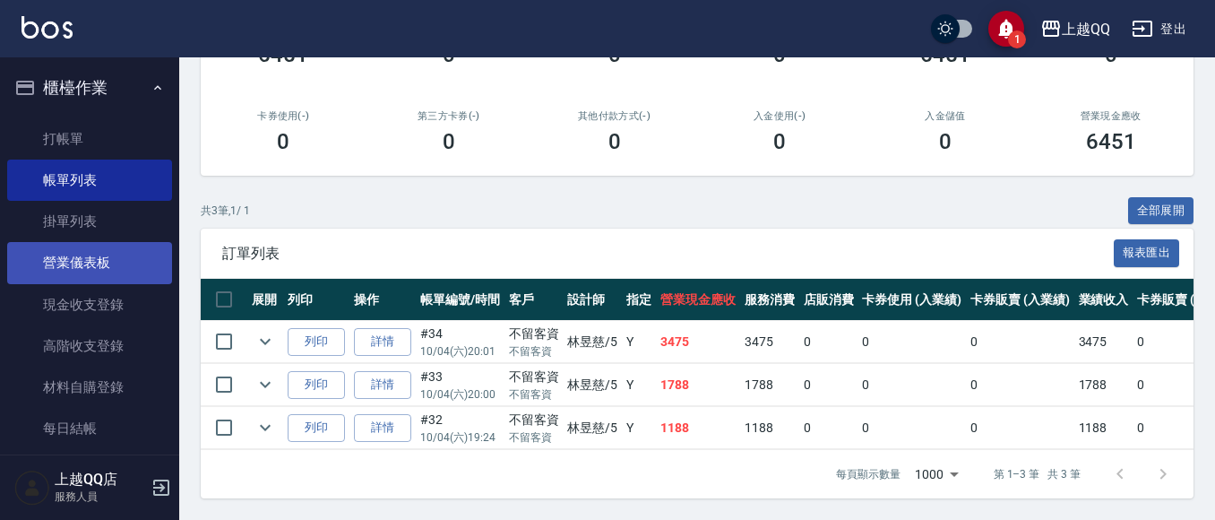
type input "[PERSON_NAME]5"
click at [97, 158] on link "打帳單" at bounding box center [89, 138] width 165 height 41
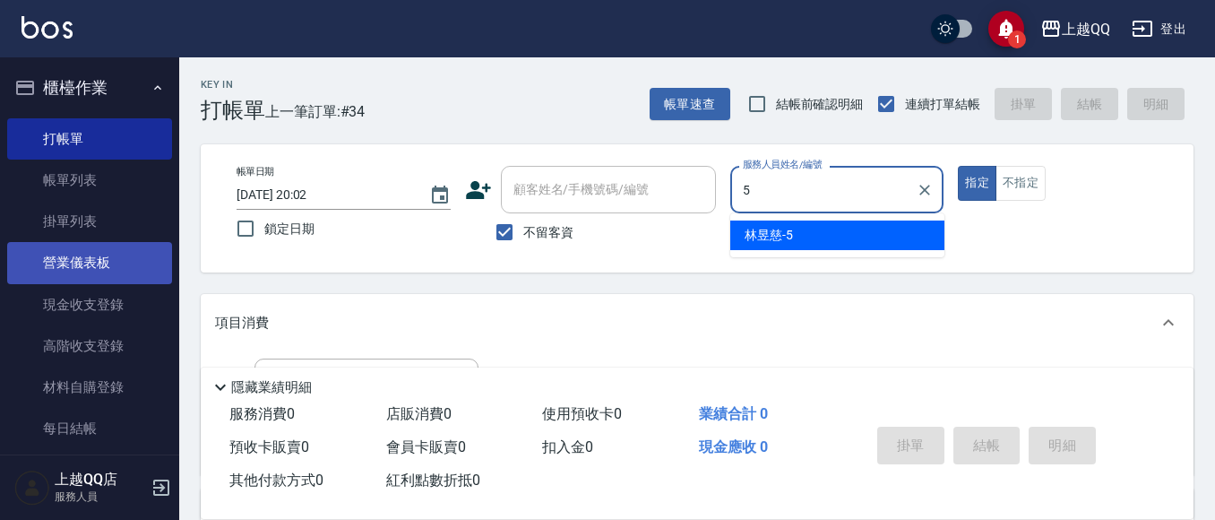
type input "5"
type button "true"
type input "[PERSON_NAME]5"
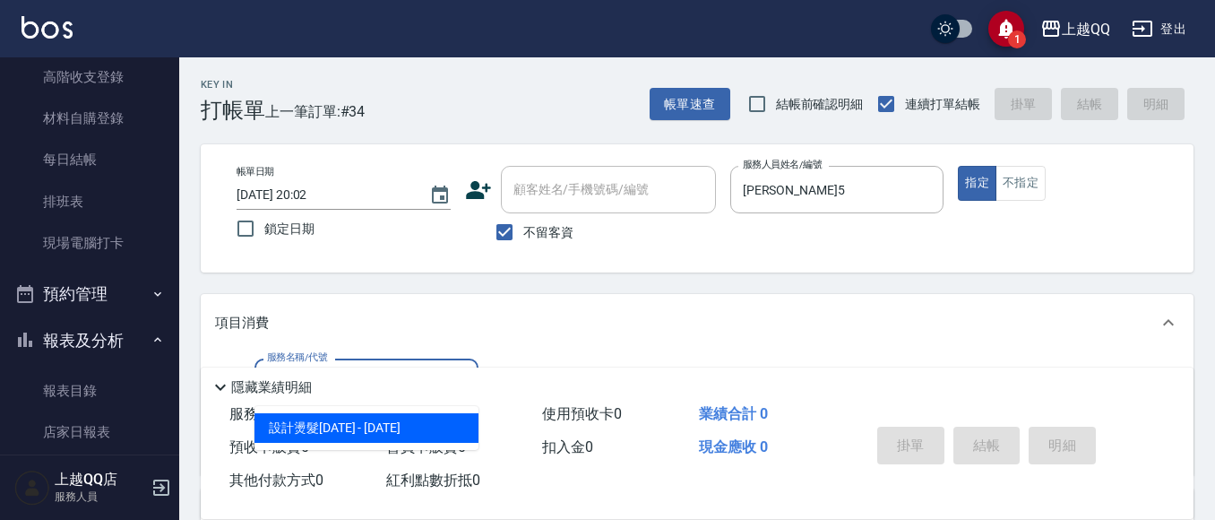
scroll to position [90, 0]
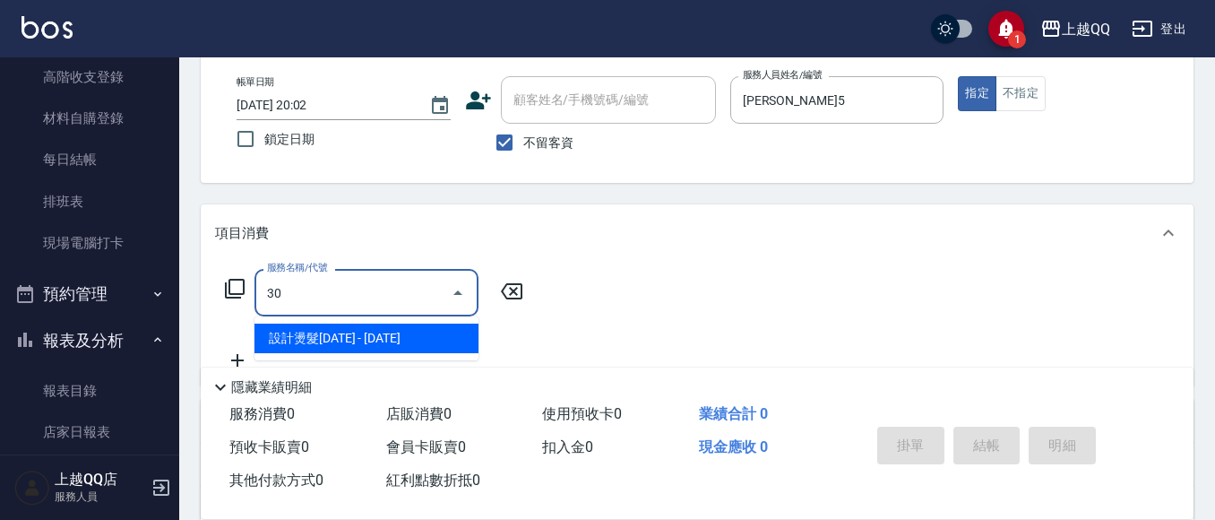
type input "3"
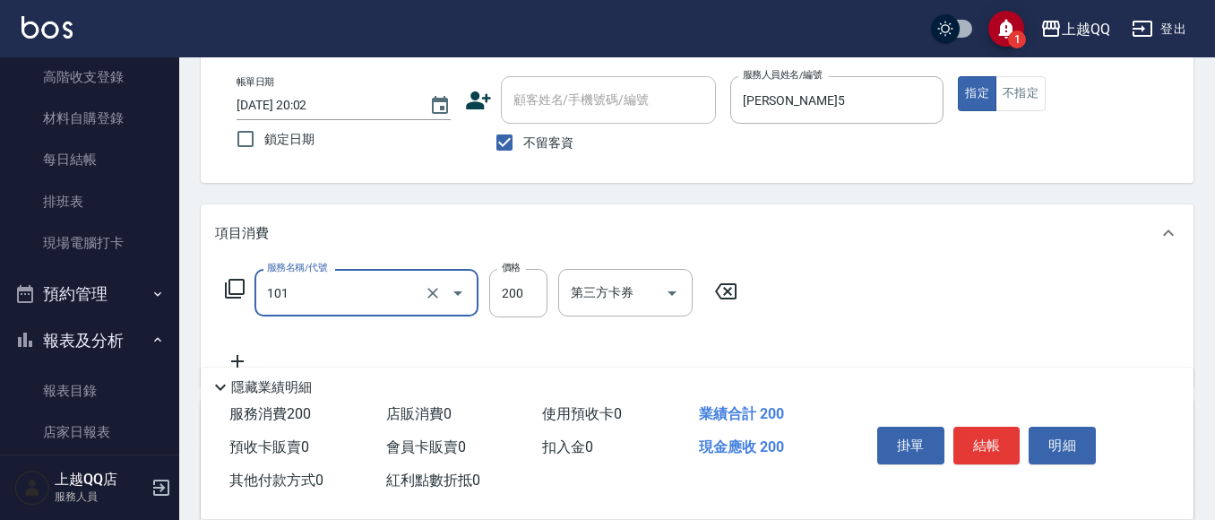
type input "洗髮(101)"
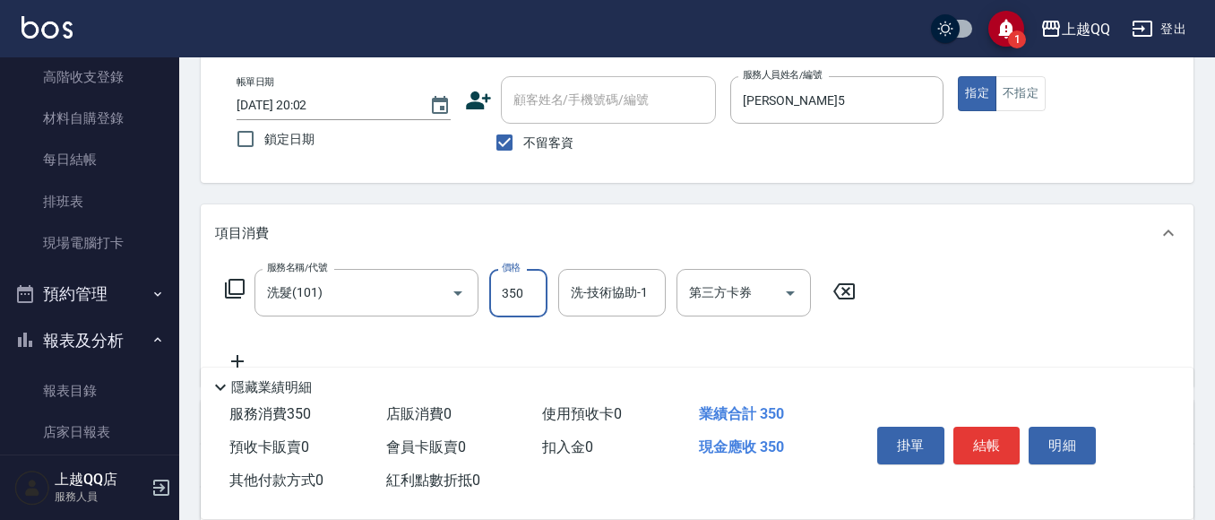
type input "350"
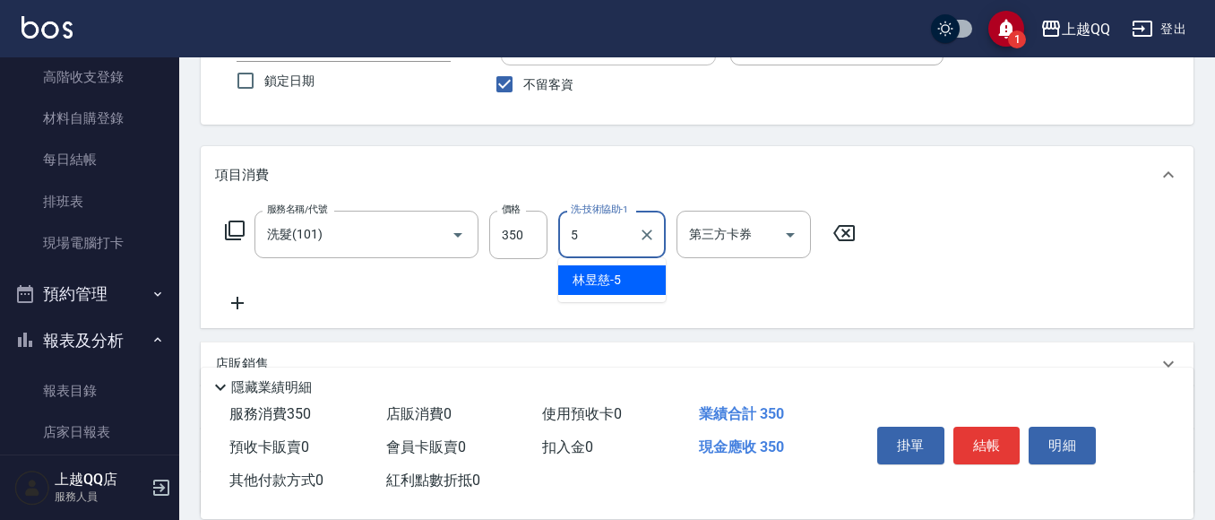
scroll to position [269, 0]
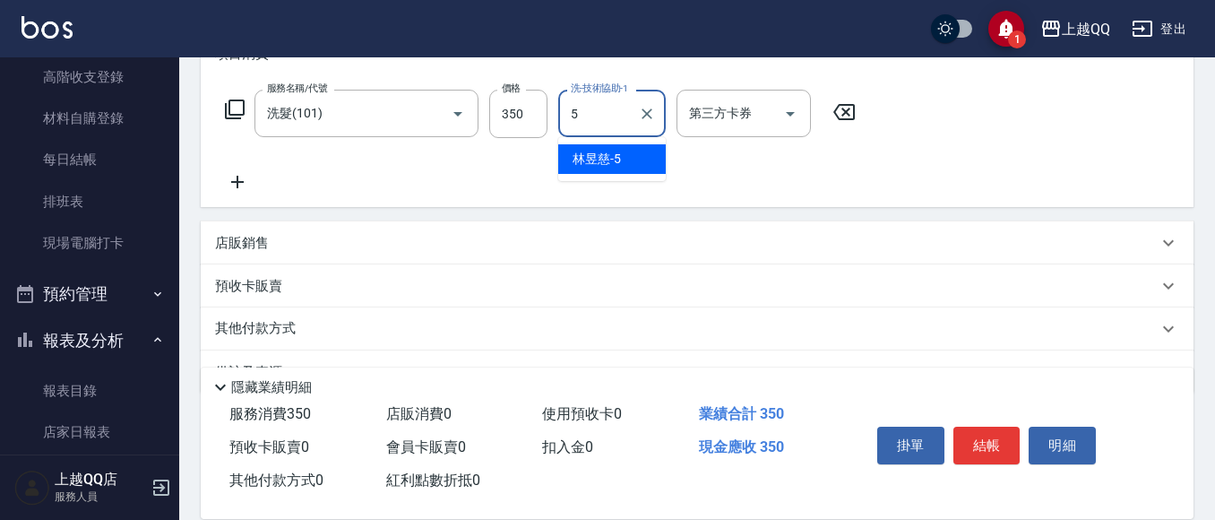
type input "[PERSON_NAME]5"
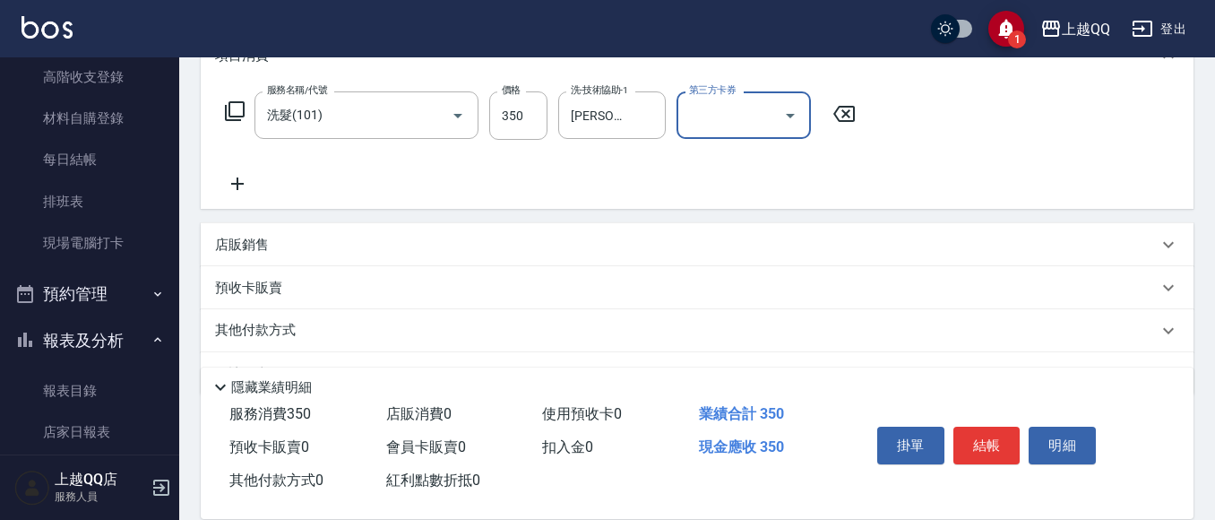
scroll to position [315, 0]
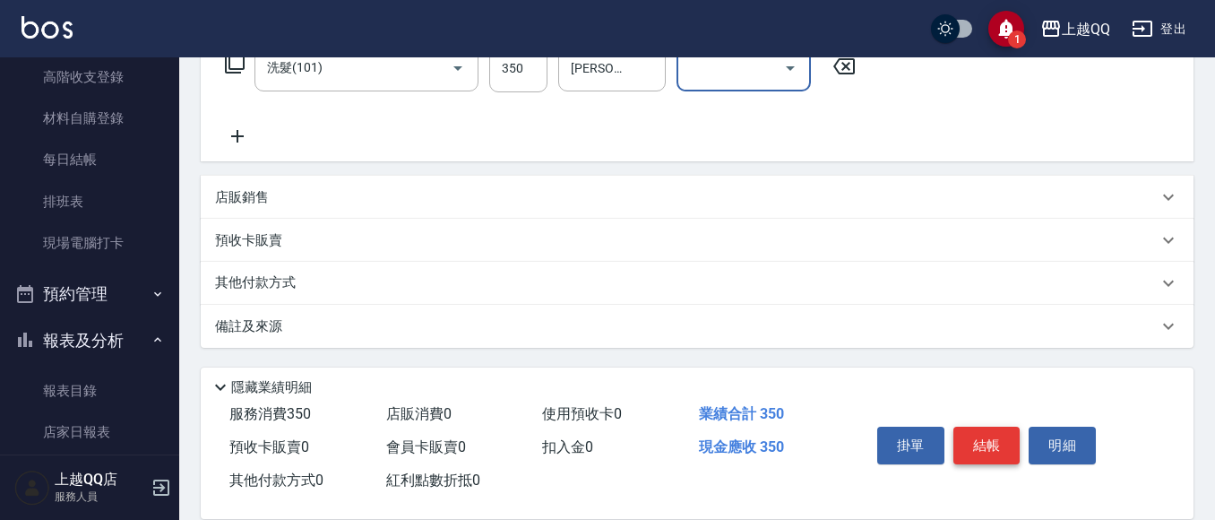
click at [996, 427] on button "結帳" at bounding box center [987, 446] width 67 height 38
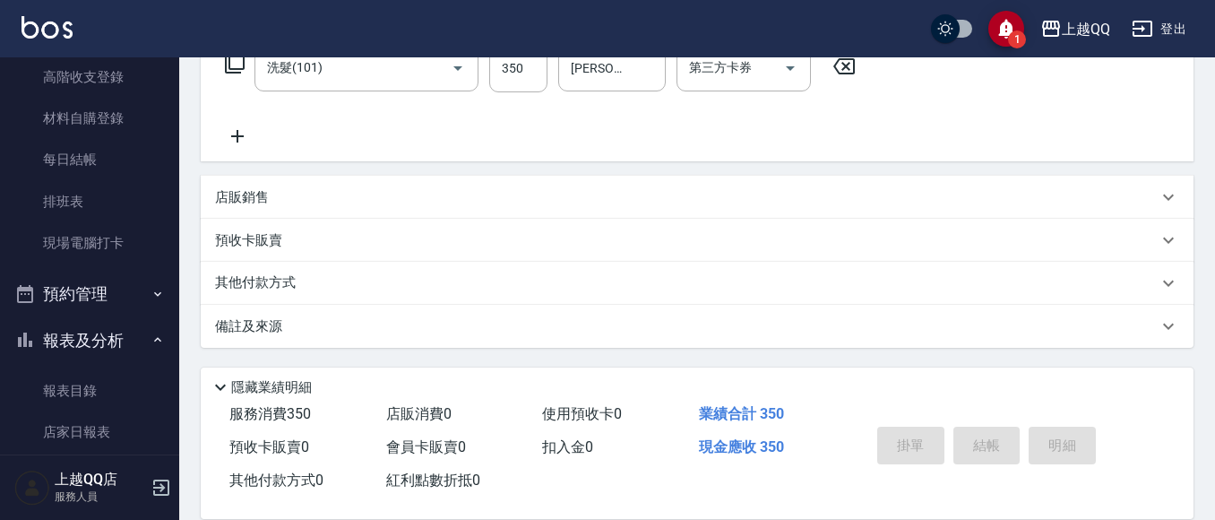
type input "[DATE] 20:03"
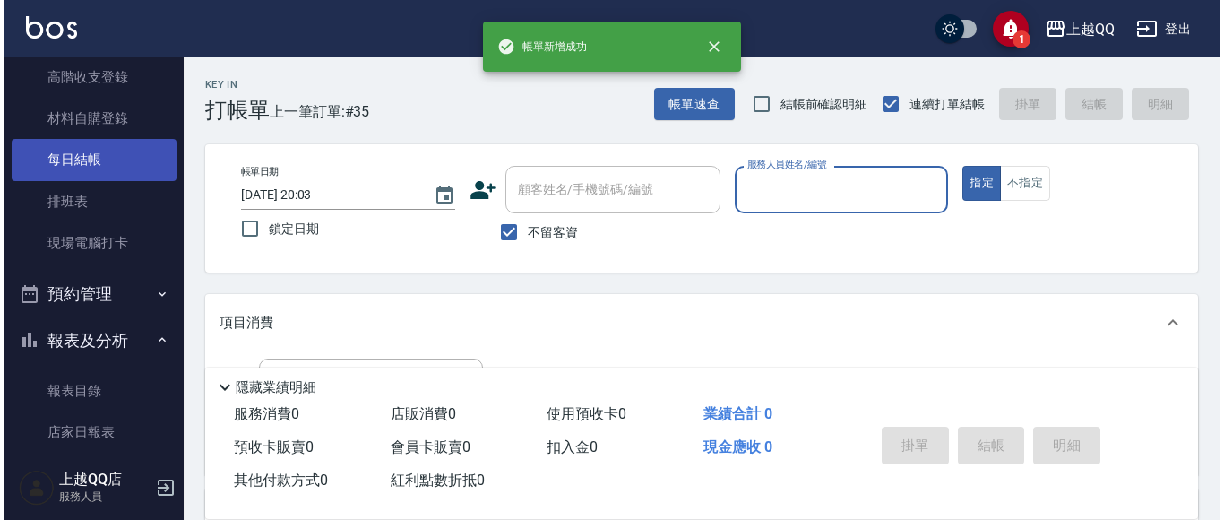
scroll to position [0, 0]
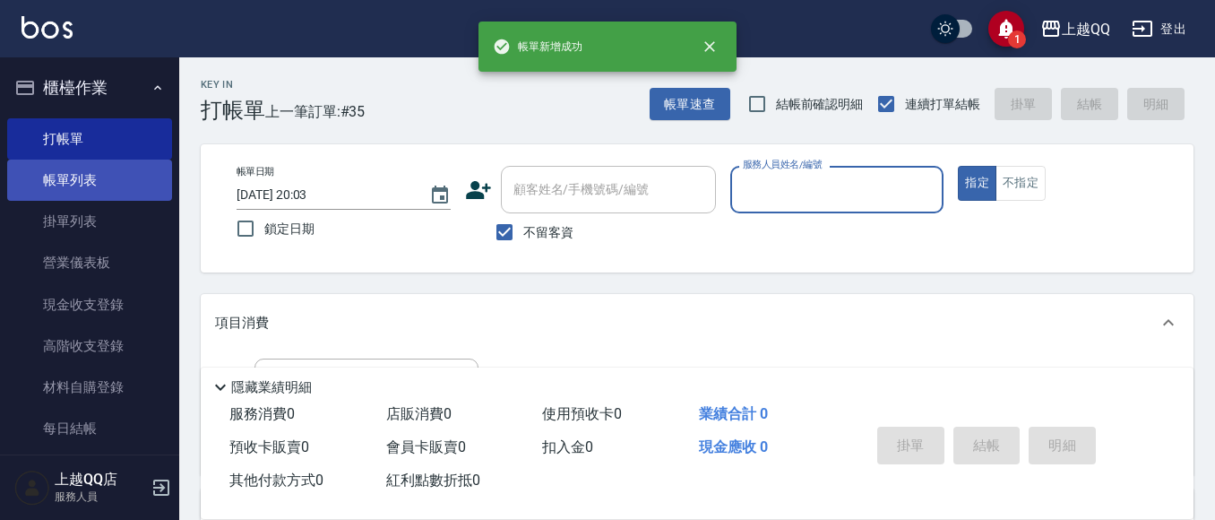
click at [79, 173] on link "帳單列表" at bounding box center [89, 180] width 165 height 41
click at [82, 173] on link "帳單列表" at bounding box center [89, 180] width 165 height 41
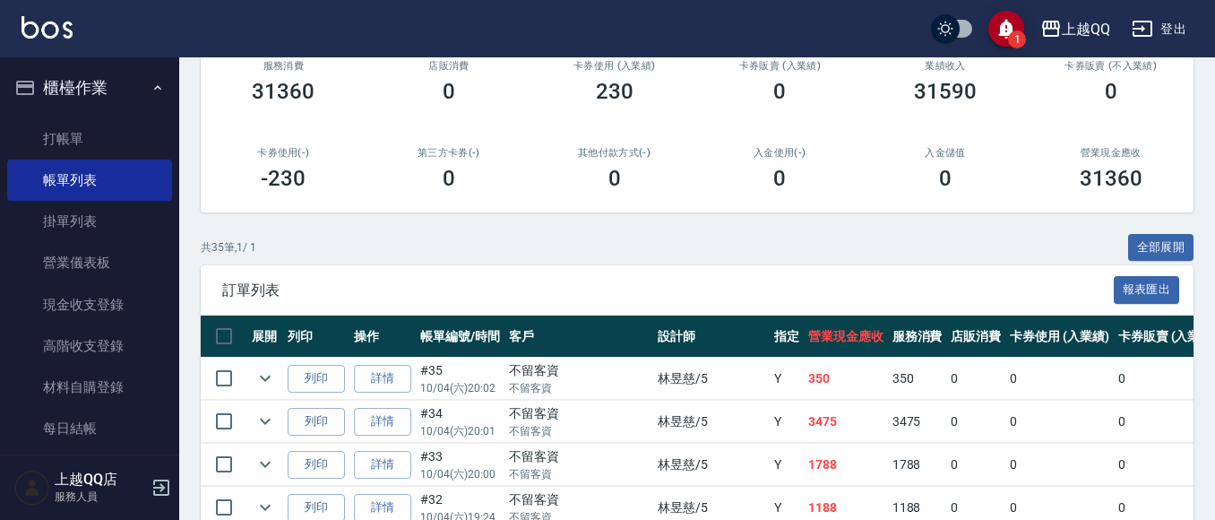
scroll to position [269, 0]
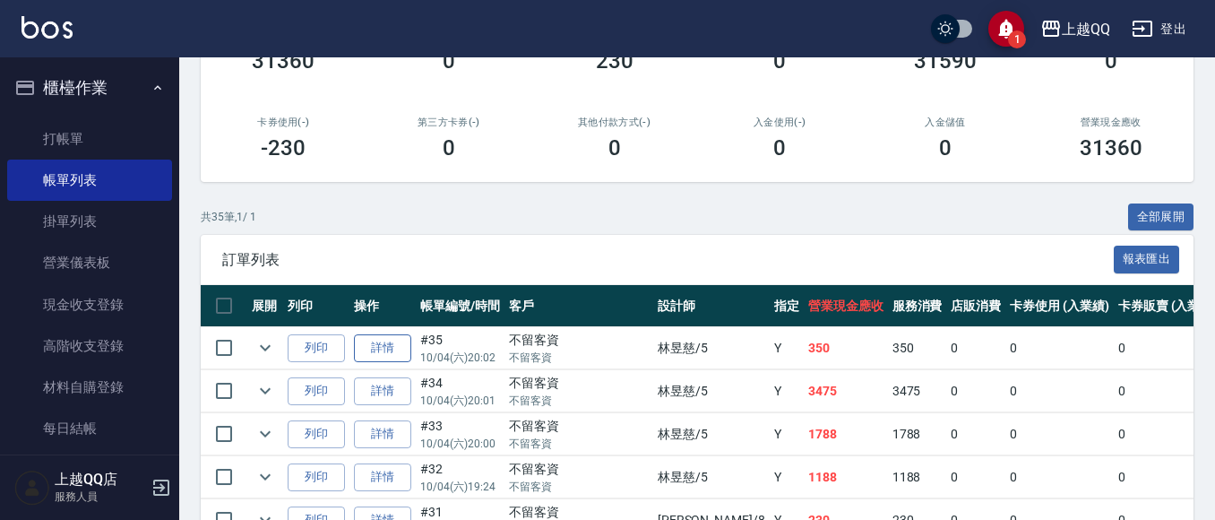
click at [385, 354] on link "詳情" at bounding box center [382, 348] width 57 height 28
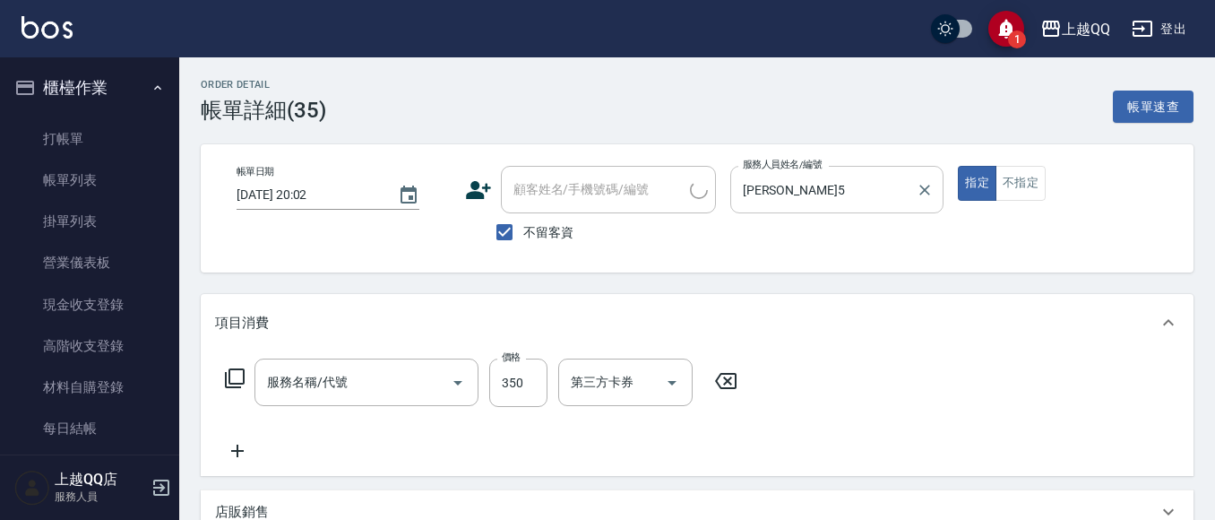
type input "[DATE] 20:02"
checkbox input "true"
type input "[PERSON_NAME]5"
type input "洗髮(101)"
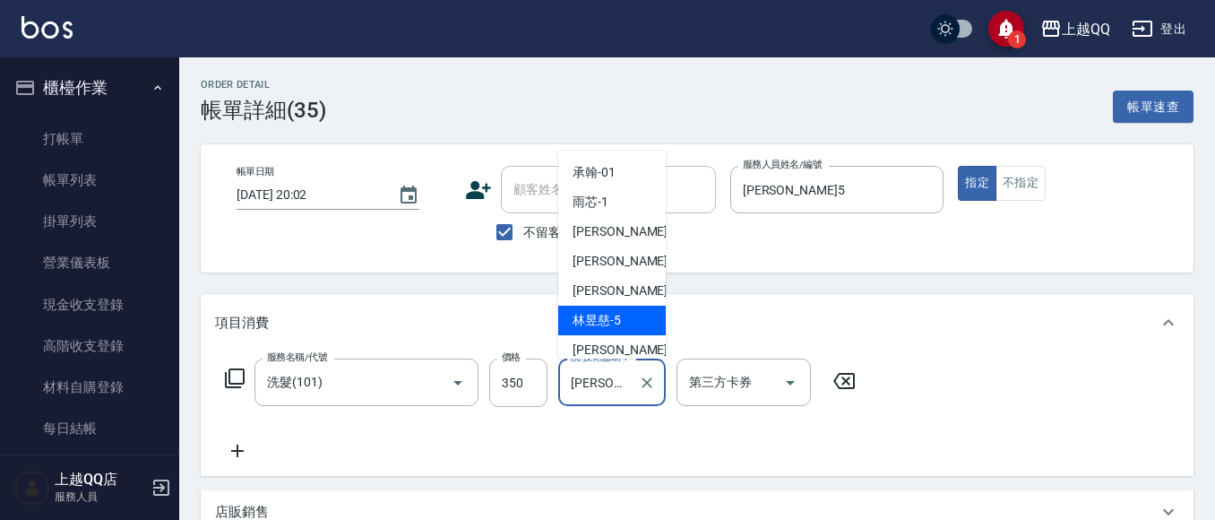
click at [603, 372] on input "[PERSON_NAME]5" at bounding box center [598, 382] width 65 height 31
type input "[PERSON_NAME]-5"
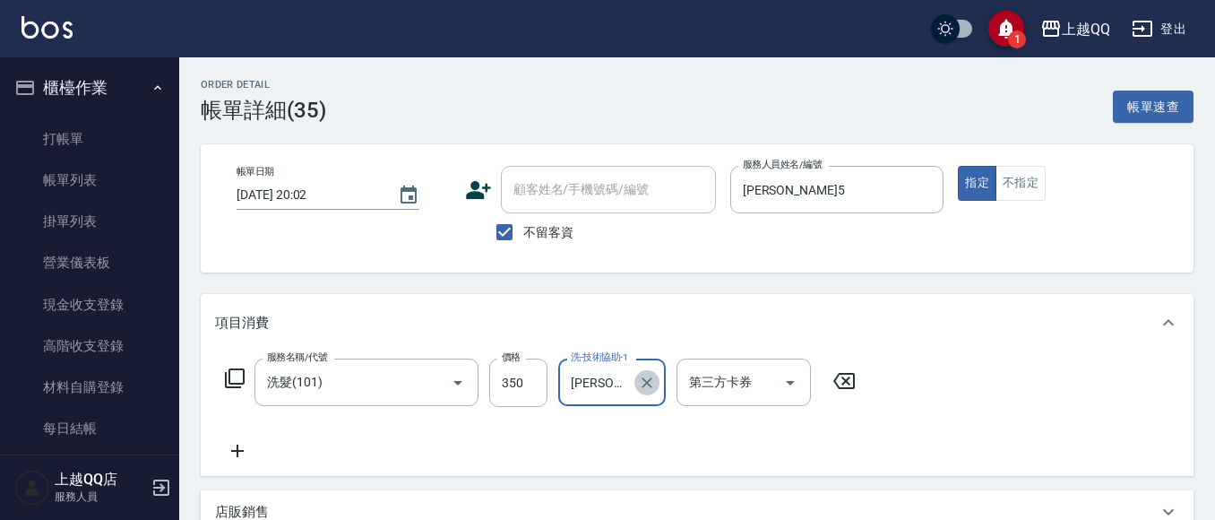
click at [643, 381] on icon "Clear" at bounding box center [647, 383] width 18 height 18
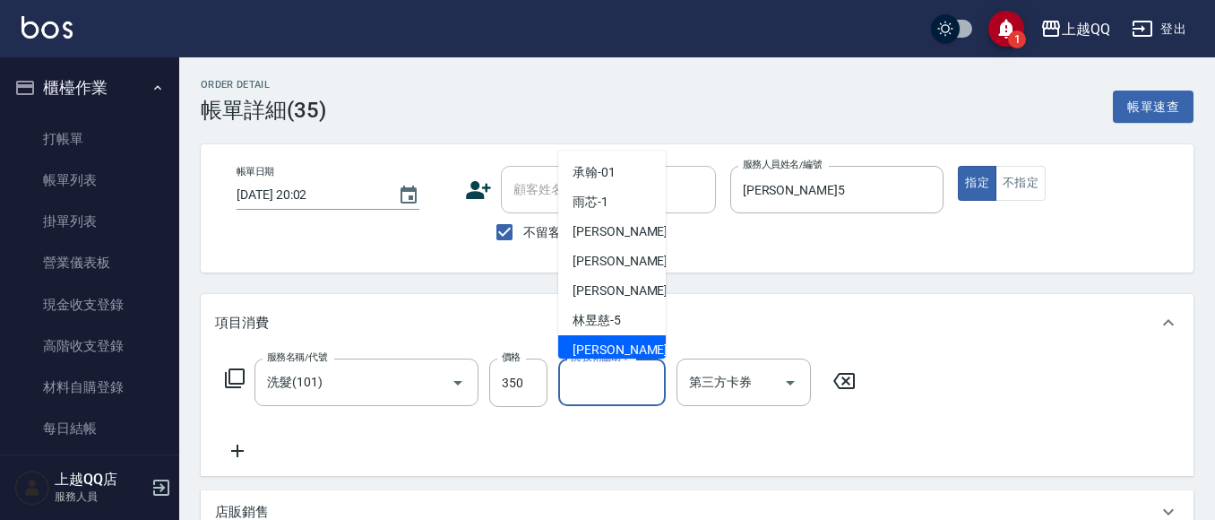
type input "1"
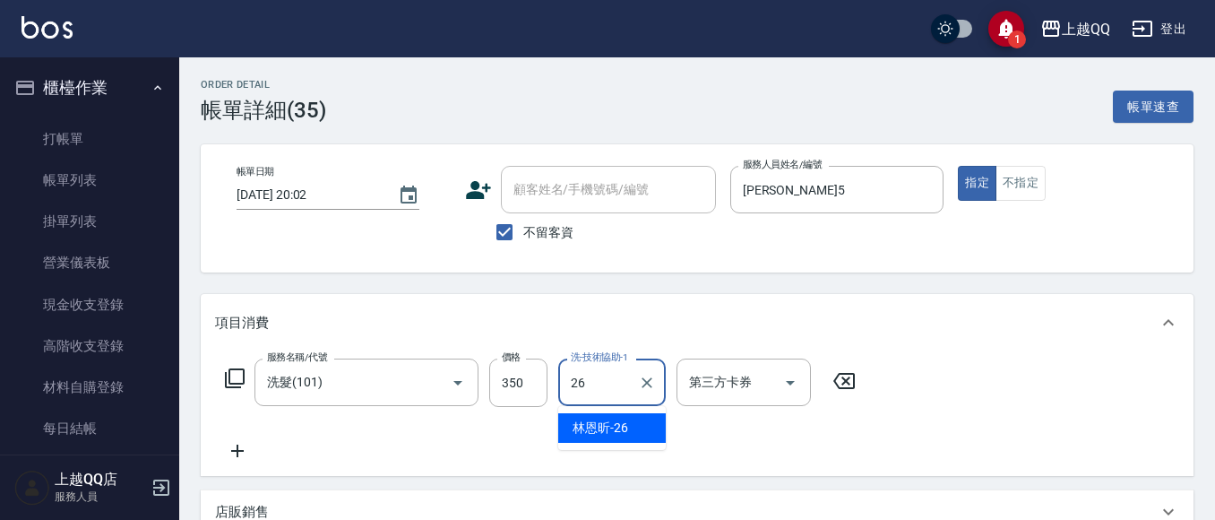
type input "[PERSON_NAME]-26"
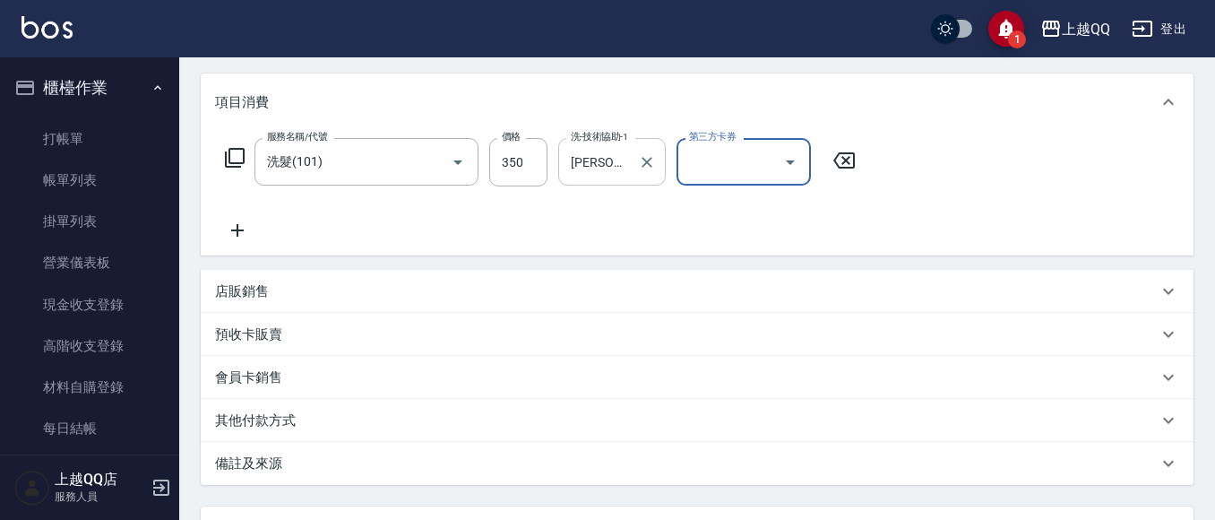
scroll to position [269, 0]
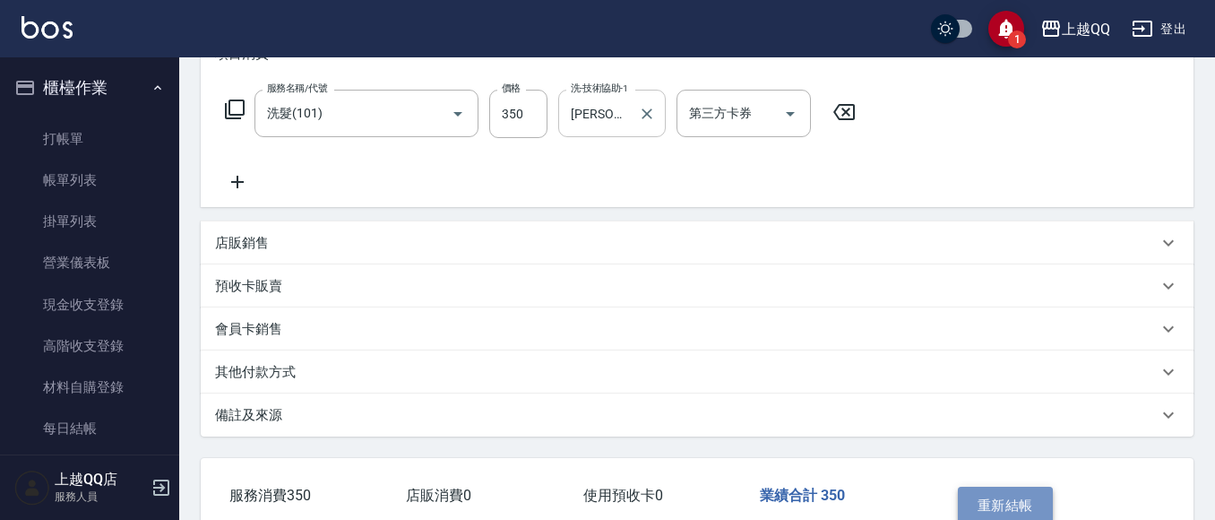
click at [1019, 497] on button "重新結帳" at bounding box center [1005, 506] width 95 height 38
click at [1017, 494] on div "Order detail 帳單詳細 (35) 帳單速查 帳單日期 [DATE] 20:02 顧客姓名/手機號碼/編號 顧客姓名/手機號碼/編號 不留客資 服務…" at bounding box center [607, 176] width 1215 height 891
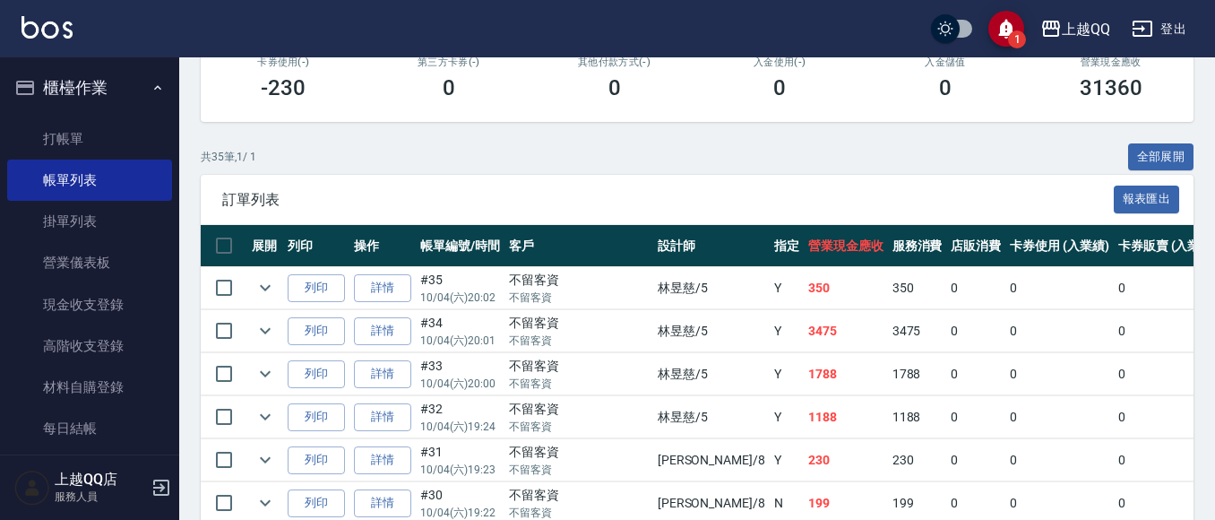
scroll to position [358, 0]
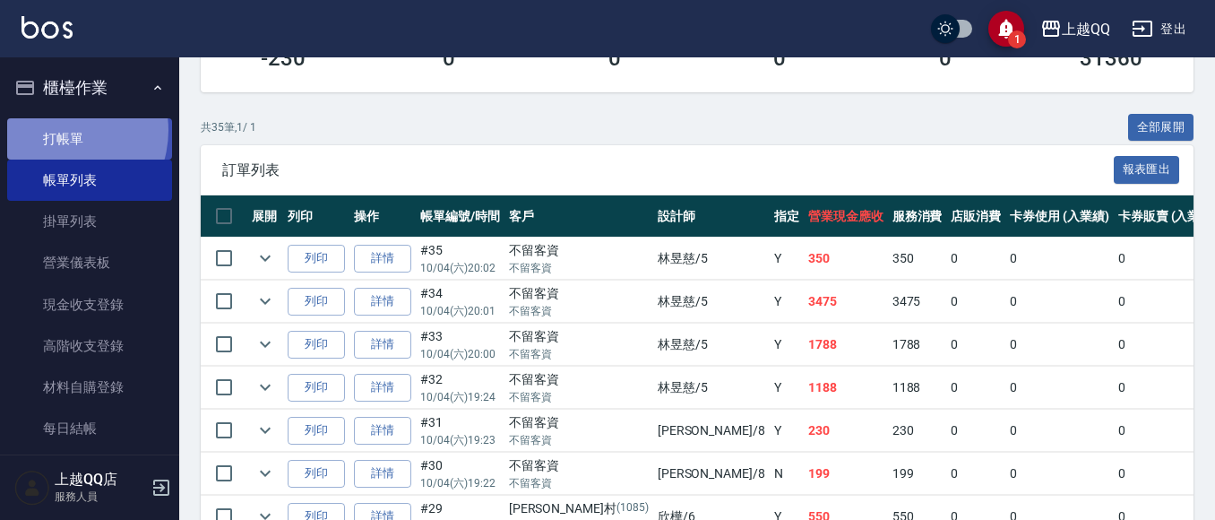
click at [59, 130] on link "打帳單" at bounding box center [89, 138] width 165 height 41
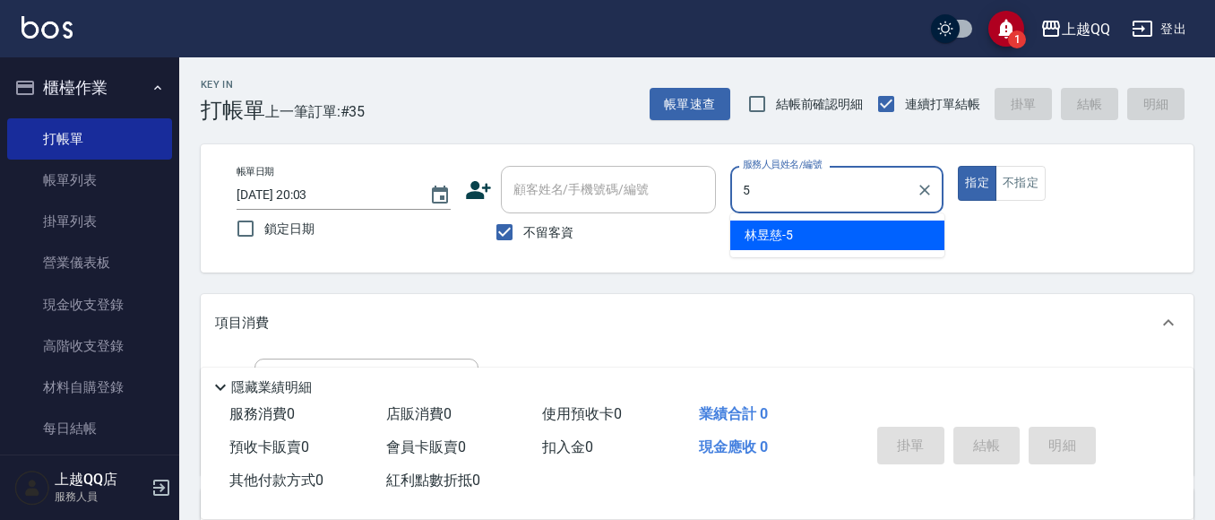
type input "[PERSON_NAME]5"
type button "true"
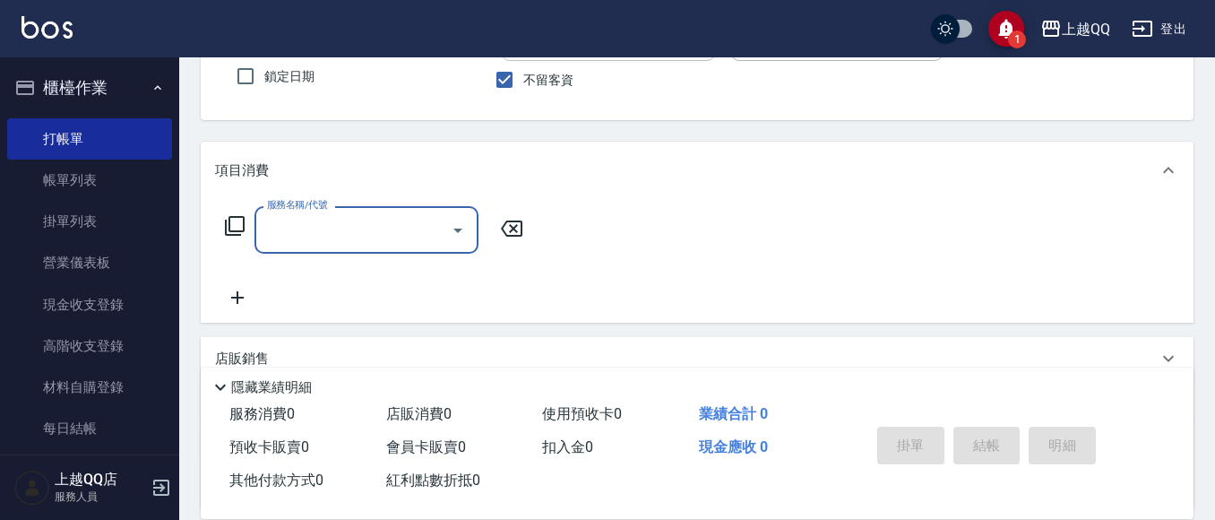
scroll to position [179, 0]
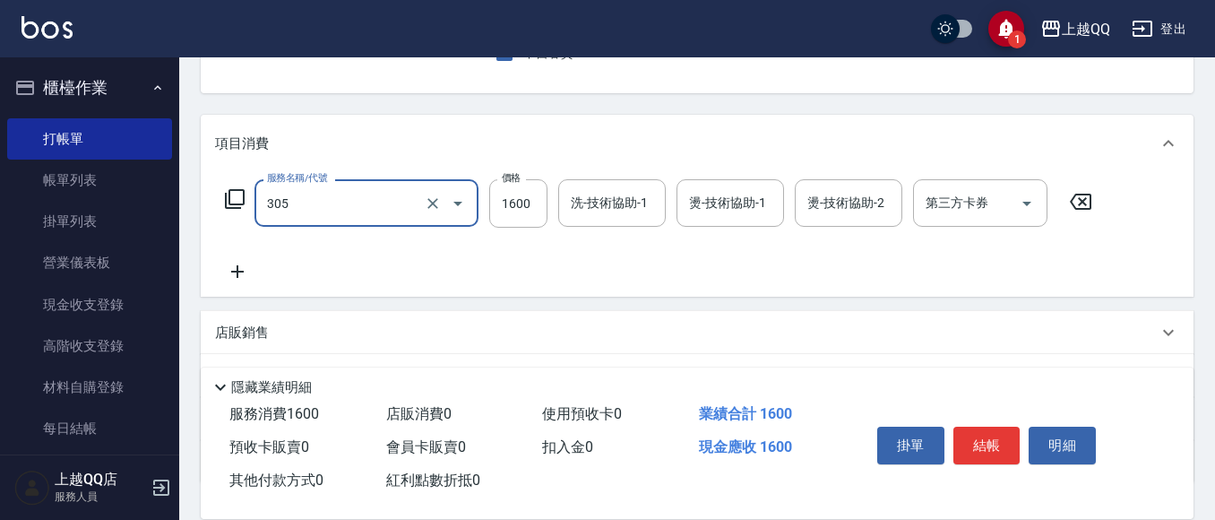
type input "設計燙髮1600(305)"
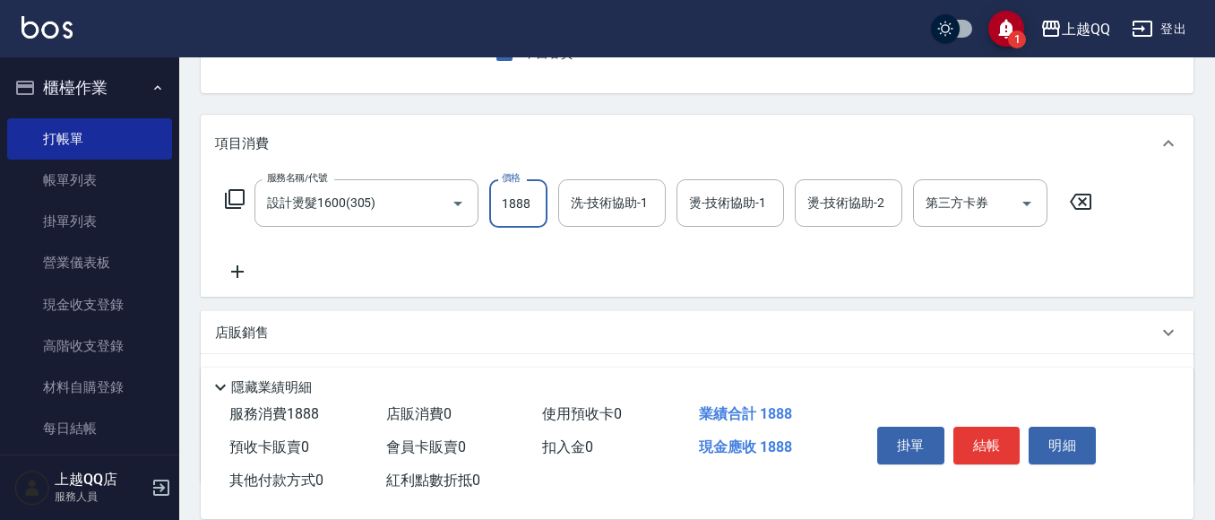
type input "1888"
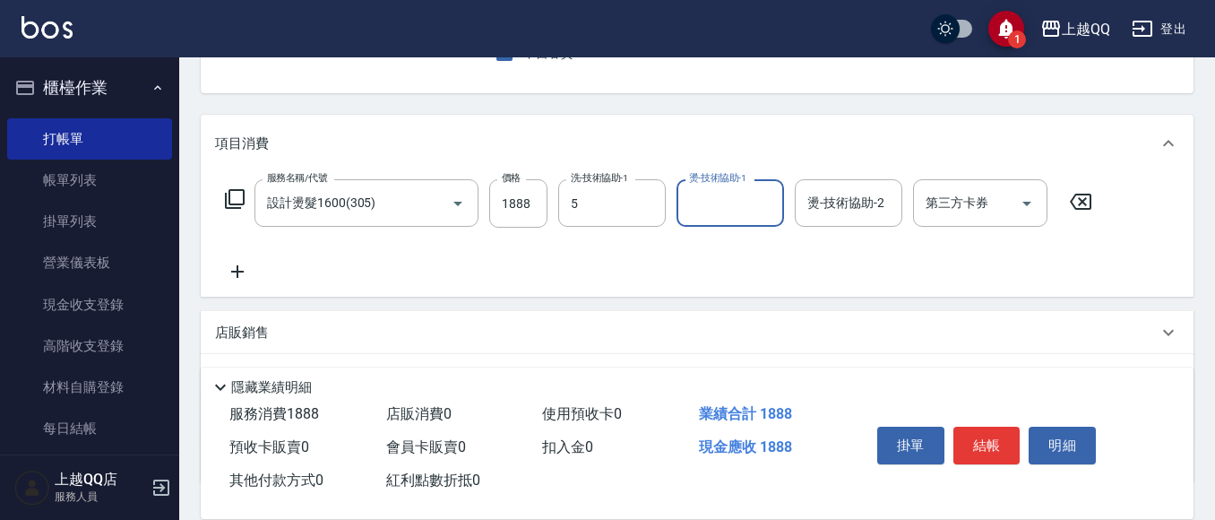
type input "[PERSON_NAME]5"
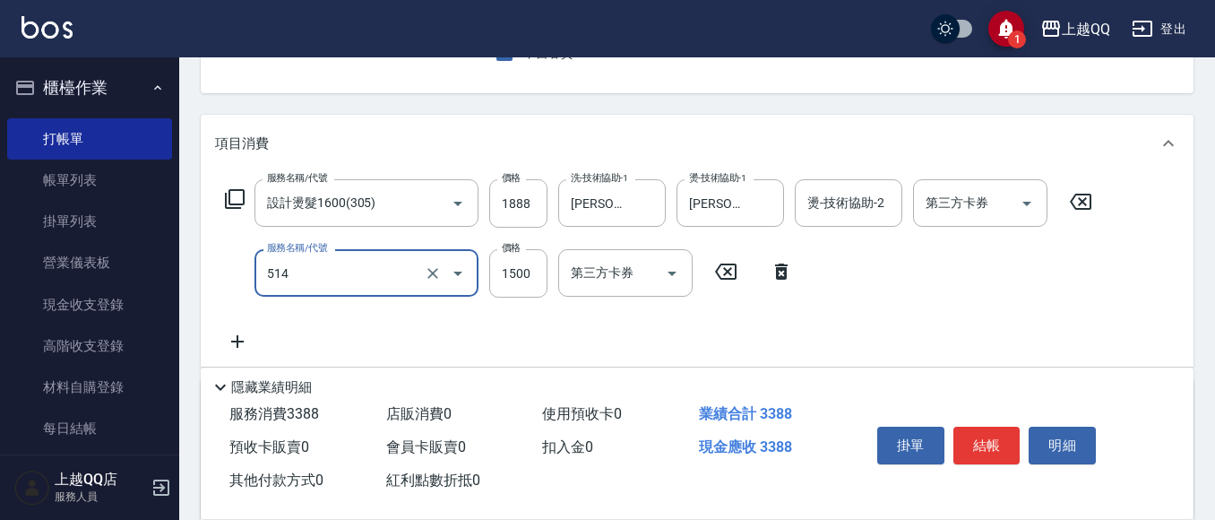
type input "[PERSON_NAME]5G護髮/單次(514)"
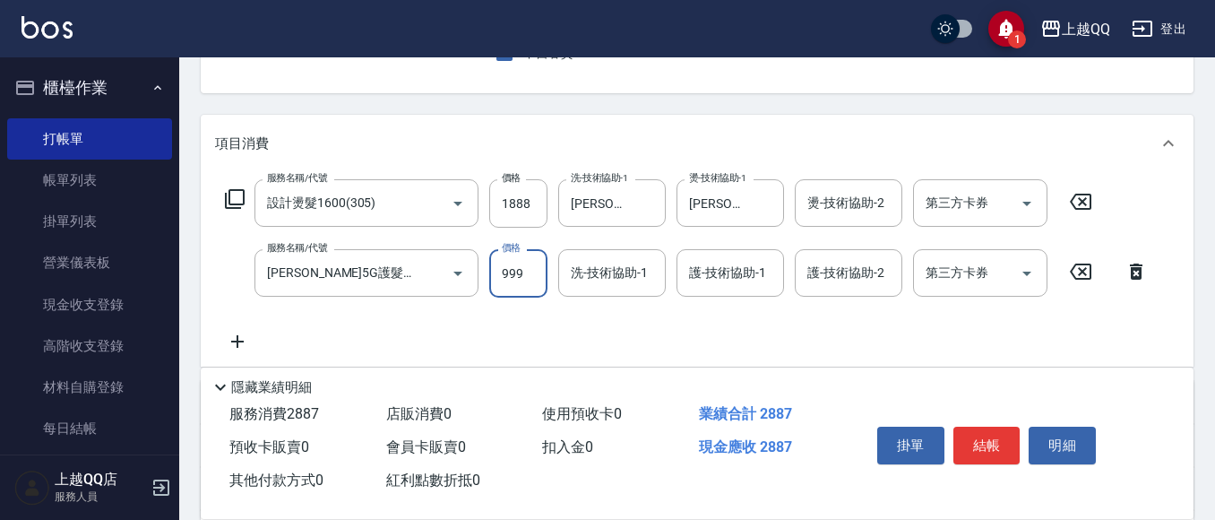
type input "999"
type input "5"
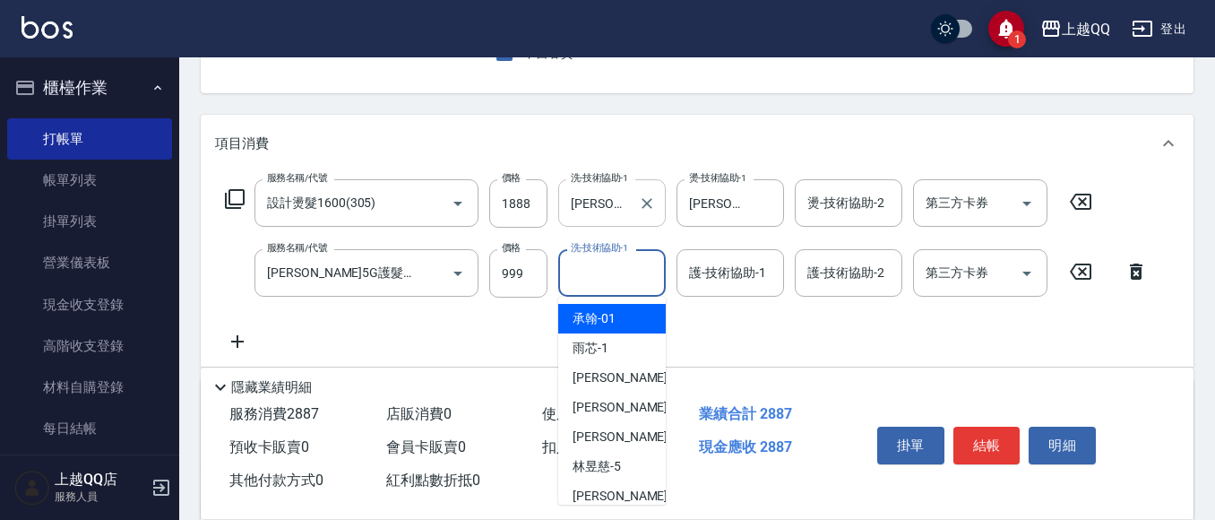
click at [581, 194] on input "[PERSON_NAME]5" at bounding box center [598, 202] width 65 height 31
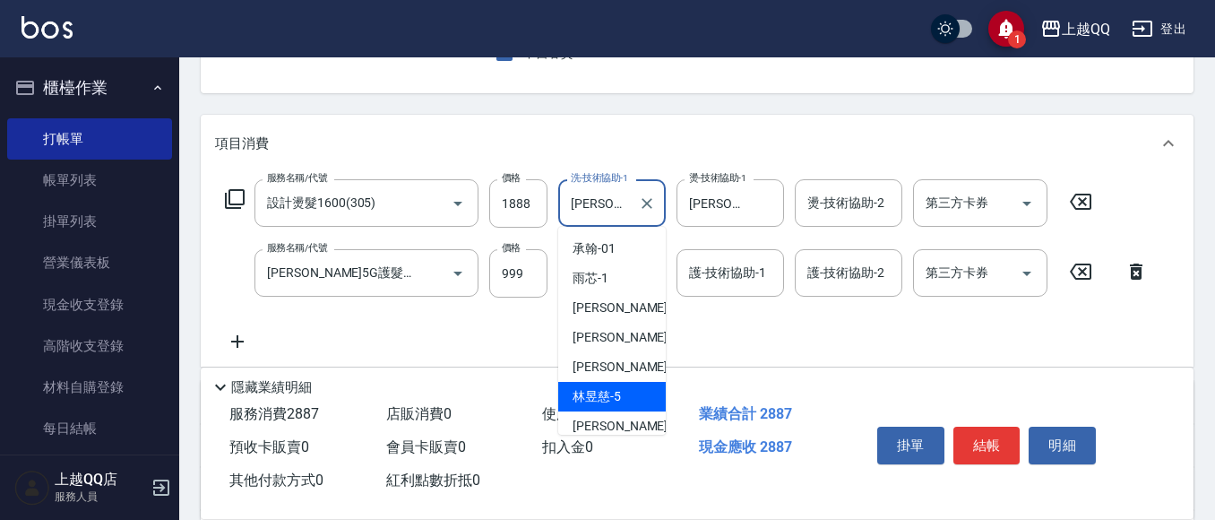
type input "昱慈-5"
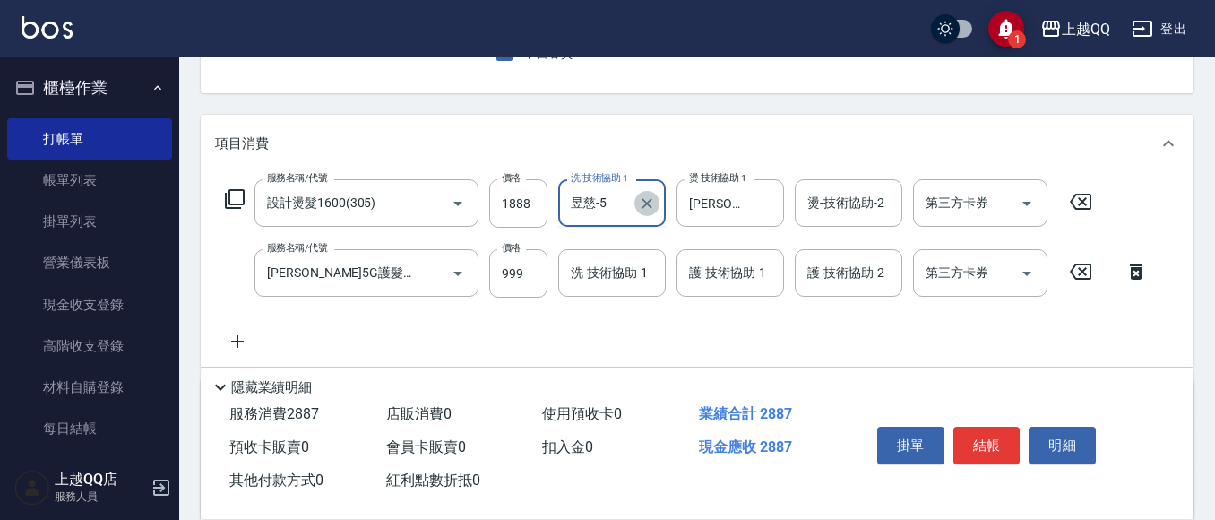
click at [650, 204] on icon "Clear" at bounding box center [647, 203] width 18 height 18
type input "心佑-17"
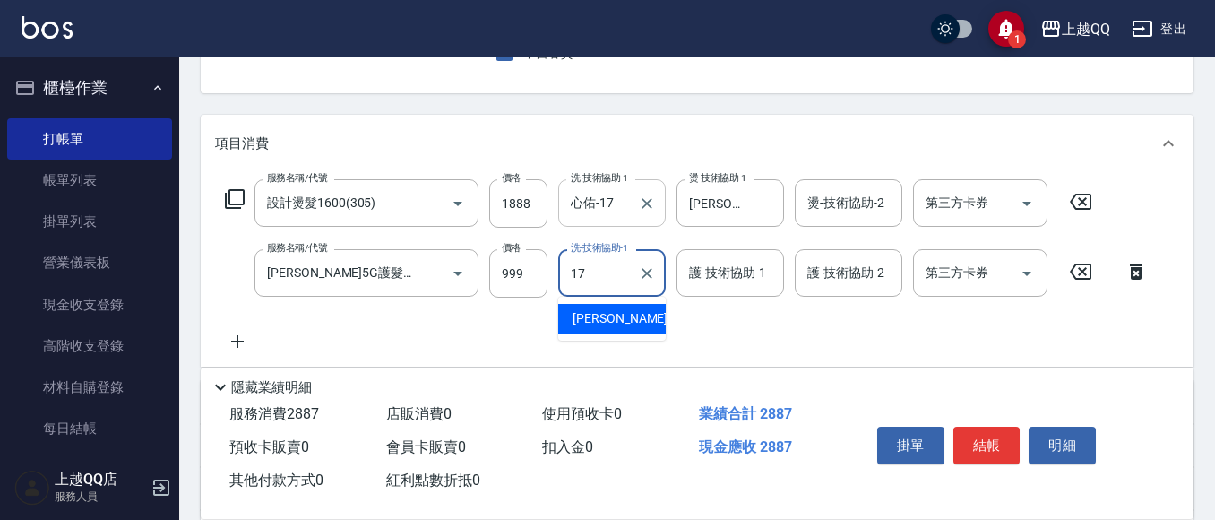
type input "心佑-17"
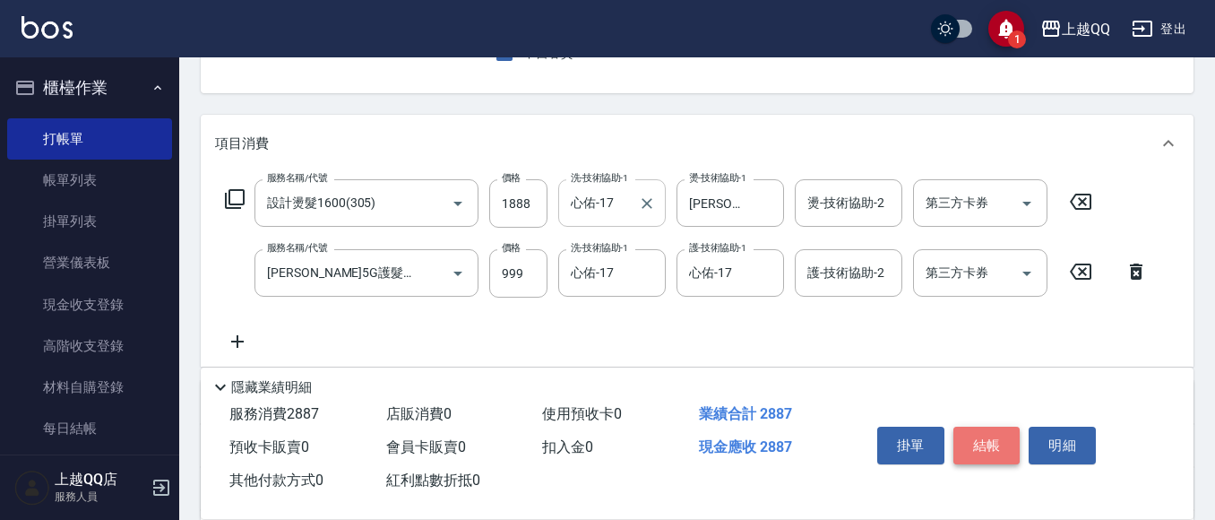
click at [981, 433] on button "結帳" at bounding box center [987, 446] width 67 height 38
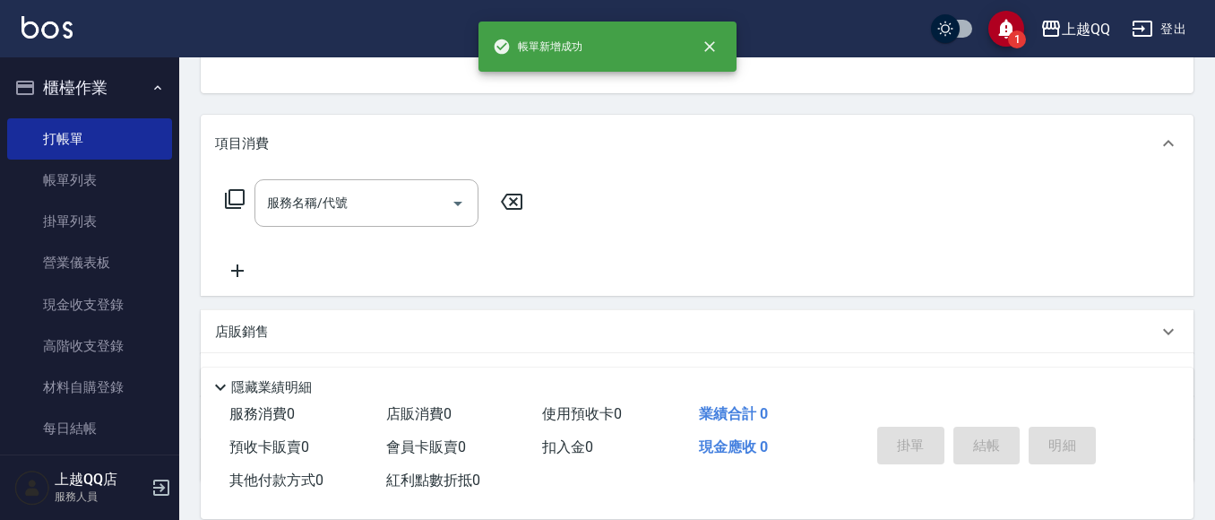
scroll to position [174, 0]
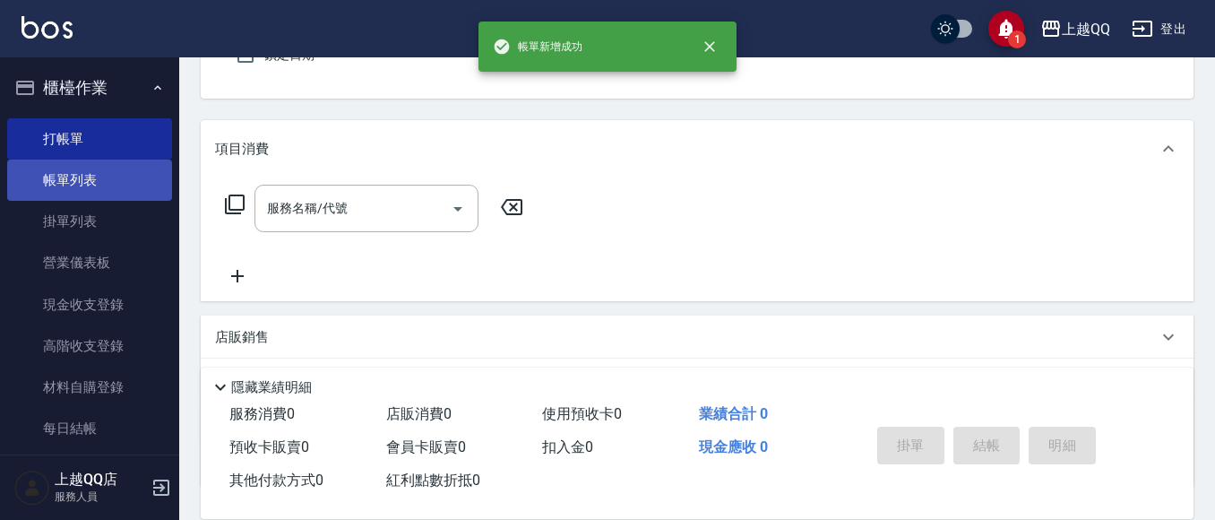
click at [80, 177] on link "帳單列表" at bounding box center [89, 180] width 165 height 41
click at [45, 171] on link "帳單列表" at bounding box center [89, 180] width 165 height 41
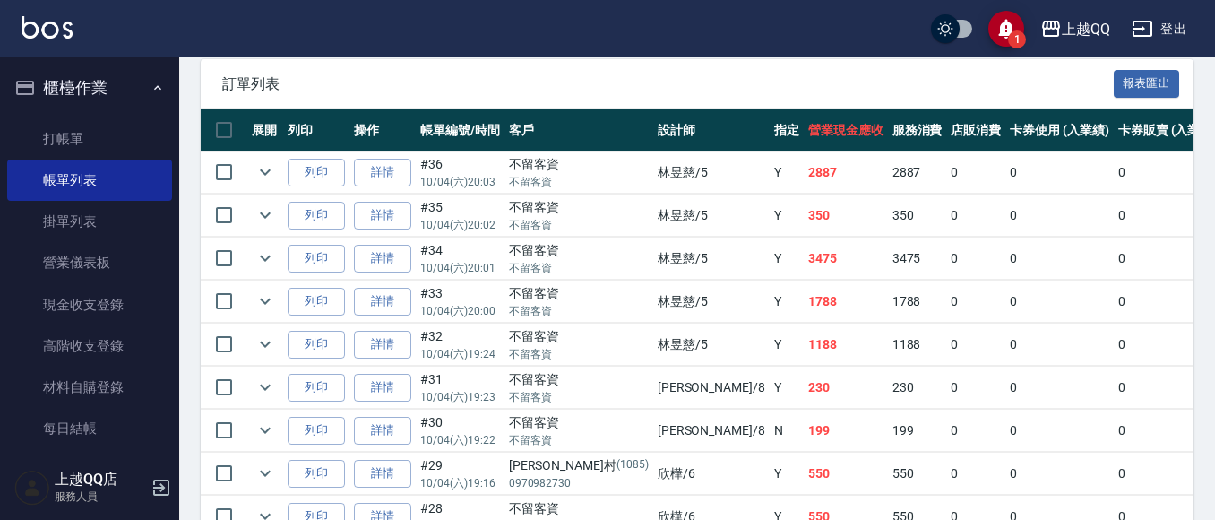
scroll to position [448, 0]
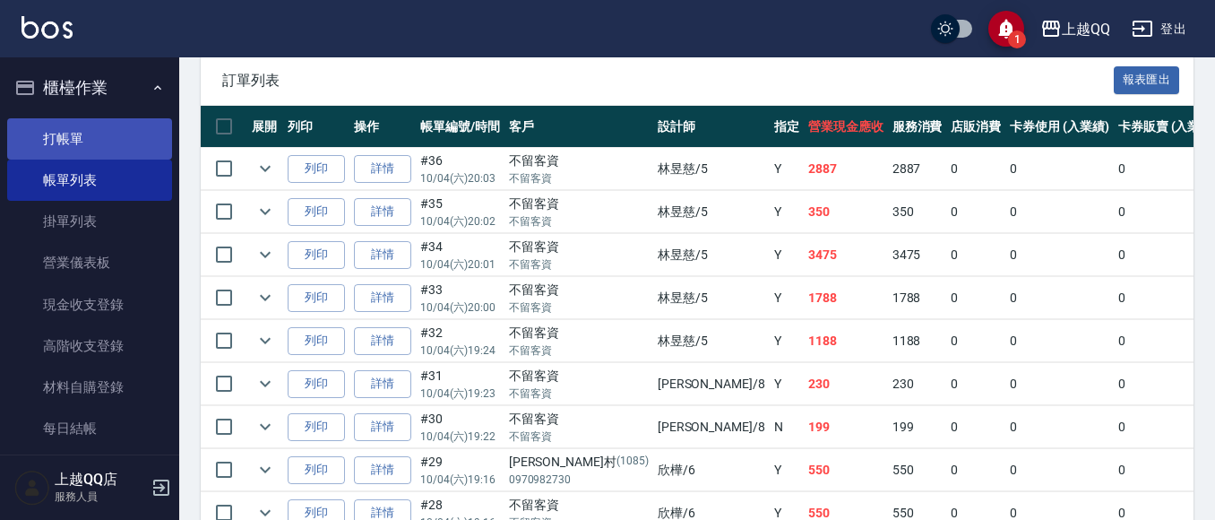
click at [71, 140] on link "打帳單" at bounding box center [89, 138] width 165 height 41
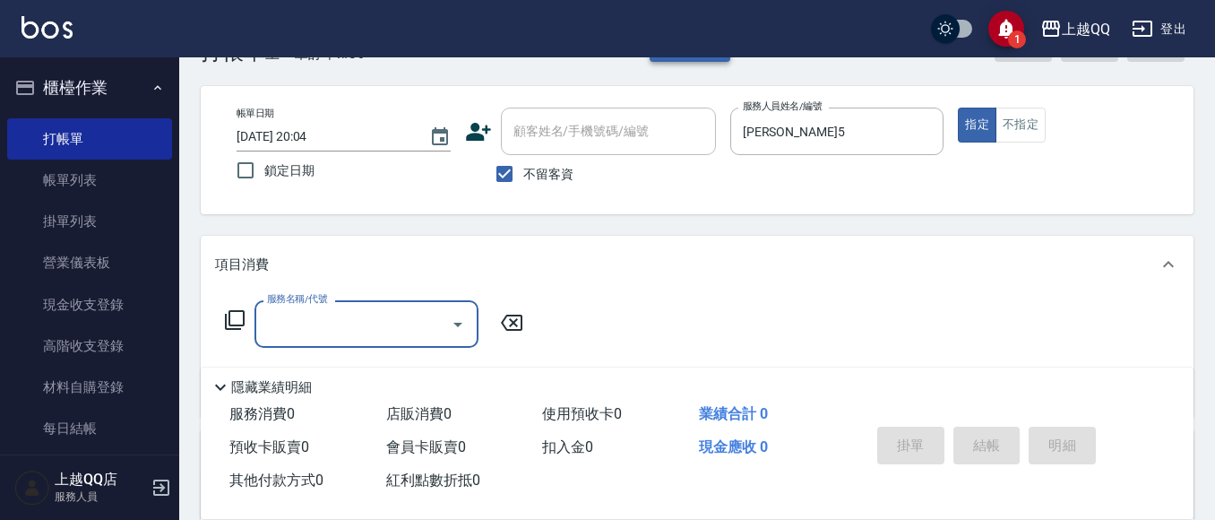
scroll to position [90, 0]
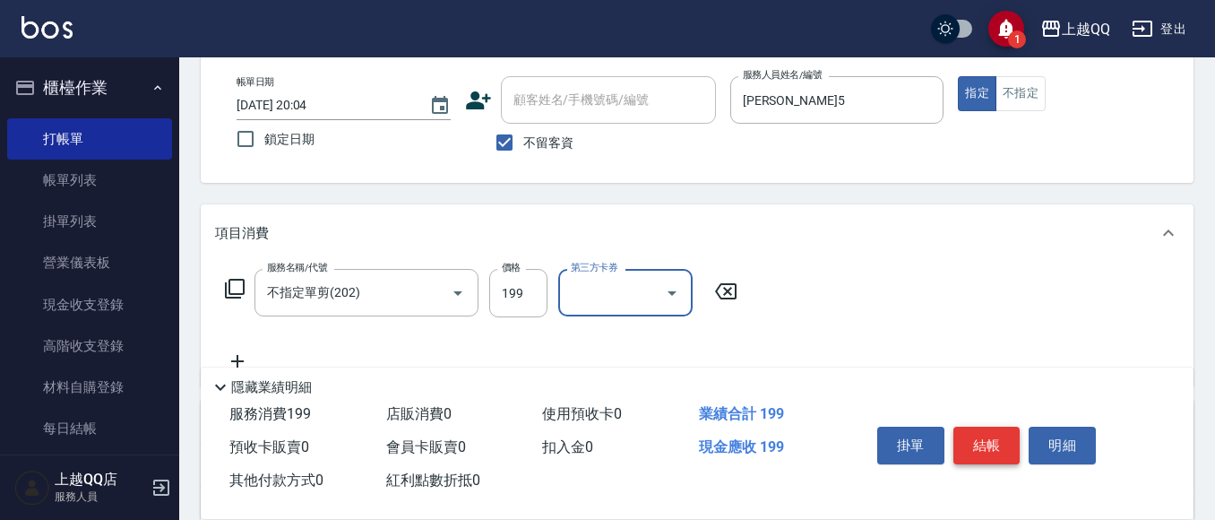
click at [986, 427] on button "結帳" at bounding box center [987, 446] width 67 height 38
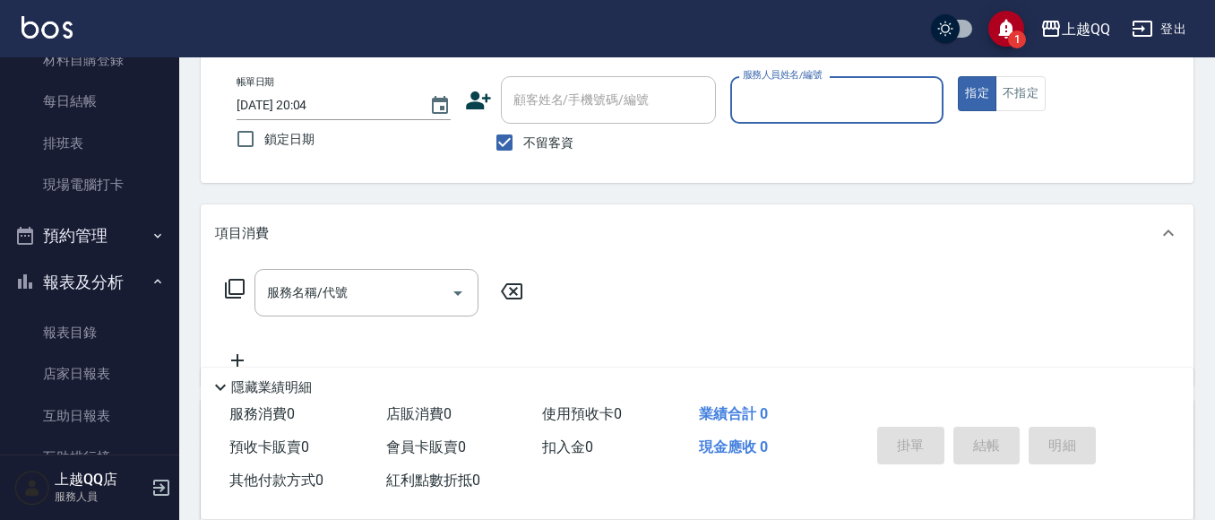
scroll to position [358, 0]
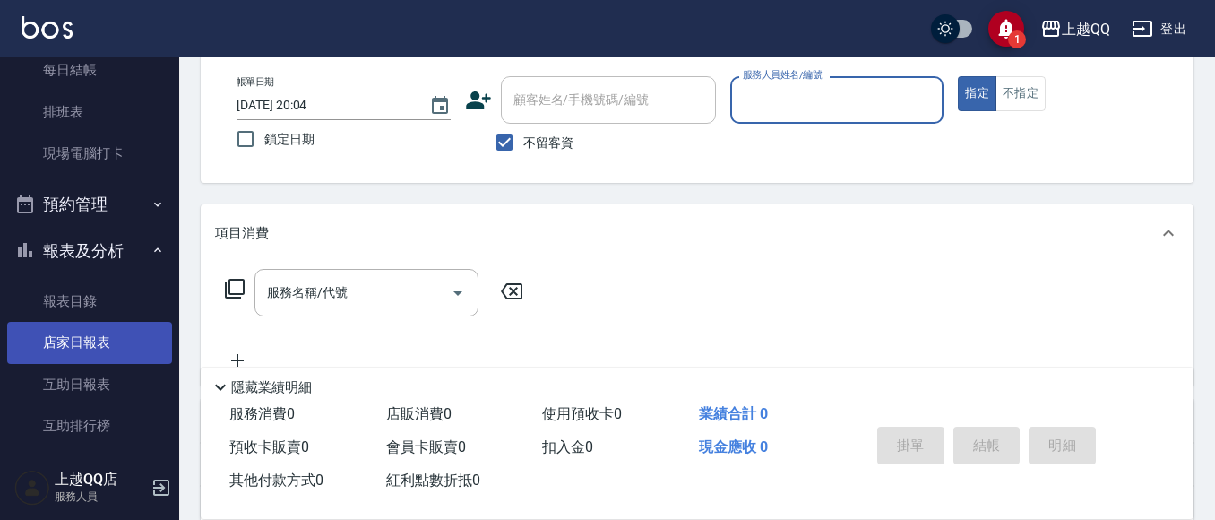
click at [76, 337] on link "店家日報表" at bounding box center [89, 342] width 165 height 41
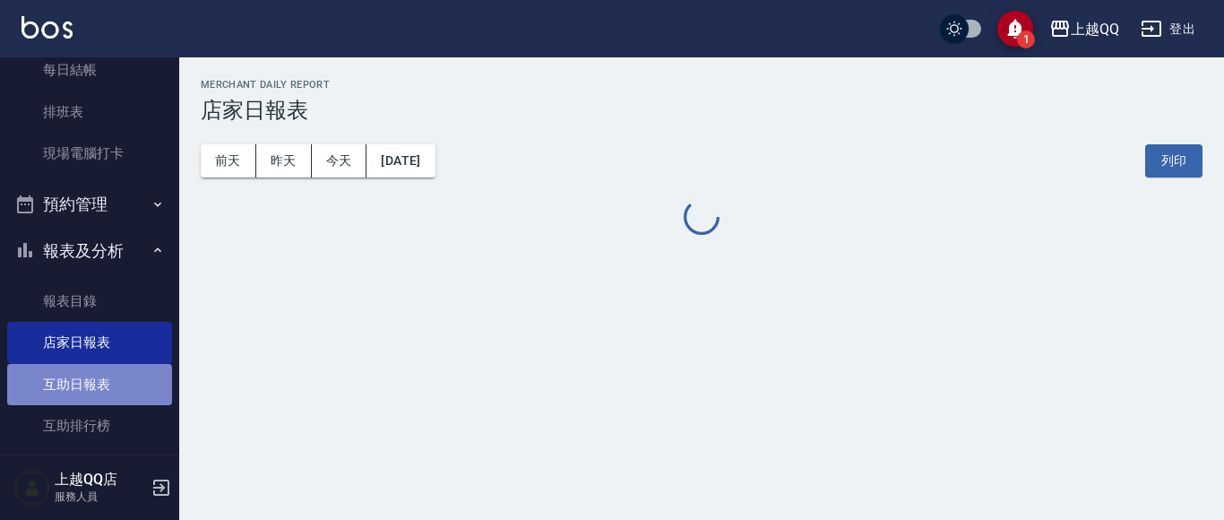
click at [106, 376] on link "互助日報表" at bounding box center [89, 384] width 165 height 41
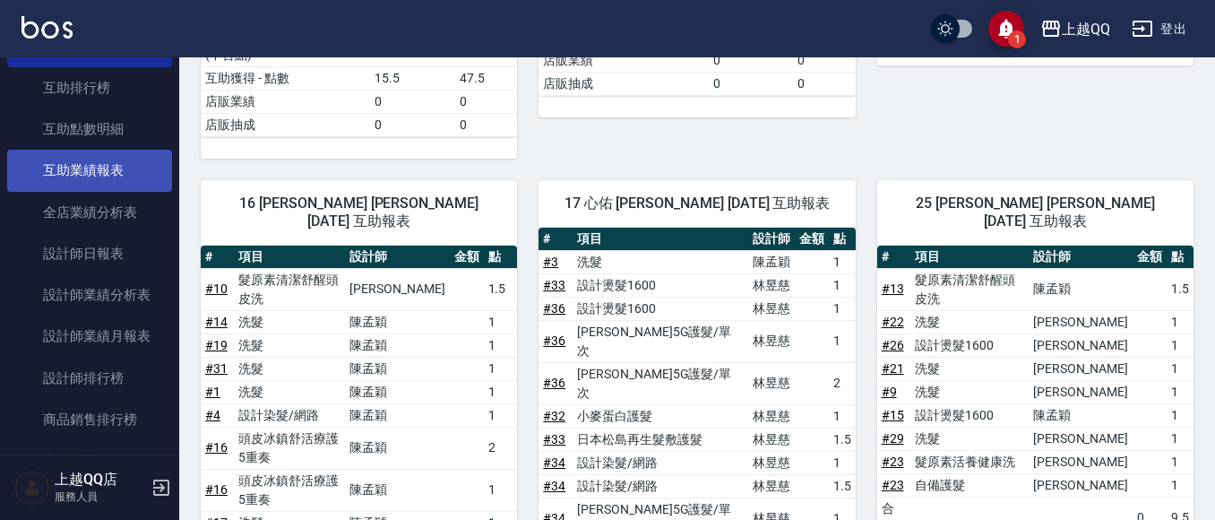
scroll to position [717, 0]
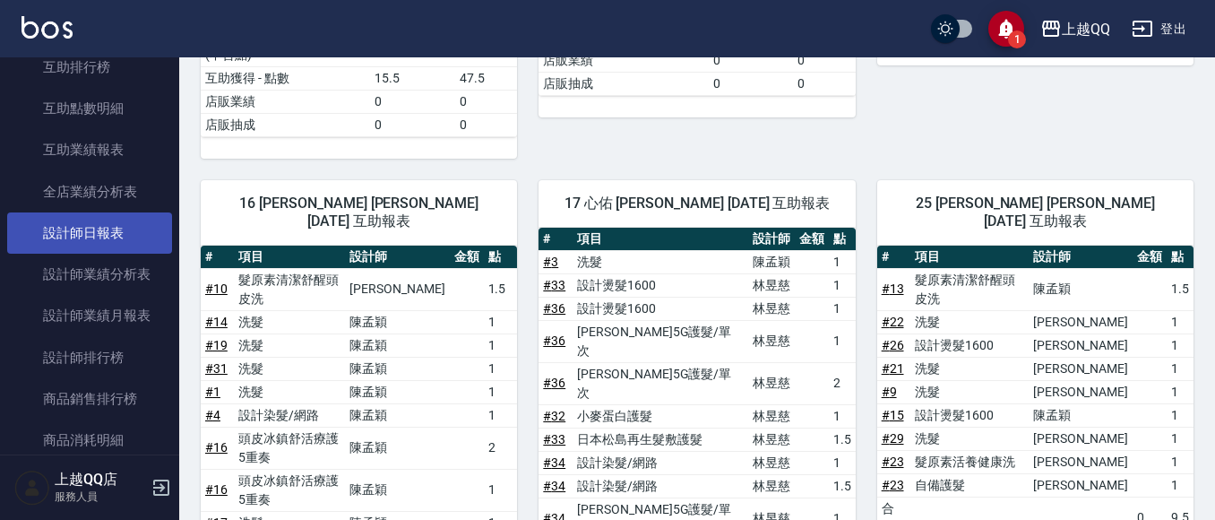
click at [128, 247] on link "設計師日報表" at bounding box center [89, 232] width 165 height 41
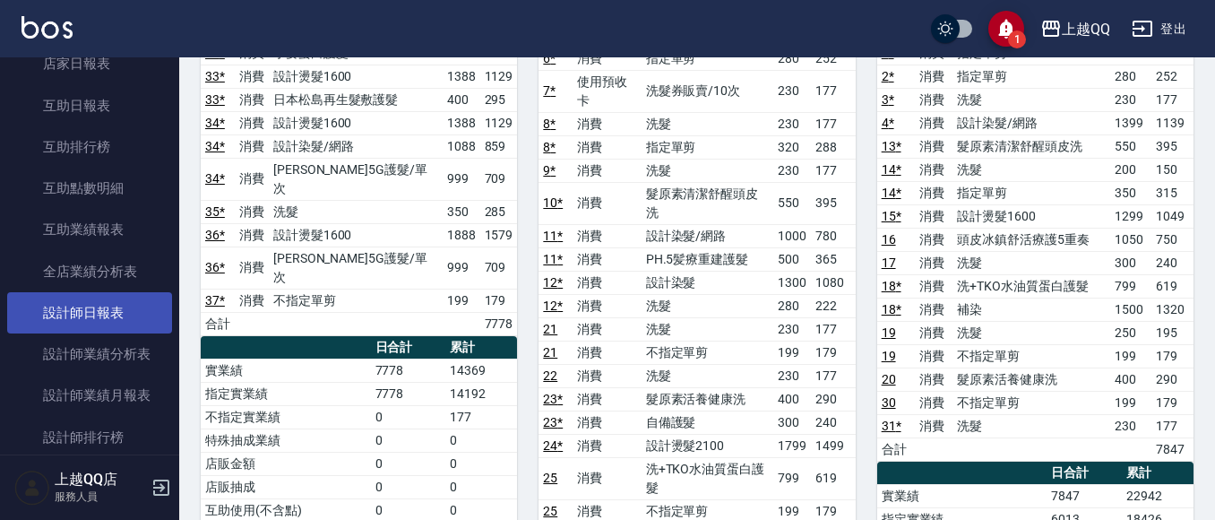
scroll to position [538, 0]
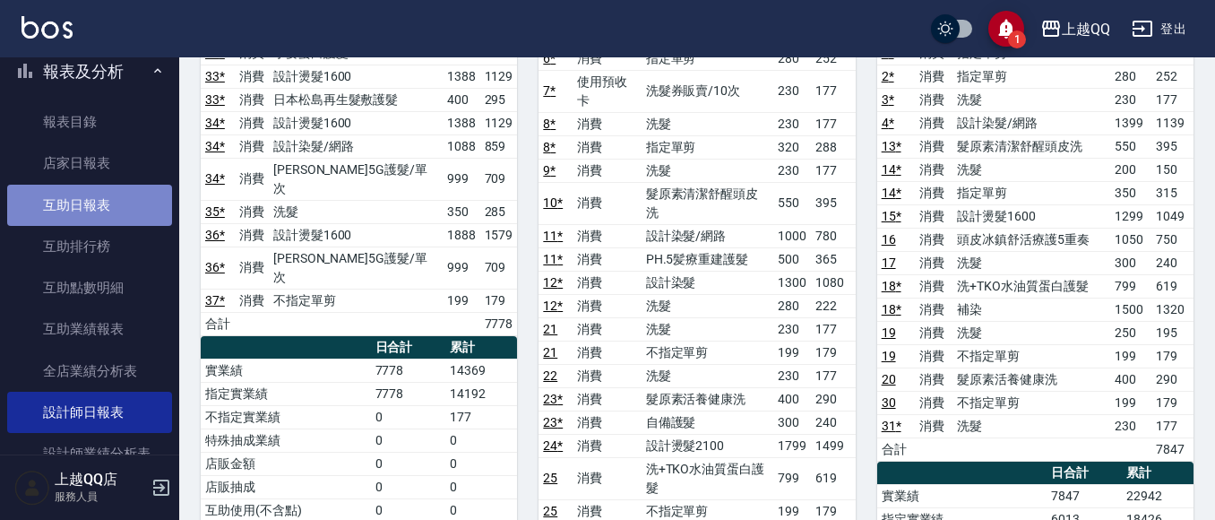
click at [134, 201] on link "互助日報表" at bounding box center [89, 205] width 165 height 41
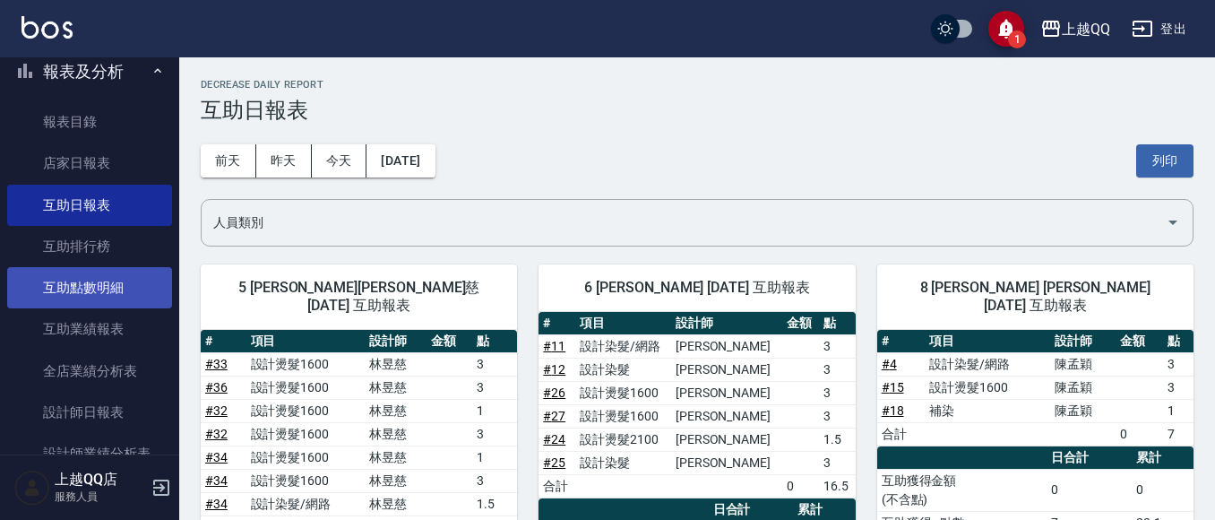
click at [58, 298] on link "互助點數明細" at bounding box center [89, 287] width 165 height 41
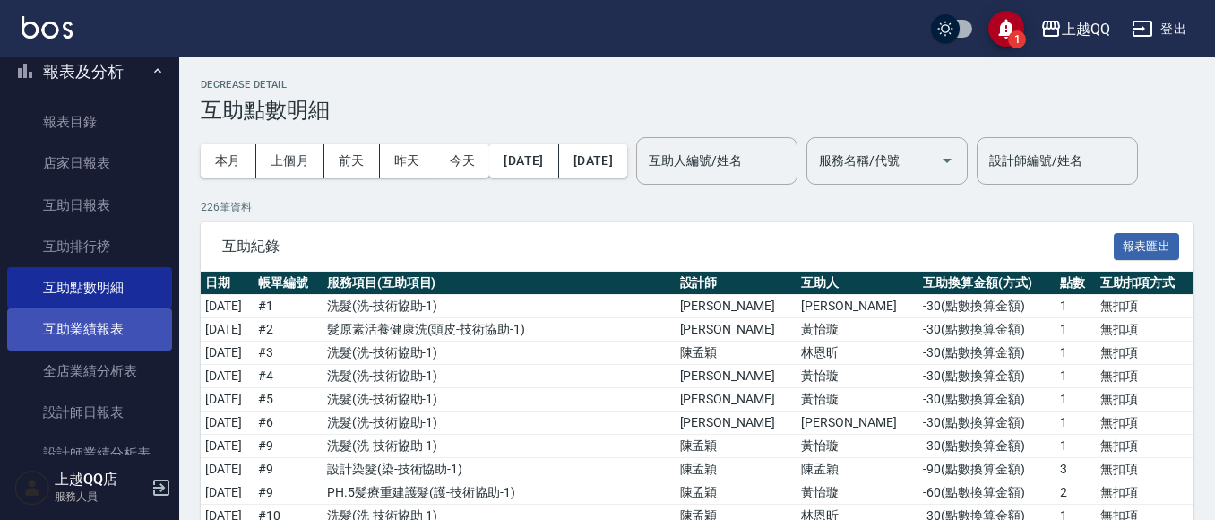
click at [108, 332] on link "互助業績報表" at bounding box center [89, 328] width 165 height 41
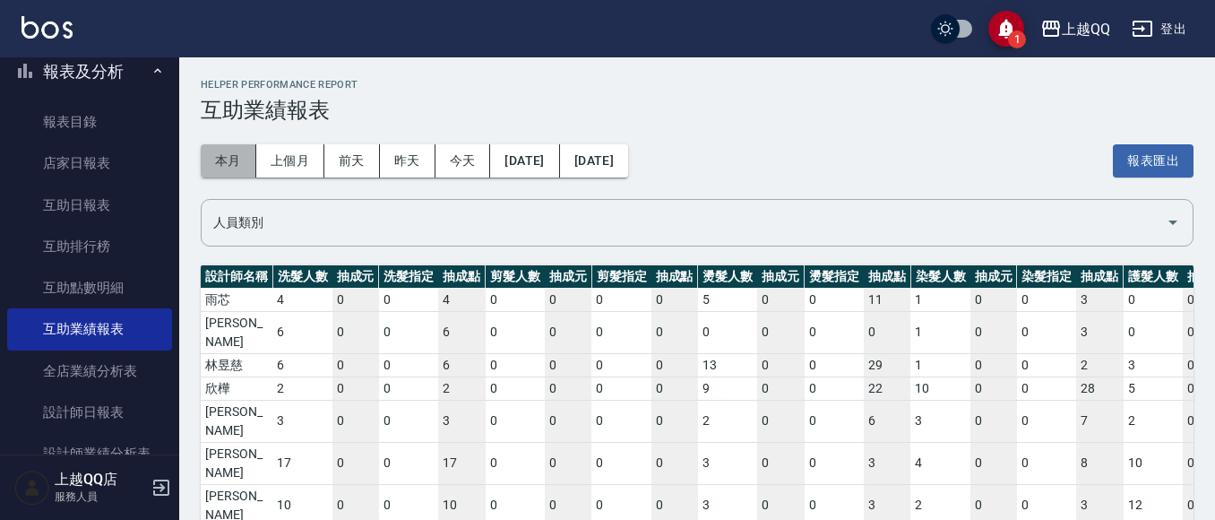
click at [237, 172] on button "本月" at bounding box center [229, 160] width 56 height 33
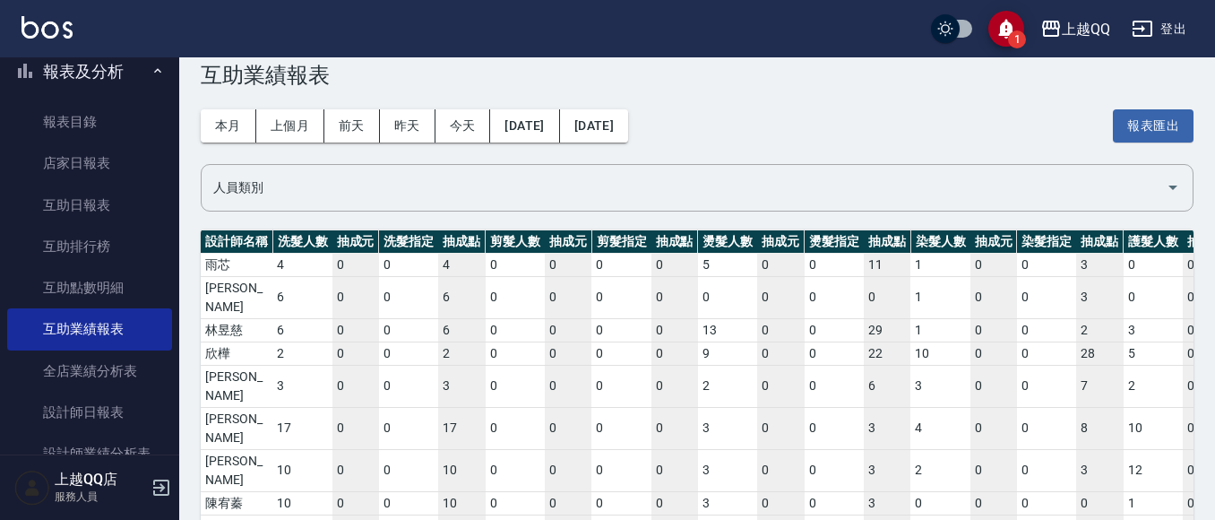
scroll to position [45, 0]
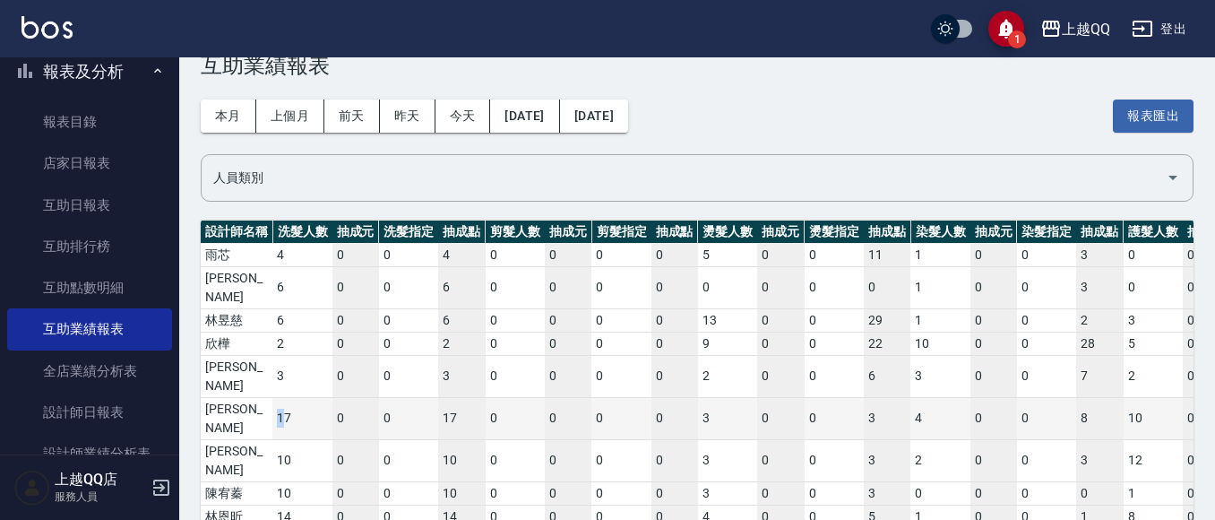
drag, startPoint x: 273, startPoint y: 375, endPoint x: 284, endPoint y: 375, distance: 10.8
click at [284, 397] on td "17" at bounding box center [301, 418] width 59 height 42
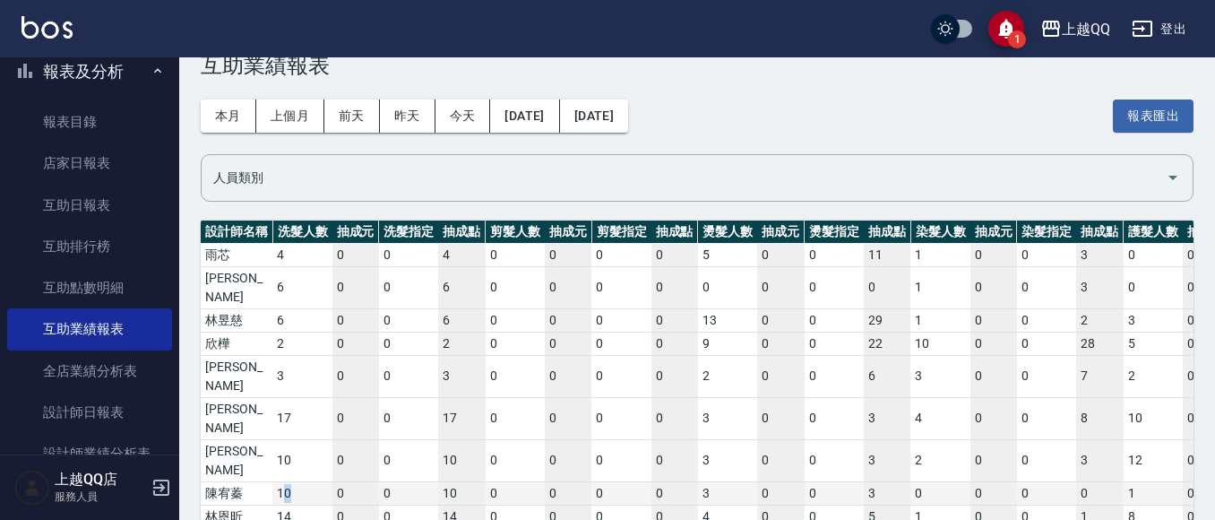
click at [290, 481] on td "10" at bounding box center [301, 492] width 59 height 23
drag, startPoint x: 278, startPoint y: 436, endPoint x: 289, endPoint y: 436, distance: 10.8
click at [289, 505] on td "14" at bounding box center [301, 516] width 59 height 23
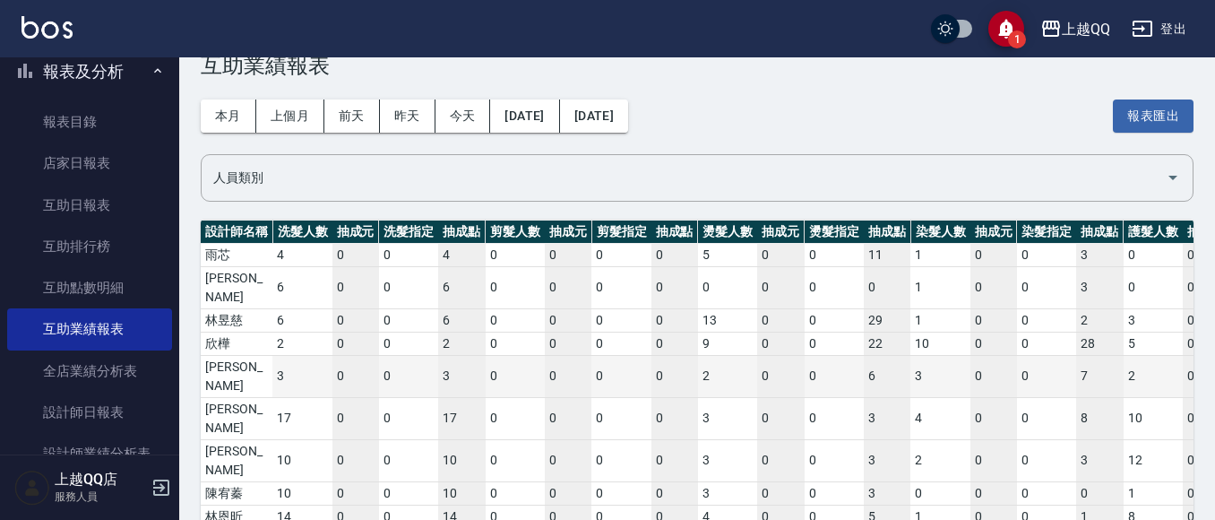
click at [293, 358] on td "3" at bounding box center [301, 376] width 59 height 42
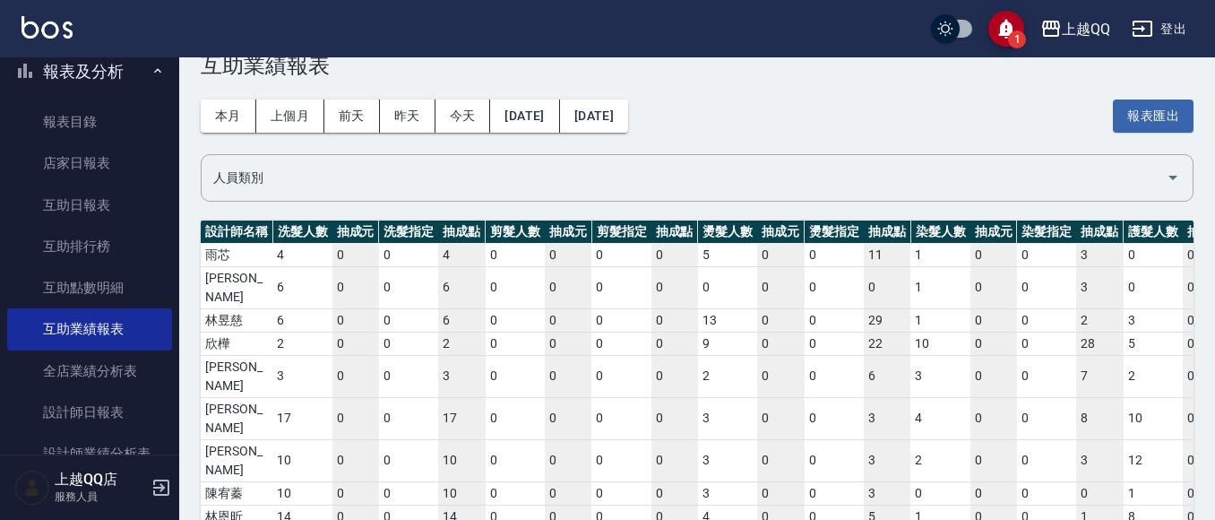
click at [57, 77] on button "報表及分析" at bounding box center [89, 71] width 165 height 47
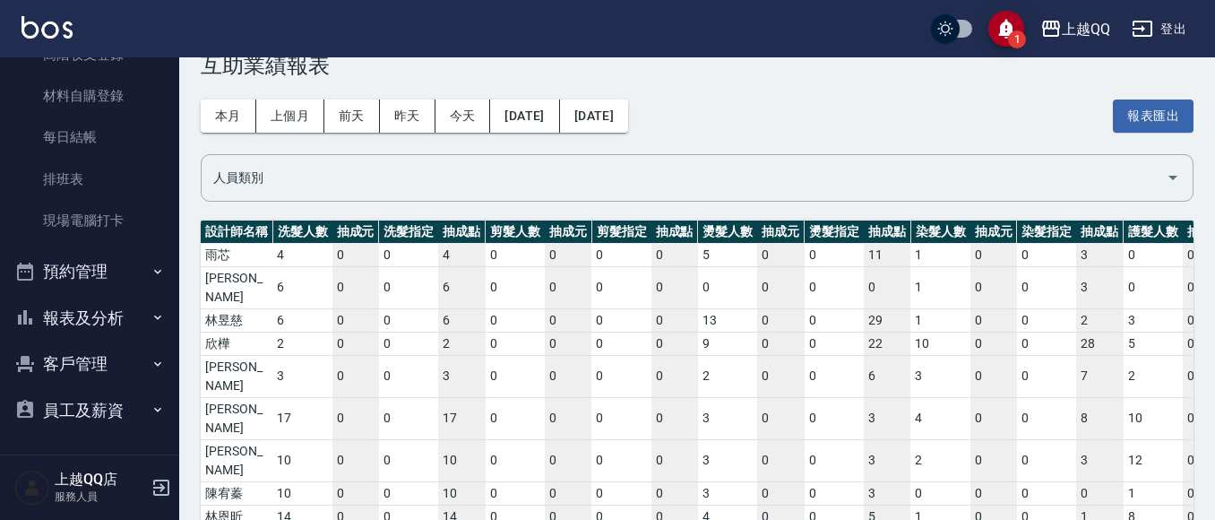
scroll to position [0, 0]
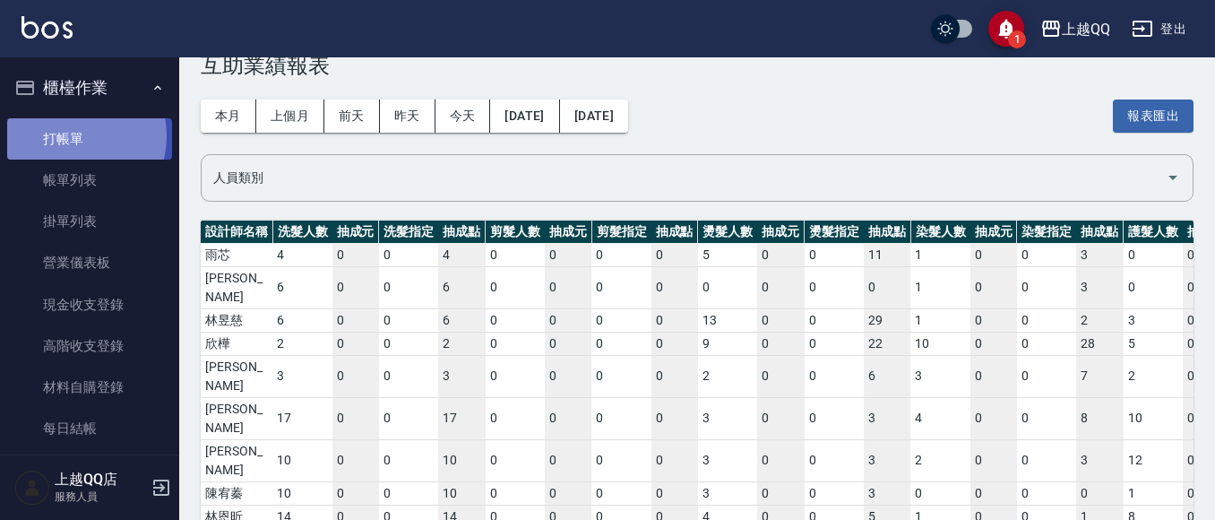
click at [70, 135] on link "打帳單" at bounding box center [89, 138] width 165 height 41
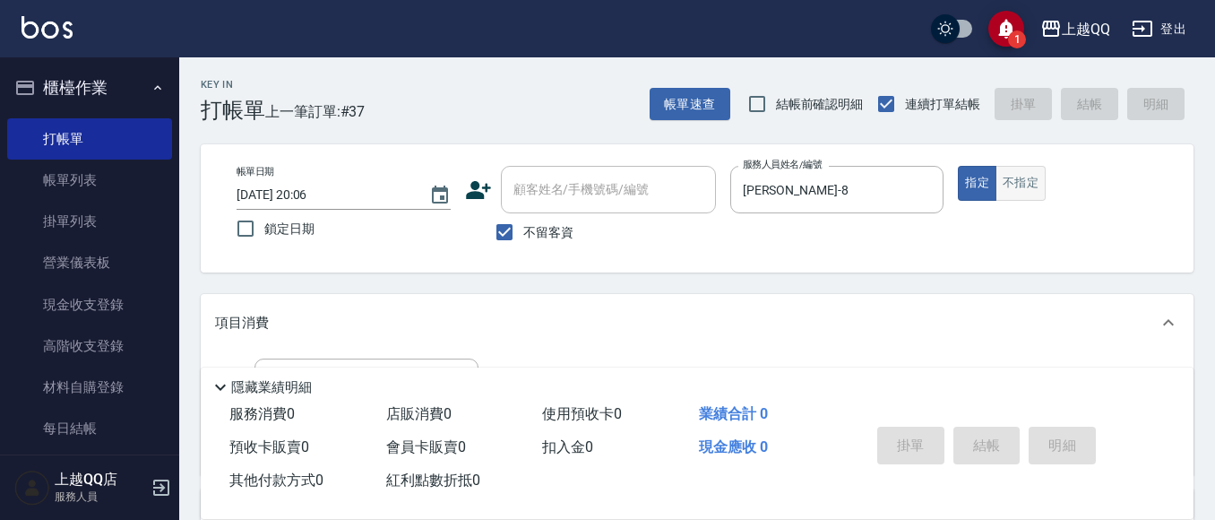
click at [1023, 185] on button "不指定" at bounding box center [1021, 183] width 50 height 35
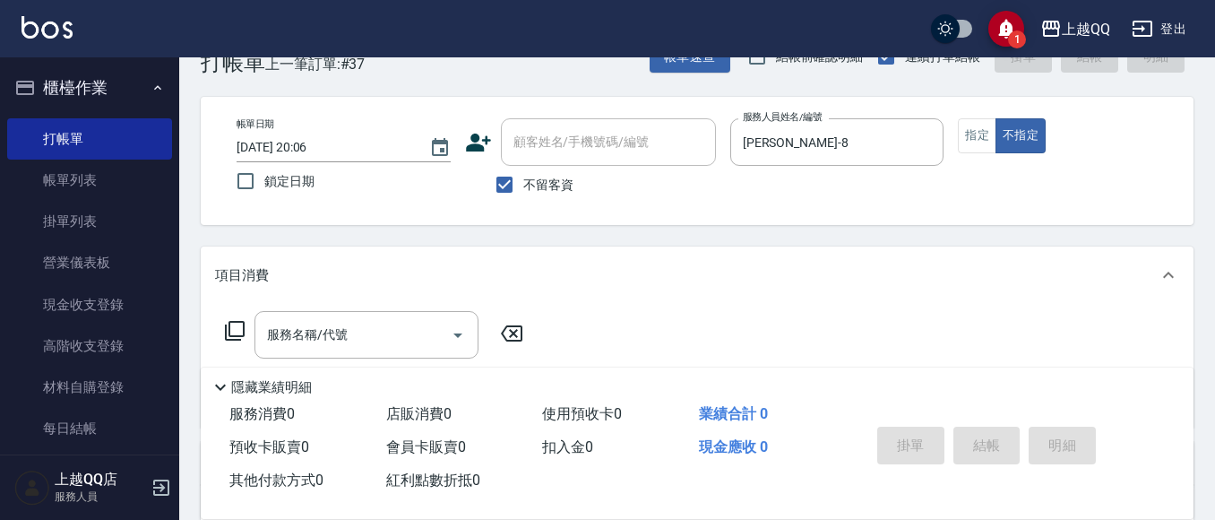
scroll to position [55, 0]
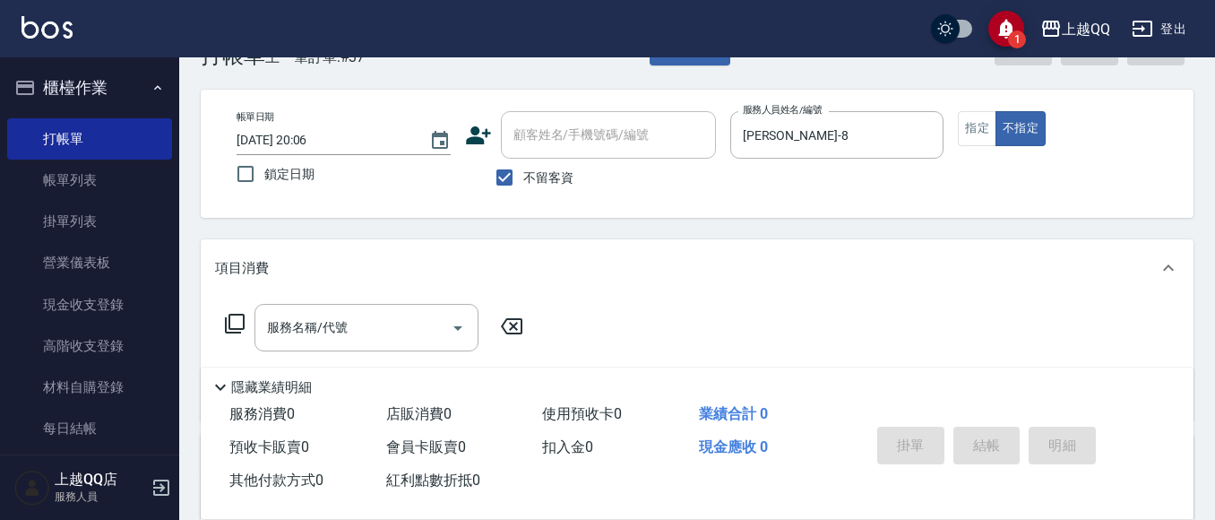
click at [235, 325] on icon at bounding box center [235, 324] width 22 height 22
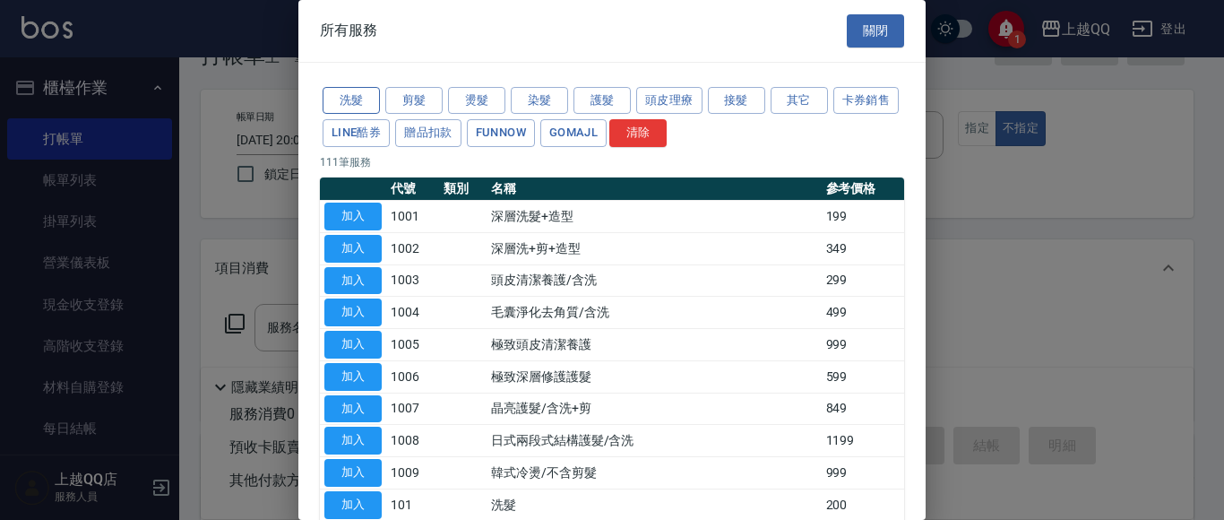
click at [366, 95] on button "洗髮" at bounding box center [351, 101] width 57 height 28
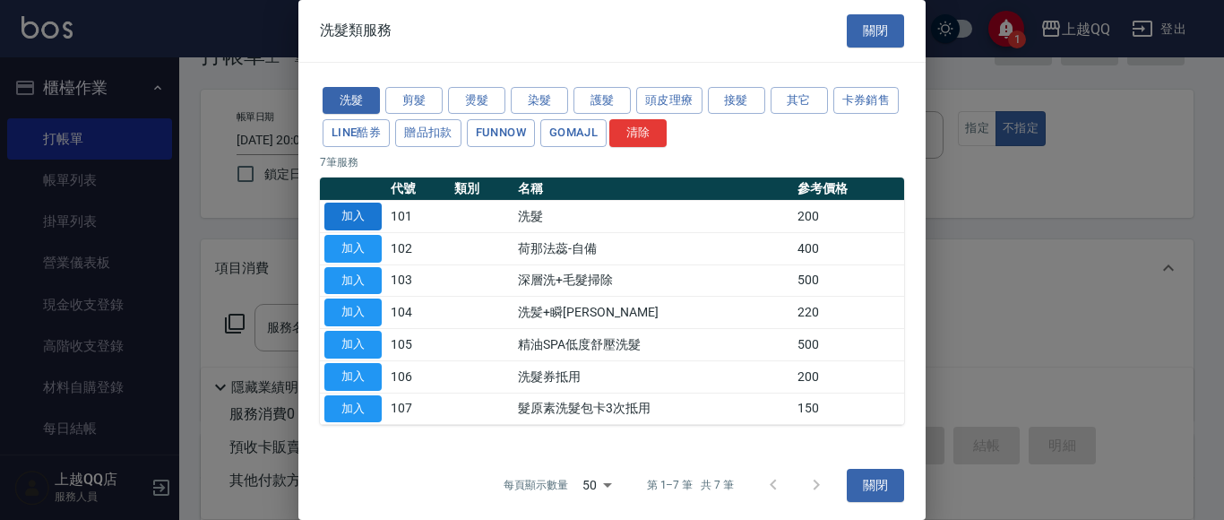
click at [350, 211] on button "加入" at bounding box center [352, 217] width 57 height 28
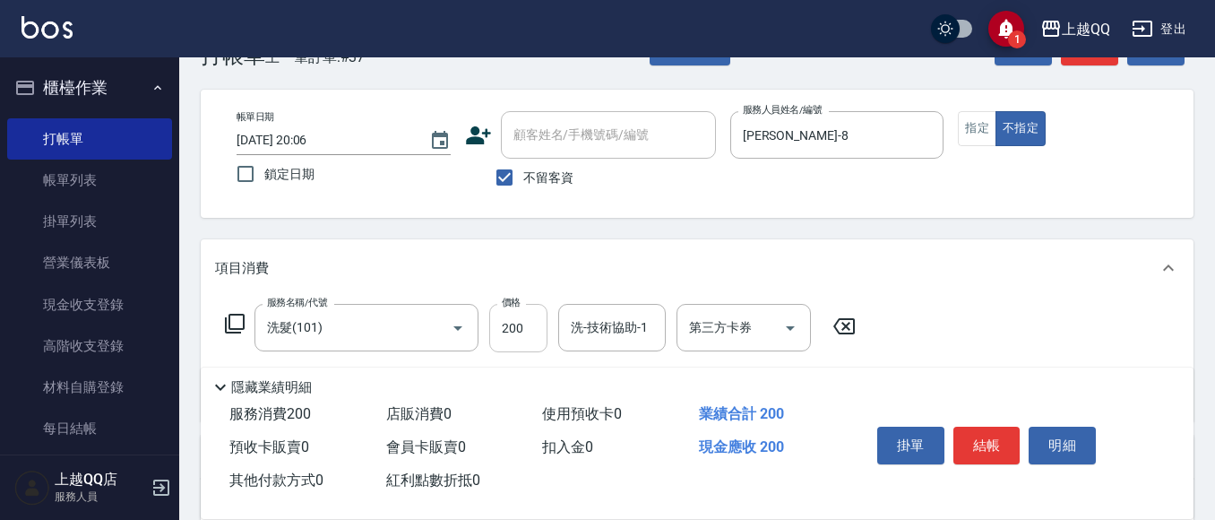
click at [538, 339] on input "200" at bounding box center [518, 328] width 58 height 48
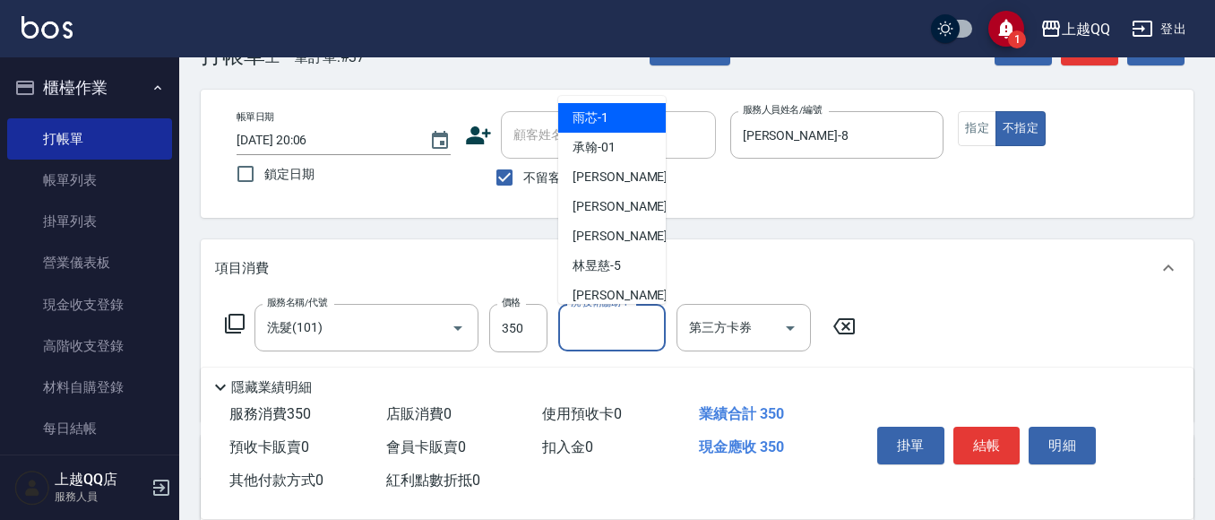
click at [605, 324] on div "洗-技術協助-1 洗-技術協助-1" at bounding box center [612, 327] width 108 height 47
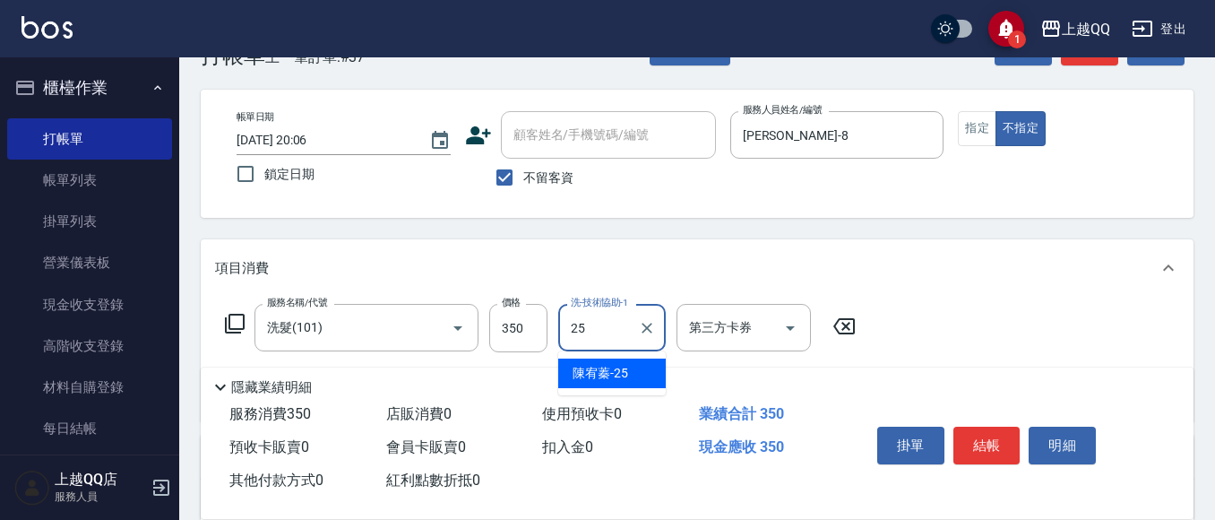
click at [597, 375] on span "[PERSON_NAME]-25" at bounding box center [601, 373] width 56 height 19
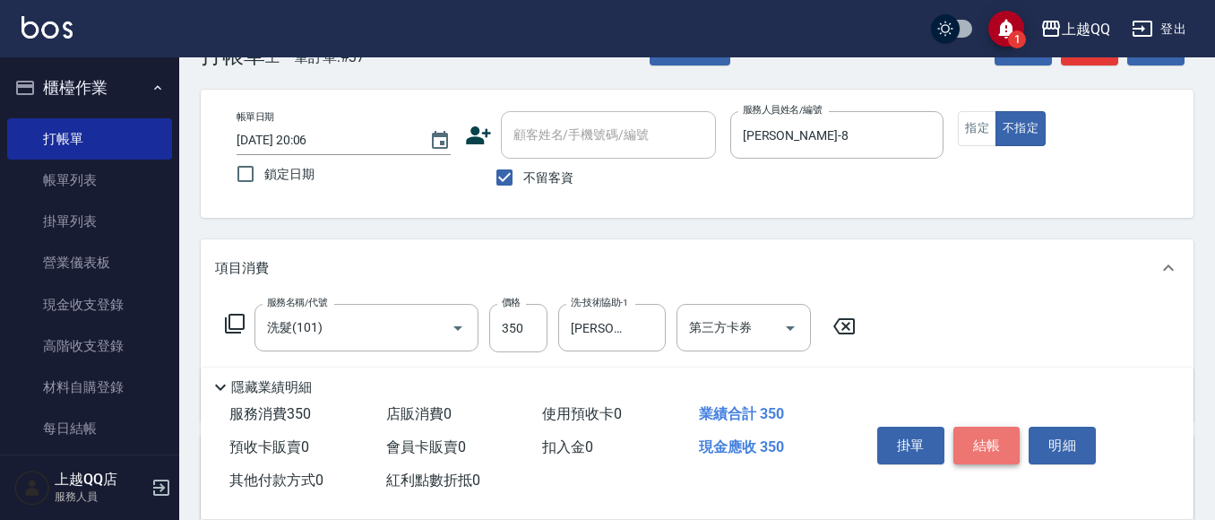
click at [971, 437] on button "結帳" at bounding box center [987, 446] width 67 height 38
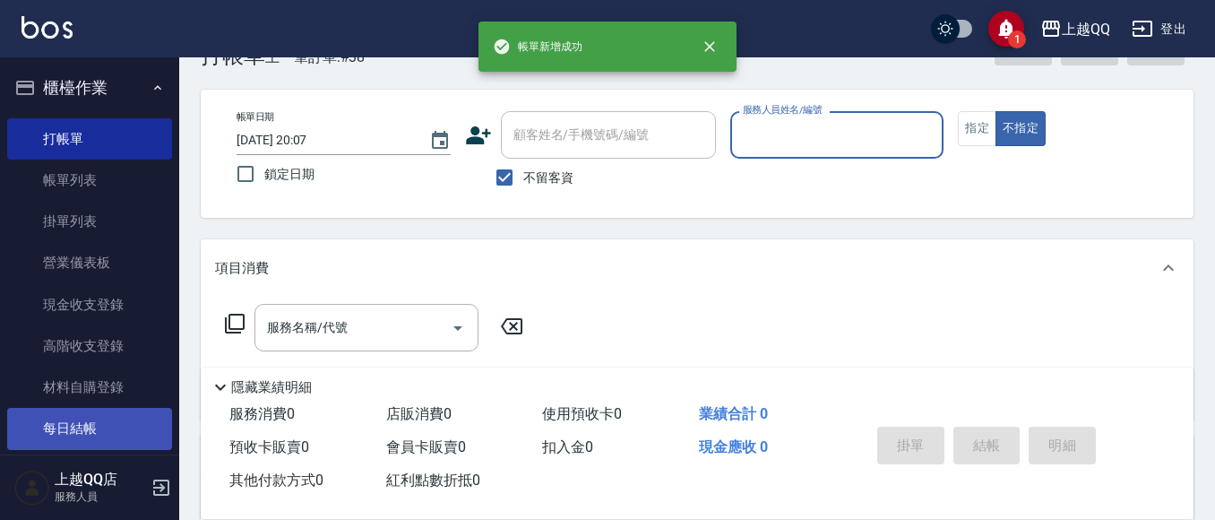
click at [71, 428] on link "每日結帳" at bounding box center [89, 428] width 165 height 41
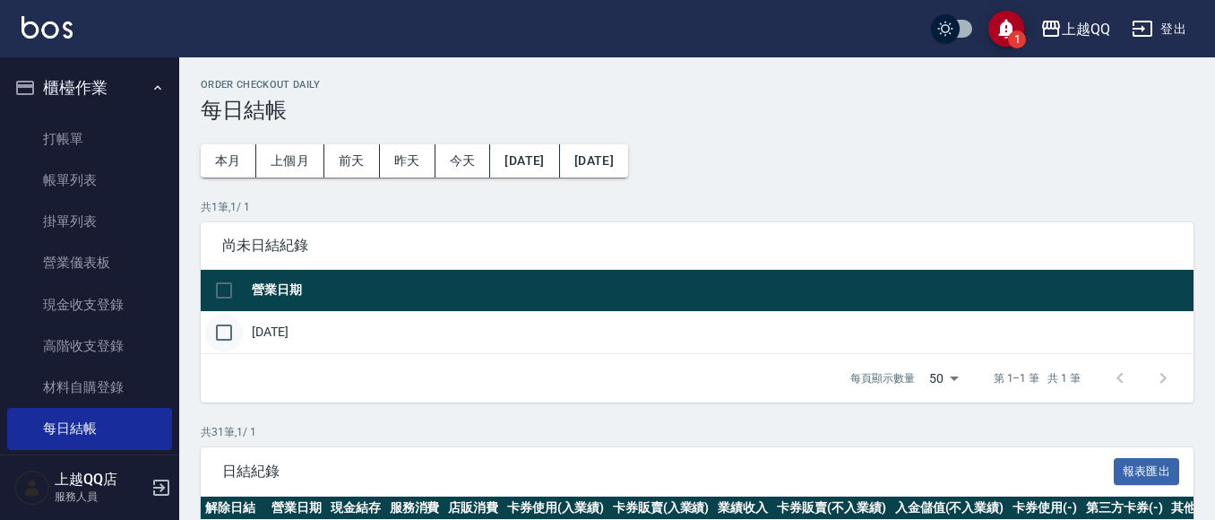
click at [218, 329] on input "checkbox" at bounding box center [224, 333] width 38 height 38
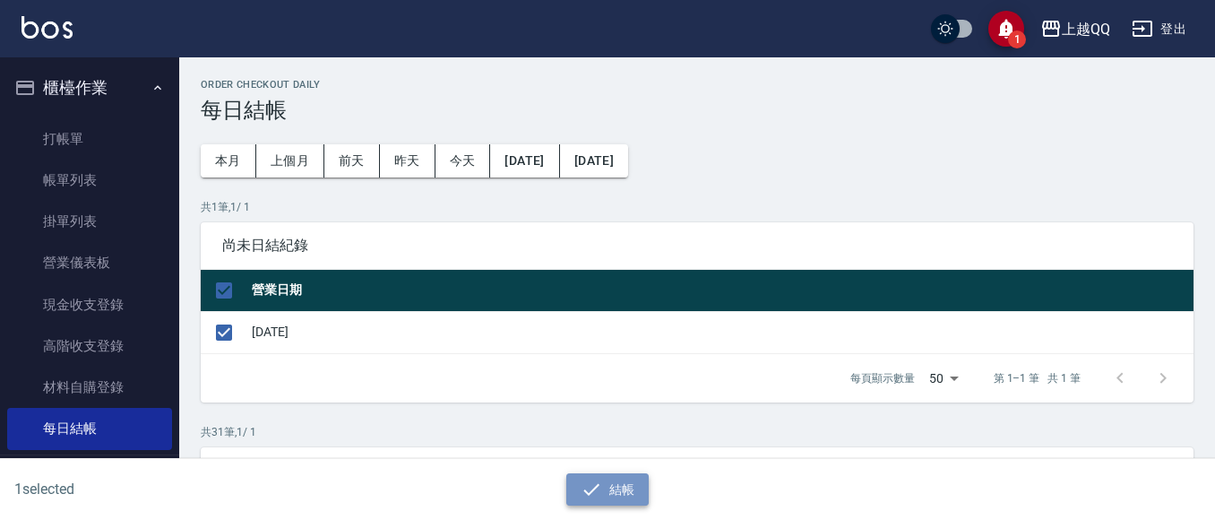
click at [584, 488] on icon "button" at bounding box center [592, 490] width 22 height 22
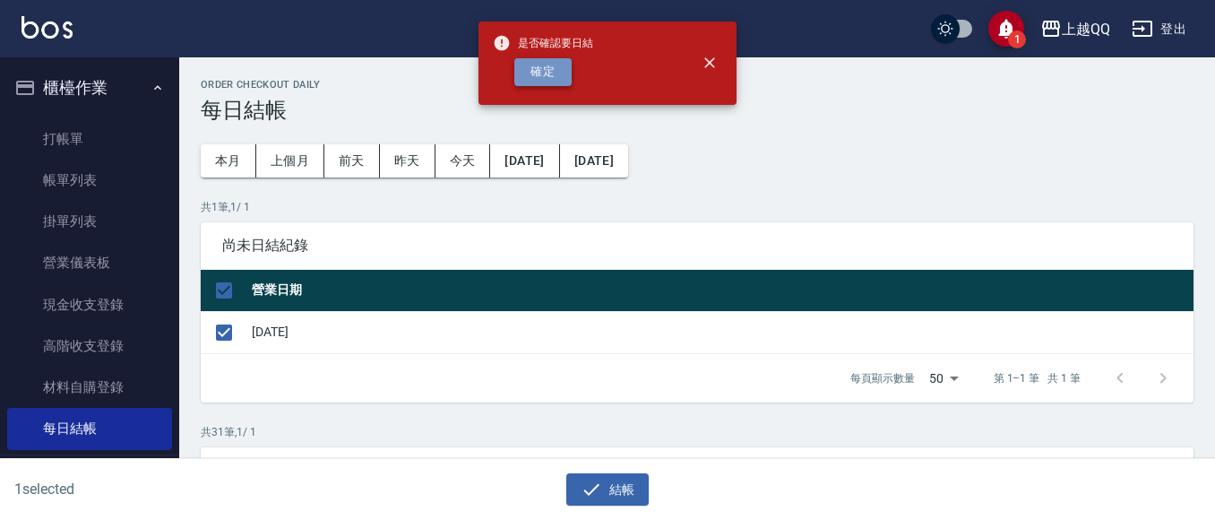
click at [560, 74] on button "確定" at bounding box center [542, 72] width 57 height 28
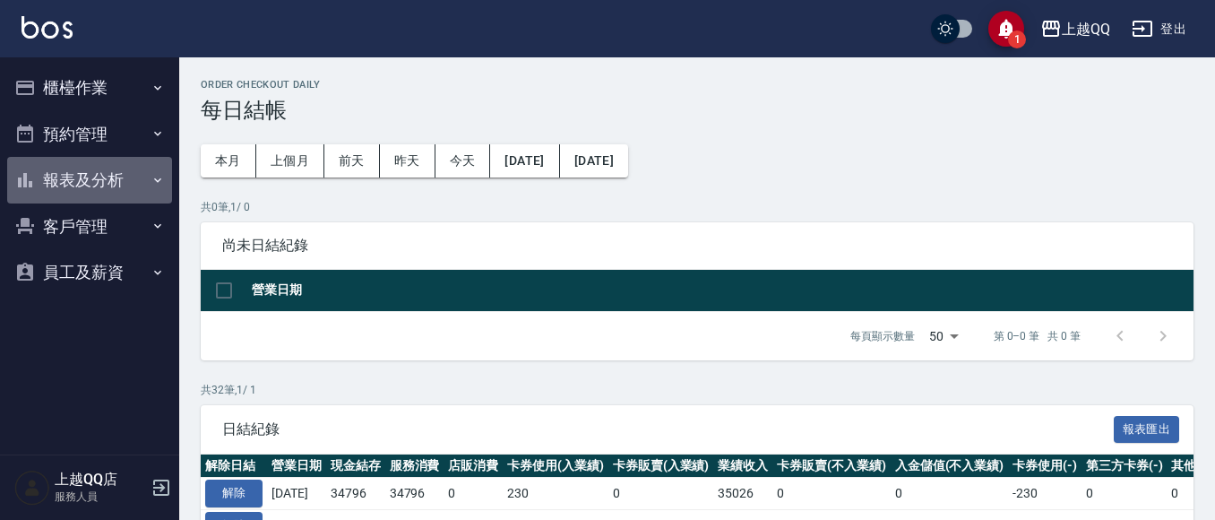
click at [89, 181] on button "報表及分析" at bounding box center [89, 180] width 165 height 47
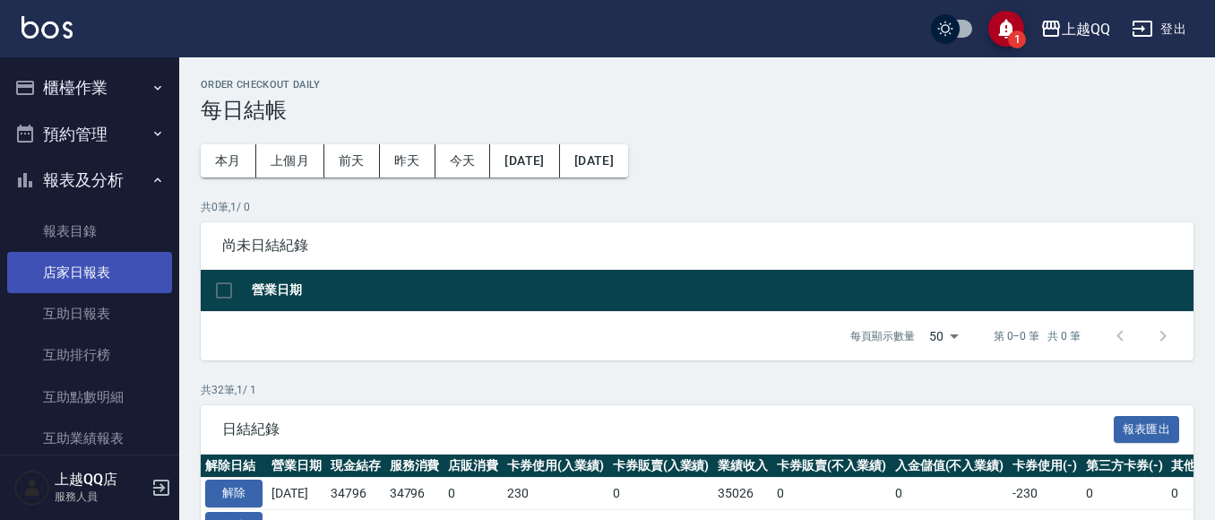
click at [73, 284] on link "店家日報表" at bounding box center [89, 272] width 165 height 41
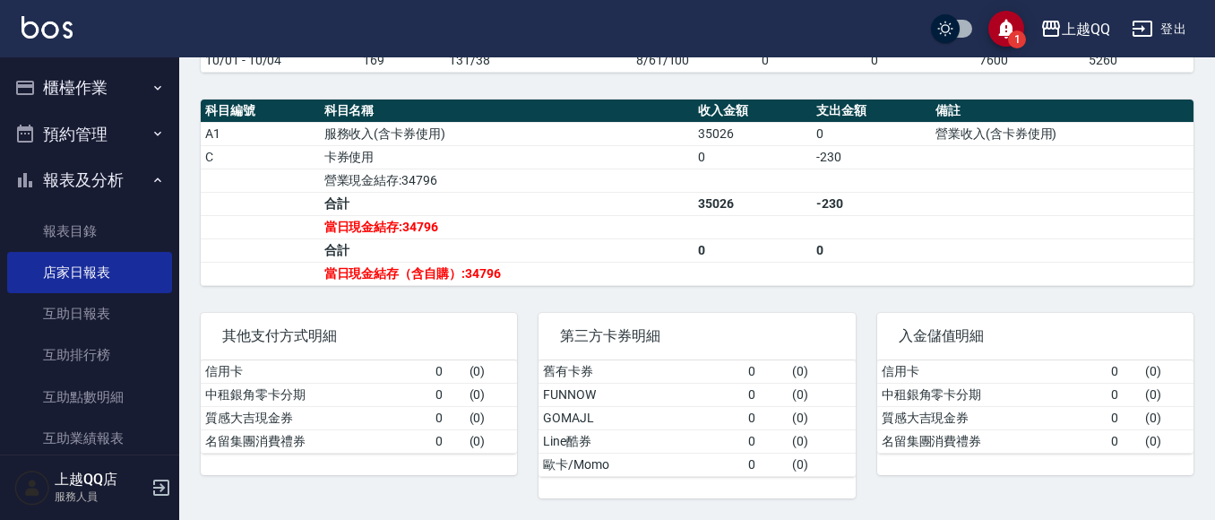
scroll to position [587, 0]
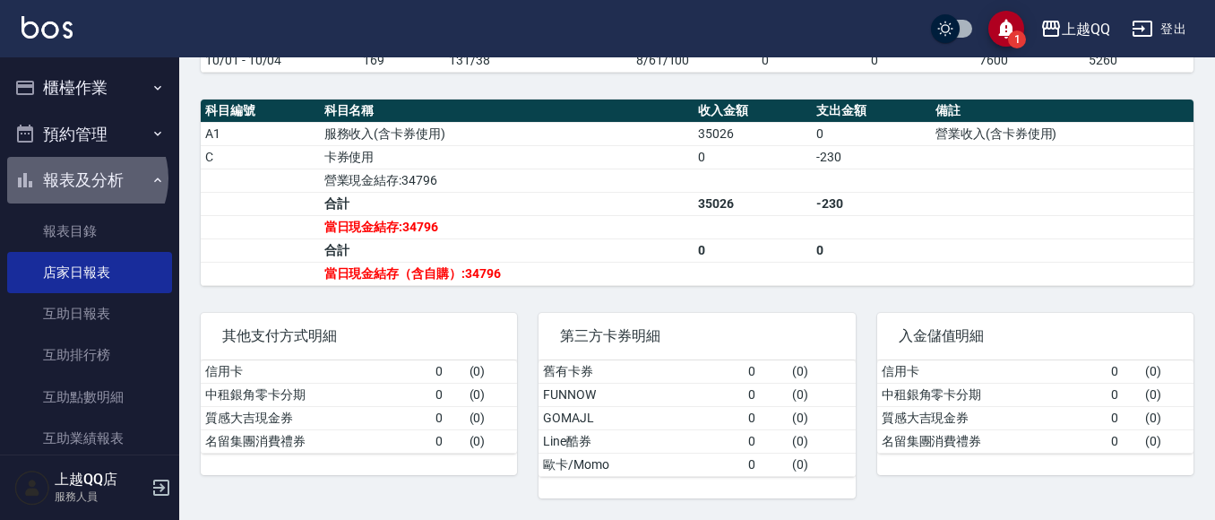
click at [84, 178] on button "報表及分析" at bounding box center [89, 180] width 165 height 47
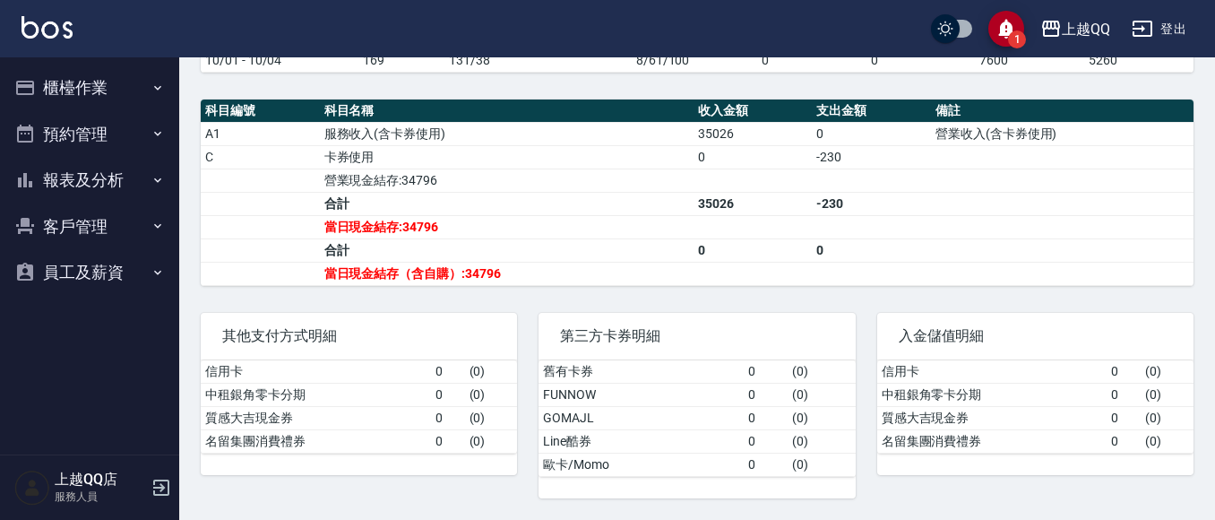
click at [84, 178] on button "報表及分析" at bounding box center [89, 180] width 165 height 47
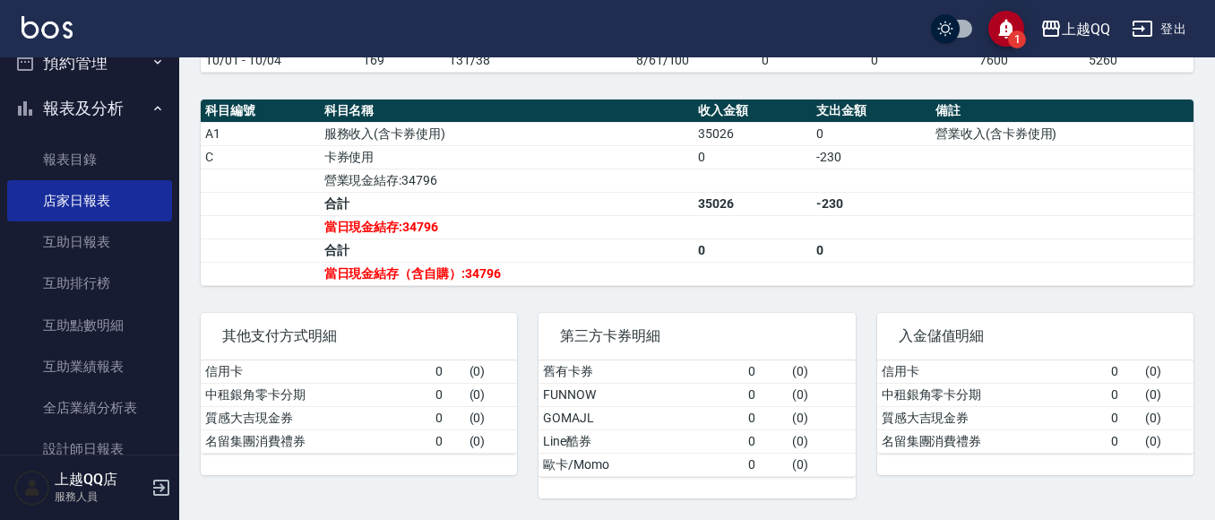
scroll to position [126, 0]
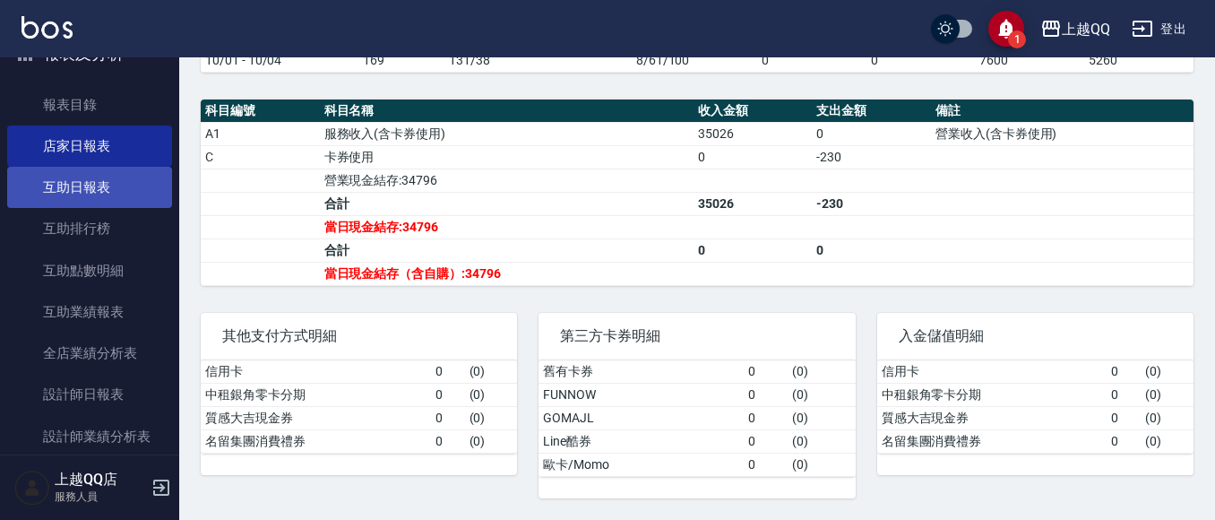
click at [105, 197] on link "互助日報表" at bounding box center [89, 187] width 165 height 41
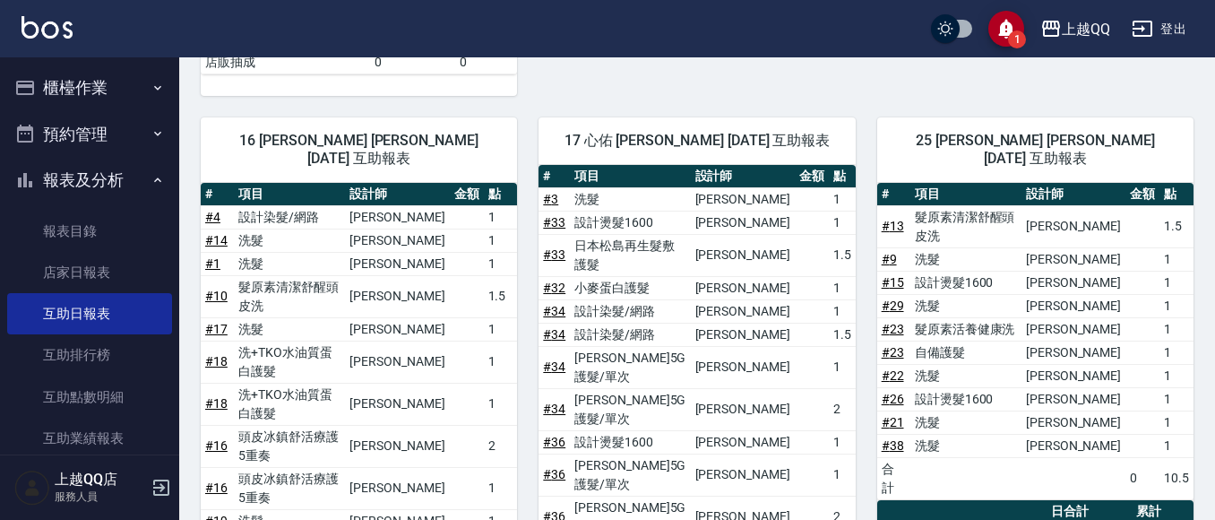
click at [103, 82] on button "櫃檯作業" at bounding box center [89, 88] width 165 height 47
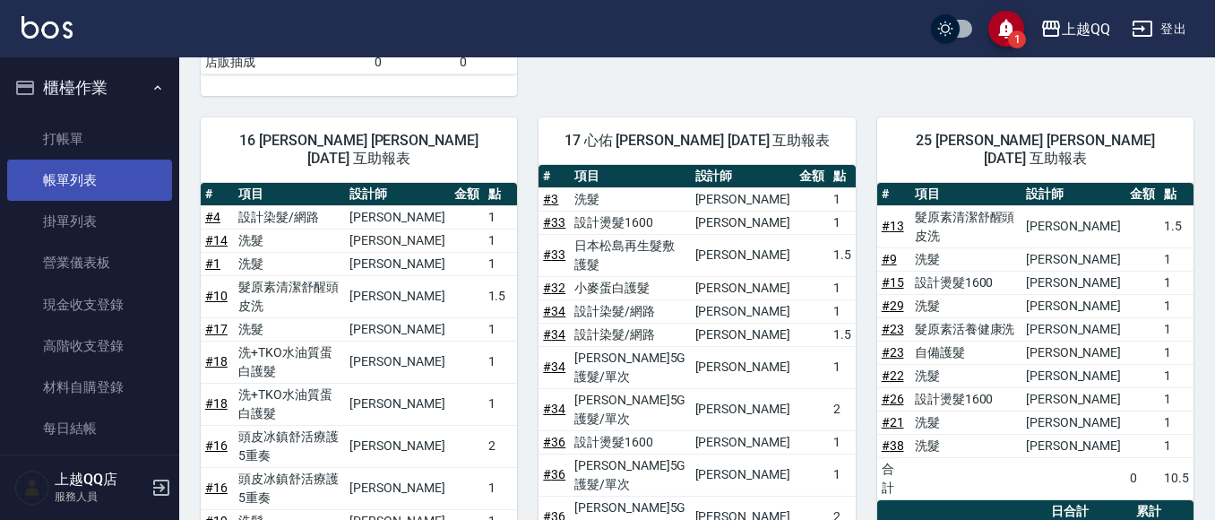
click at [72, 181] on link "帳單列表" at bounding box center [89, 180] width 165 height 41
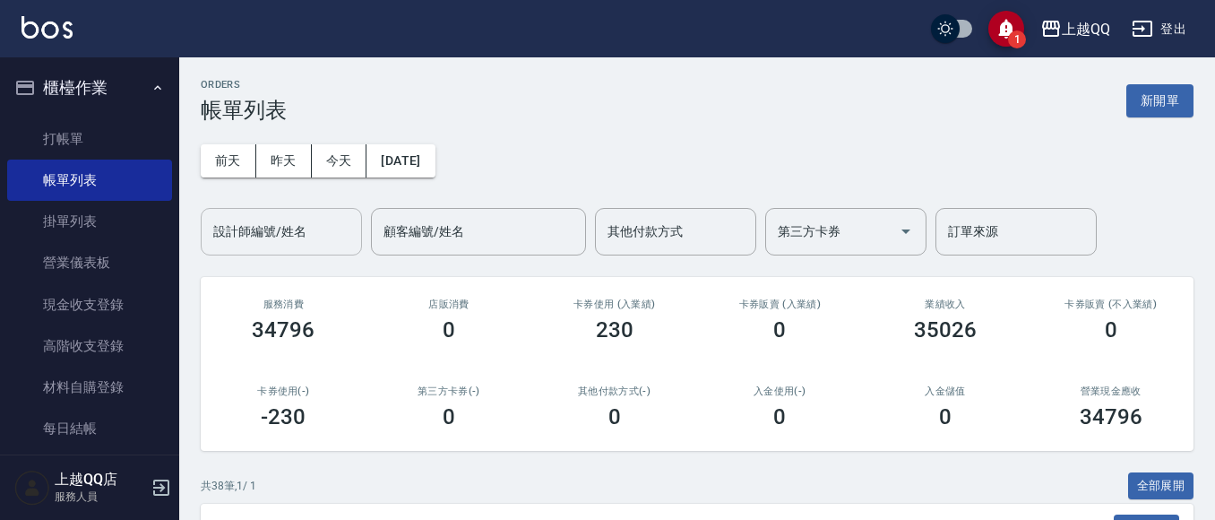
click at [267, 234] on div "設計師編號/姓名 設計師編號/姓名" at bounding box center [281, 231] width 161 height 47
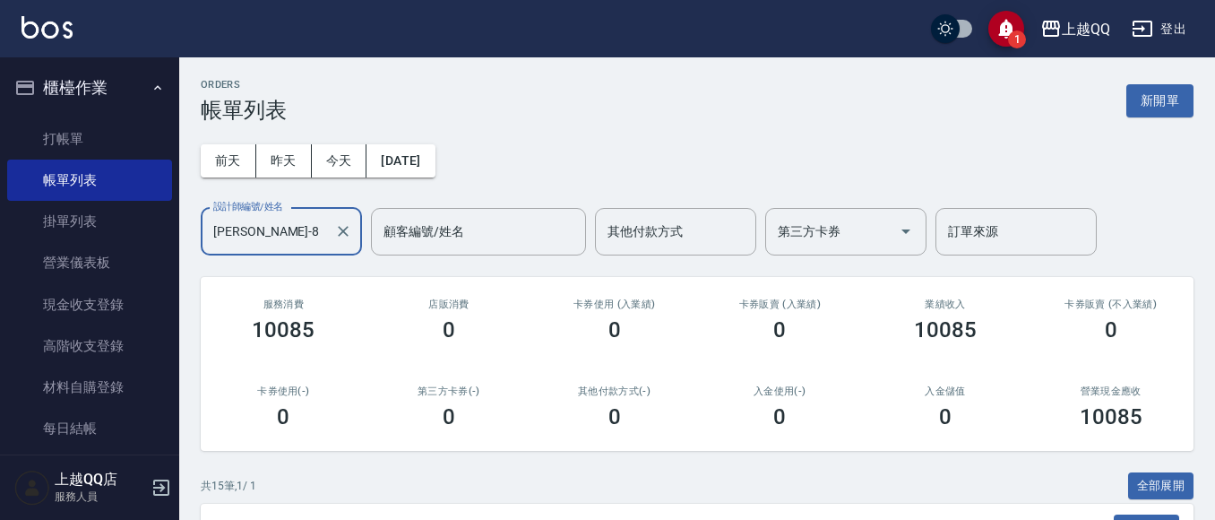
scroll to position [807, 0]
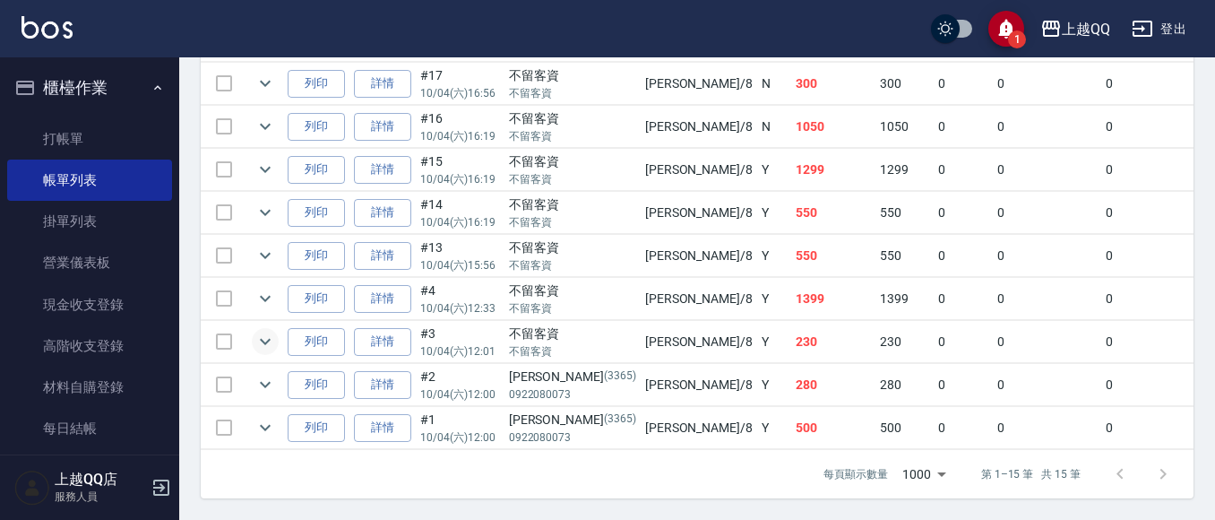
type input "[PERSON_NAME]-8"
click at [258, 331] on icon "expand row" at bounding box center [266, 342] width 22 height 22
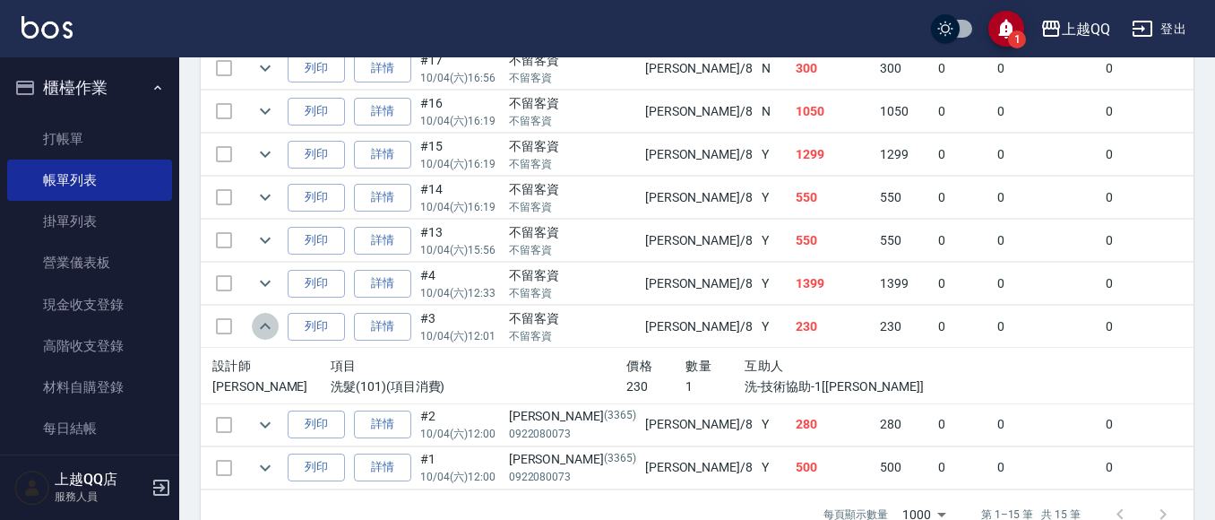
click at [258, 329] on icon "expand row" at bounding box center [266, 326] width 22 height 22
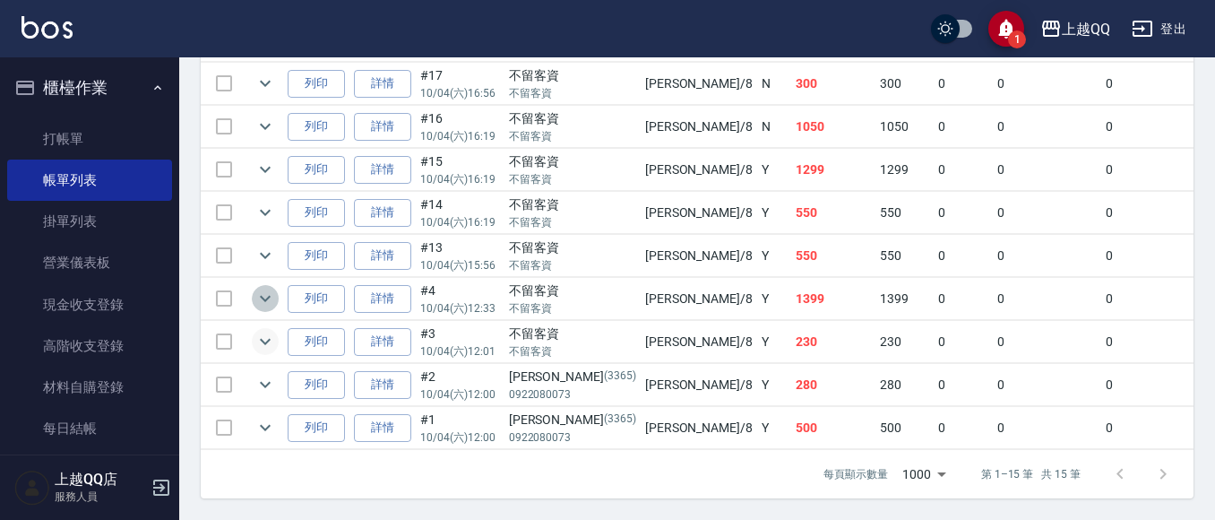
click at [264, 288] on icon "expand row" at bounding box center [266, 299] width 22 height 22
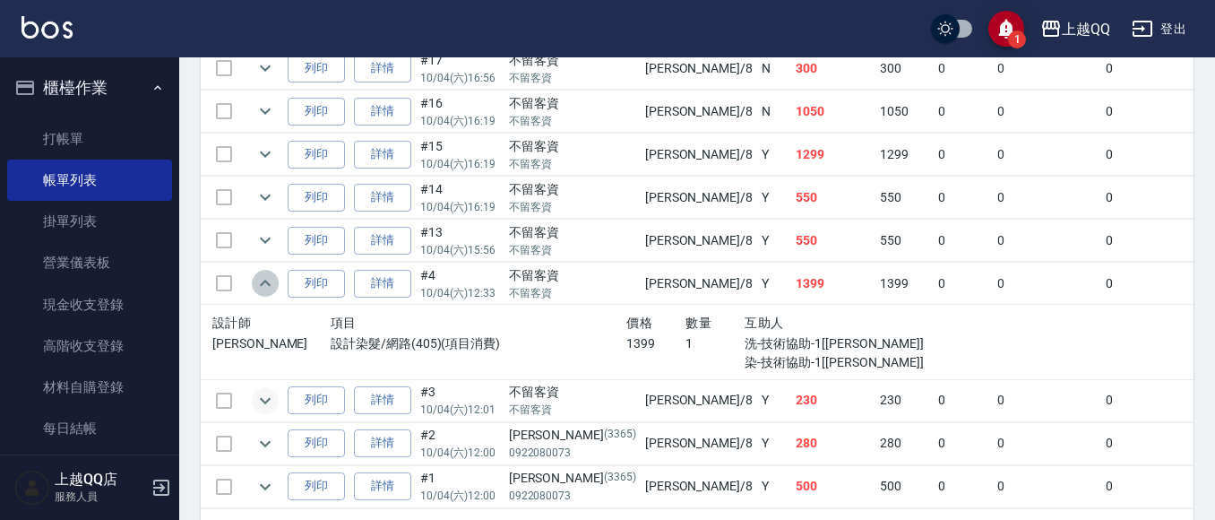
click at [264, 283] on icon "expand row" at bounding box center [266, 283] width 22 height 22
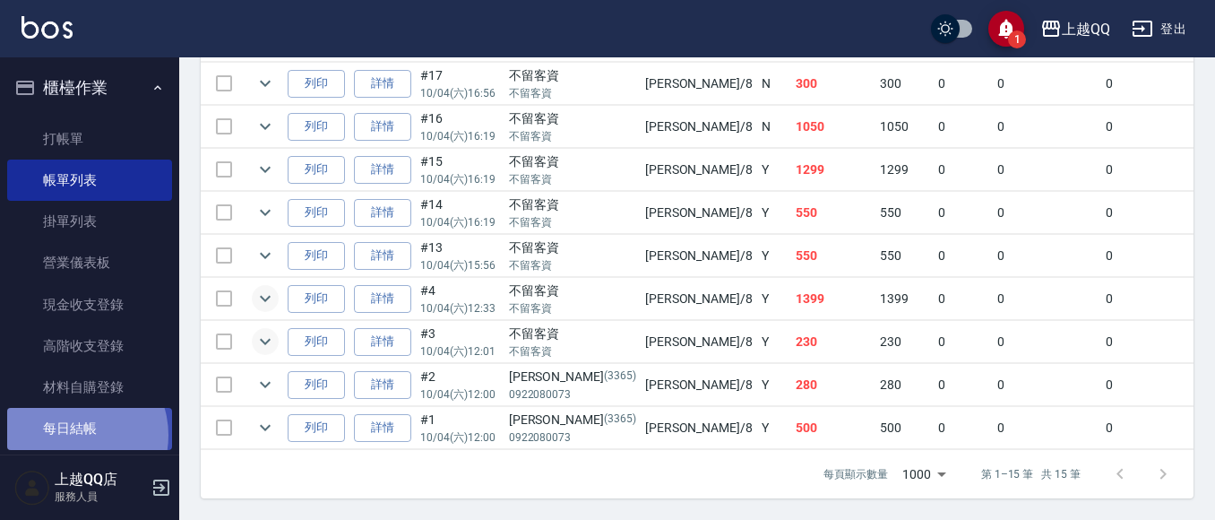
click at [71, 435] on link "每日結帳" at bounding box center [89, 428] width 165 height 41
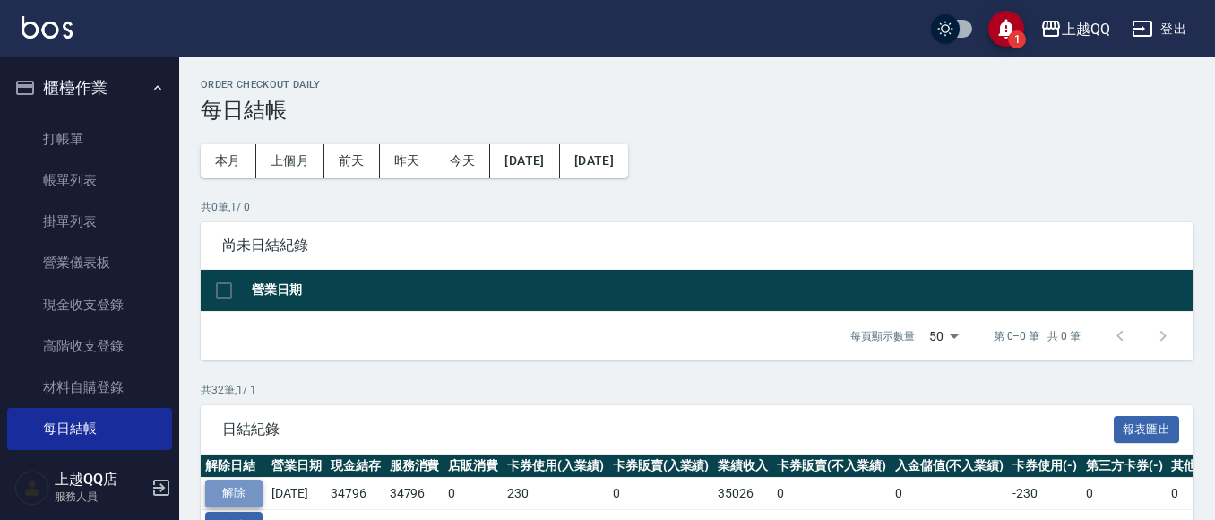
click at [235, 491] on button "解除" at bounding box center [233, 493] width 57 height 28
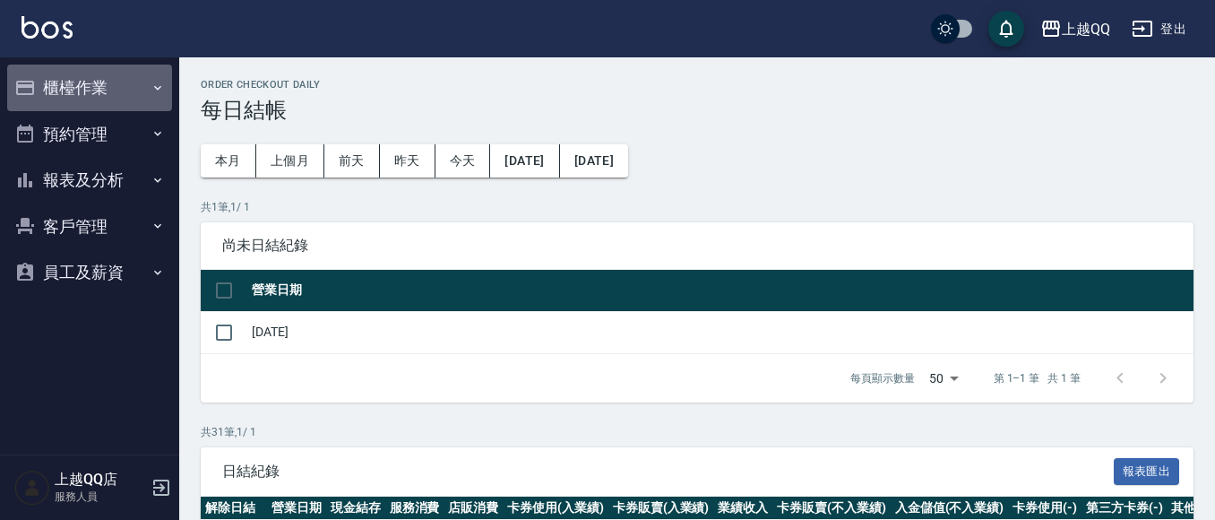
click at [84, 95] on button "櫃檯作業" at bounding box center [89, 88] width 165 height 47
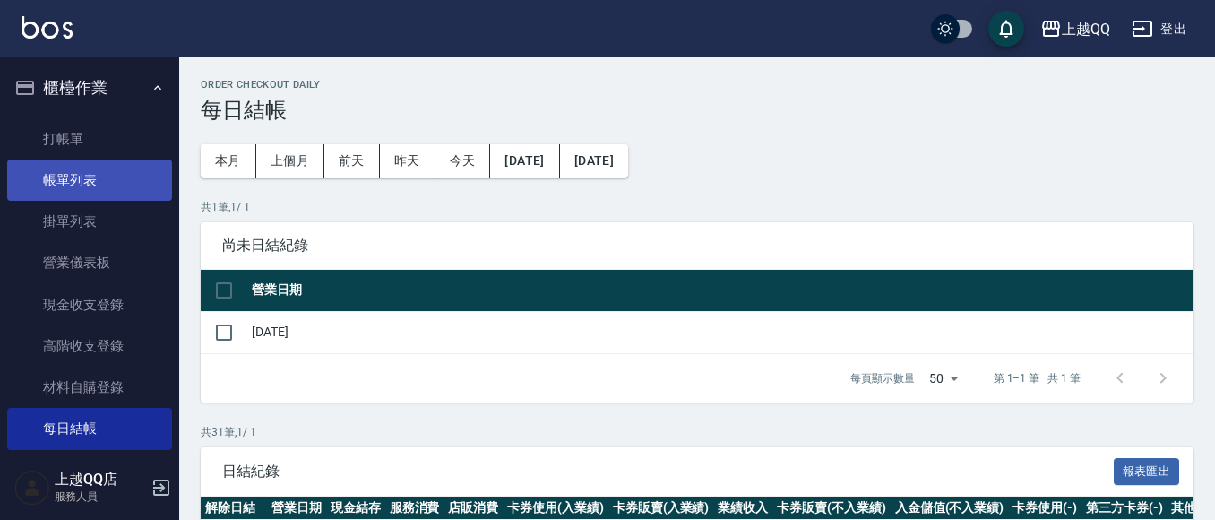
click at [103, 167] on link "帳單列表" at bounding box center [89, 180] width 165 height 41
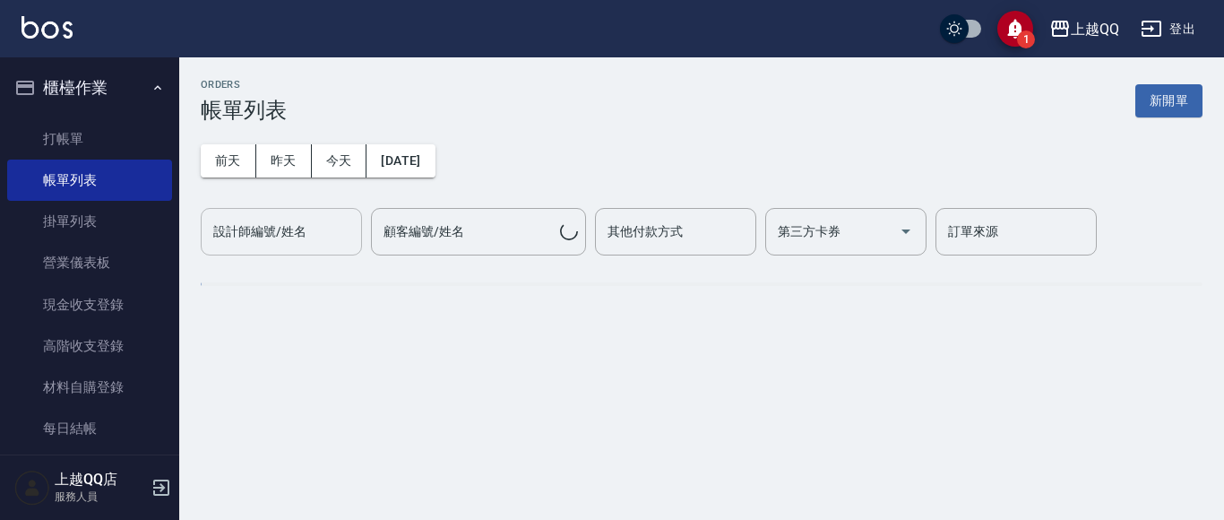
click at [251, 232] on div "設計師編號/姓名 設計師編號/姓名" at bounding box center [281, 231] width 161 height 47
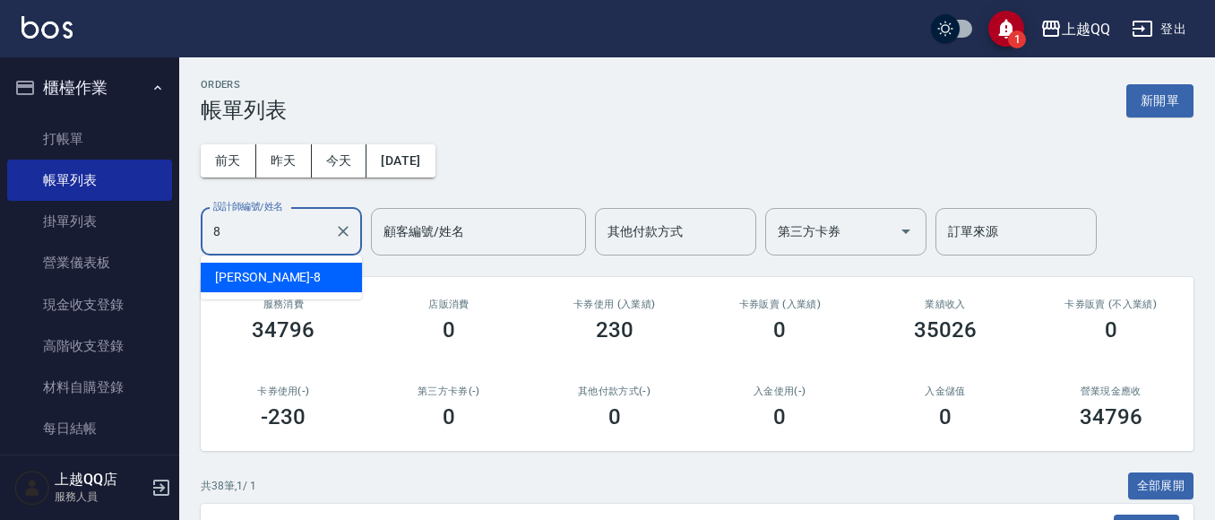
click at [272, 277] on div "[PERSON_NAME] -8" at bounding box center [281, 278] width 161 height 30
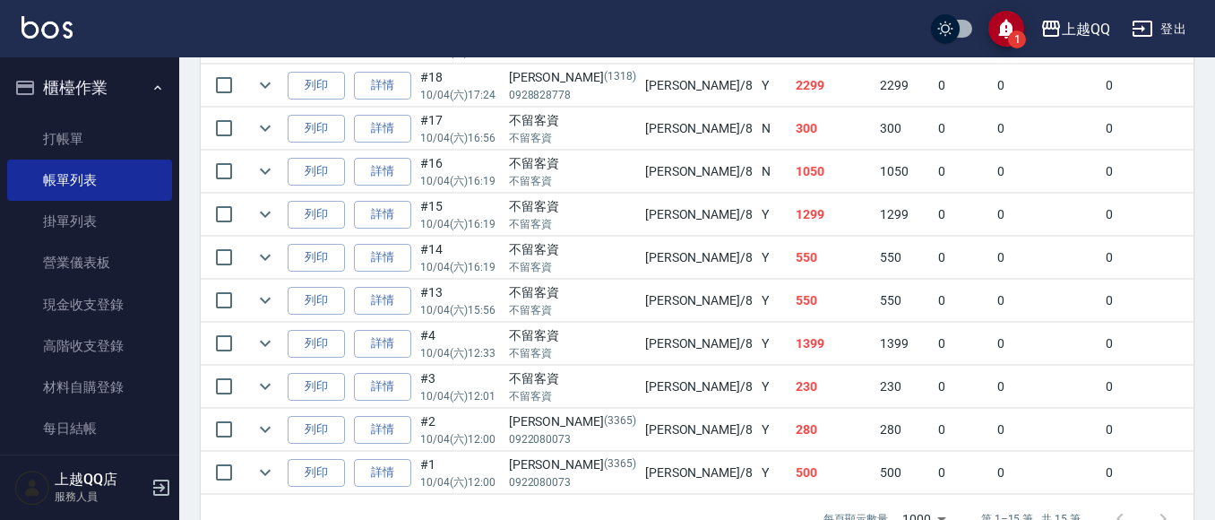
scroll to position [807, 0]
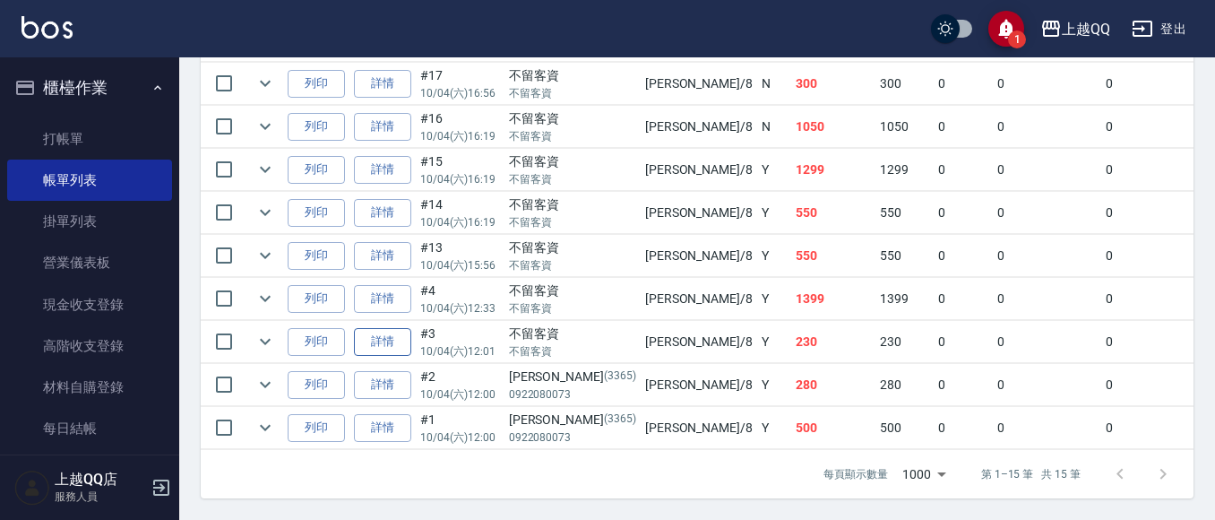
type input "[PERSON_NAME]-8"
click at [383, 328] on link "詳情" at bounding box center [382, 342] width 57 height 28
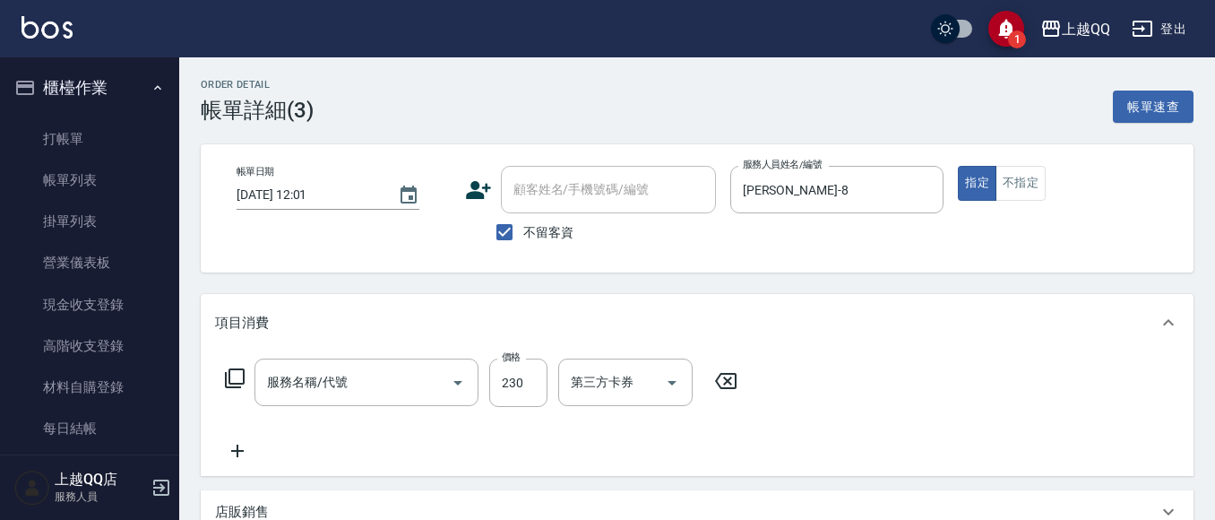
type input "2025/10/04 12:01"
checkbox input "true"
type input "[PERSON_NAME]-8"
type input "洗髮(101)"
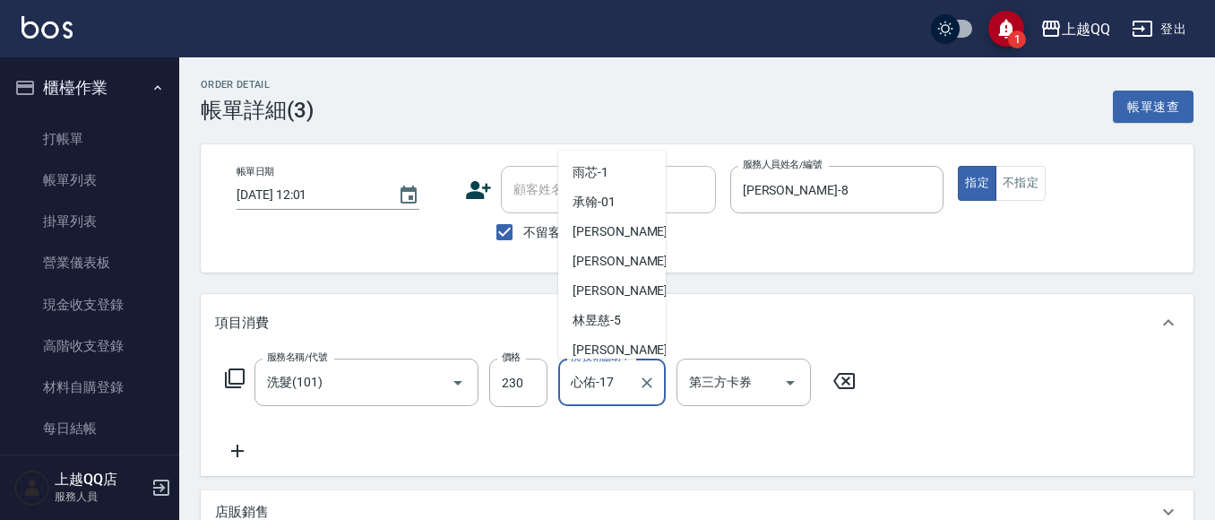
click at [626, 378] on input "心佑-17" at bounding box center [598, 382] width 65 height 31
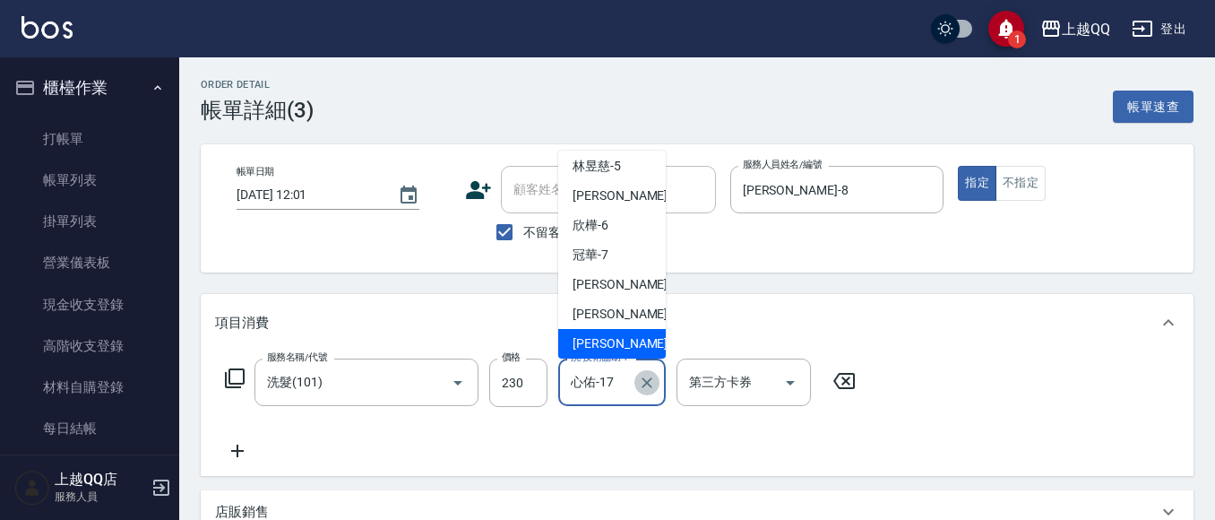
click at [652, 384] on icon "Clear" at bounding box center [647, 383] width 18 height 18
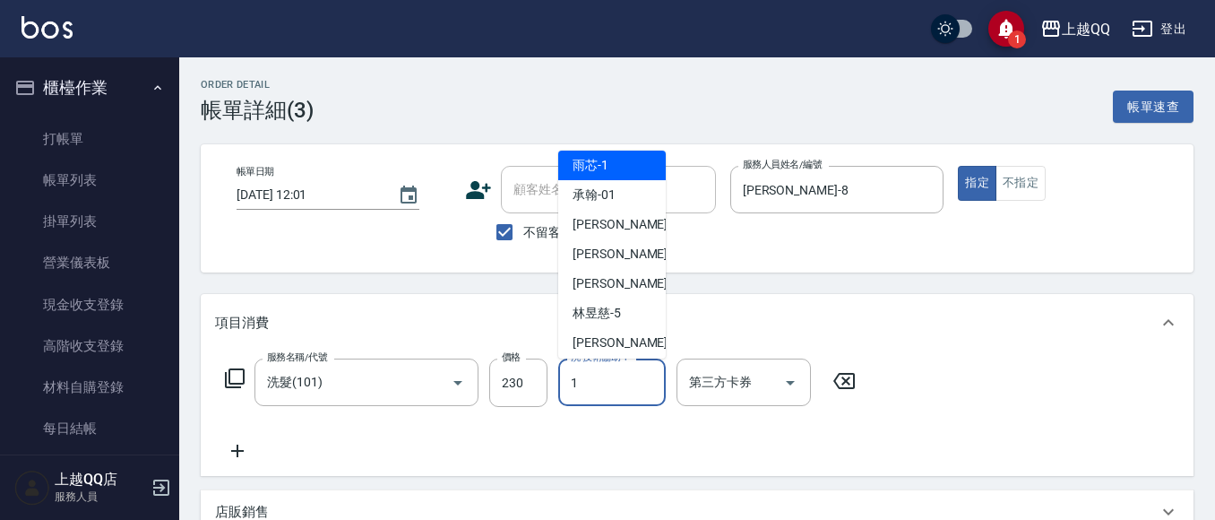
scroll to position [0, 0]
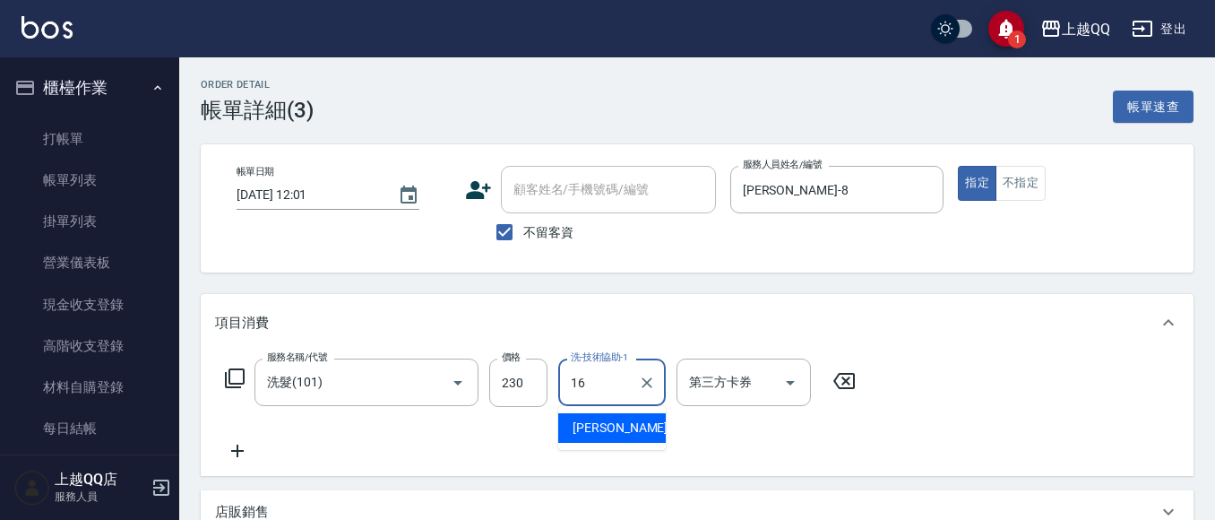
click at [626, 424] on div "[PERSON_NAME] -16" at bounding box center [612, 428] width 108 height 30
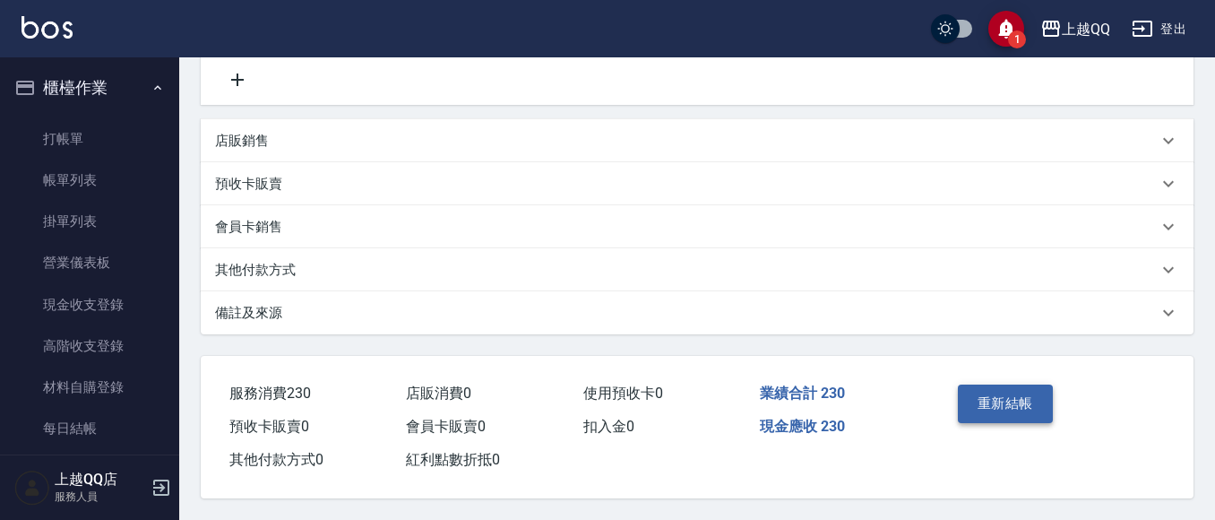
type input "[PERSON_NAME]-16"
click at [1028, 401] on button "重新結帳" at bounding box center [1005, 403] width 95 height 38
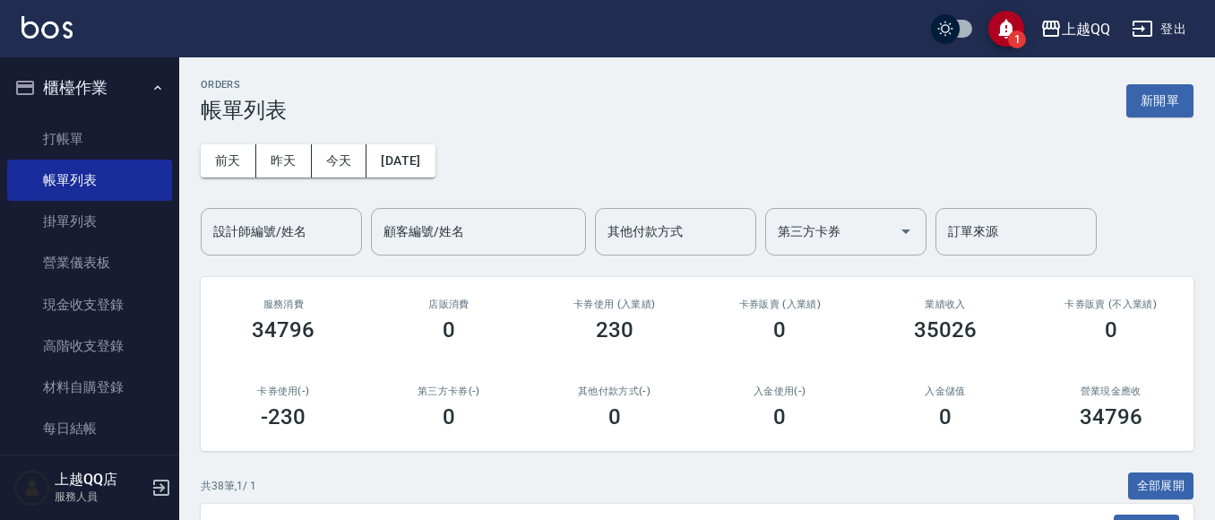
click at [68, 80] on button "櫃檯作業" at bounding box center [89, 88] width 165 height 47
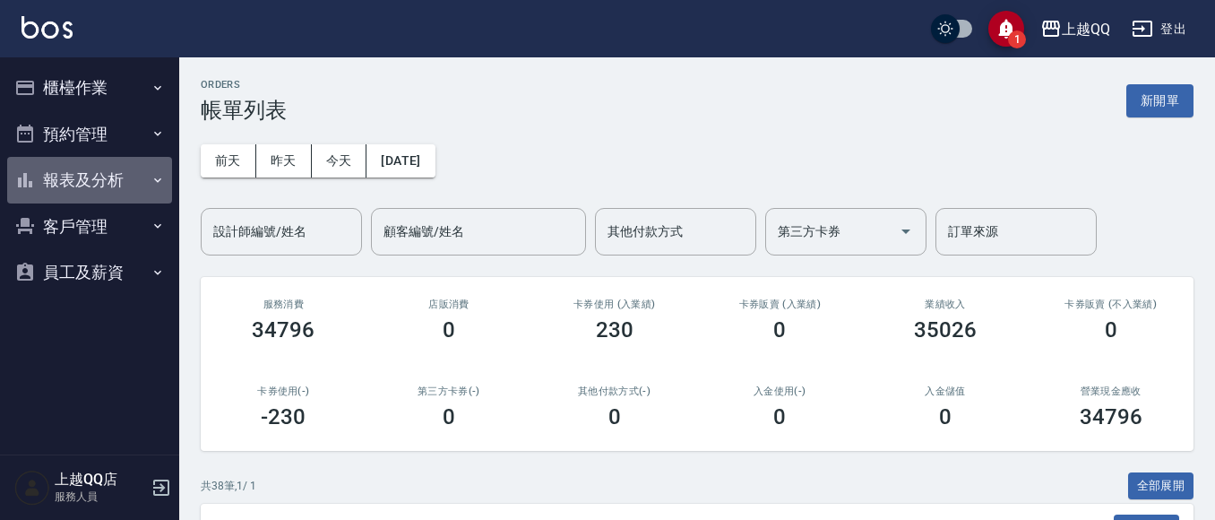
click at [60, 179] on button "報表及分析" at bounding box center [89, 180] width 165 height 47
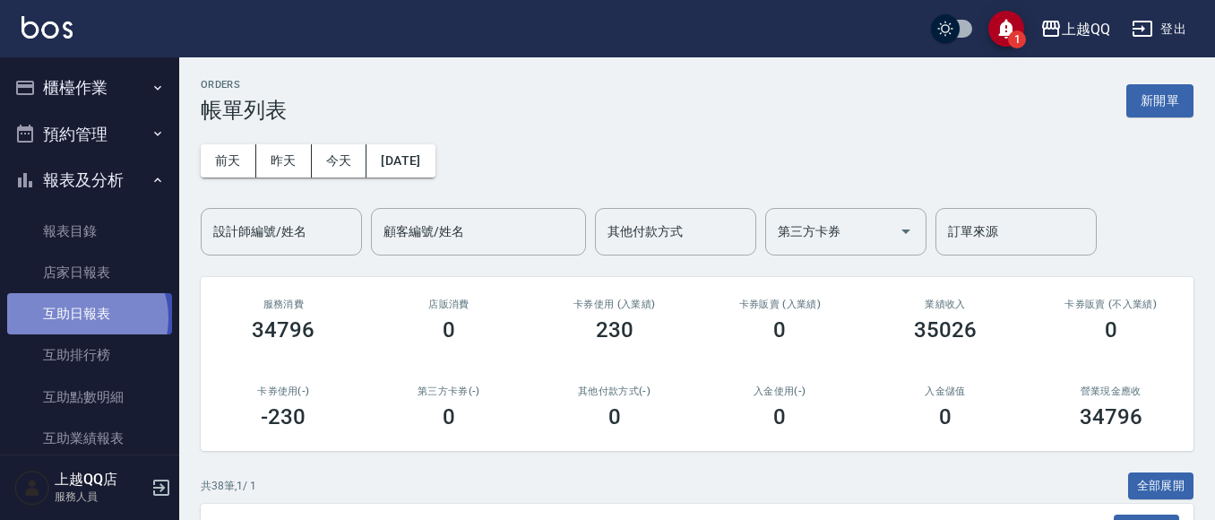
click at [83, 318] on link "互助日報表" at bounding box center [89, 313] width 165 height 41
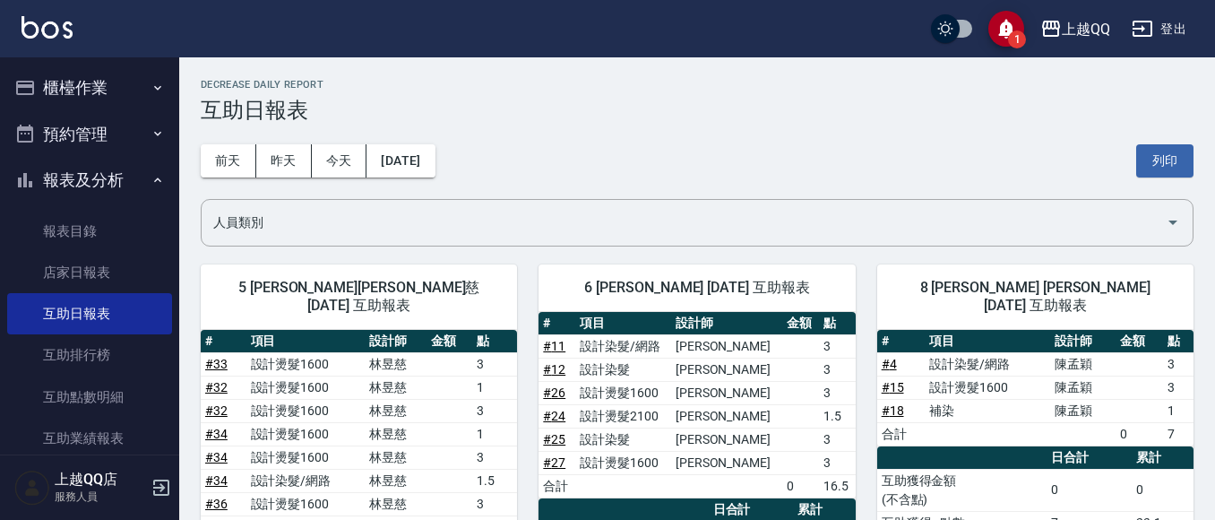
click at [87, 172] on button "報表及分析" at bounding box center [89, 180] width 165 height 47
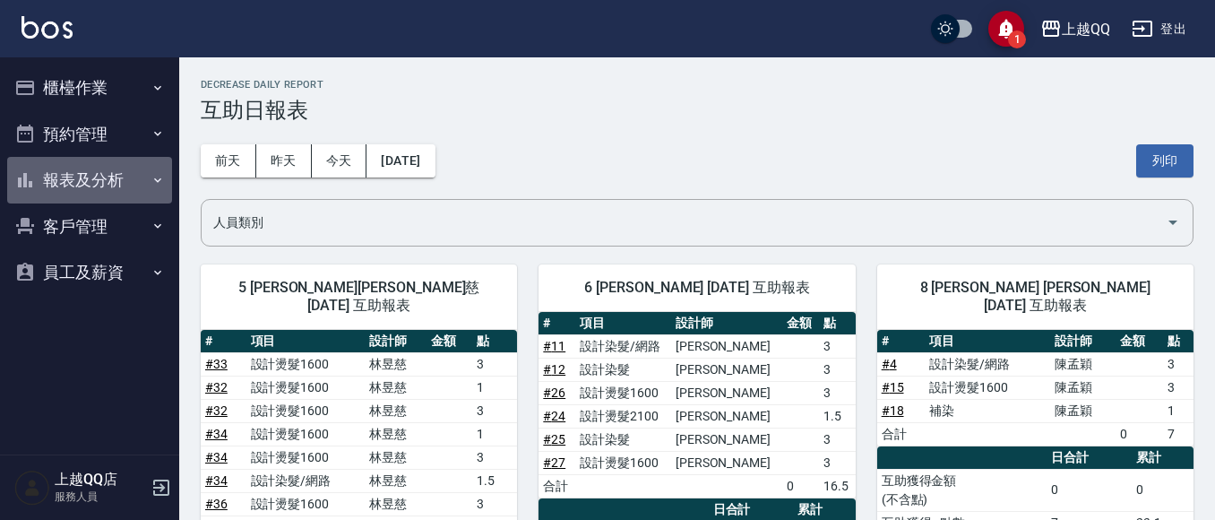
click at [75, 173] on button "報表及分析" at bounding box center [89, 180] width 165 height 47
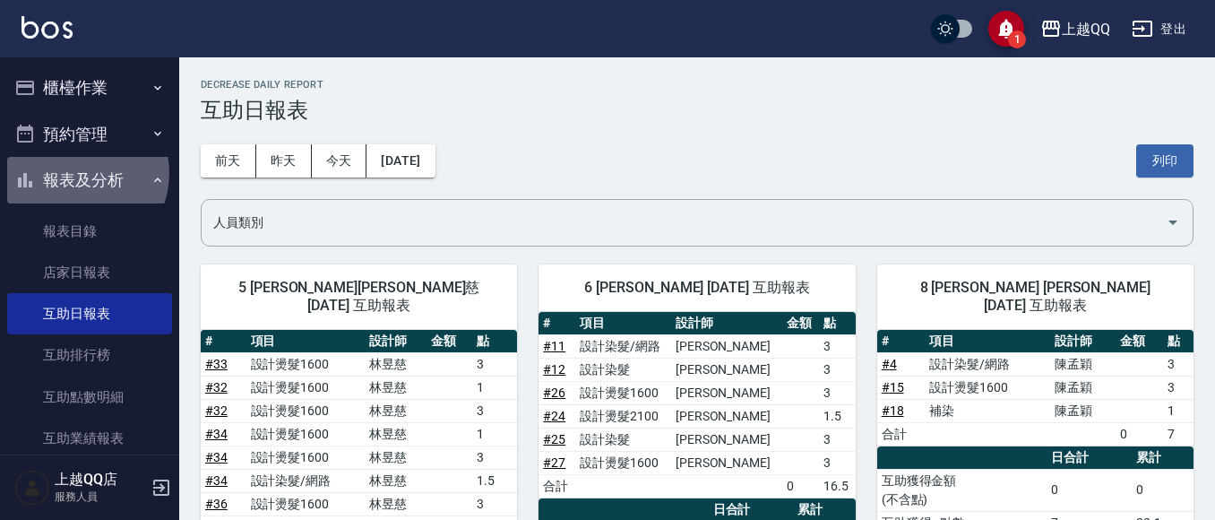
click at [75, 173] on button "報表及分析" at bounding box center [89, 180] width 165 height 47
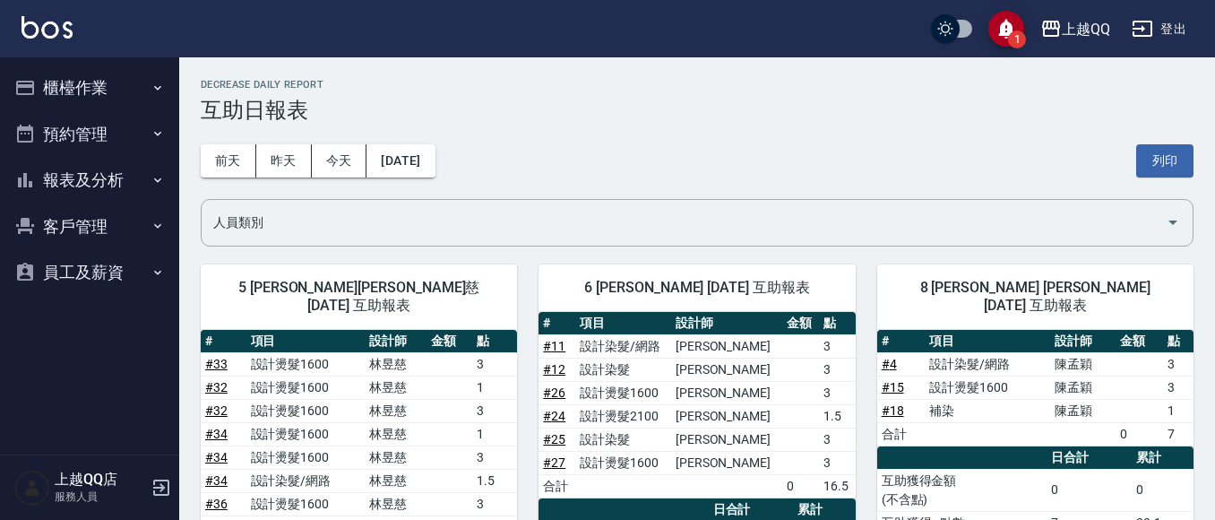
click at [93, 91] on button "櫃檯作業" at bounding box center [89, 88] width 165 height 47
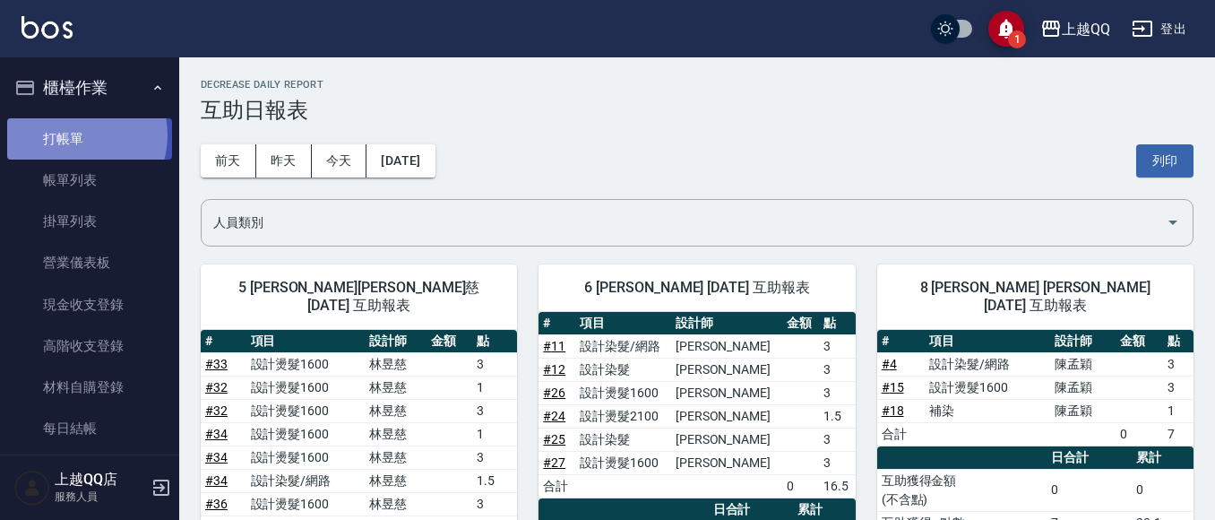
click at [72, 134] on link "打帳單" at bounding box center [89, 138] width 165 height 41
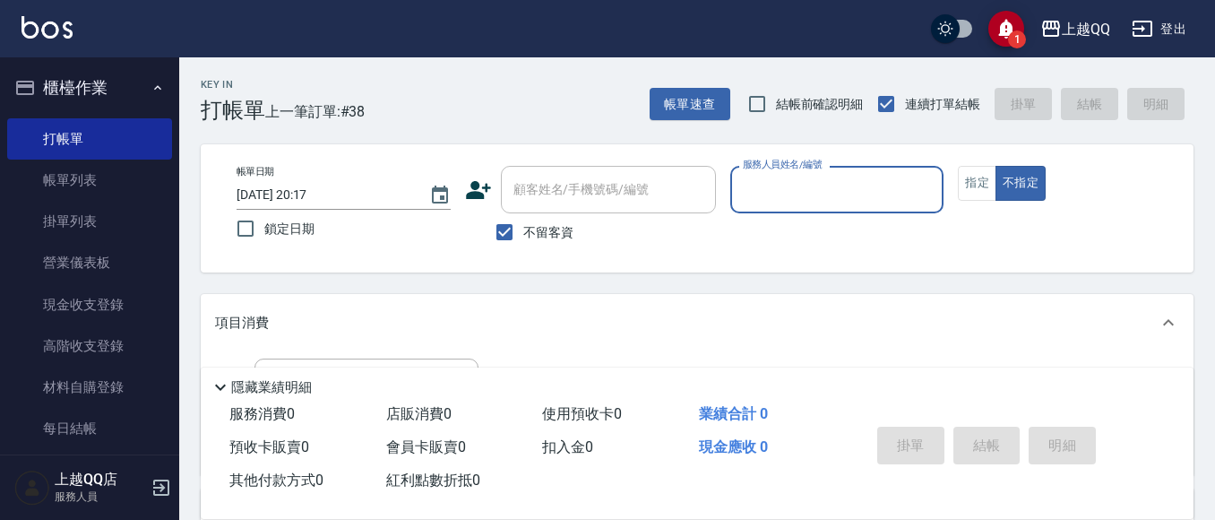
click at [69, 87] on button "櫃檯作業" at bounding box center [89, 88] width 165 height 47
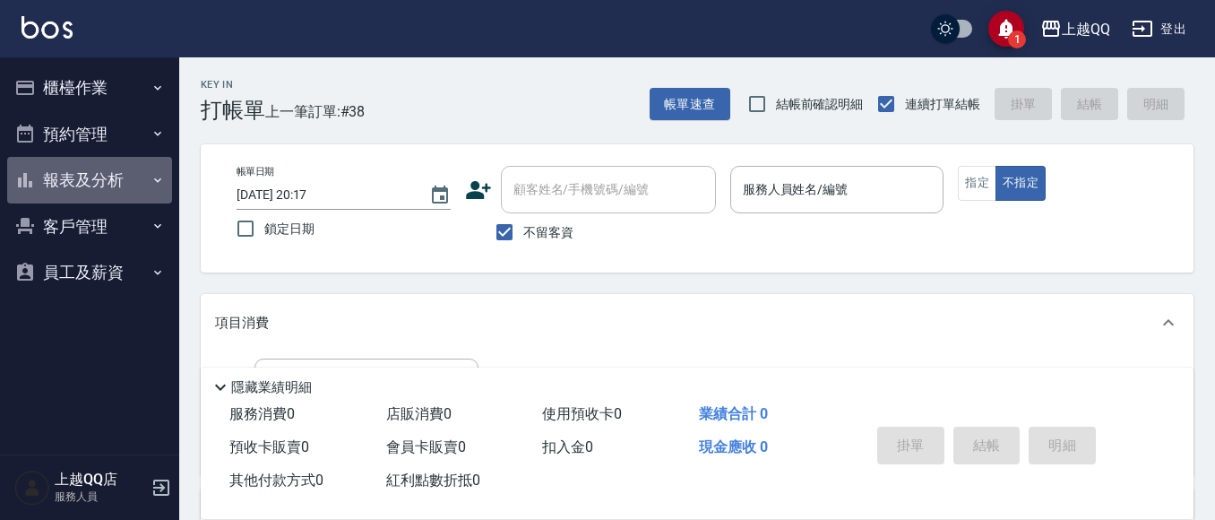
click at [83, 172] on button "報表及分析" at bounding box center [89, 180] width 165 height 47
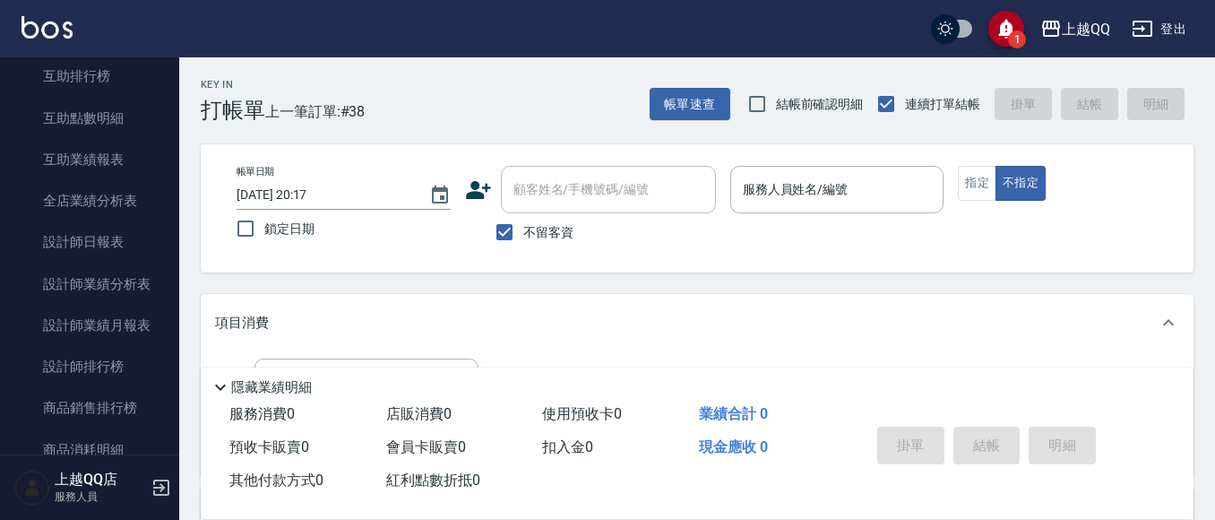
scroll to position [288, 0]
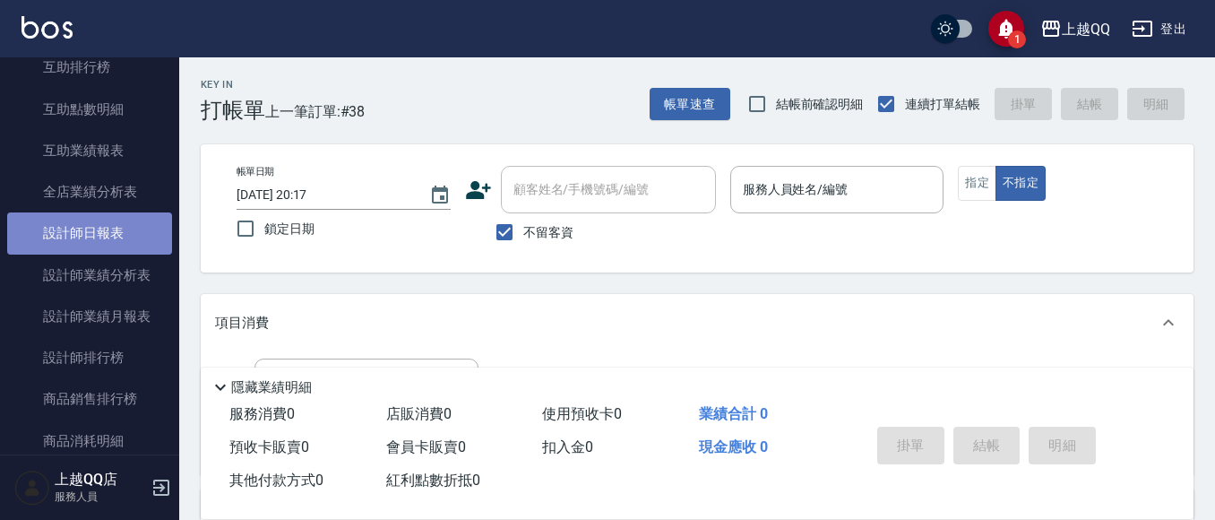
click at [92, 223] on link "設計師日報表" at bounding box center [89, 232] width 165 height 41
